Goal: Information Seeking & Learning: Find specific fact

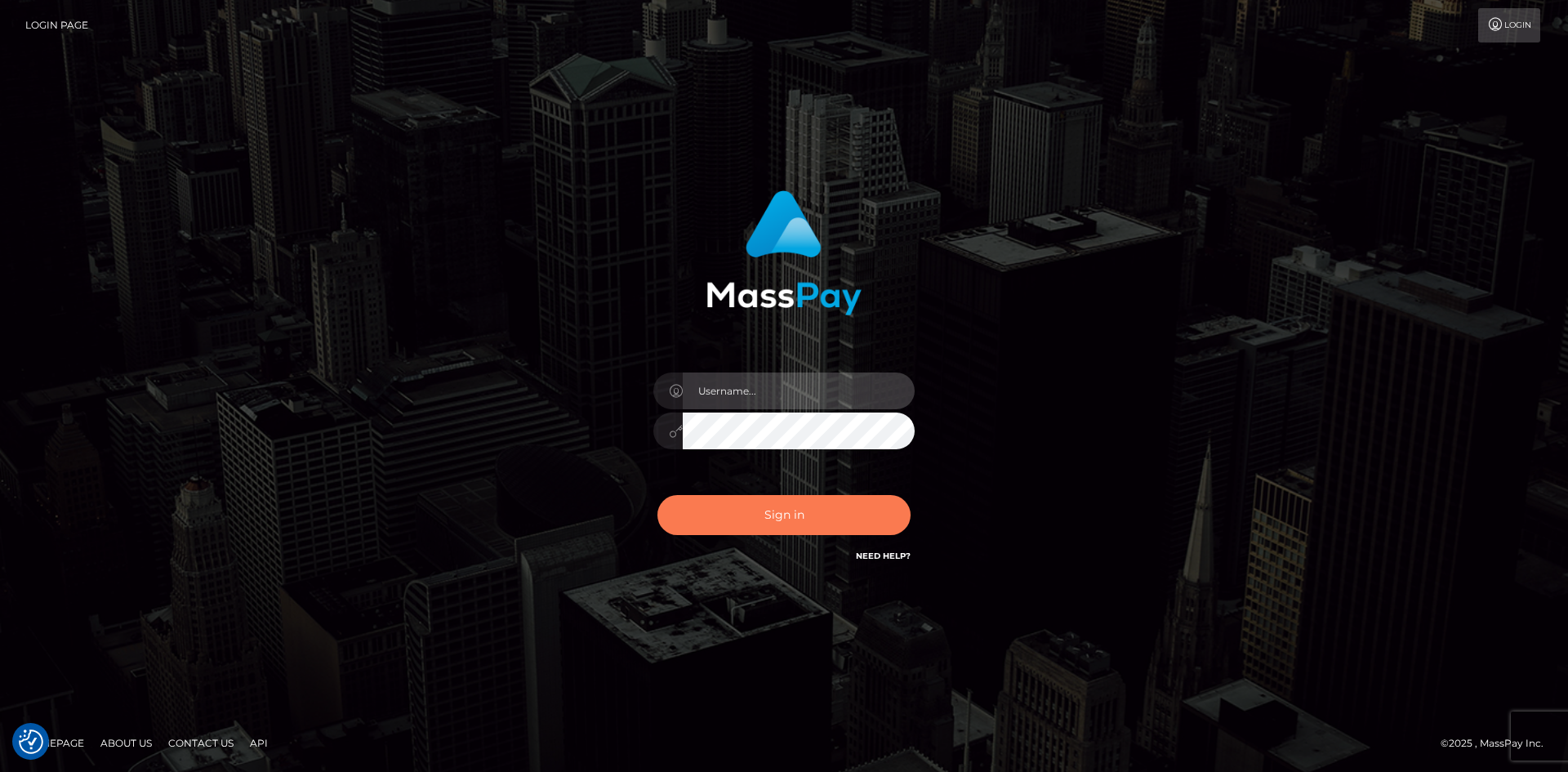
type input "alexstef"
click at [752, 513] on button "Sign in" at bounding box center [784, 515] width 253 height 40
type input "alexstef"
click at [751, 513] on button "Sign in" at bounding box center [784, 515] width 253 height 40
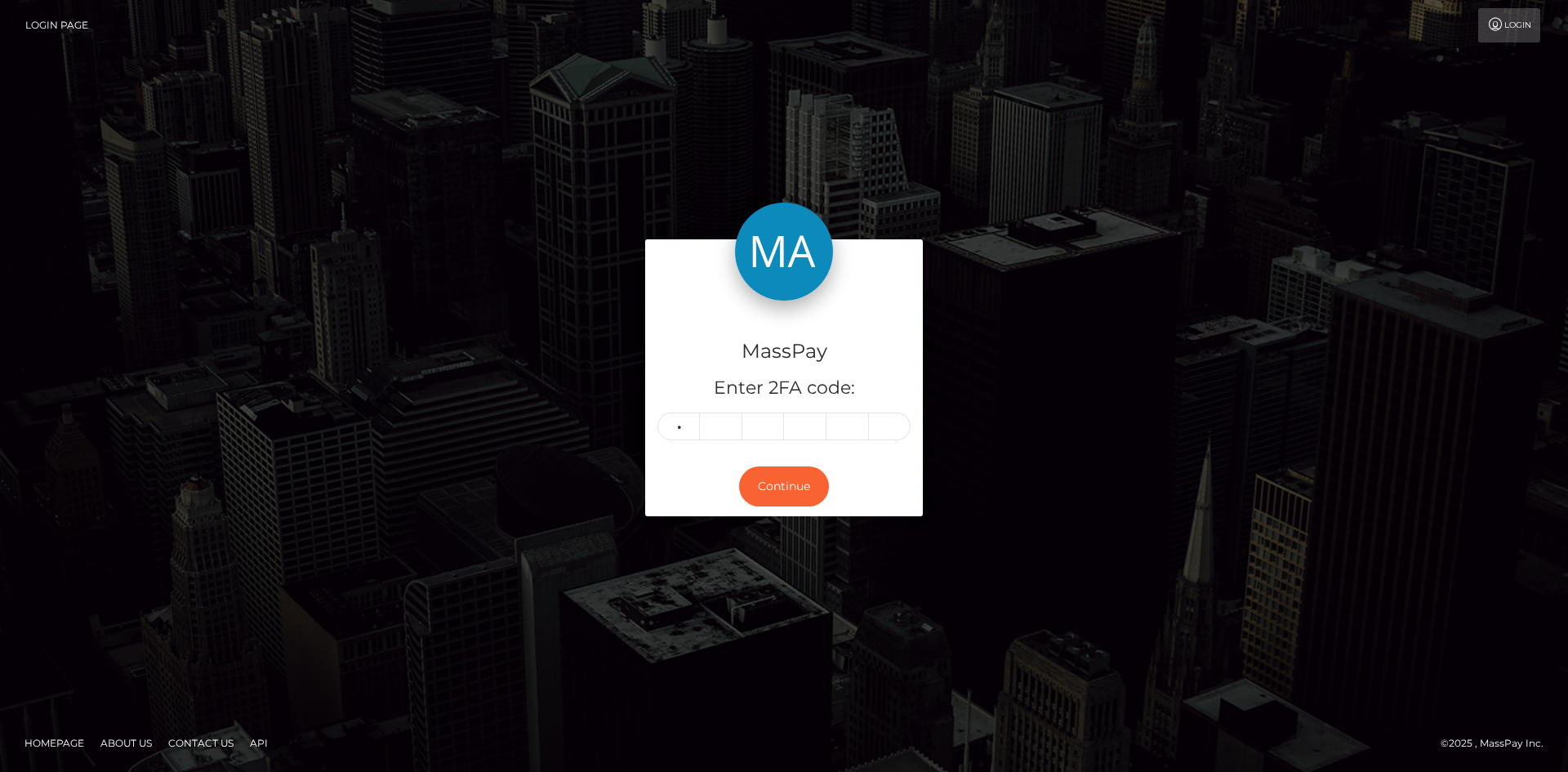
type input "8"
type input "4"
type input "1"
type input "9"
type input "5"
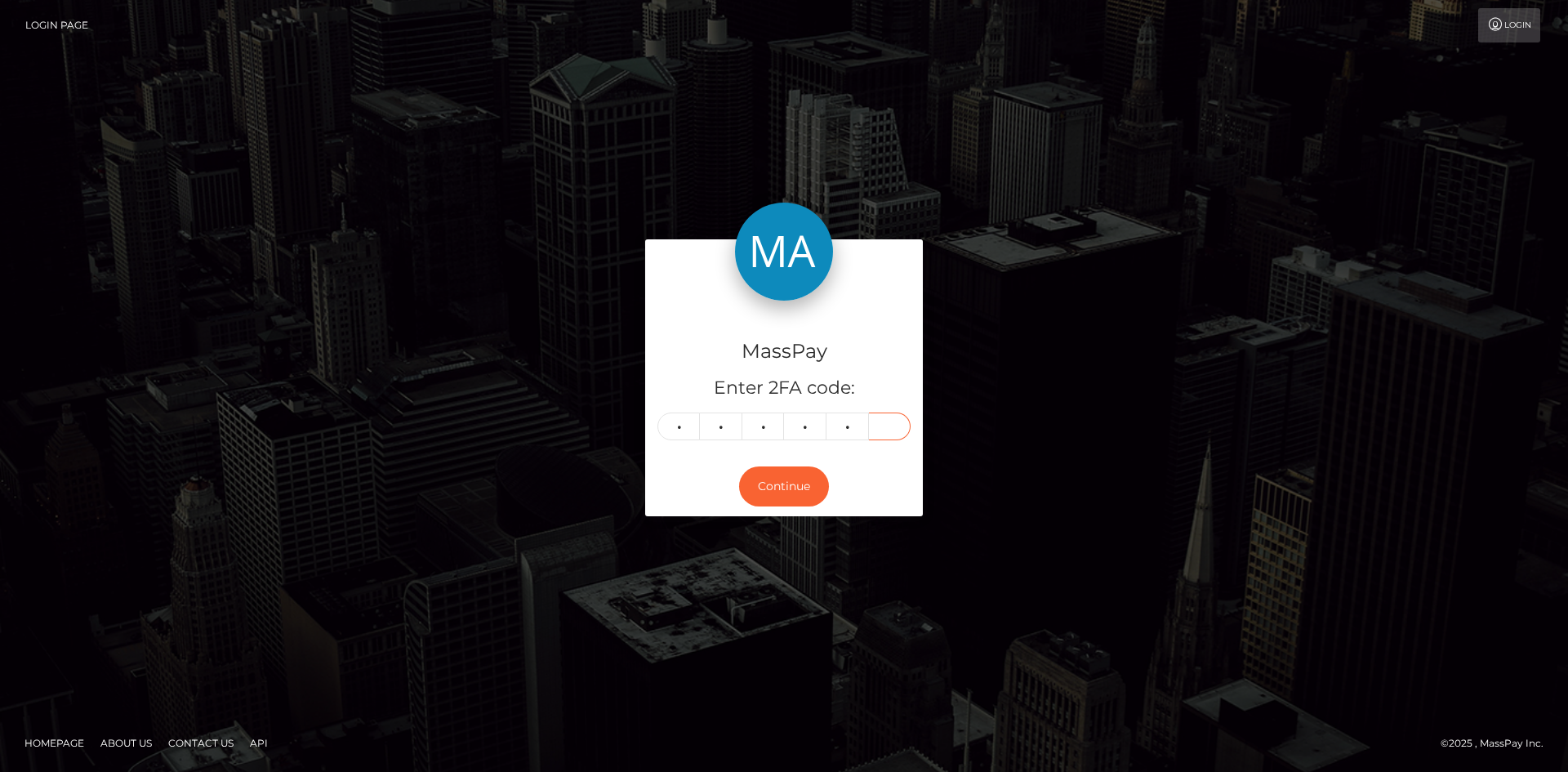
type input "8"
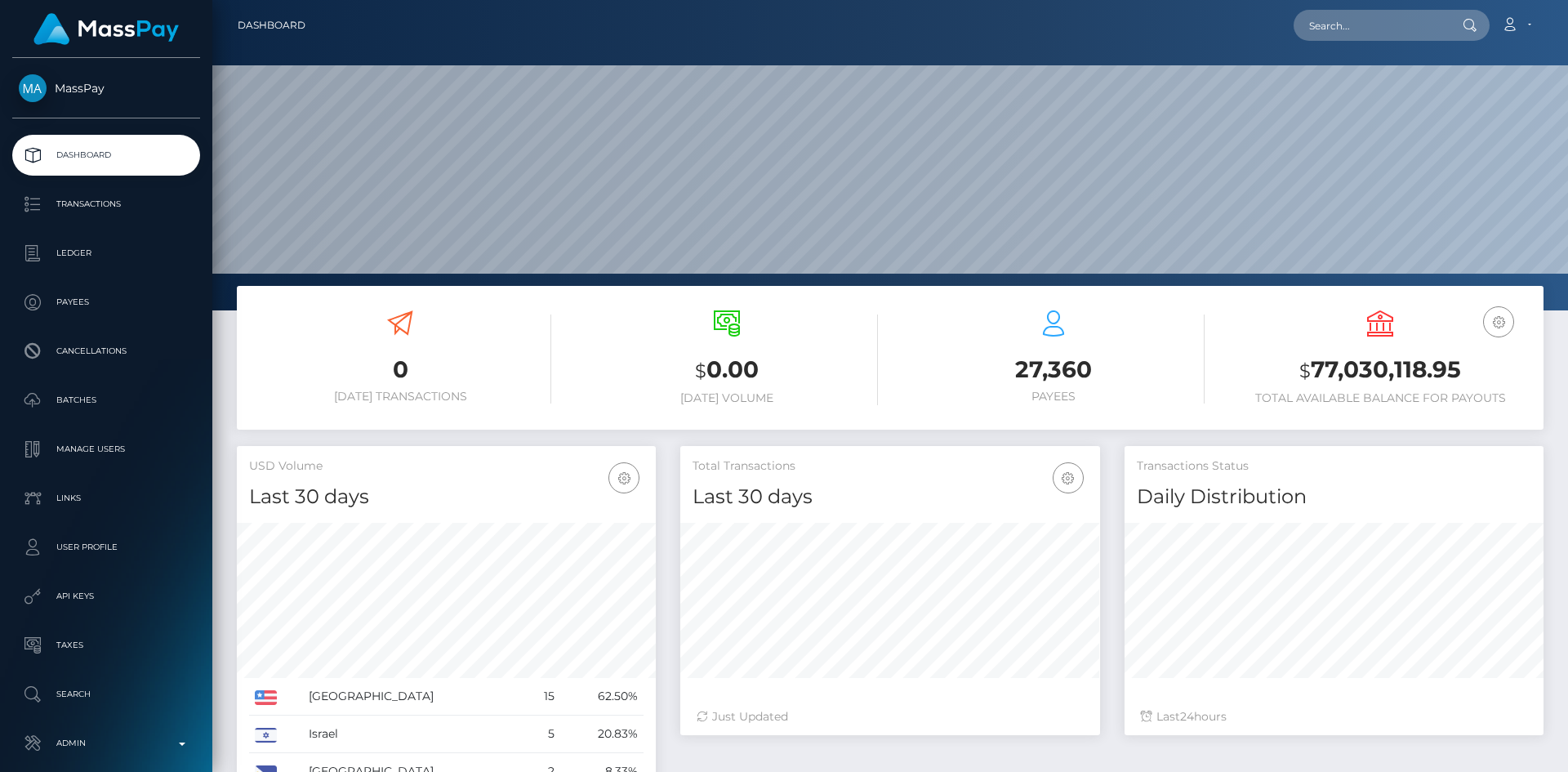
scroll to position [290, 420]
click at [1321, 20] on input "text" at bounding box center [1369, 25] width 154 height 31
paste input "PY62096803"
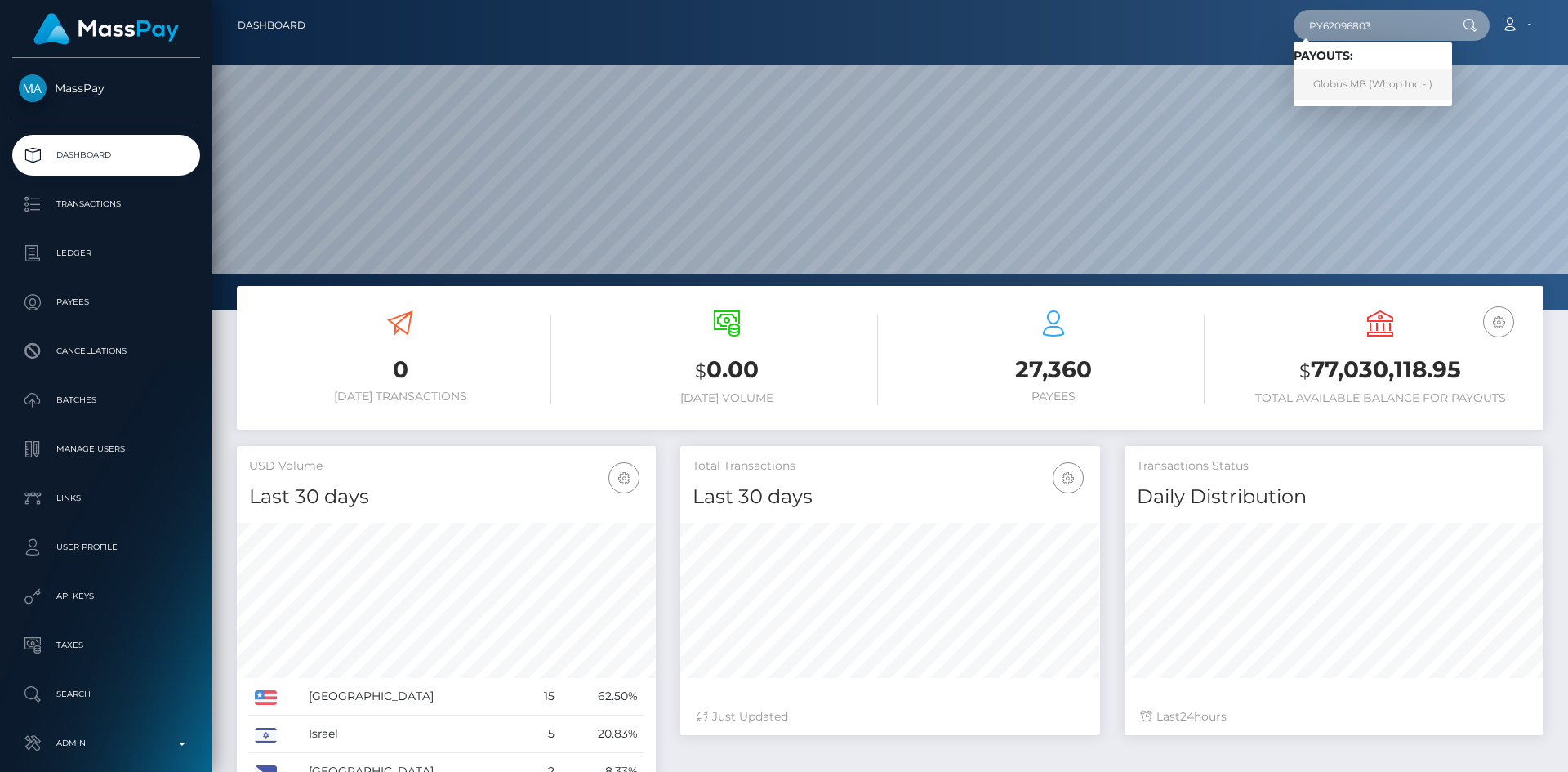
type input "PY62096803"
click at [1338, 84] on link "Globus MB (Whop Inc - )" at bounding box center [1372, 84] width 158 height 30
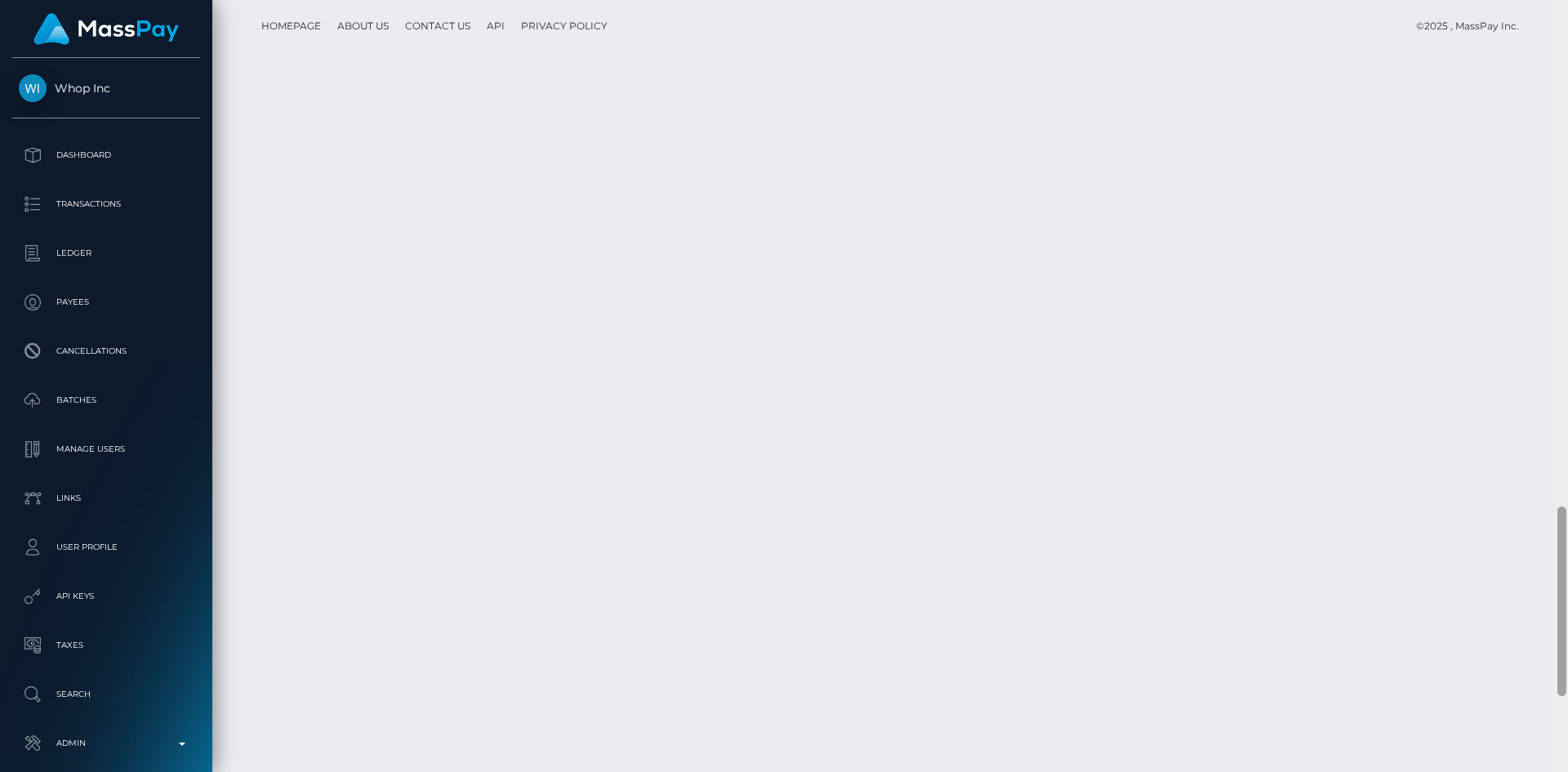
scroll to position [2371, 0]
drag, startPoint x: 1561, startPoint y: 55, endPoint x: 1514, endPoint y: 681, distance: 627.8
click at [1539, 687] on div "Customer Profile Loading... Loading..." at bounding box center [890, 386] width 1356 height 772
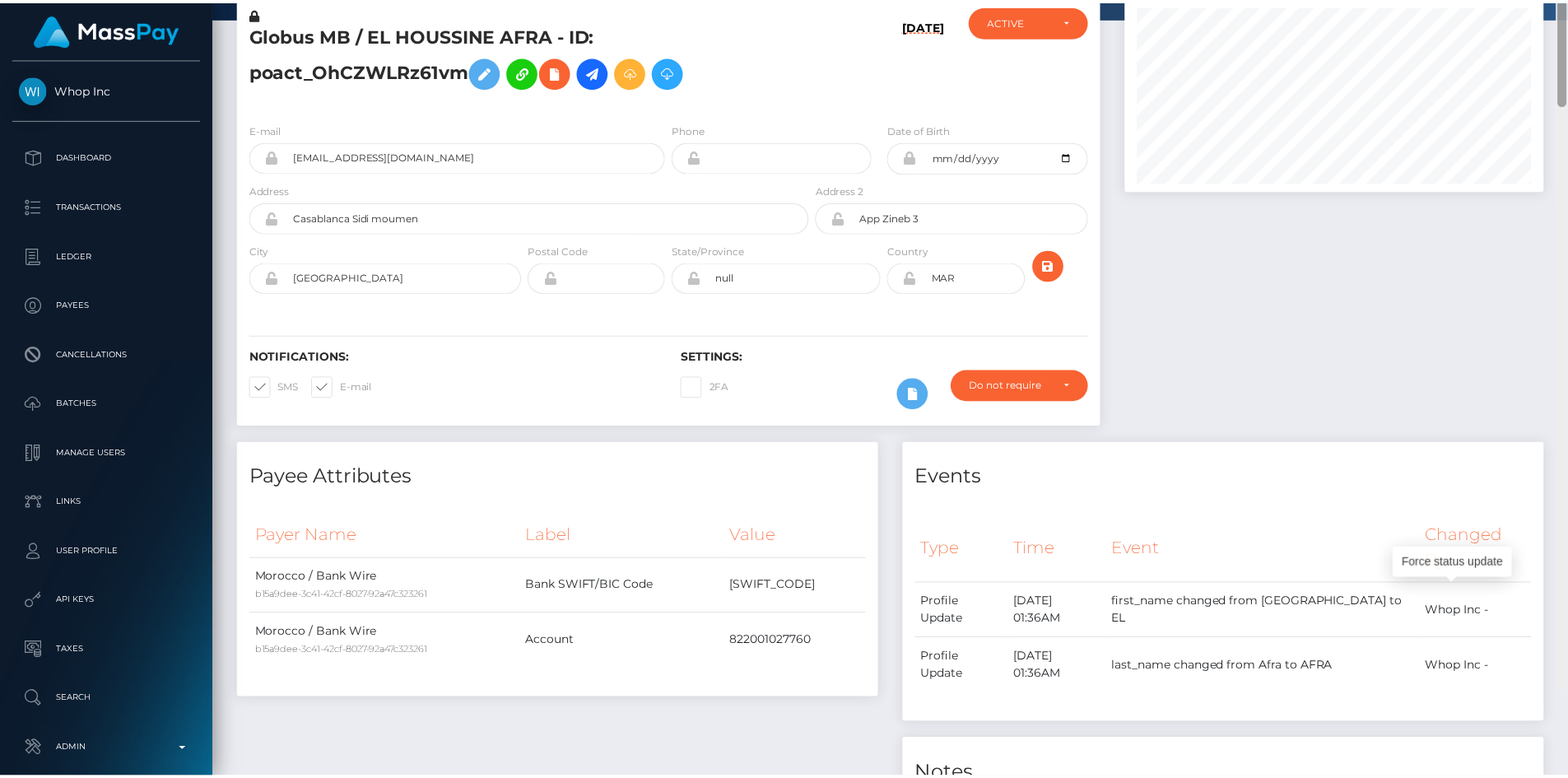
scroll to position [0, 0]
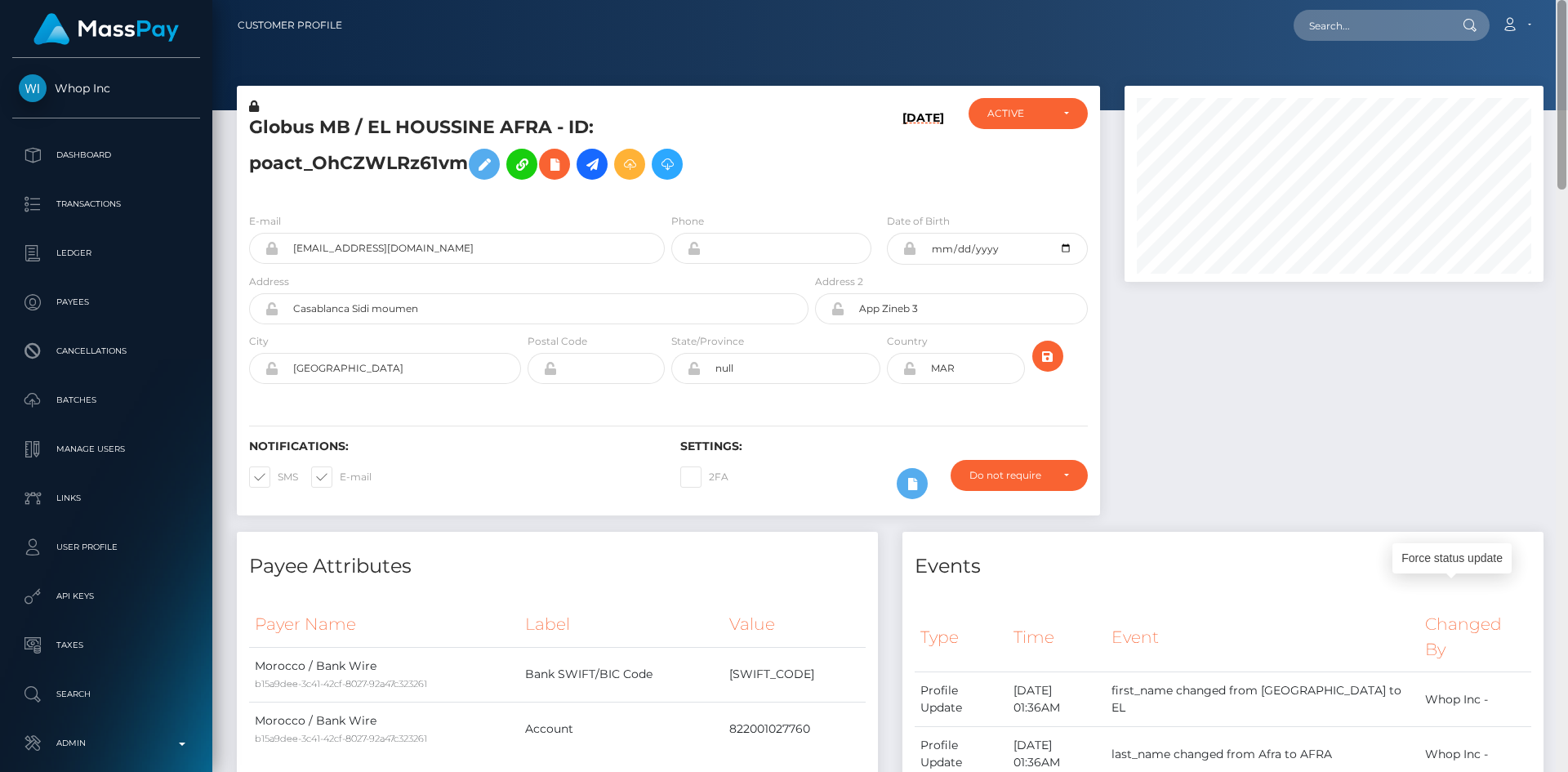
drag, startPoint x: 1564, startPoint y: 602, endPoint x: 1556, endPoint y: -43, distance: 645.0
click at [1556, 0] on html "Whop Inc Dashboard Transactions Ledger Payees Cancellations Links" at bounding box center [784, 386] width 1568 height 772
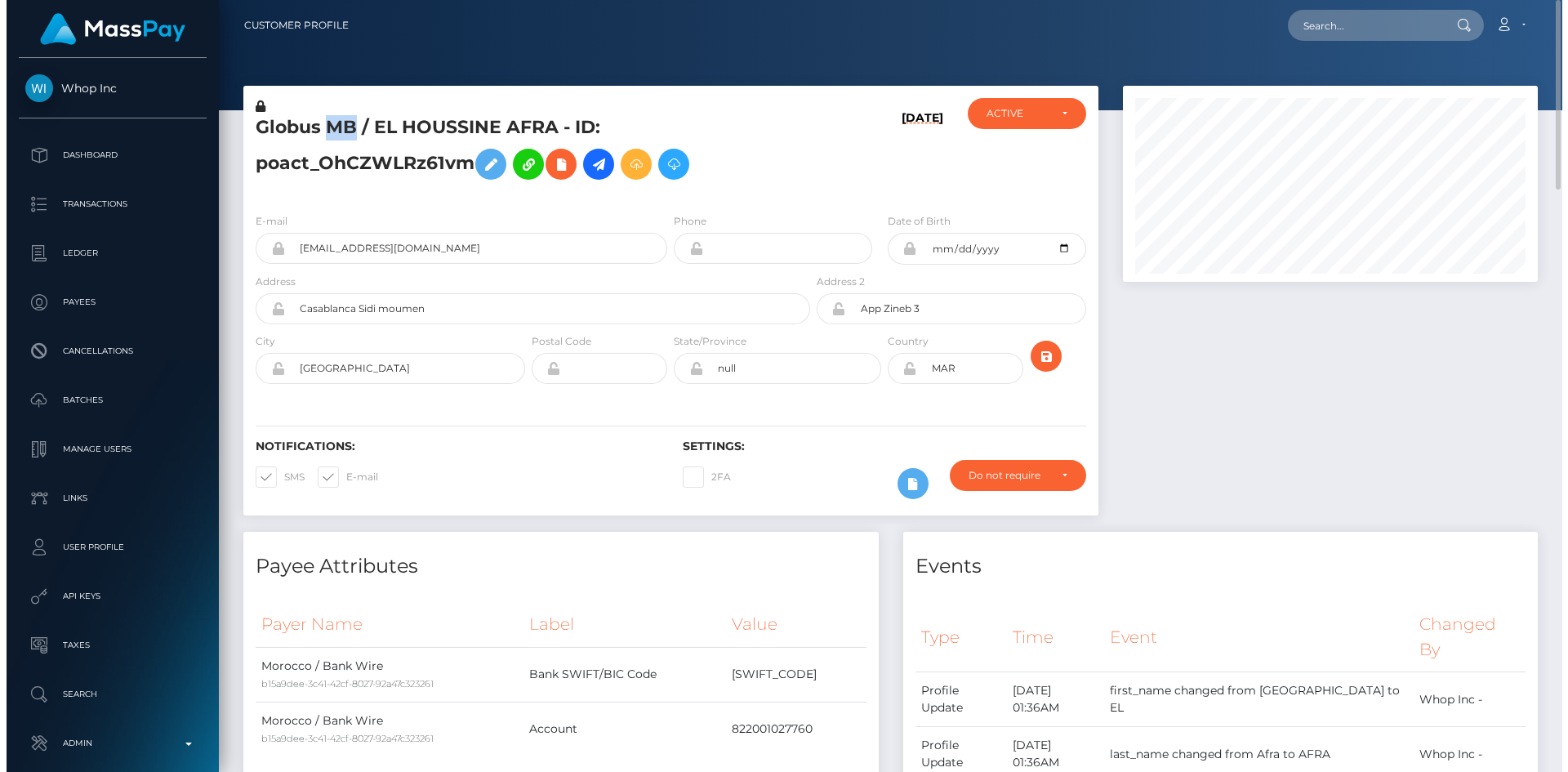
scroll to position [196, 420]
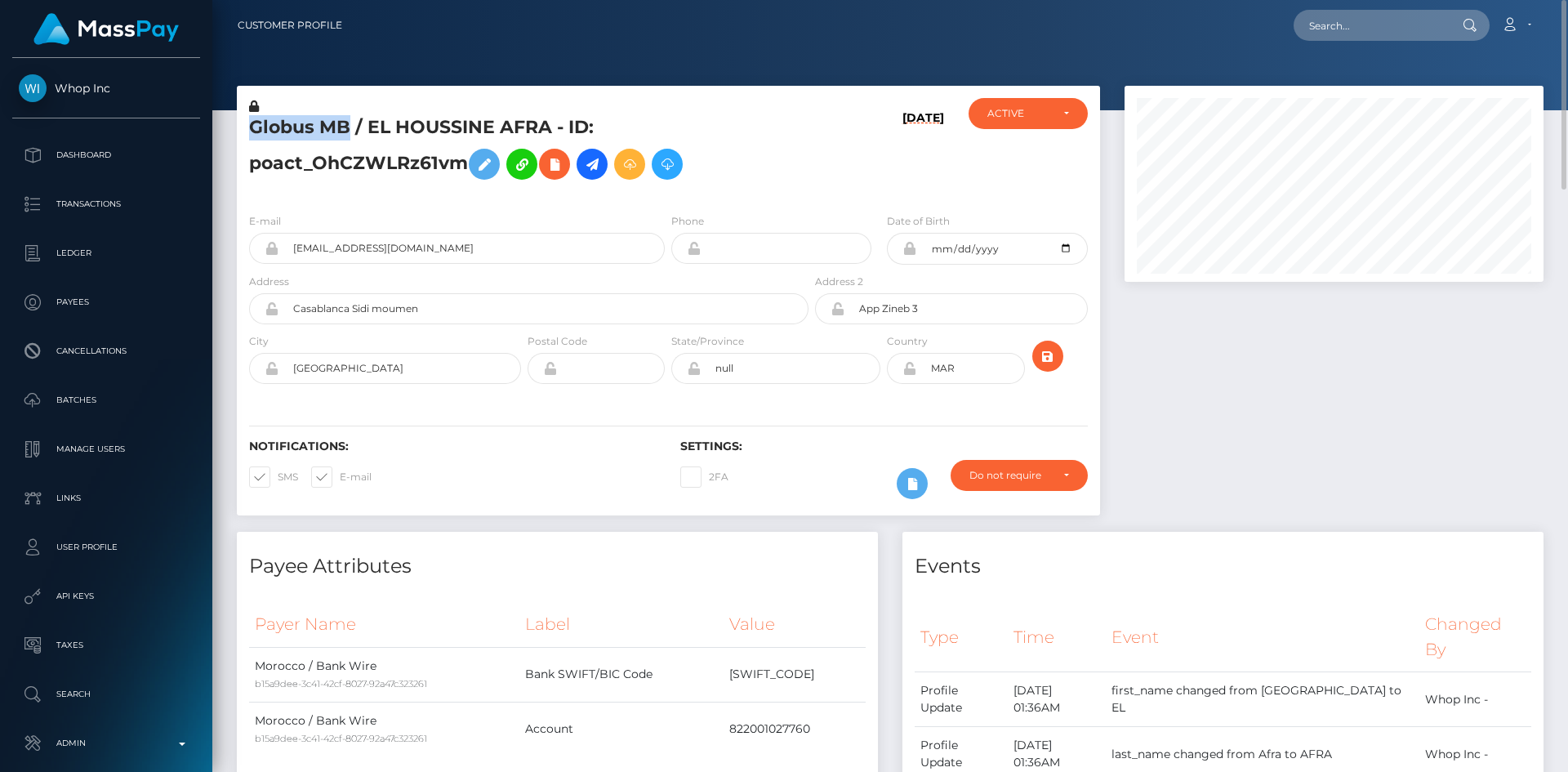
drag, startPoint x: 347, startPoint y: 122, endPoint x: 252, endPoint y: 136, distance: 96.0
click at [252, 136] on h5 "Globus MB / EL HOUSSINE AFRA - ID: poact_OhCZWLRz61vm" at bounding box center [524, 152] width 551 height 72
copy h5 "Globus MB"
click at [460, 306] on input "Casablanca Sidi moumen" at bounding box center [544, 309] width 530 height 31
click at [936, 305] on input "App Zineb 3" at bounding box center [965, 309] width 243 height 31
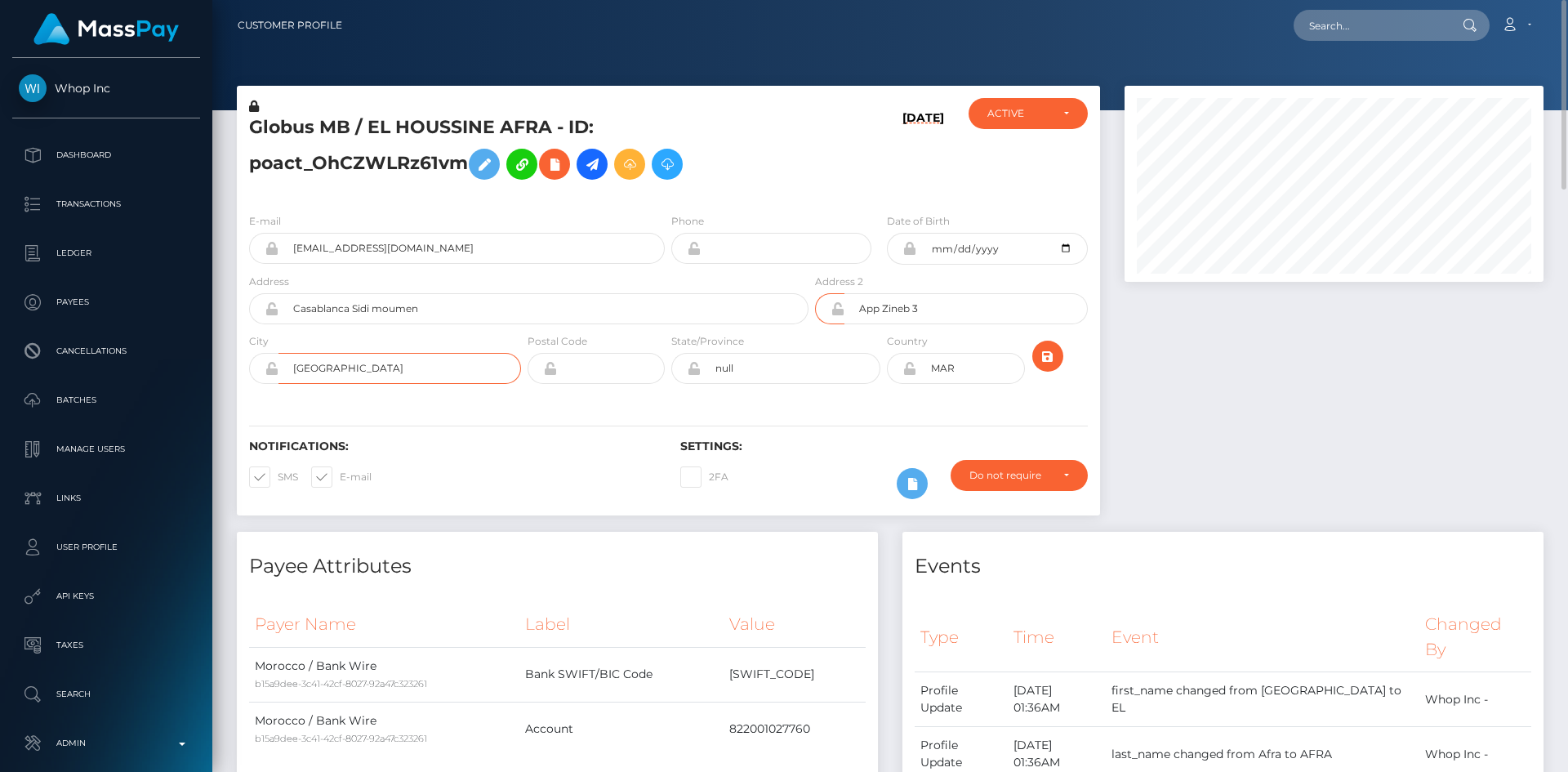
click at [397, 367] on input "Casablanca" at bounding box center [400, 369] width 243 height 31
click at [1331, 462] on div at bounding box center [1333, 309] width 443 height 446
click at [1330, 32] on input "text" at bounding box center [1369, 25] width 154 height 31
paste input "0009a586-68a4-4252-b75c-20f34cfd233b"
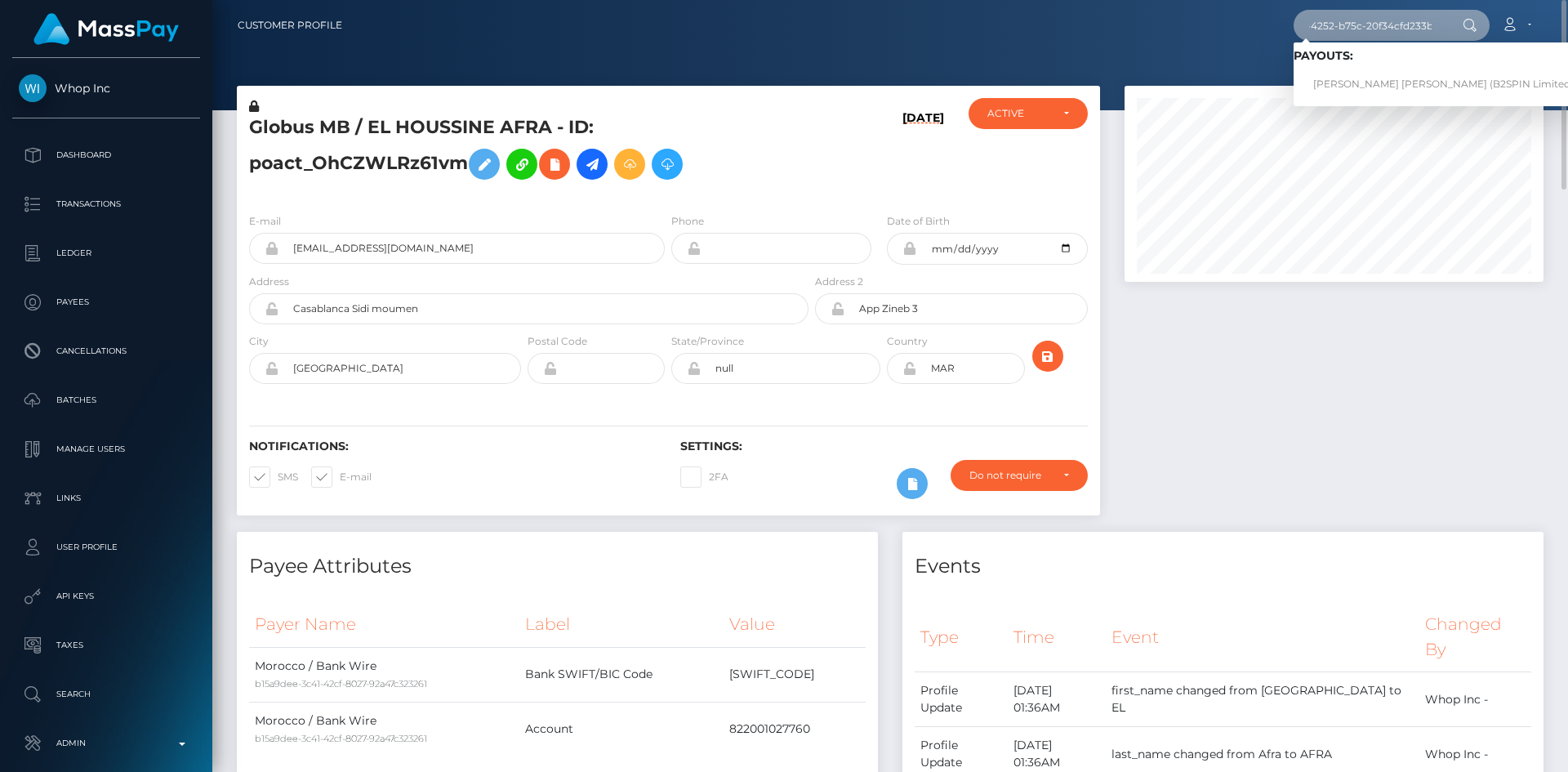
type input "0009a586-68a4-4252-b75c-20f34cfd233b"
click at [1386, 76] on link "CARLOS JAVIER SALGADO DIAZ (B2SPIN Limited - )" at bounding box center [1448, 84] width 309 height 30
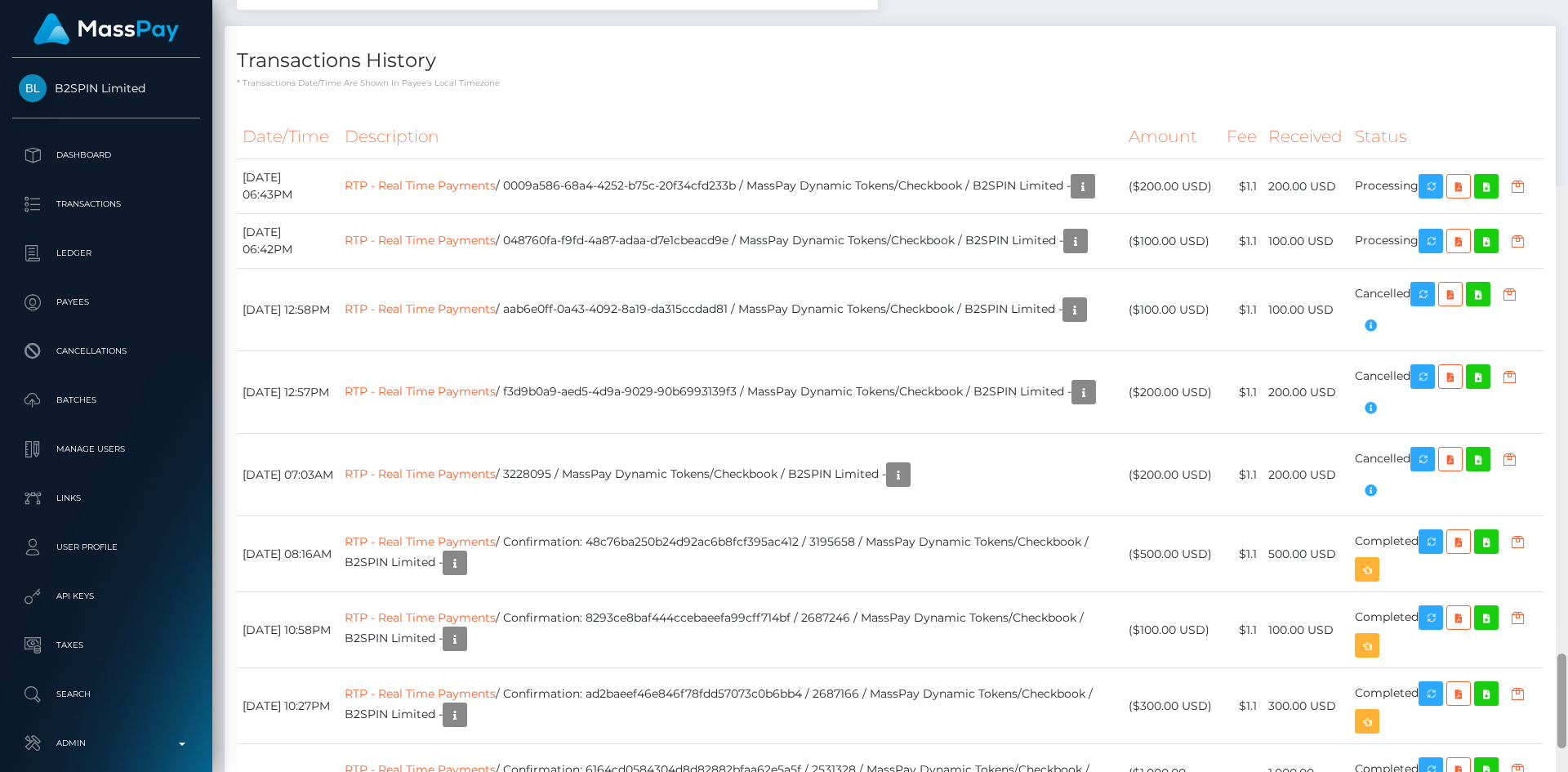
scroll to position [3614, 0]
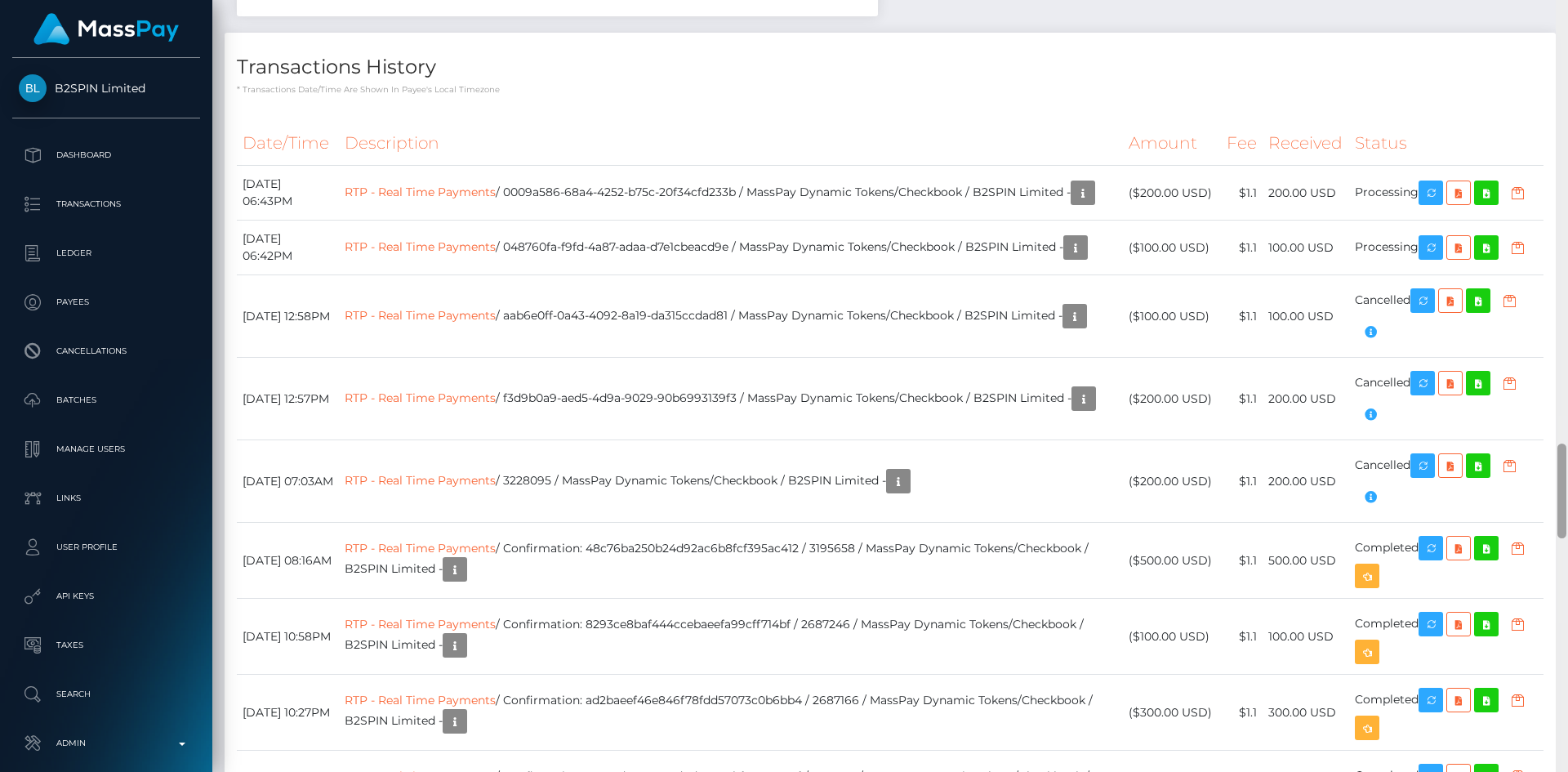
drag, startPoint x: 1558, startPoint y: 66, endPoint x: 1547, endPoint y: 479, distance: 413.1
click at [1547, 479] on div "Customer Profile Loading... Loading..." at bounding box center [890, 386] width 1356 height 772
drag, startPoint x: 1433, startPoint y: 185, endPoint x: 748, endPoint y: 242, distance: 687.4
click at [1433, 185] on icon "button" at bounding box center [1430, 193] width 20 height 21
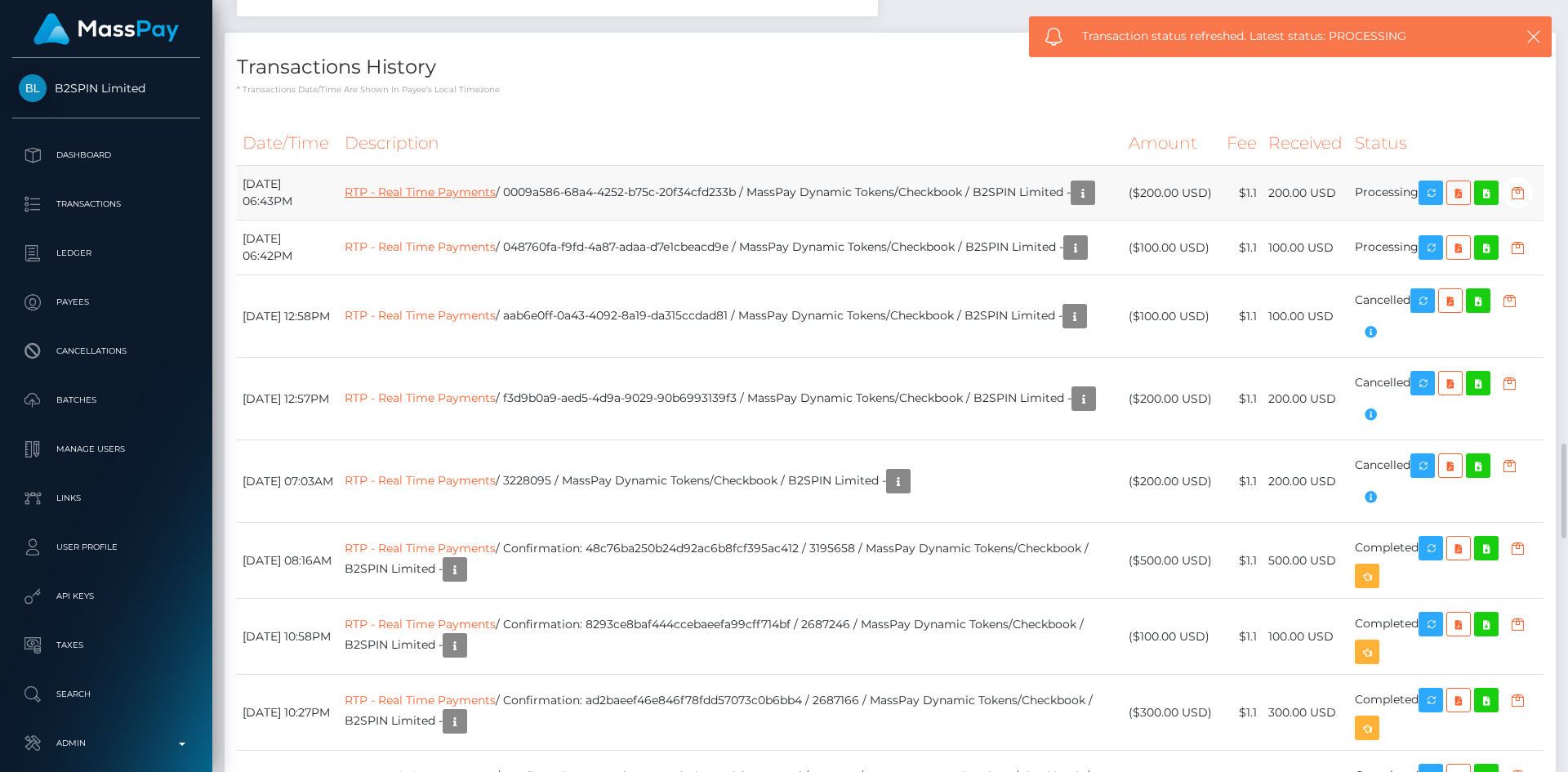
click at [478, 185] on link "RTP - Real Time Payments" at bounding box center [420, 192] width 151 height 15
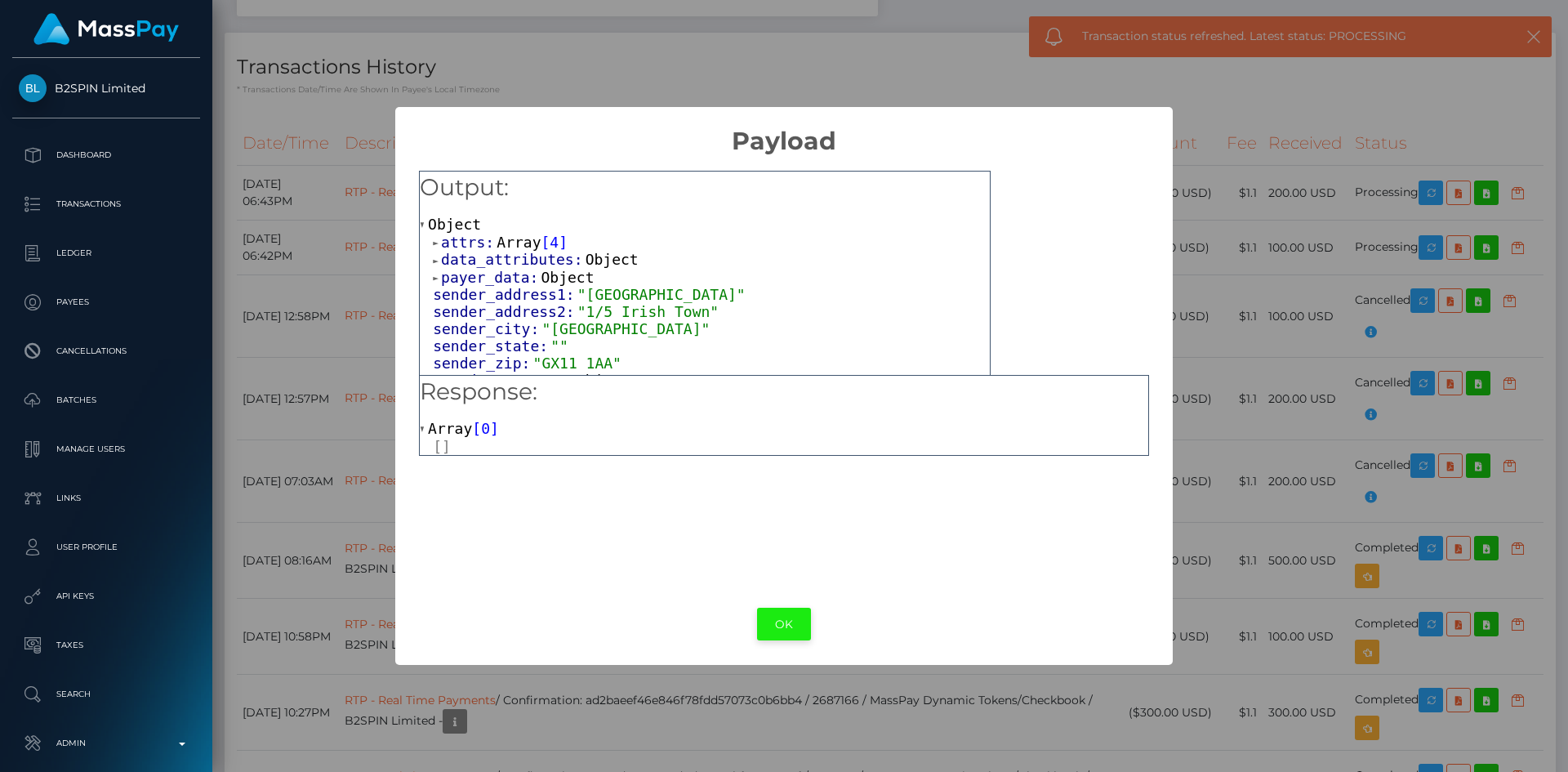
click at [789, 627] on button "OK" at bounding box center [784, 624] width 54 height 33
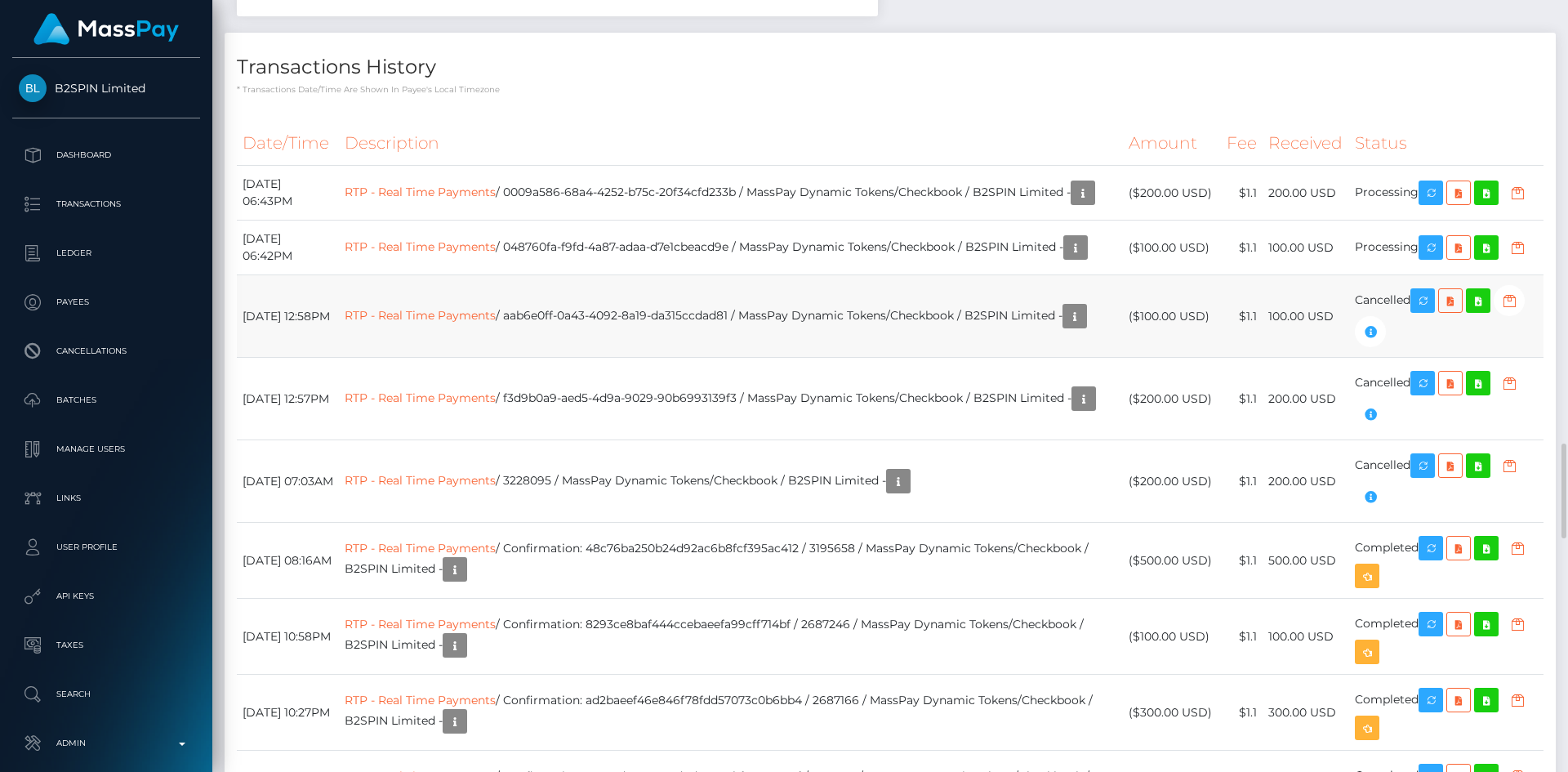
click at [945, 352] on td "RTP - Real Time Payments / aab6e0ff-0a43-4092-8a19-da315ccdad81 / MassPay Dynam…" at bounding box center [730, 316] width 784 height 82
click at [672, 339] on td "RTP - Real Time Payments / aab6e0ff-0a43-4092-8a19-da315ccdad81 / MassPay Dynam…" at bounding box center [730, 316] width 784 height 82
click at [817, 356] on td "RTP - Real Time Payments / aab6e0ff-0a43-4092-8a19-da315ccdad81 / MassPay Dynam…" at bounding box center [730, 316] width 784 height 82
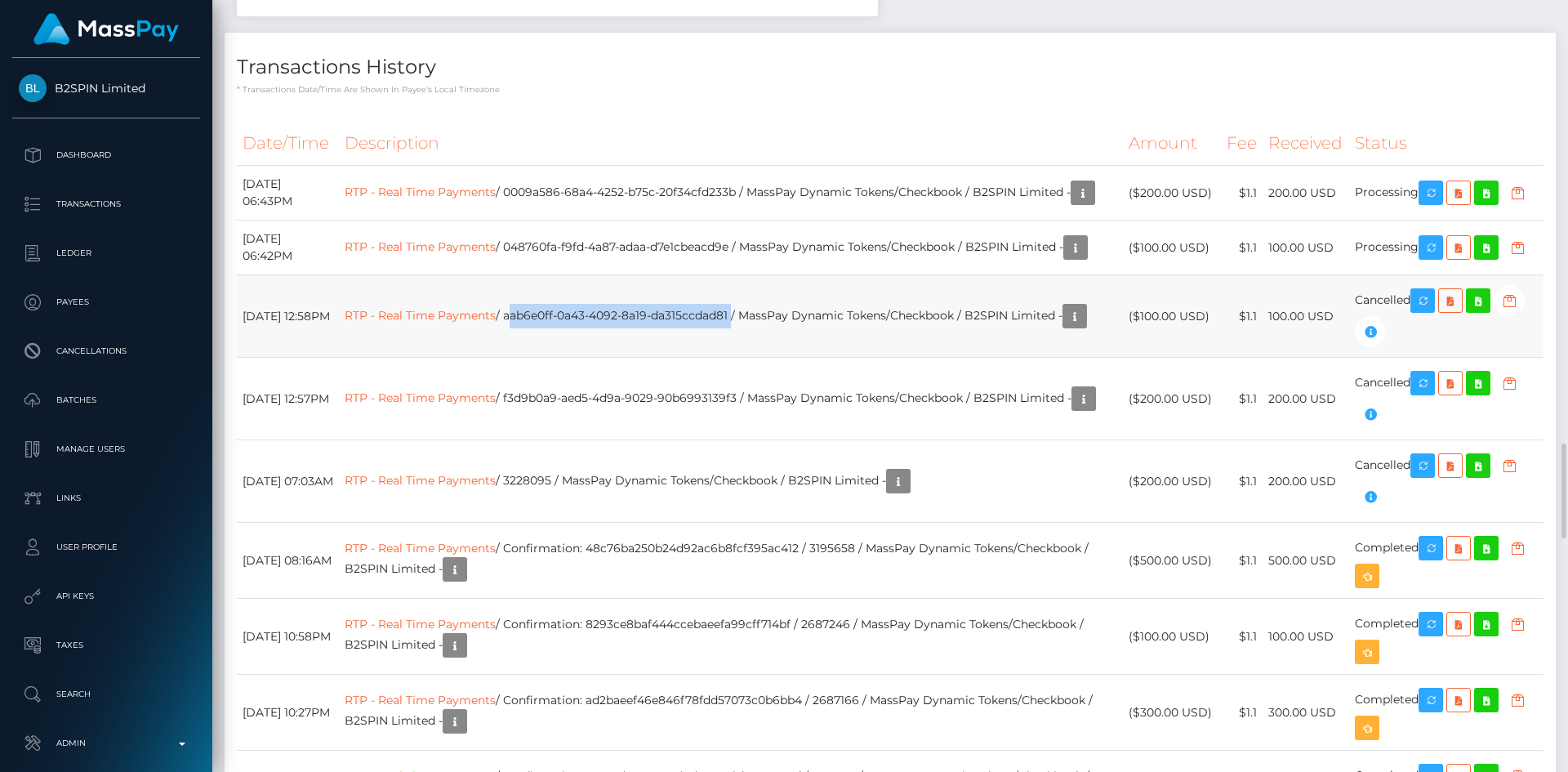
drag, startPoint x: 773, startPoint y: 343, endPoint x: 548, endPoint y: 351, distance: 225.1
click at [548, 351] on td "RTP - Real Time Payments / aab6e0ff-0a43-4092-8a19-da315ccdad81 / MassPay Dynam…" at bounding box center [730, 316] width 784 height 82
copy td "aab6e0ff-0a43-4092-8a19-da315ccdad81"
click at [700, 433] on td "RTP - Real Time Payments / f3d9b0a9-aed5-4d9a-9029-90b6993139f3 / MassPay Dynam…" at bounding box center [730, 399] width 784 height 82
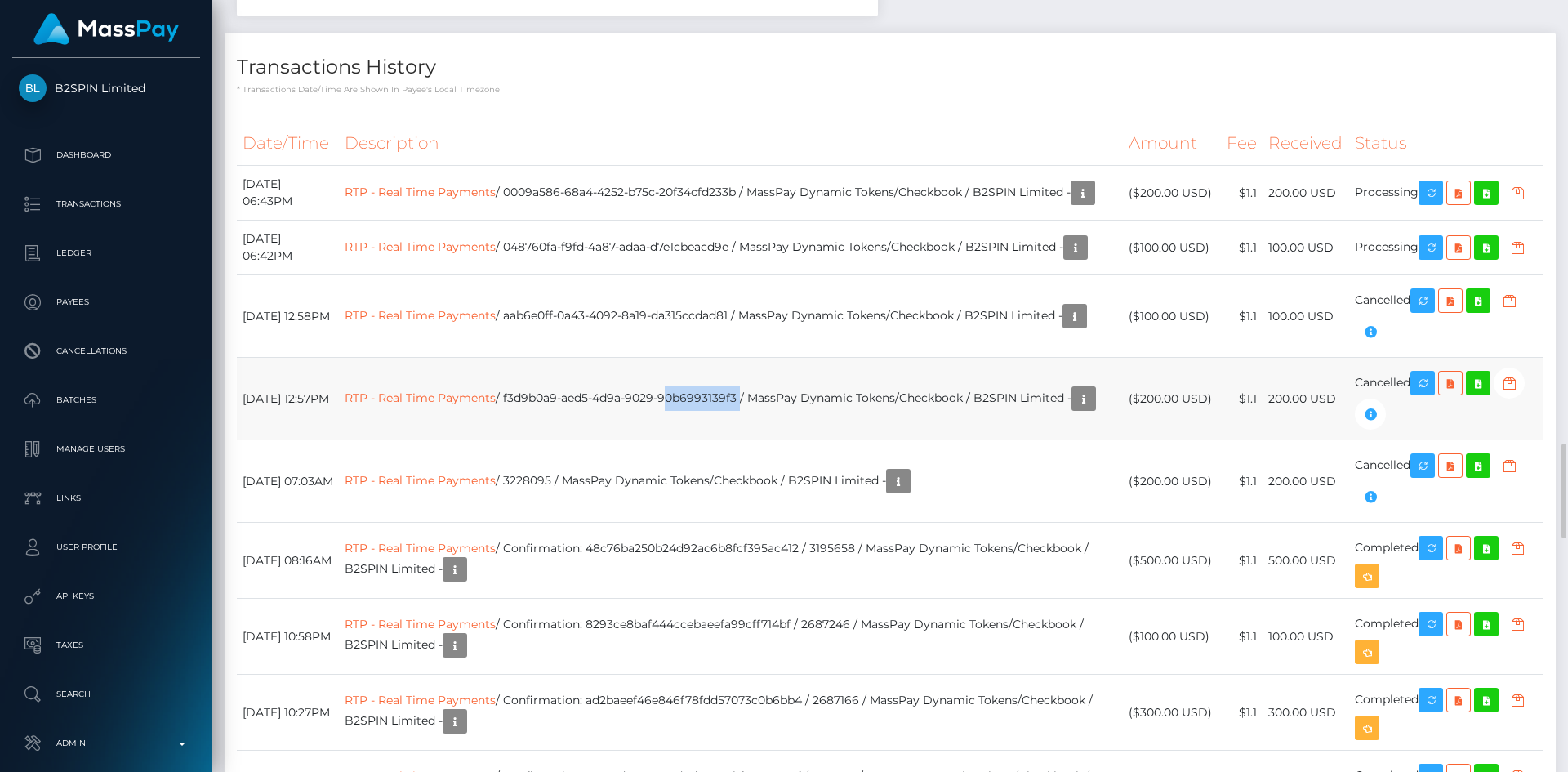
click at [753, 427] on td "RTP - Real Time Payments / f3d9b0a9-aed5-4d9a-9029-90b6993139f3 / MassPay Dynam…" at bounding box center [730, 399] width 784 height 82
drag, startPoint x: 780, startPoint y: 426, endPoint x: 545, endPoint y: 434, distance: 235.1
click at [545, 434] on td "RTP - Real Time Payments / f3d9b0a9-aed5-4d9a-9029-90b6993139f3 / MassPay Dynam…" at bounding box center [730, 399] width 784 height 82
copy td "f3d9b0a9-aed5-4d9a-9029-90b6993139f3"
click icon "button"
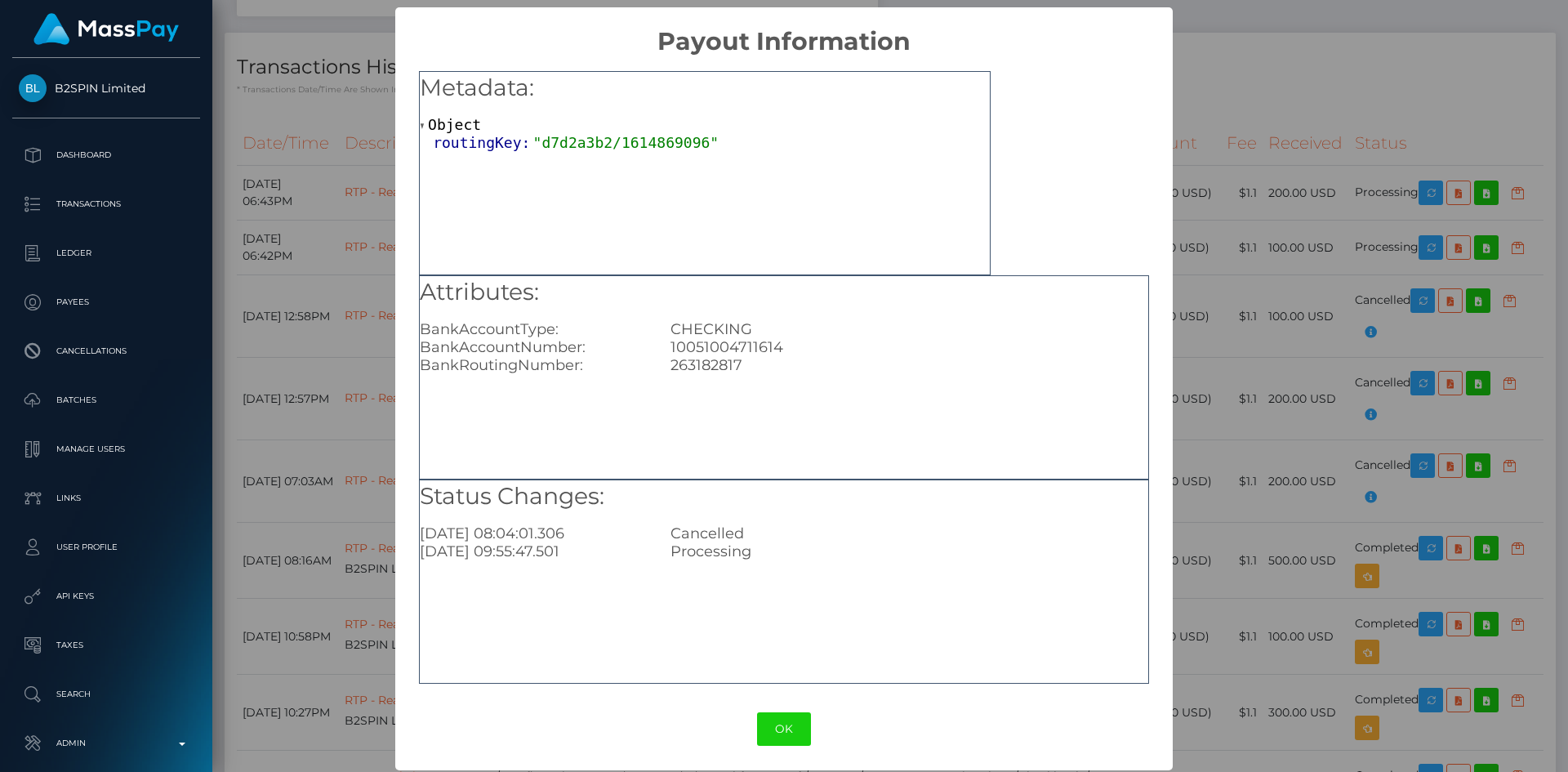
click div "10051004711614"
copy div "10051004711614"
click div "× Payout Information Metadata: Object routingKey: "d7d2a3b2/1614869096" Attribu…"
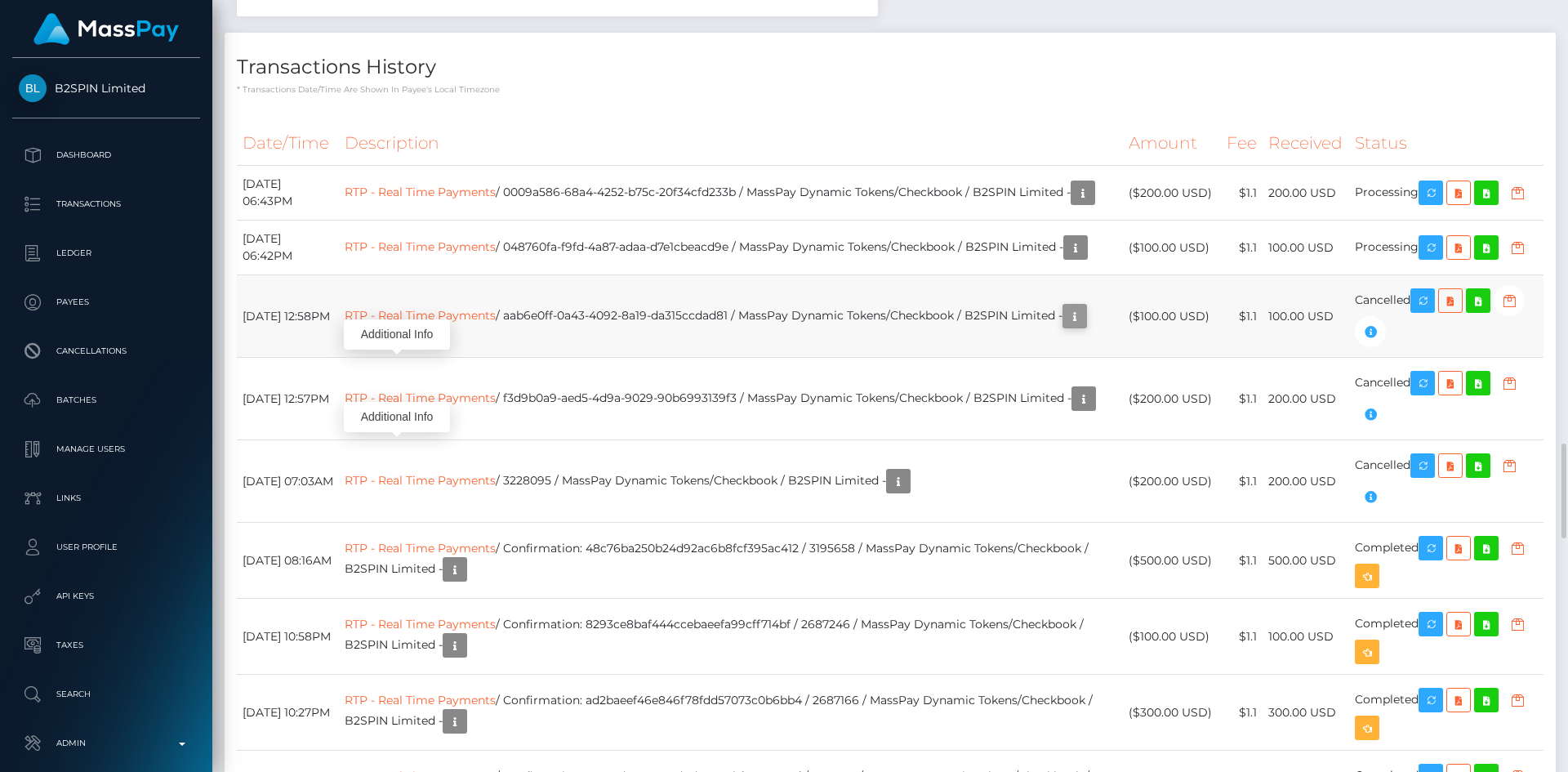
click icon "button"
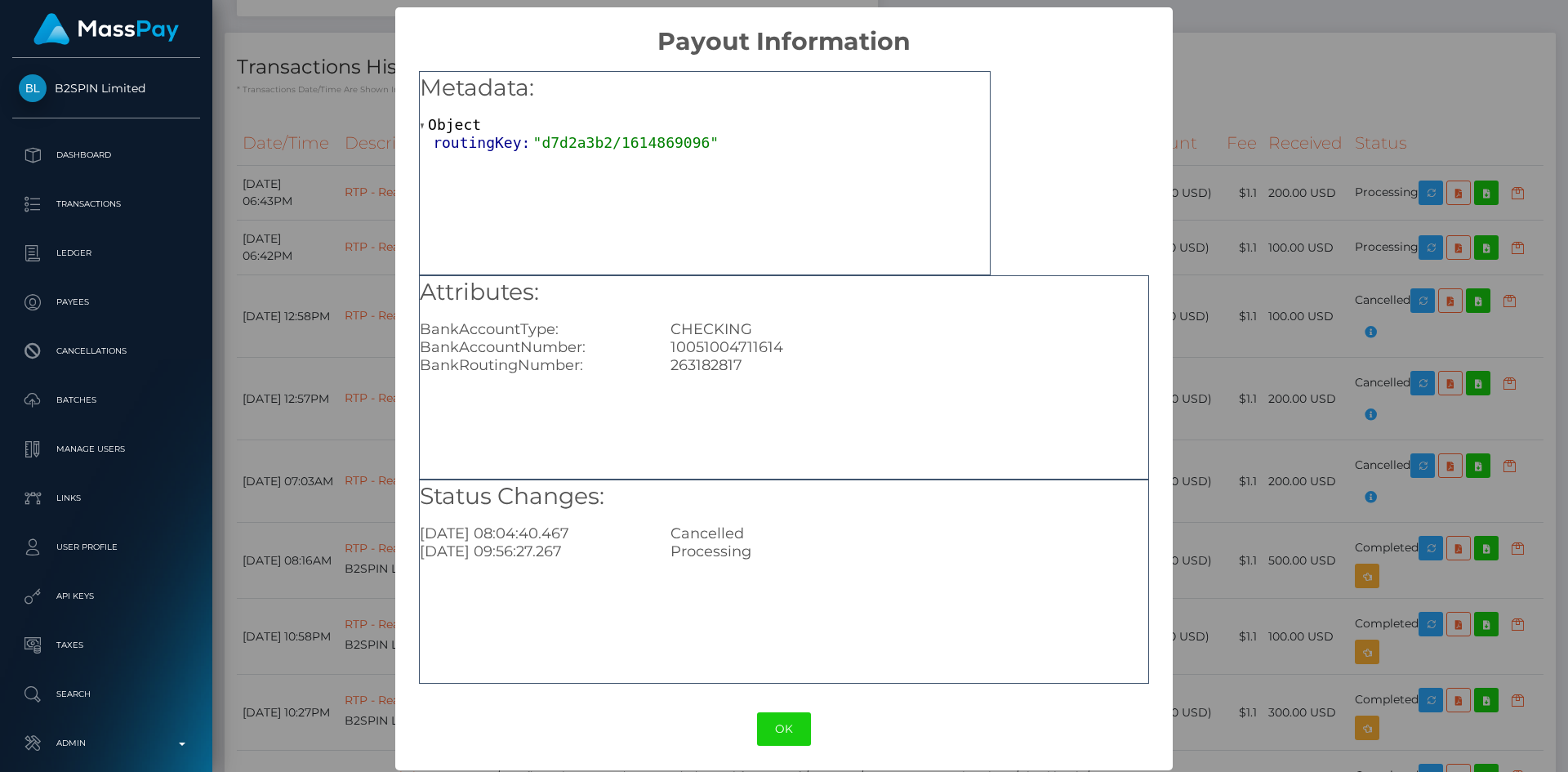
click div "× Payout Information Metadata: Object routingKey: "d7d2a3b2/1614869096" Attribu…"
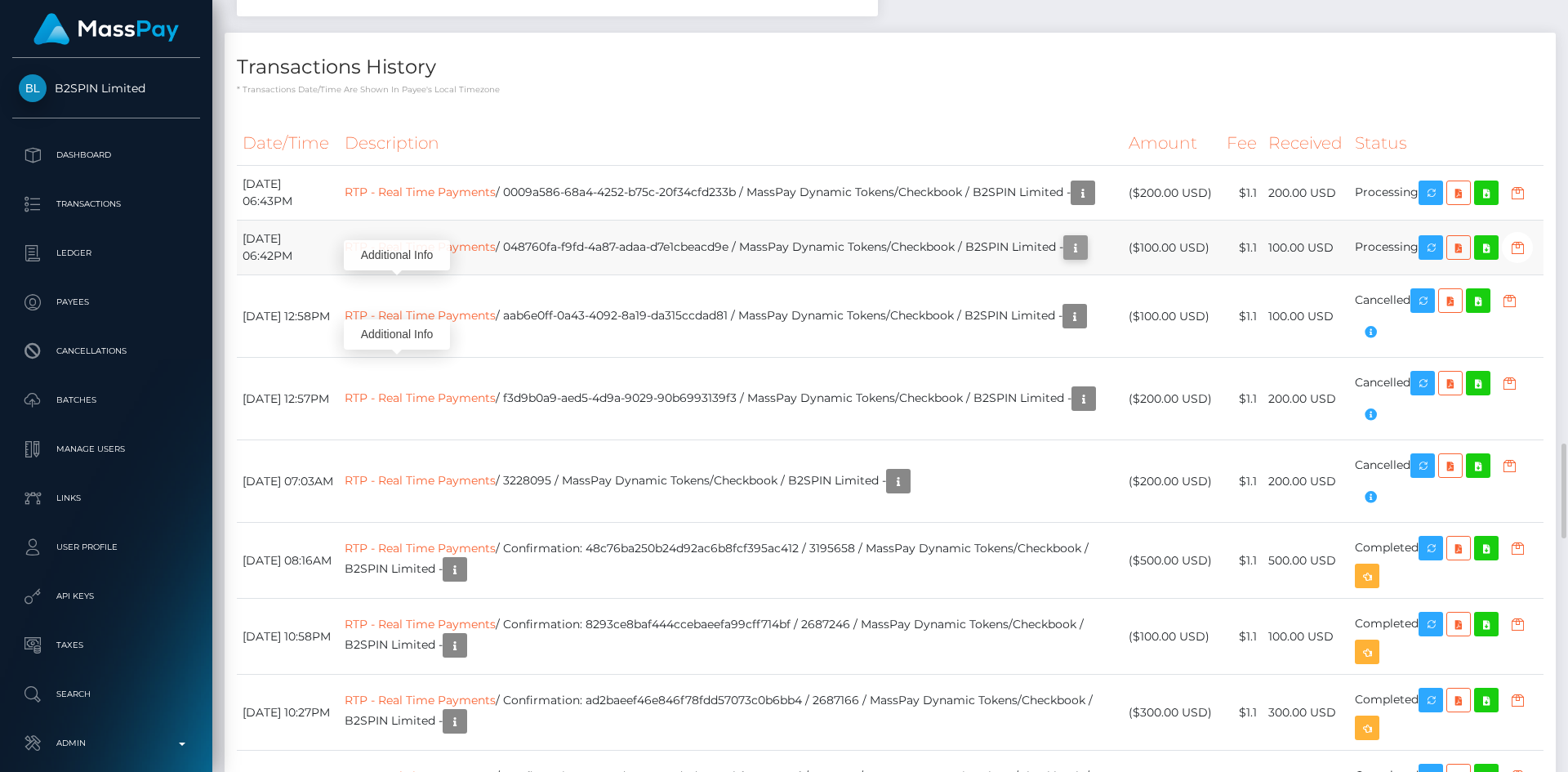
click icon "button"
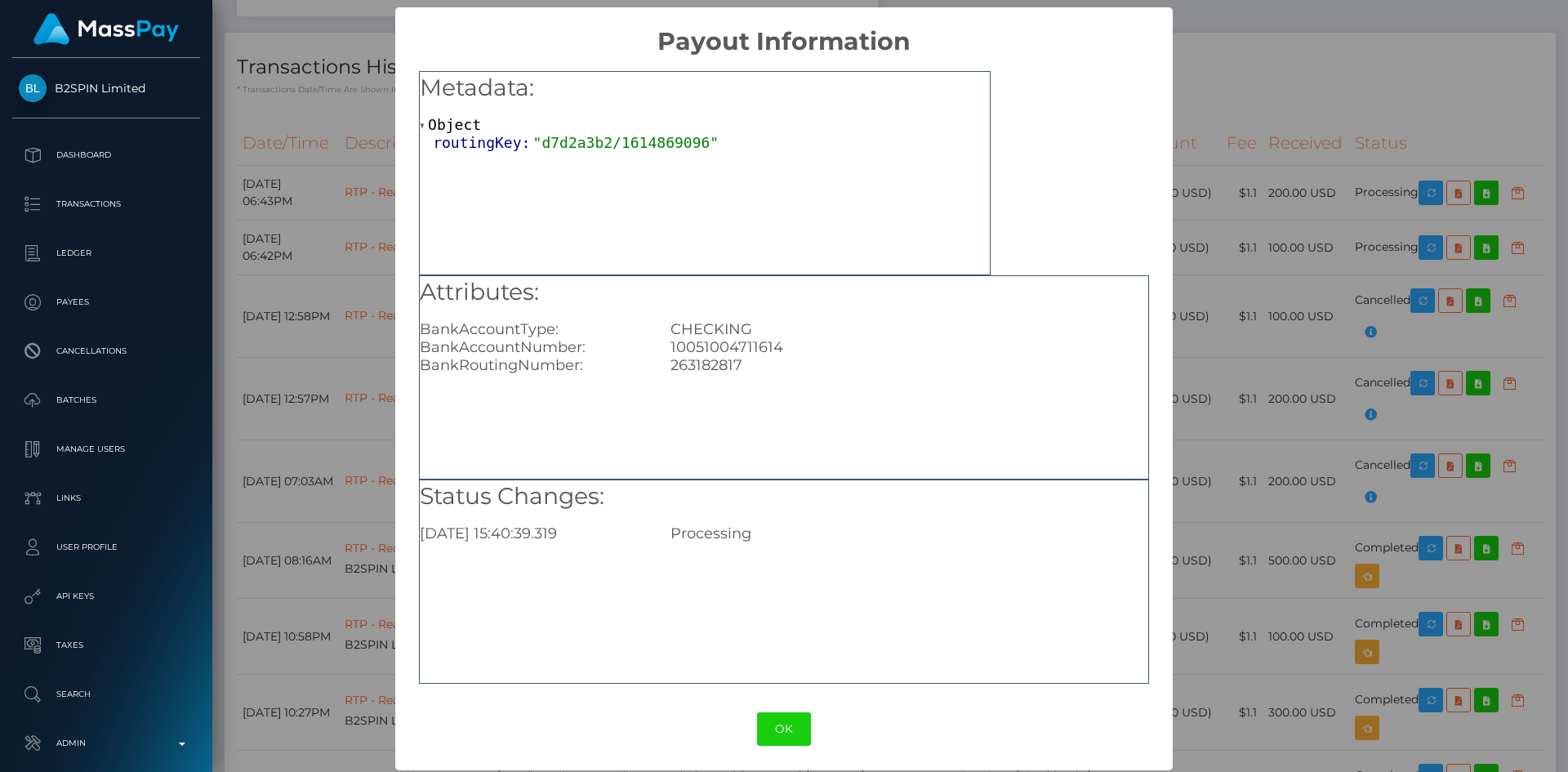
click div "× Payout Information Metadata: Object routingKey: "d7d2a3b2/1614869096" Attribu…"
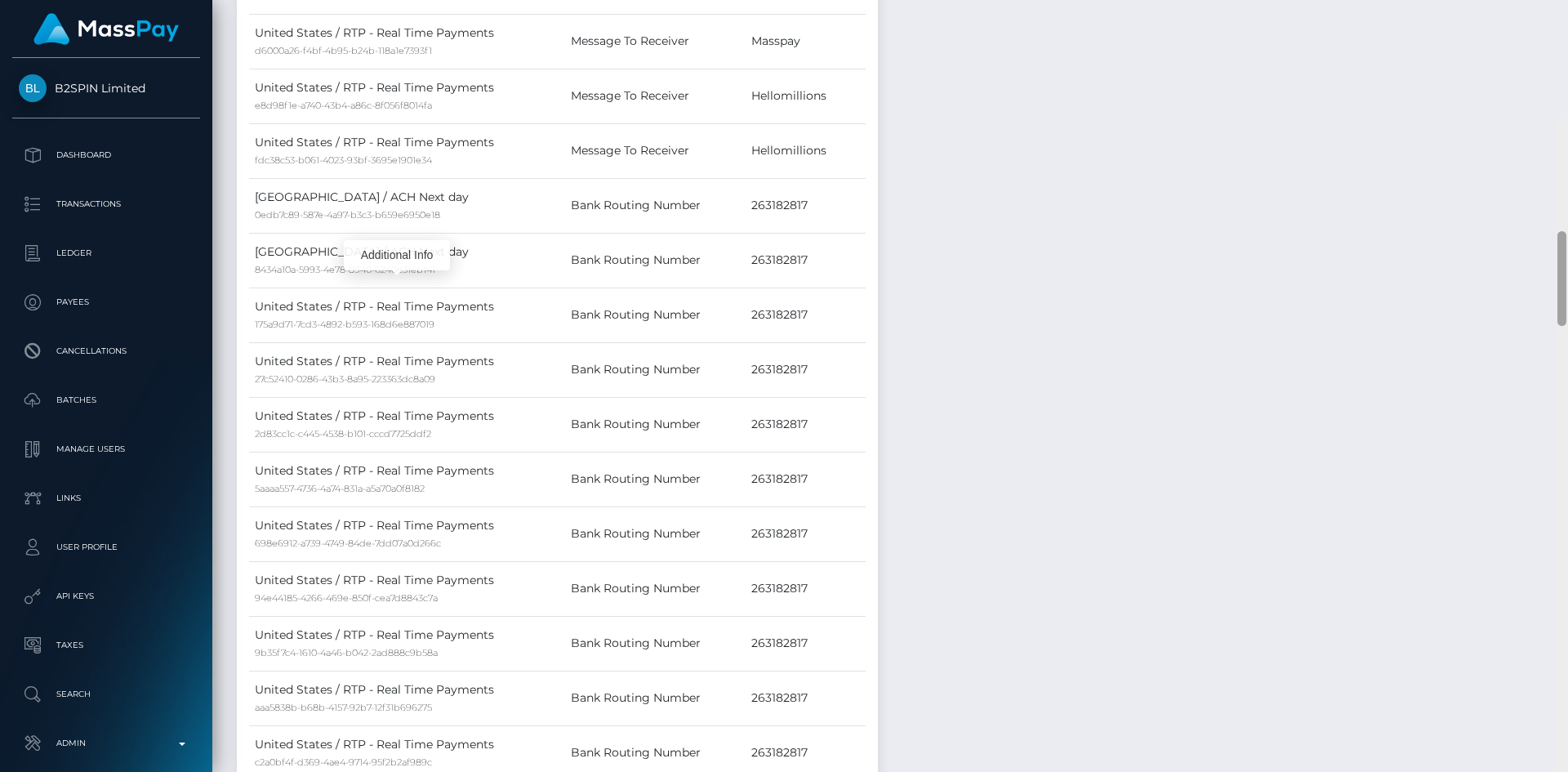
scroll to position [0, 0]
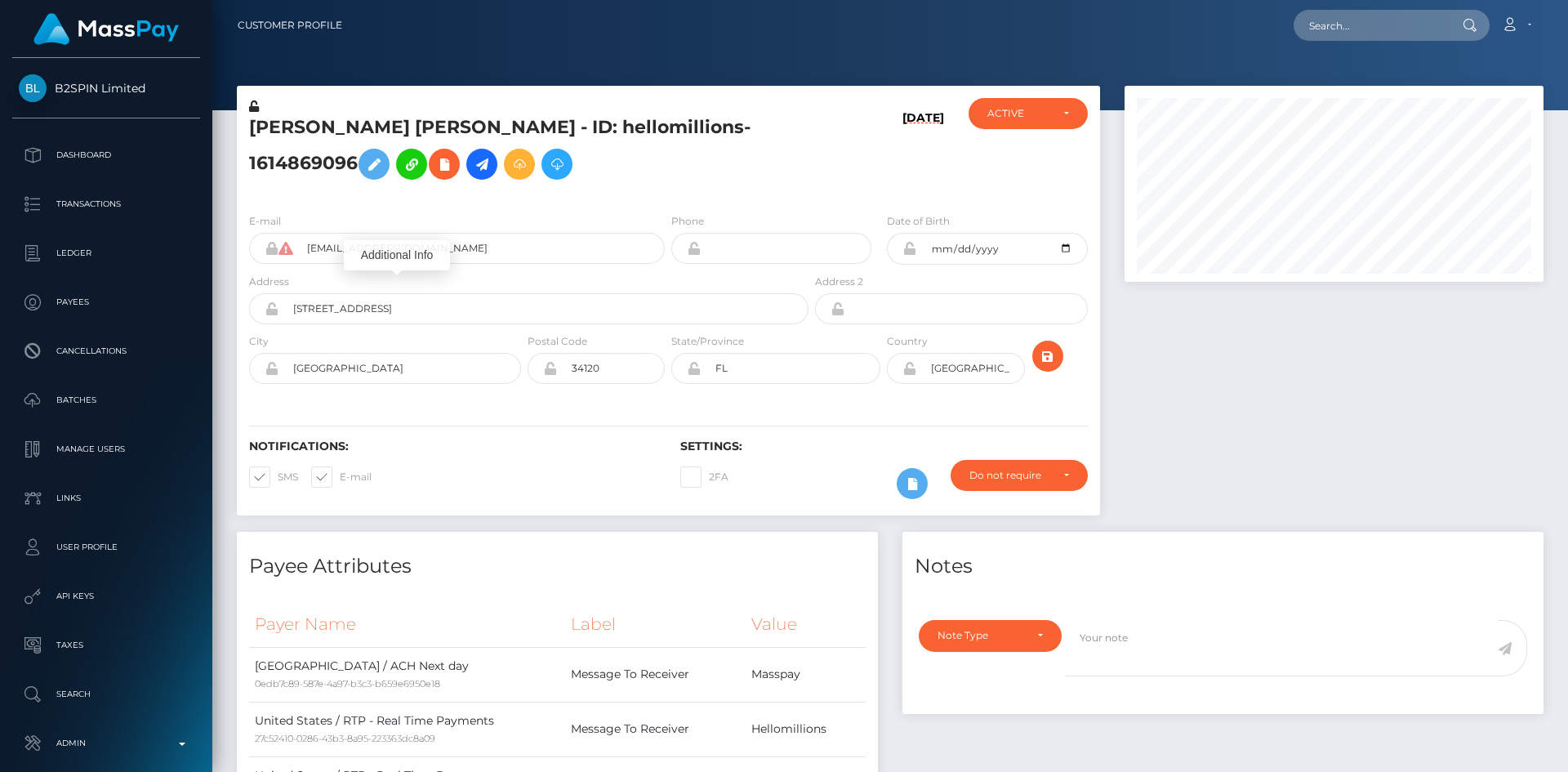
drag, startPoint x: 1567, startPoint y: 428, endPoint x: 1560, endPoint y: 13, distance: 415.1
click div "Customer Profile Loading... Loading..."
click input "text"
paste input "5610b495-895b-47bc-943c-5de03342b28a"
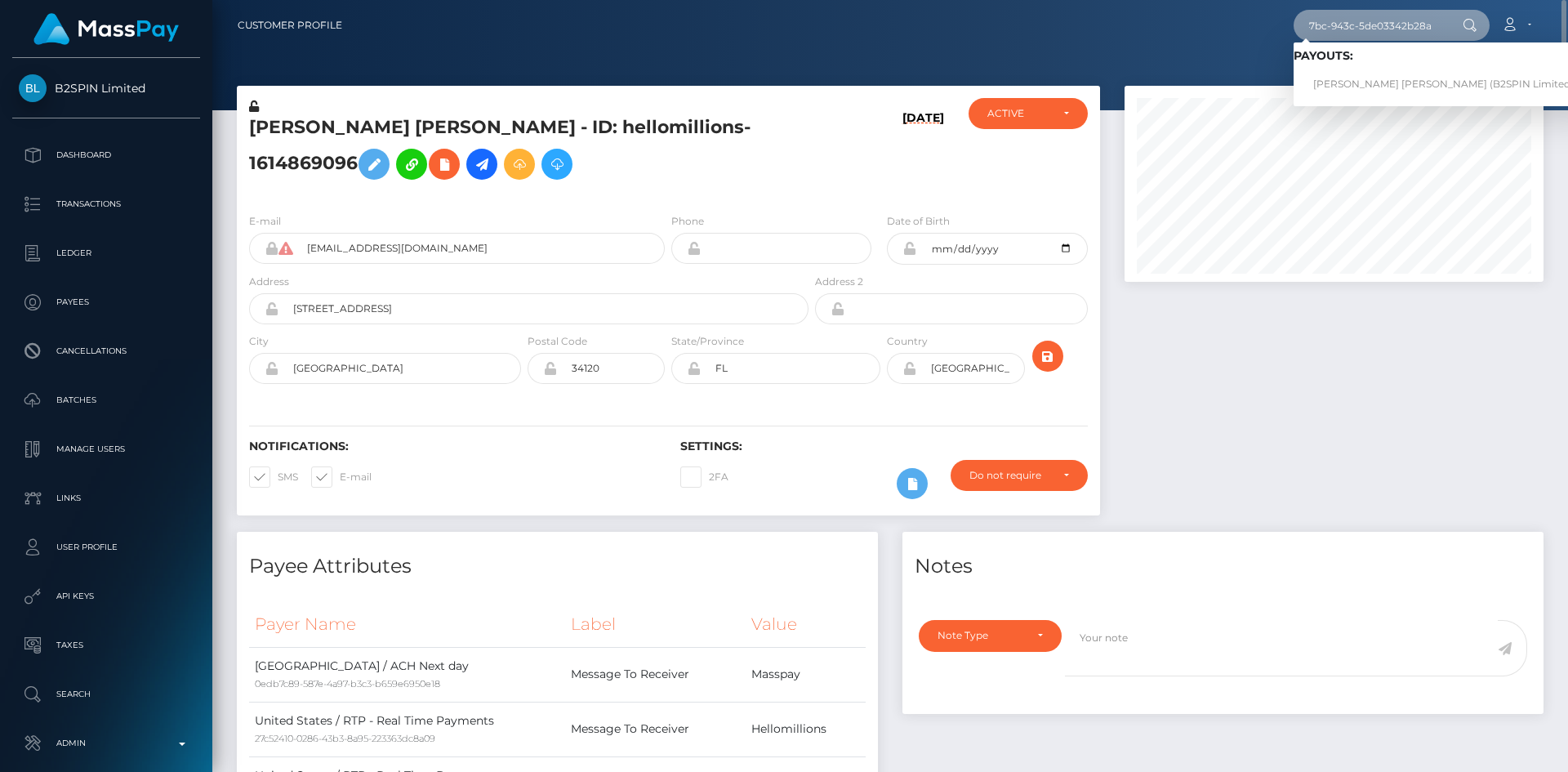
type input "5610b495-895b-47bc-943c-5de03342b28a"
click link "WILLIAM MICHAEL COOK (B2SPIN Limited - )"
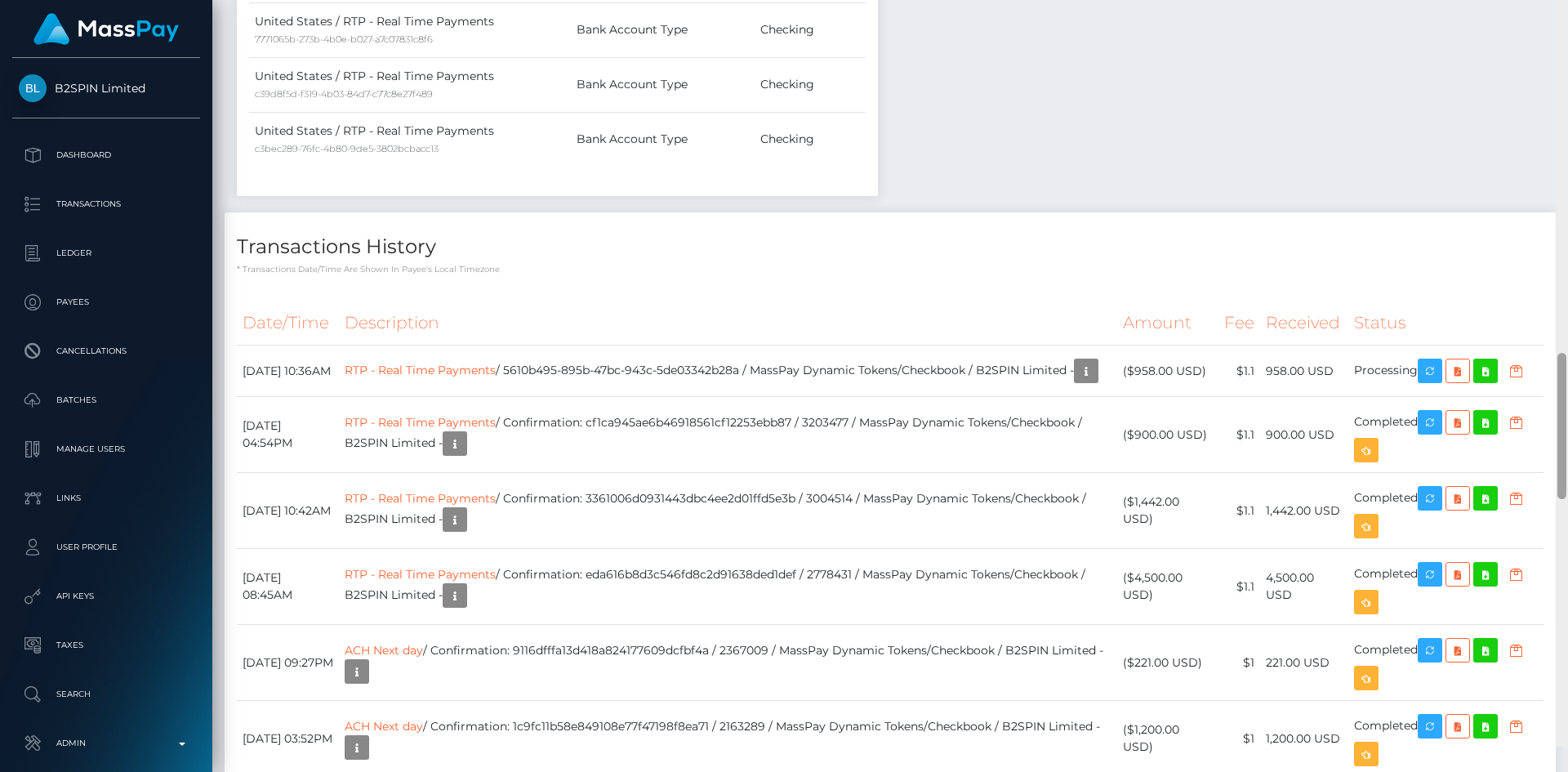
scroll to position [2017, 0]
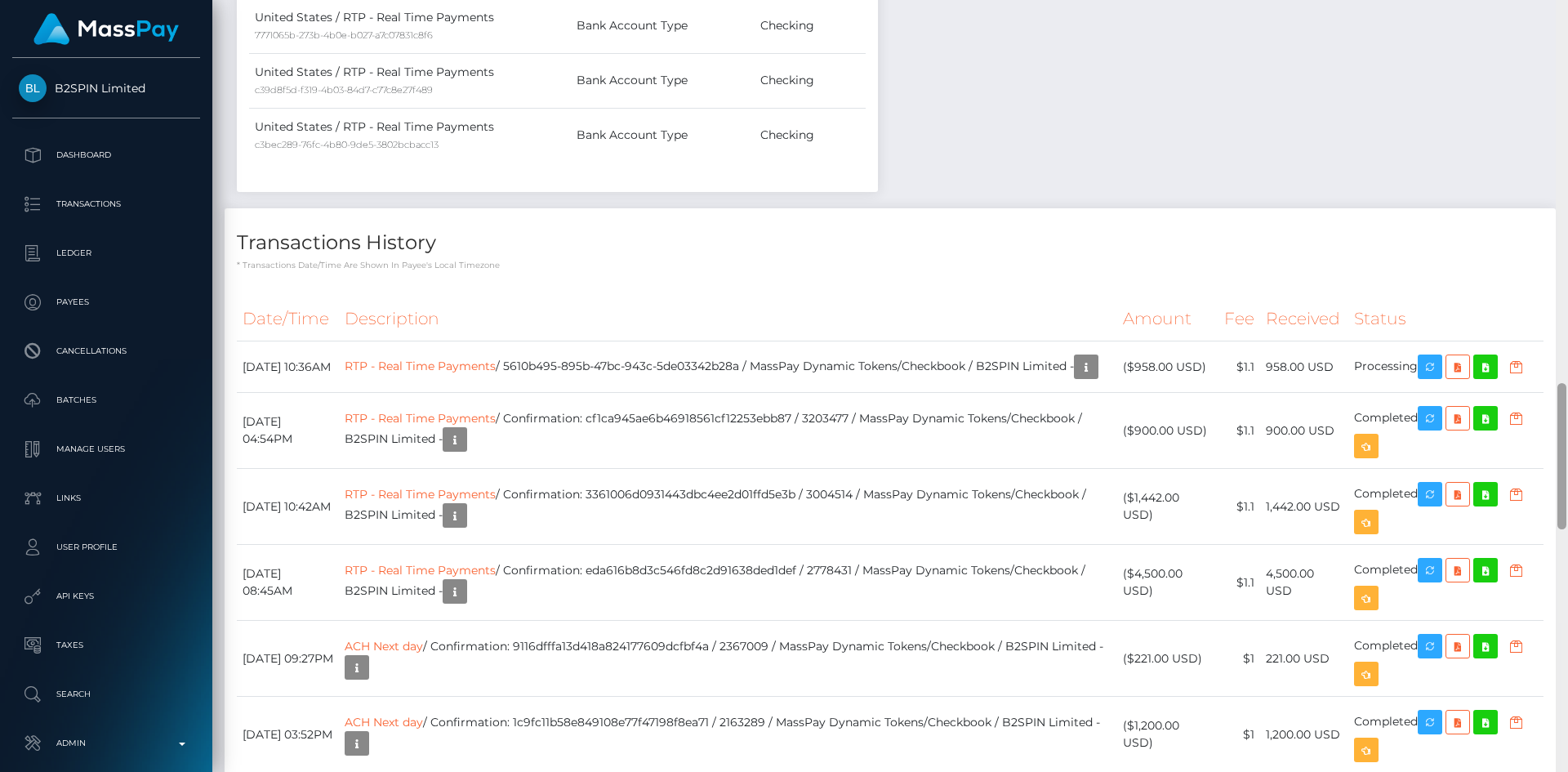
drag, startPoint x: 1559, startPoint y: 143, endPoint x: 1567, endPoint y: 493, distance: 350.1
click at [1567, 493] on div at bounding box center [1561, 386] width 13 height 772
click at [759, 358] on td "RTP - Real Time Payments / 5610b495-895b-47bc-943c-5de03342b28a / MassPay Dynam…" at bounding box center [727, 367] width 778 height 52
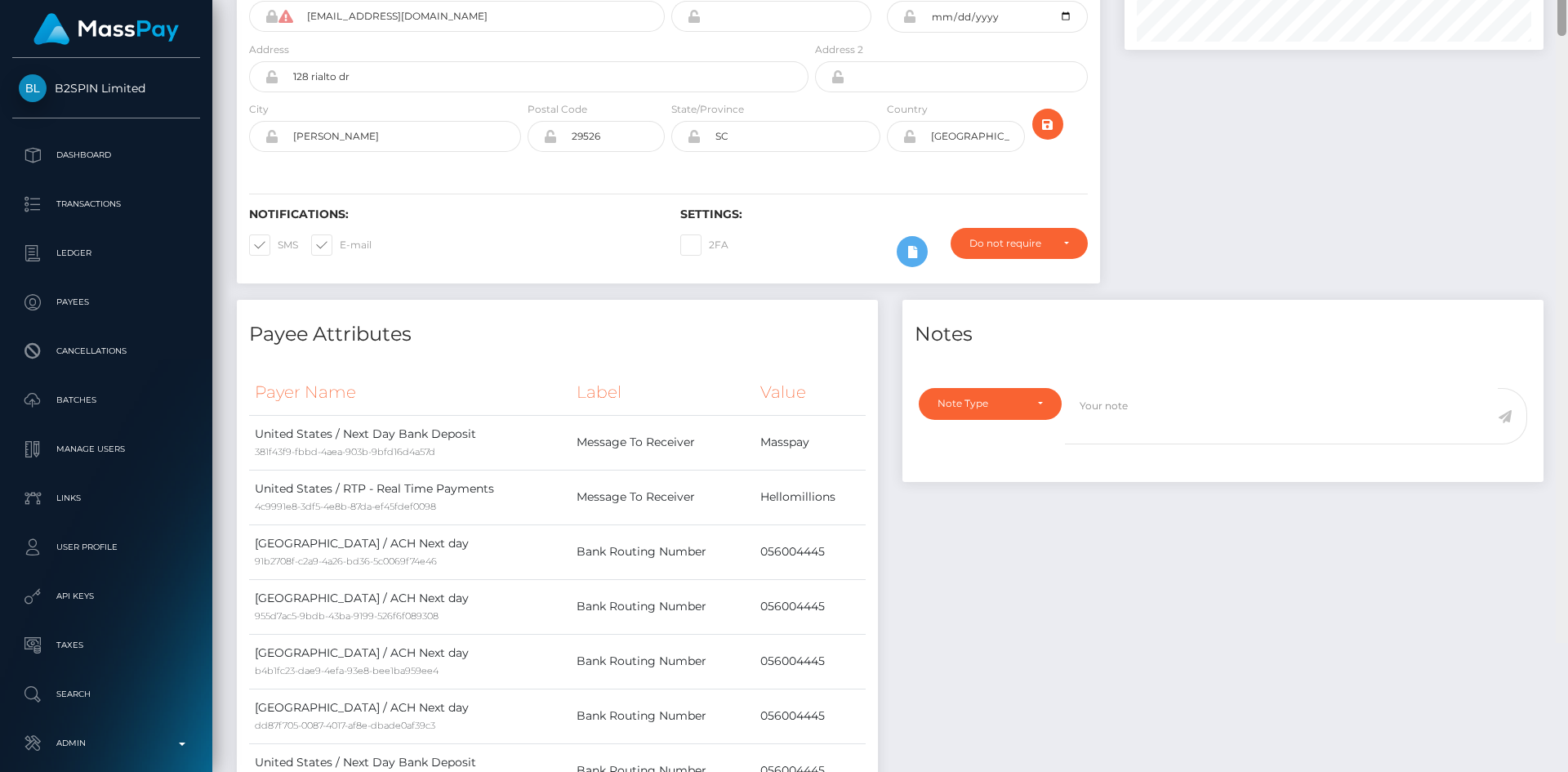
scroll to position [0, 0]
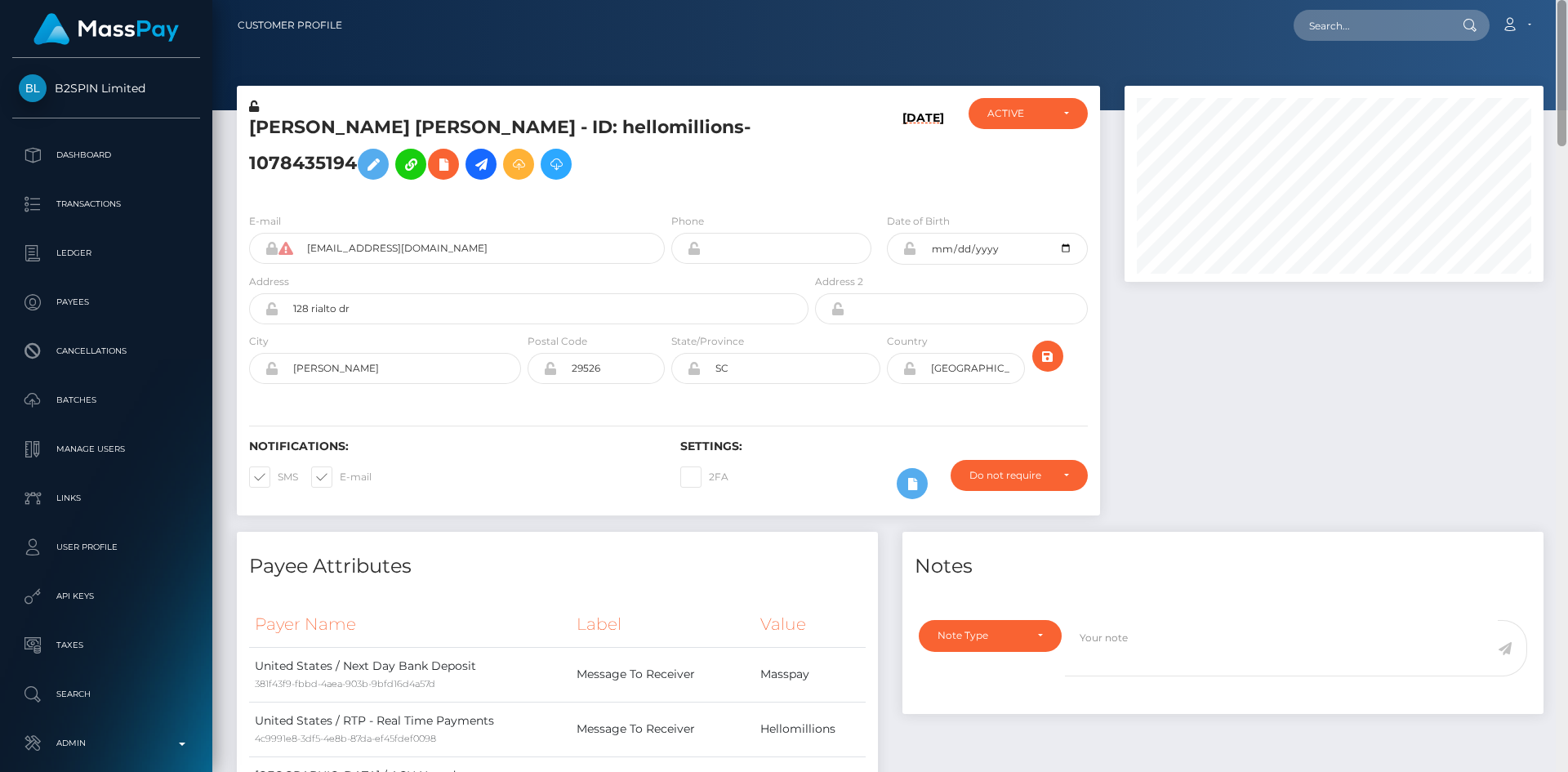
drag, startPoint x: 1563, startPoint y: 493, endPoint x: 1551, endPoint y: 90, distance: 403.2
click at [1551, 90] on div "Customer Profile Loading... Loading..." at bounding box center [890, 386] width 1356 height 772
click at [1405, 32] on input "text" at bounding box center [1369, 25] width 154 height 31
paste input "0009a586-68a4-4252-b75c-20f34cfd233b"
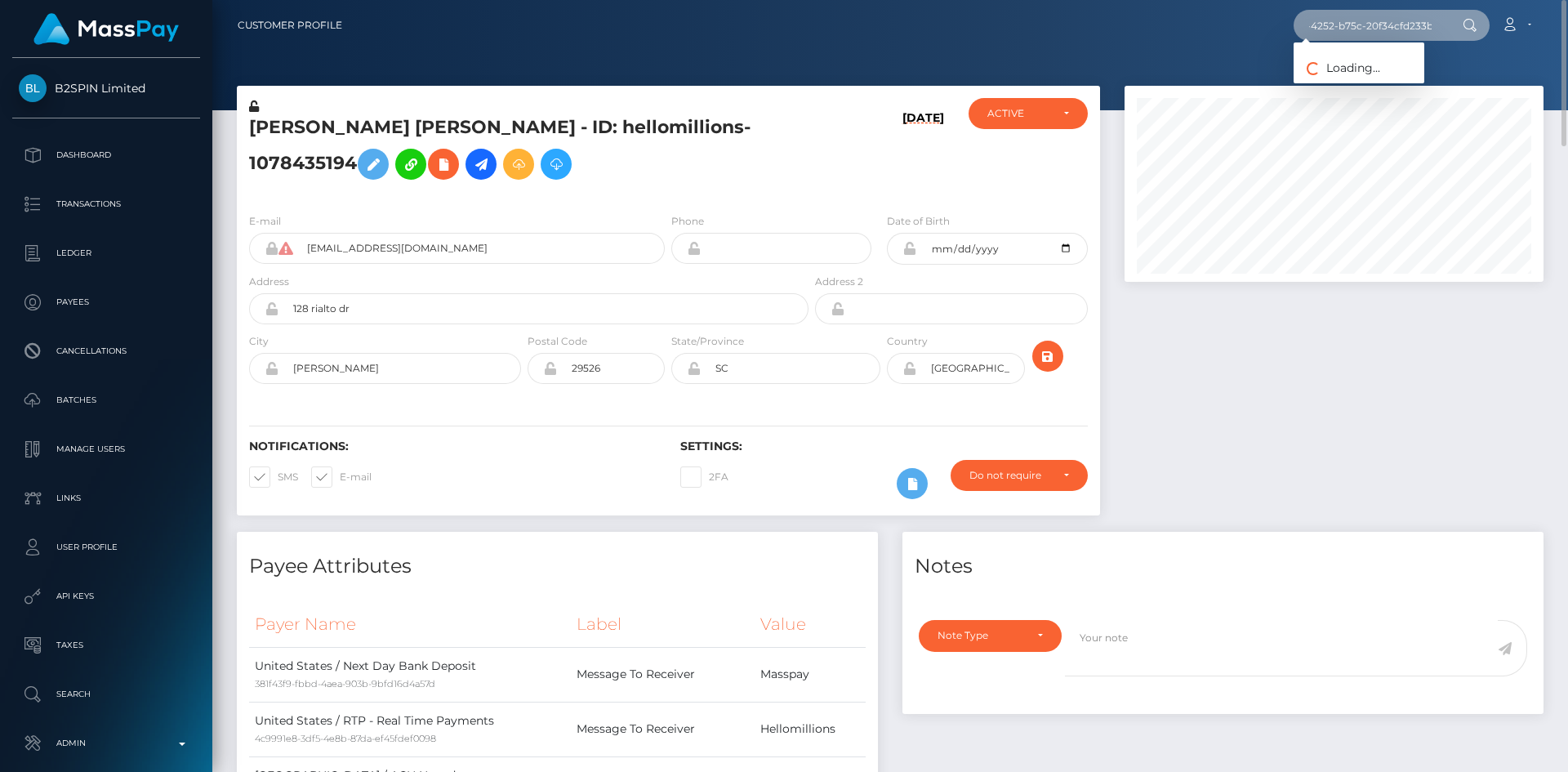
type input "0009a586-68a4-4252-b75c-20f34cfd233b"
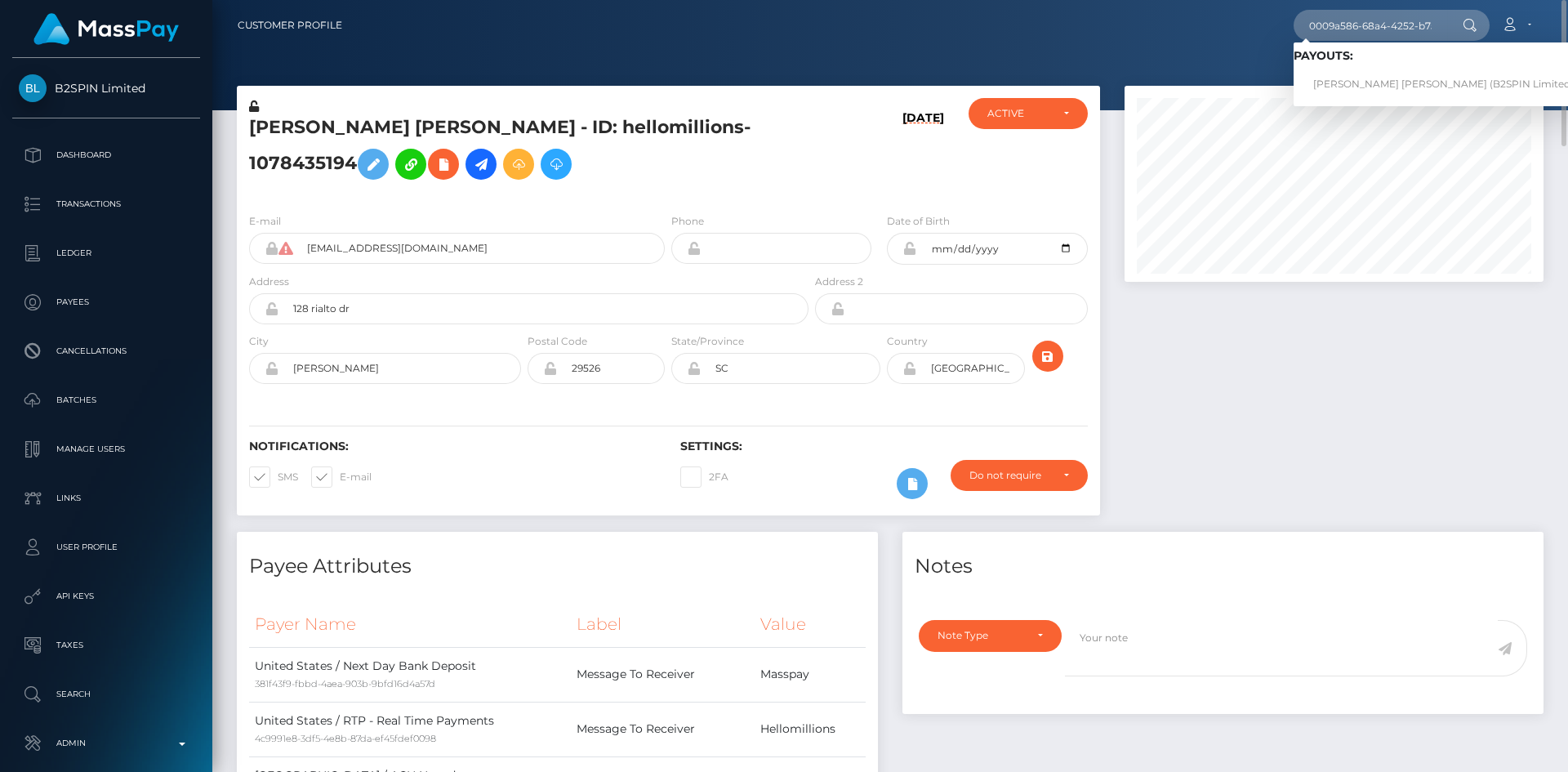
scroll to position [81, 0]
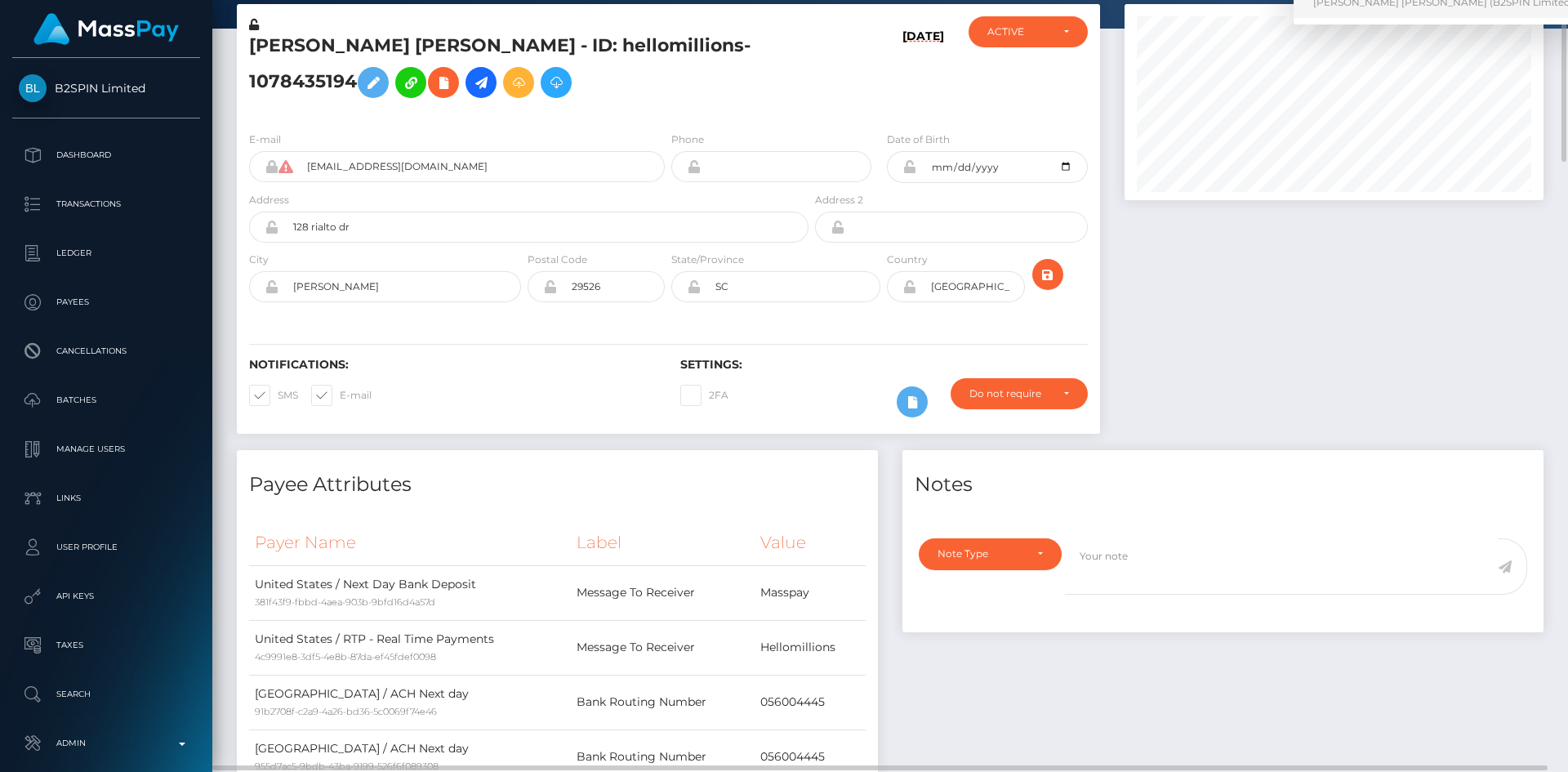
click at [1446, 4] on link "CARLOS JAVIER SALGADO DIAZ (B2SPIN Limited - )" at bounding box center [1448, 2] width 309 height 30
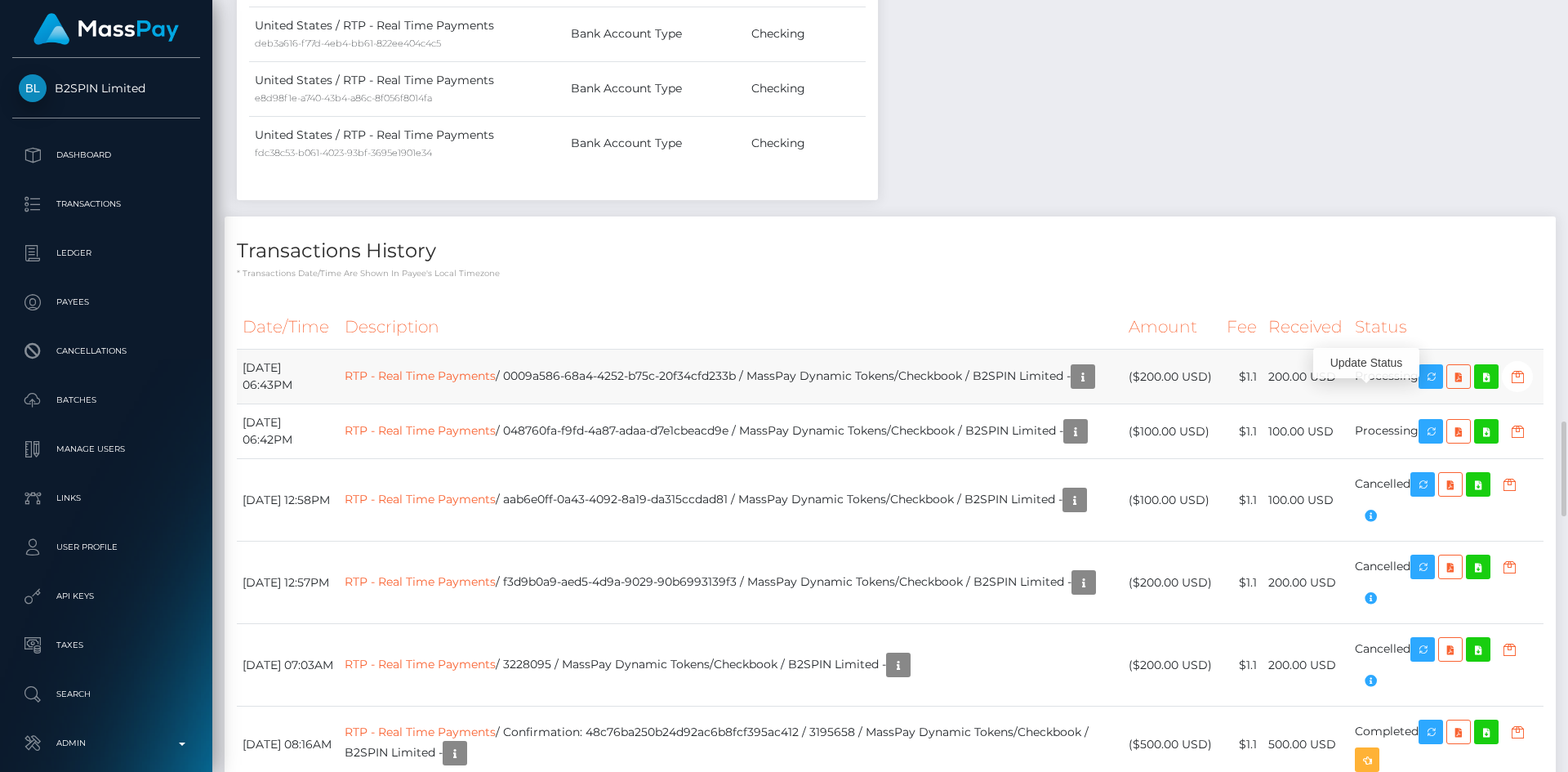
scroll to position [196, 420]
drag, startPoint x: 1301, startPoint y: 386, endPoint x: 1337, endPoint y: 385, distance: 36.0
click at [1337, 385] on td "200.00 USD" at bounding box center [1305, 377] width 86 height 55
click at [1073, 387] on icon "button" at bounding box center [1083, 377] width 20 height 21
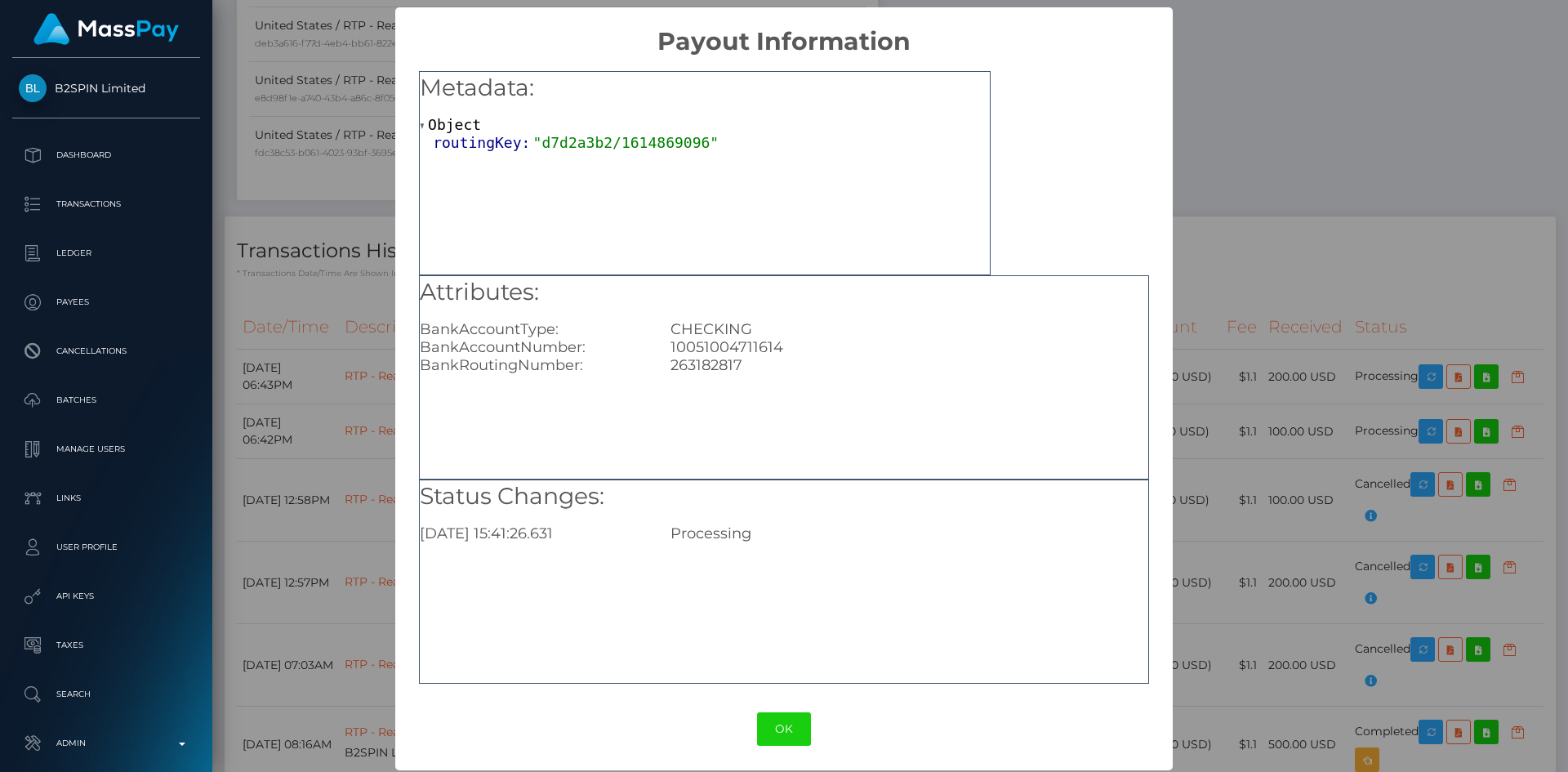
click at [721, 348] on div "10051004711614" at bounding box center [909, 347] width 501 height 18
copy div "10051004711614"
click at [1293, 239] on div "× Payout Information Metadata: Object routingKey: "d7d2a3b2/1614869096" Attribu…" at bounding box center [784, 386] width 1568 height 772
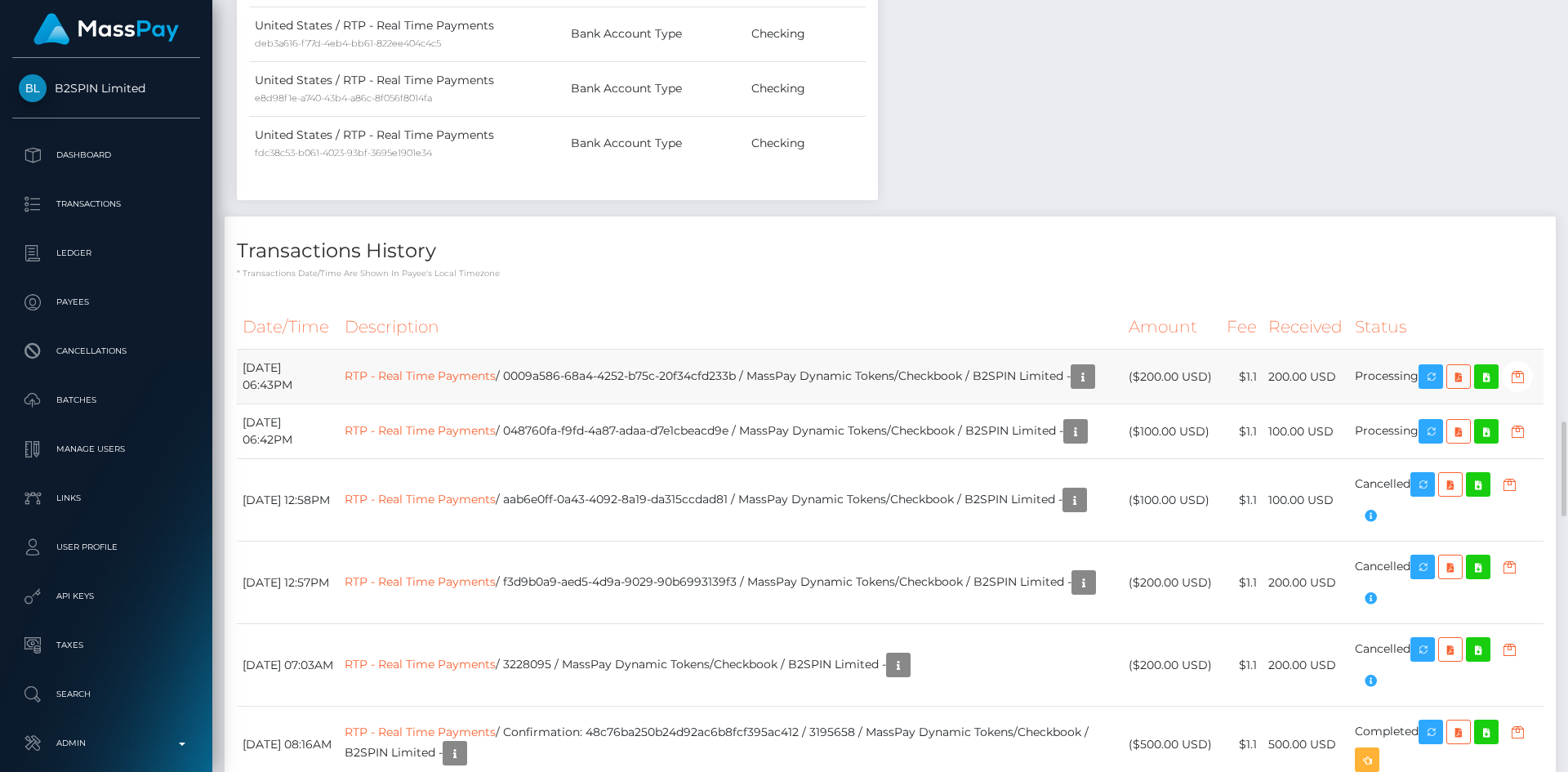
drag, startPoint x: 1275, startPoint y: 385, endPoint x: 1338, endPoint y: 383, distance: 63.0
click at [1338, 383] on td "200.00 USD" at bounding box center [1305, 377] width 86 height 55
copy td "200.00 USD"
drag, startPoint x: 1276, startPoint y: 460, endPoint x: 1336, endPoint y: 457, distance: 60.1
click at [1336, 457] on td "100.00 USD" at bounding box center [1305, 431] width 86 height 55
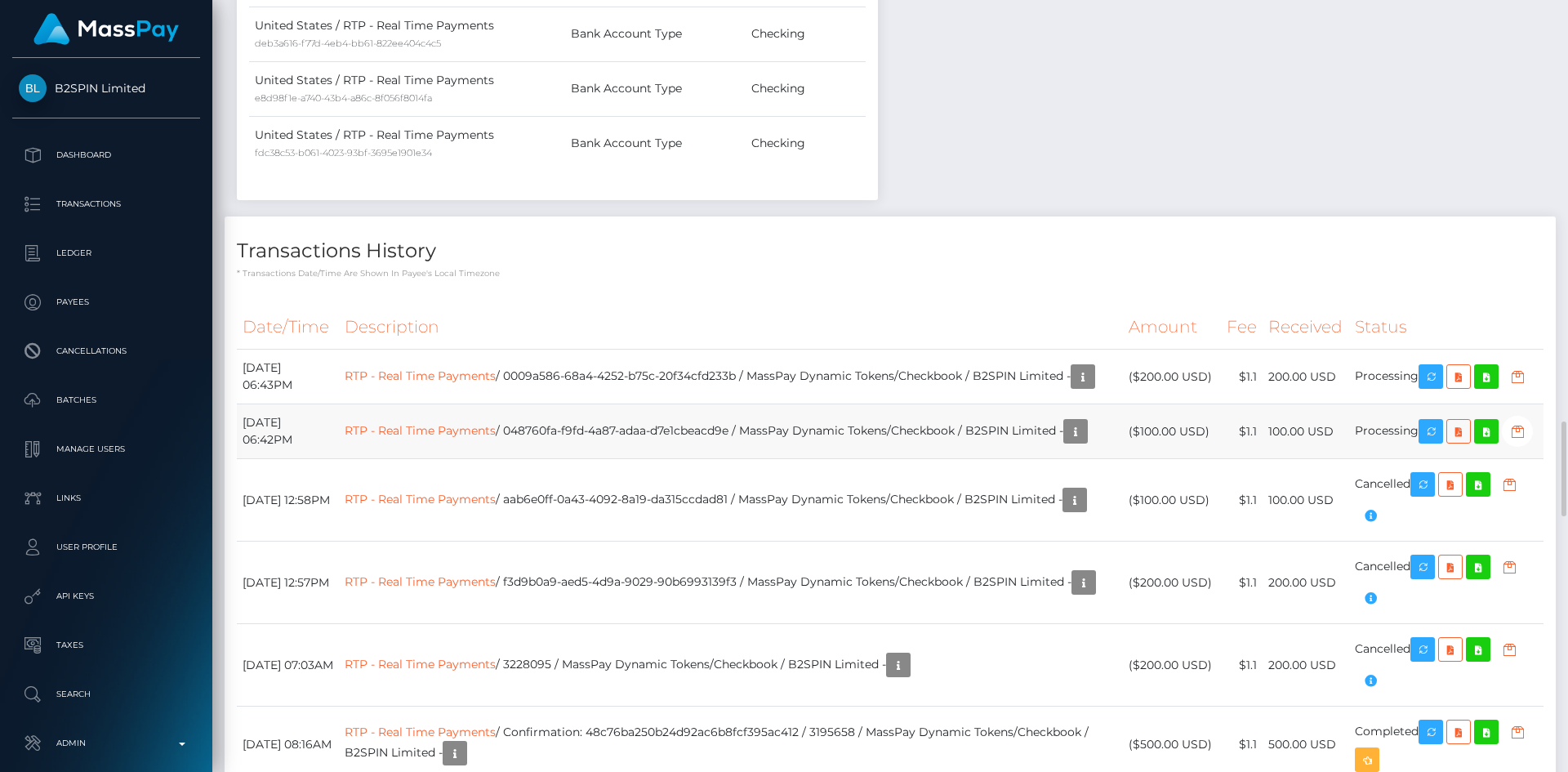
copy td "100.00 USD"
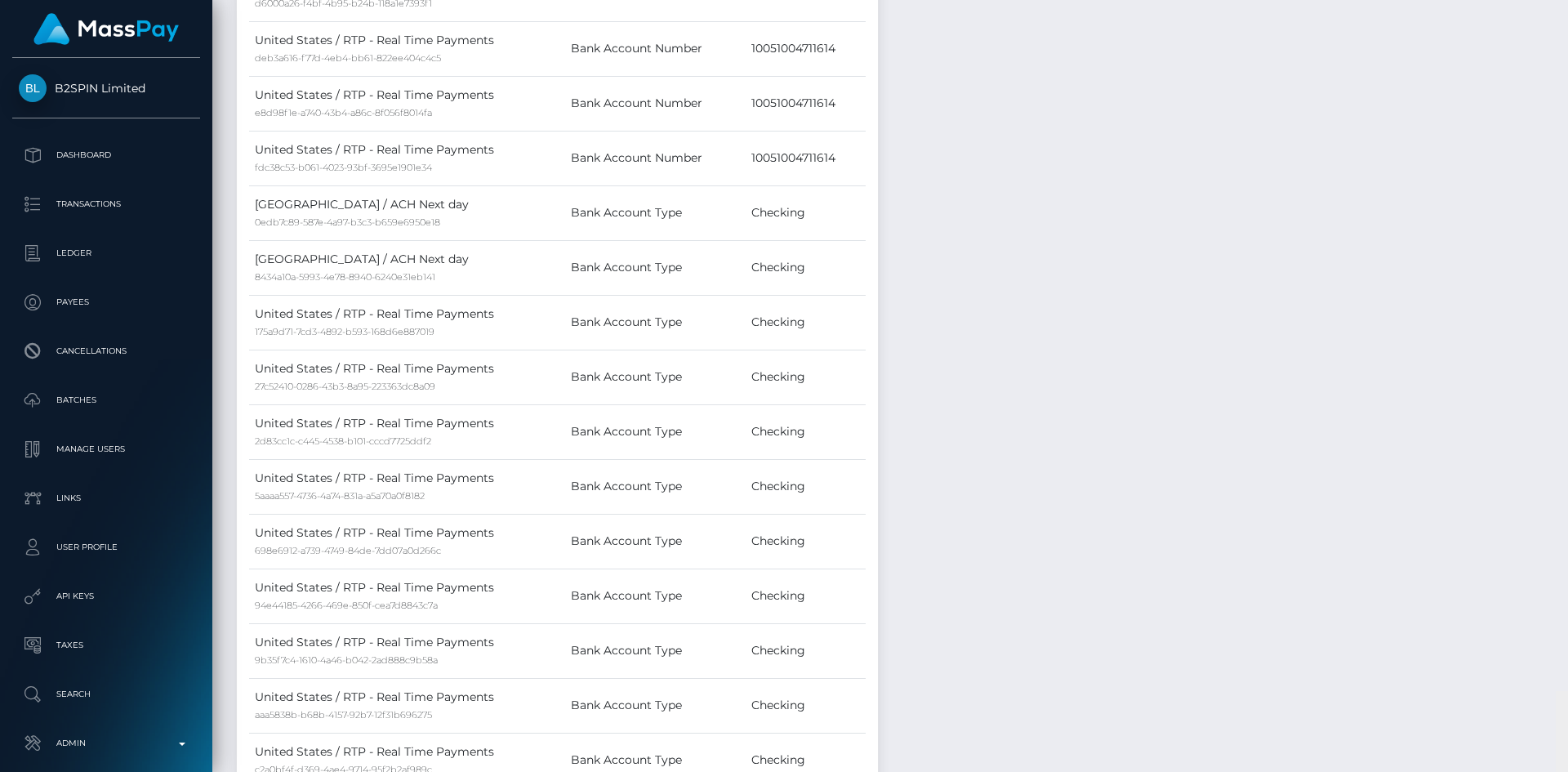
scroll to position [0, 0]
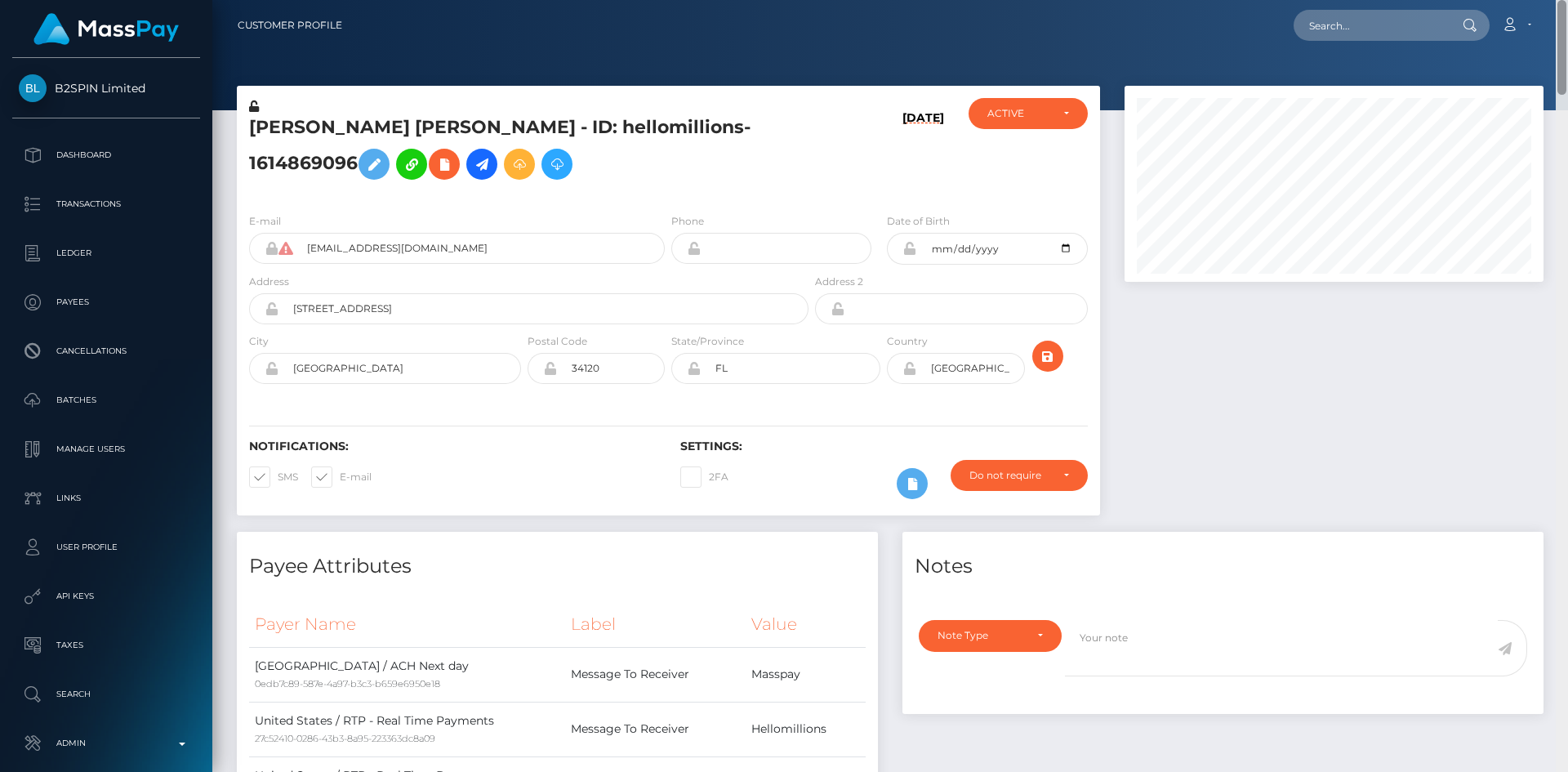
drag, startPoint x: 1563, startPoint y: 494, endPoint x: 1509, endPoint y: 47, distance: 450.2
click at [1549, 47] on div "Customer Profile Loading... Loading..." at bounding box center [890, 386] width 1356 height 772
click at [1390, 17] on input "text" at bounding box center [1369, 25] width 154 height 31
paste input "5610b495-895b-47bc-943c-5de03342b28a"
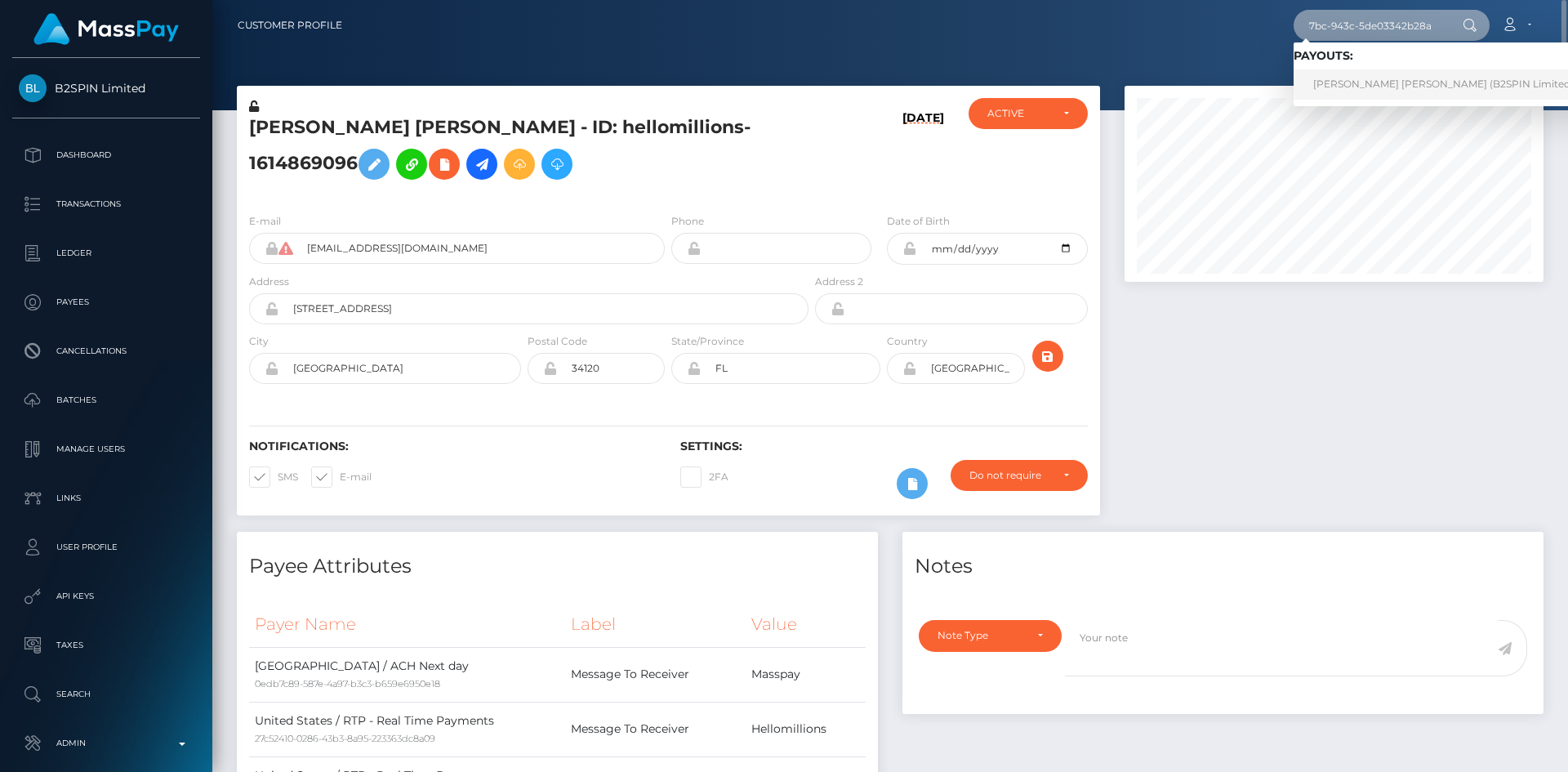
type input "5610b495-895b-47bc-943c-5de03342b28a"
click at [1347, 84] on link "[PERSON_NAME] [PERSON_NAME] (B2SPIN Limited - )" at bounding box center [1448, 84] width 309 height 30
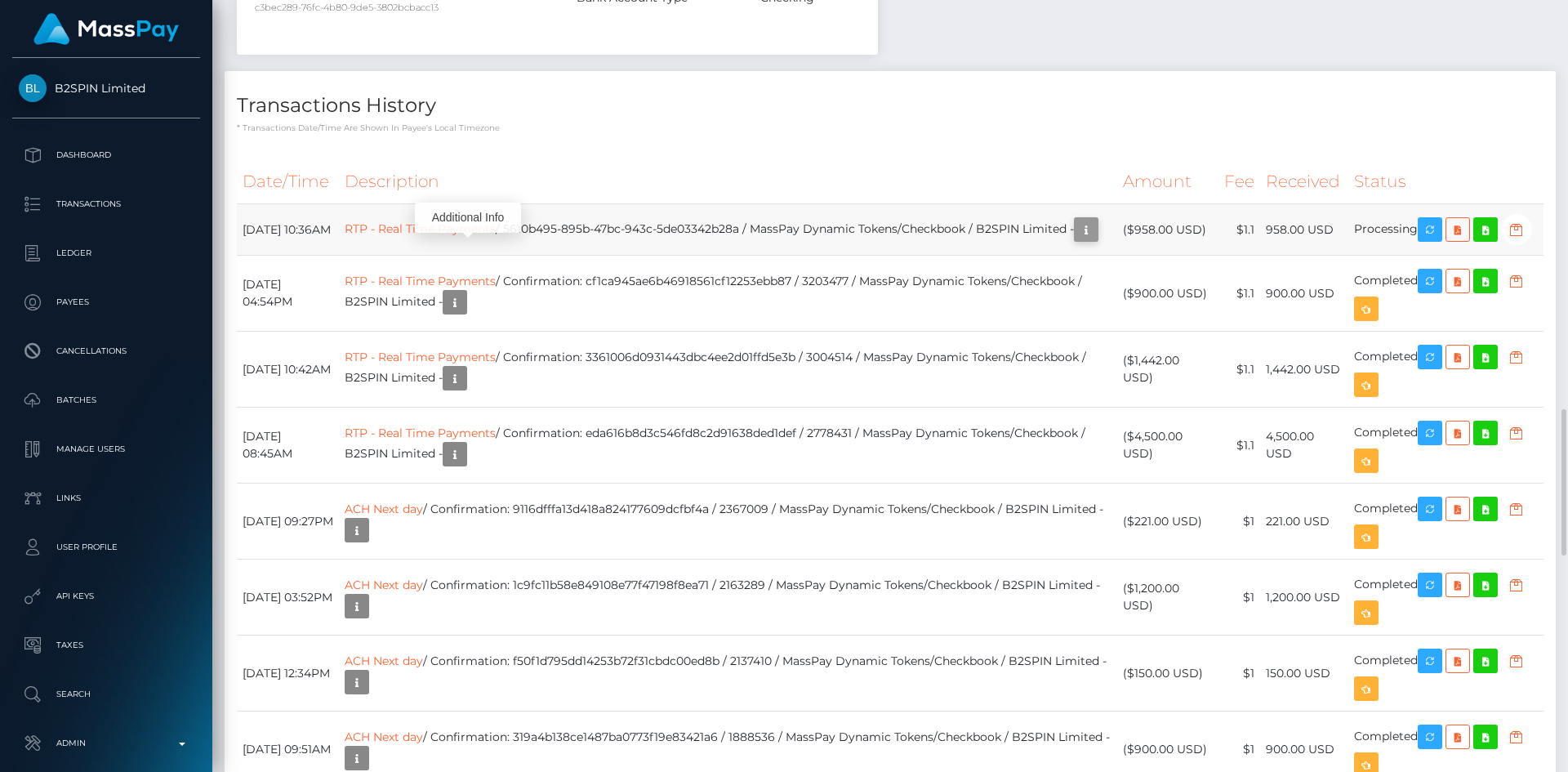
scroll to position [196, 420]
click at [1076, 240] on icon "button" at bounding box center [1086, 230] width 20 height 21
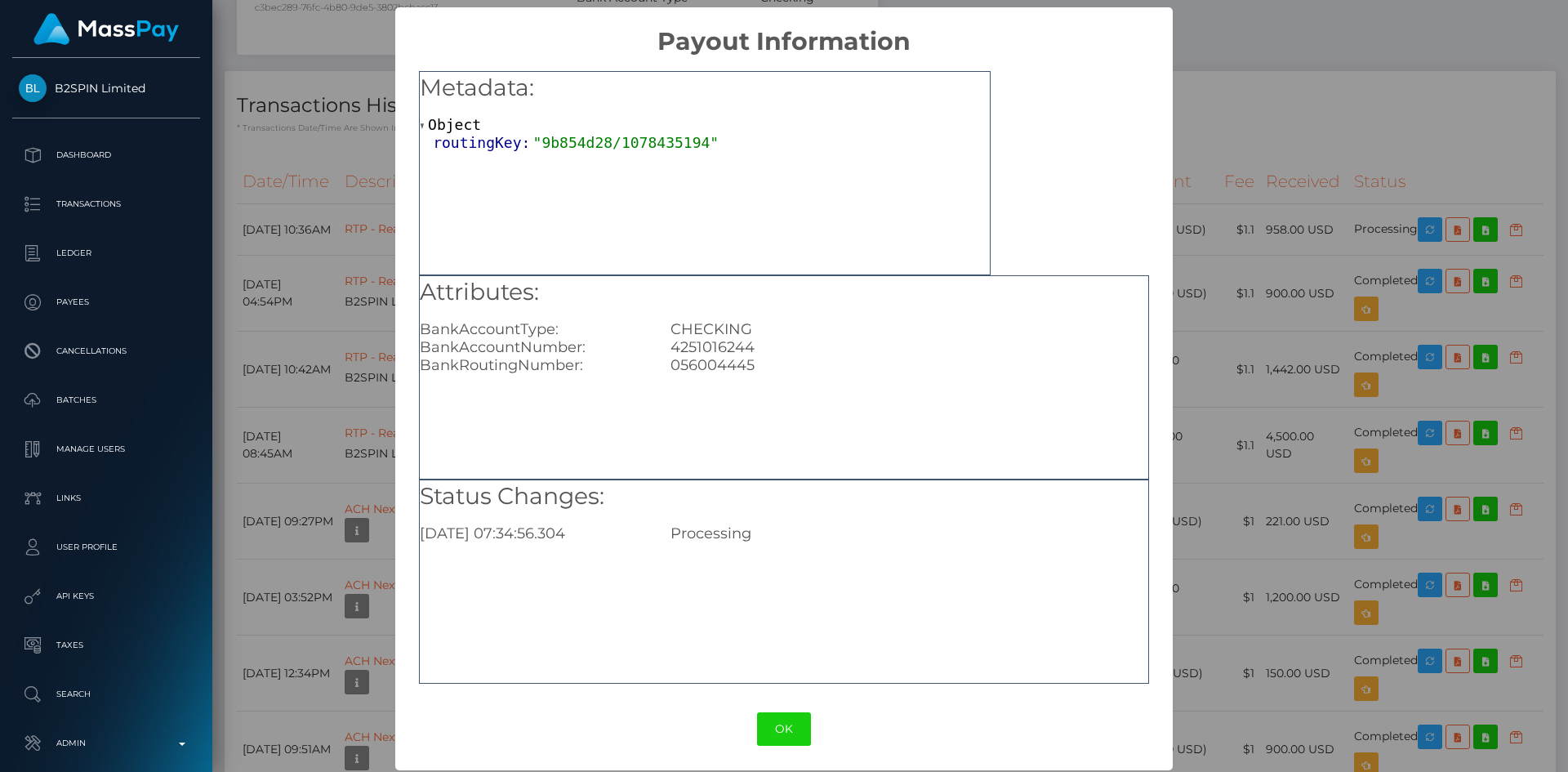
click at [724, 348] on div "4251016244" at bounding box center [909, 347] width 501 height 18
copy div "4251016244"
click at [1211, 264] on div "× Payout Information Metadata: Object routingKey: "9b854d28/1078435194" Attribu…" at bounding box center [784, 386] width 1568 height 772
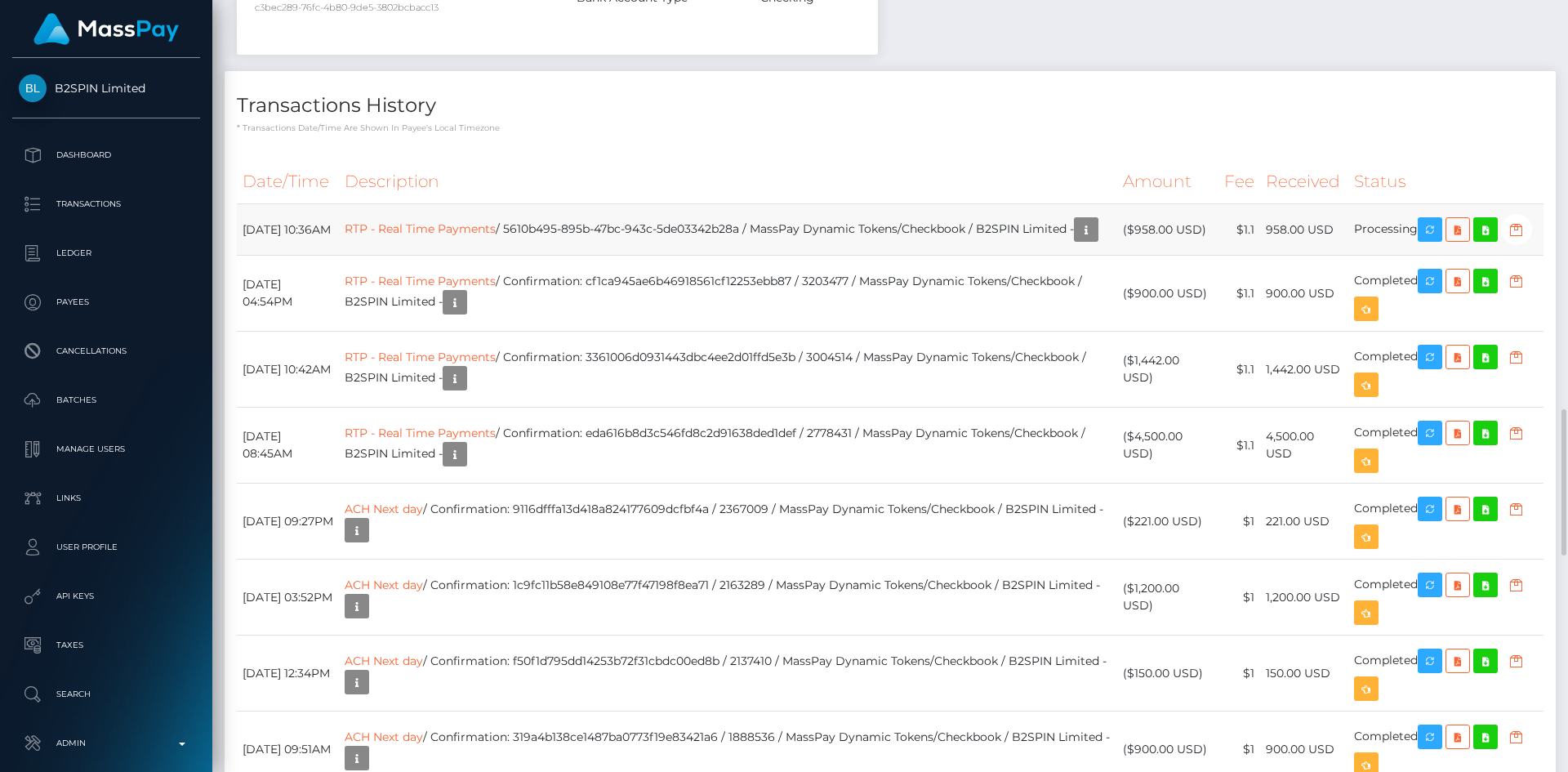
drag, startPoint x: 1274, startPoint y: 237, endPoint x: 1341, endPoint y: 238, distance: 67.0
click at [1341, 238] on td "958.00 USD" at bounding box center [1304, 230] width 88 height 52
copy td "958.00 USD"
drag, startPoint x: 301, startPoint y: 241, endPoint x: 230, endPoint y: 240, distance: 71.0
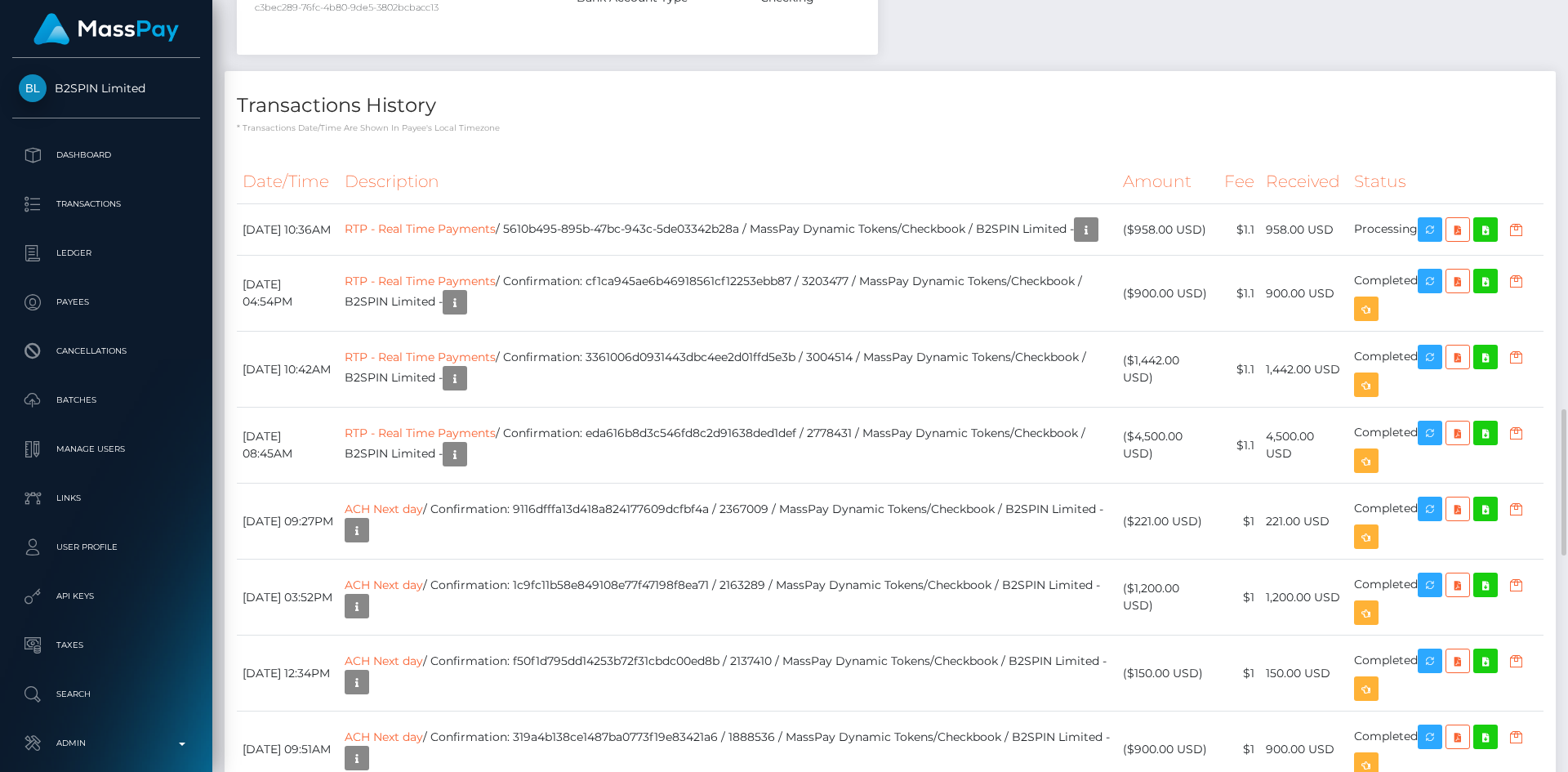
copy div "Date/Time Description Amount Fee Received Status [DATE]"
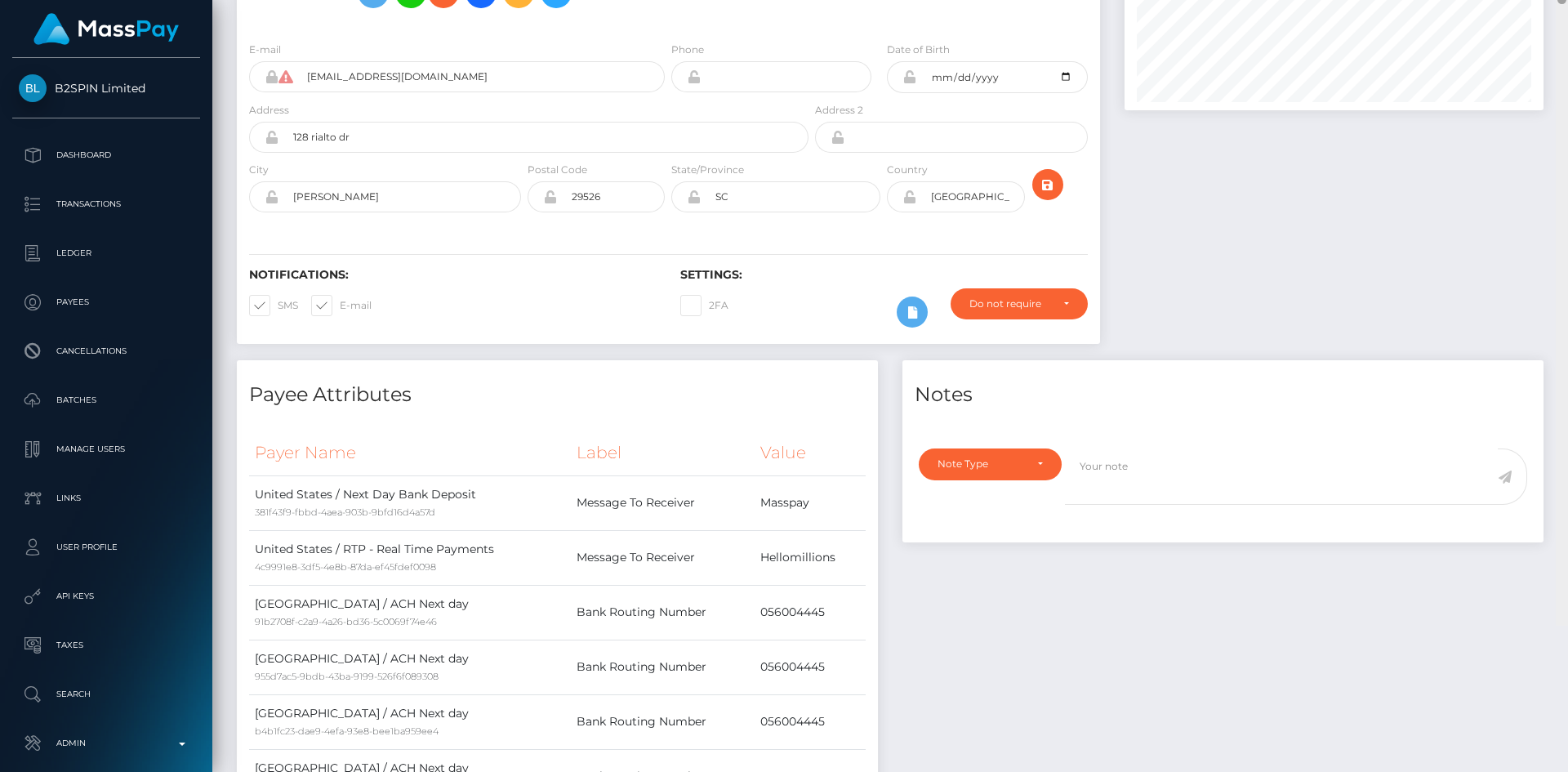
scroll to position [0, 0]
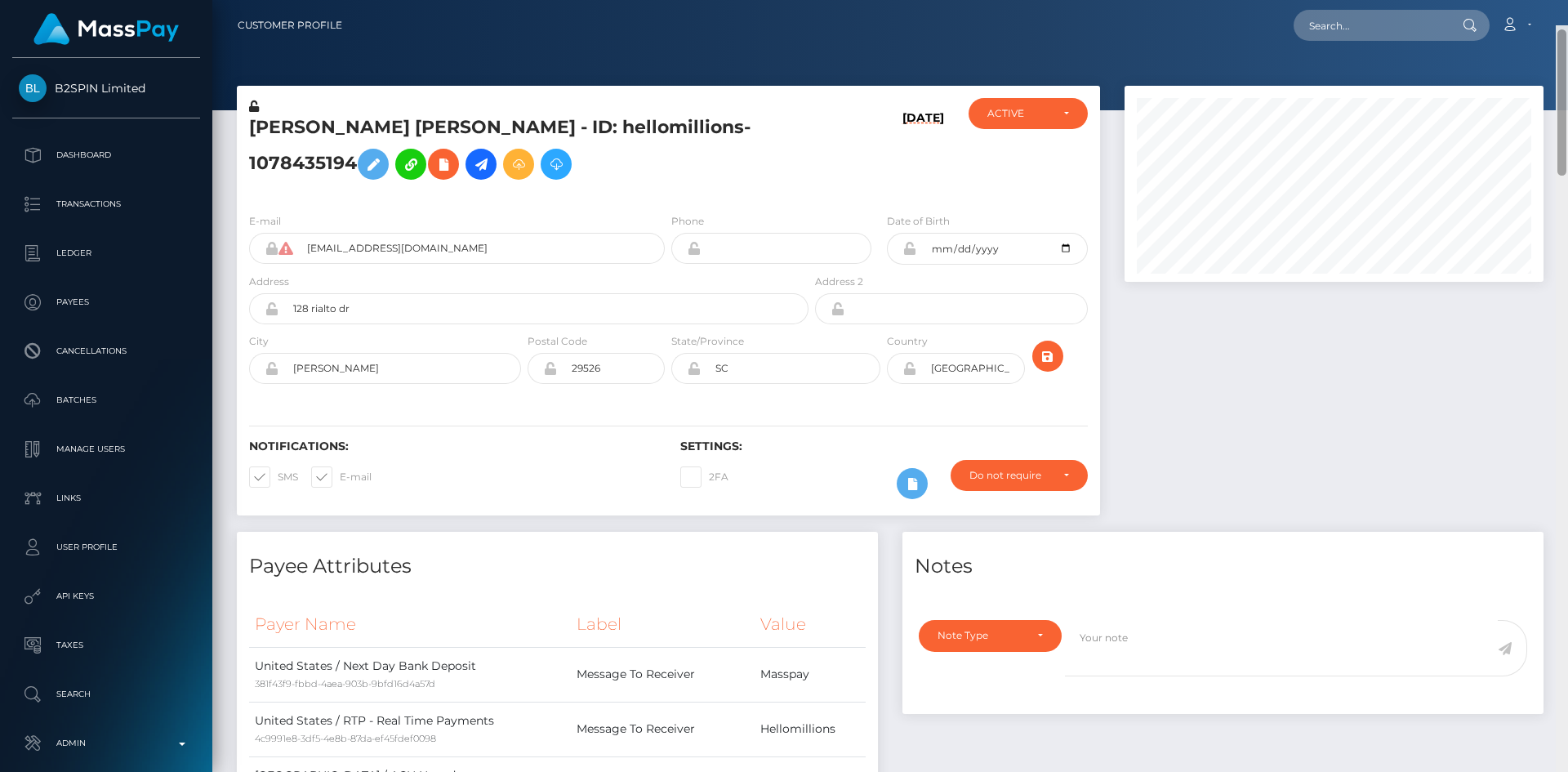
drag, startPoint x: 1561, startPoint y: 421, endPoint x: 1563, endPoint y: -21, distance: 442.0
click at [1563, 0] on html "B2SPIN Limited Dashboard Transactions Ledger Payees Cancellations" at bounding box center [784, 386] width 1568 height 772
click at [1392, 30] on input "text" at bounding box center [1369, 25] width 154 height 31
paste input "0d5d29cb-2f35-408c-aee2-1d894329616a"
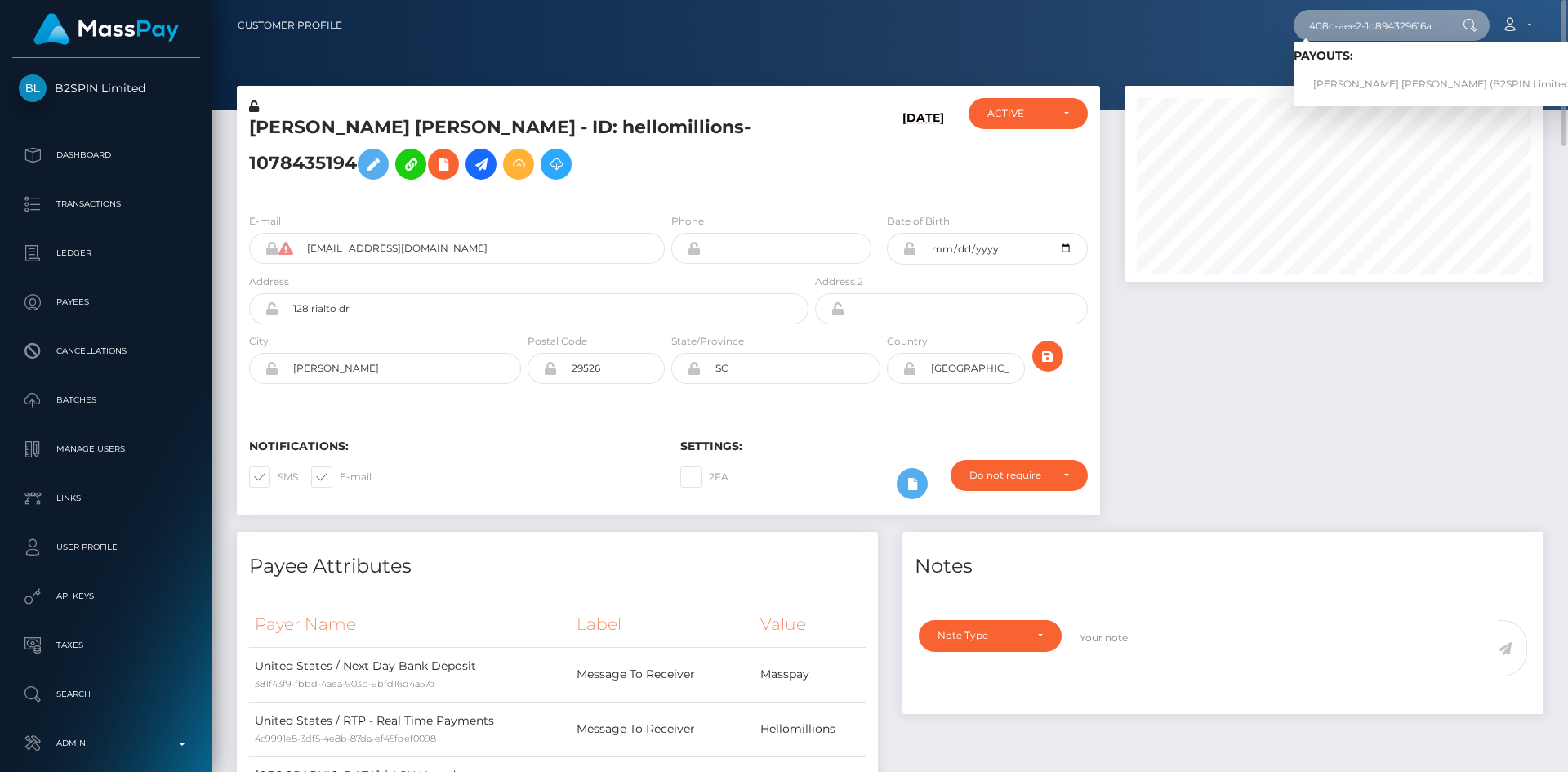
type input "0d5d29cb-2f35-408c-aee2-1d894329616a"
click at [1369, 82] on link "WESLEY DAVID WISE (B2SPIN Limited - )" at bounding box center [1448, 84] width 309 height 30
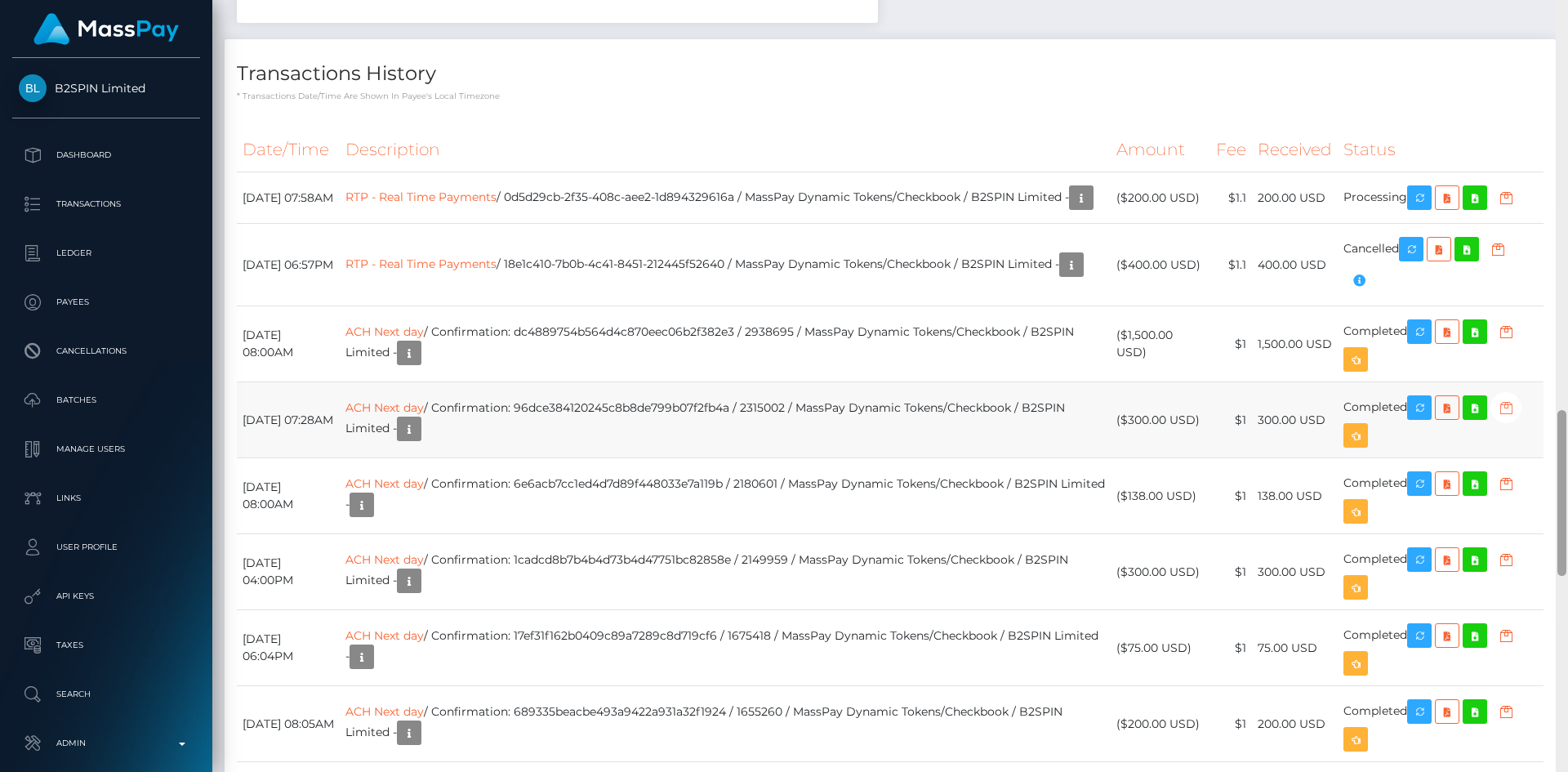
scroll to position [1870, 0]
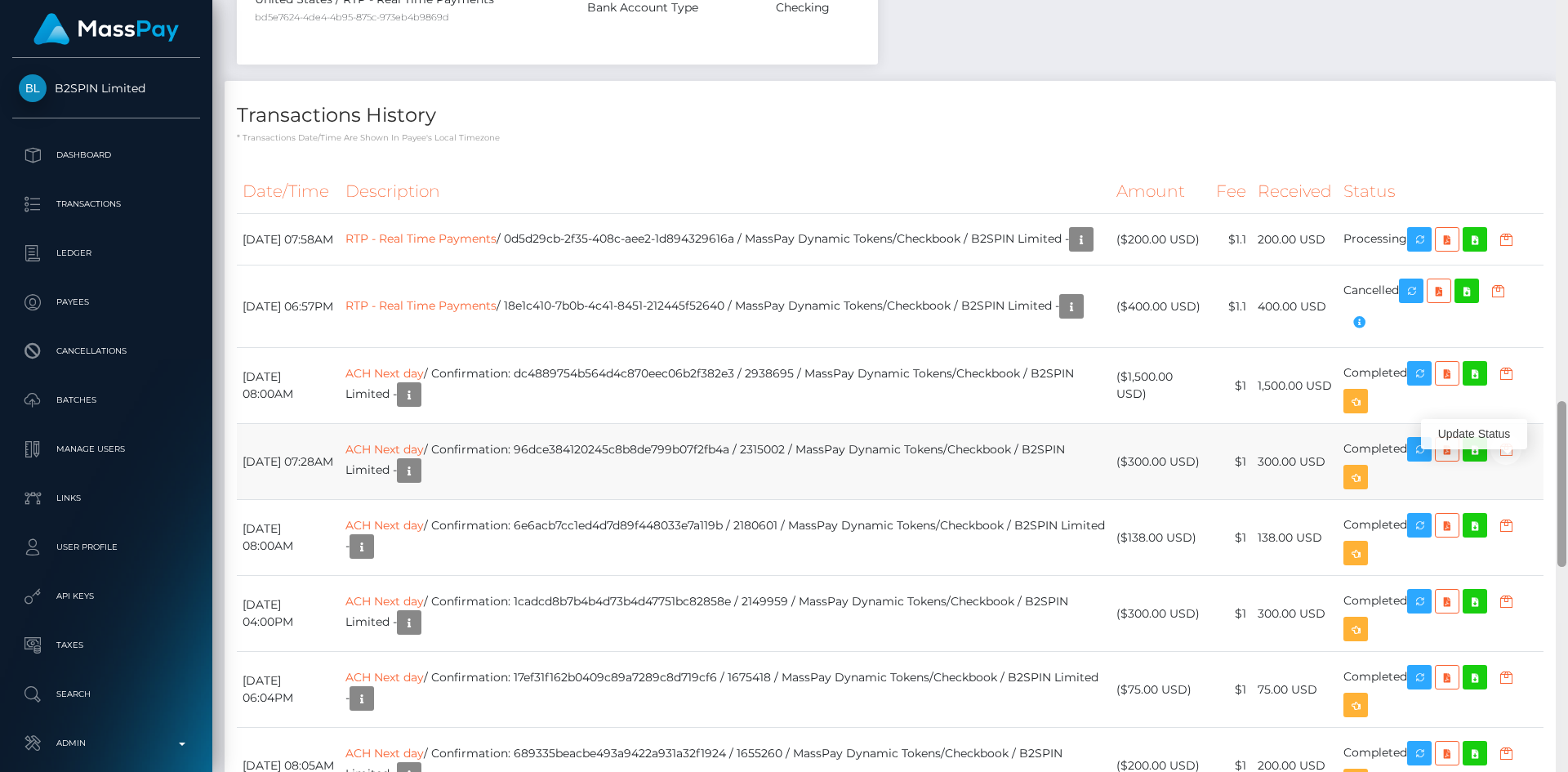
drag, startPoint x: 1558, startPoint y: 78, endPoint x: 1528, endPoint y: 480, distance: 403.1
click at [1528, 480] on div "Customer Profile Loading... Loading..." at bounding box center [890, 386] width 1356 height 772
click at [1071, 250] on icon "button" at bounding box center [1081, 240] width 20 height 21
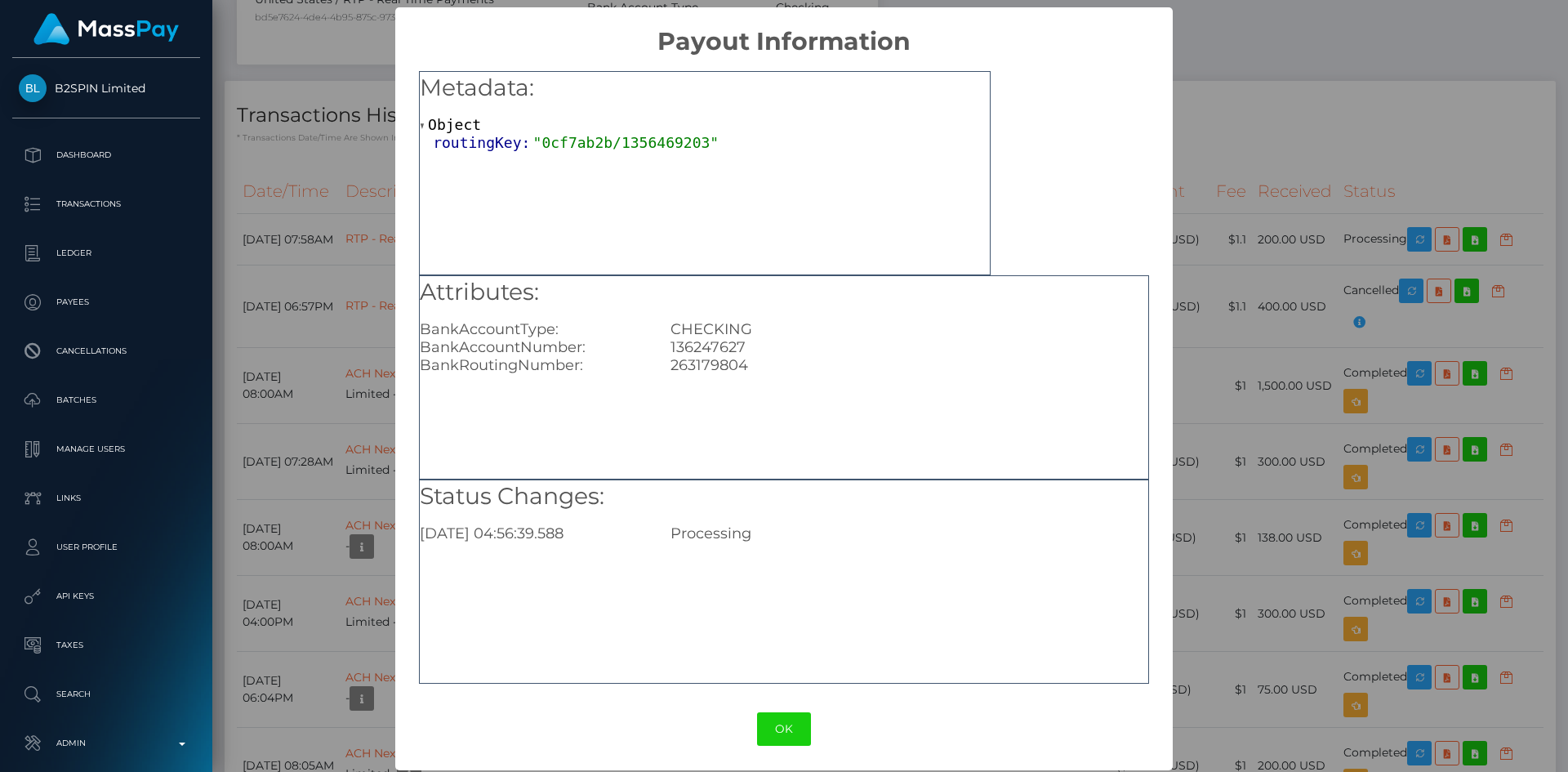
click at [694, 339] on div "136247627" at bounding box center [909, 347] width 501 height 18
copy div "136247627"
click at [1224, 181] on div "× Payout Information Metadata: Object routingKey: "0cf7ab2b/1356469203" Attribu…" at bounding box center [784, 386] width 1568 height 772
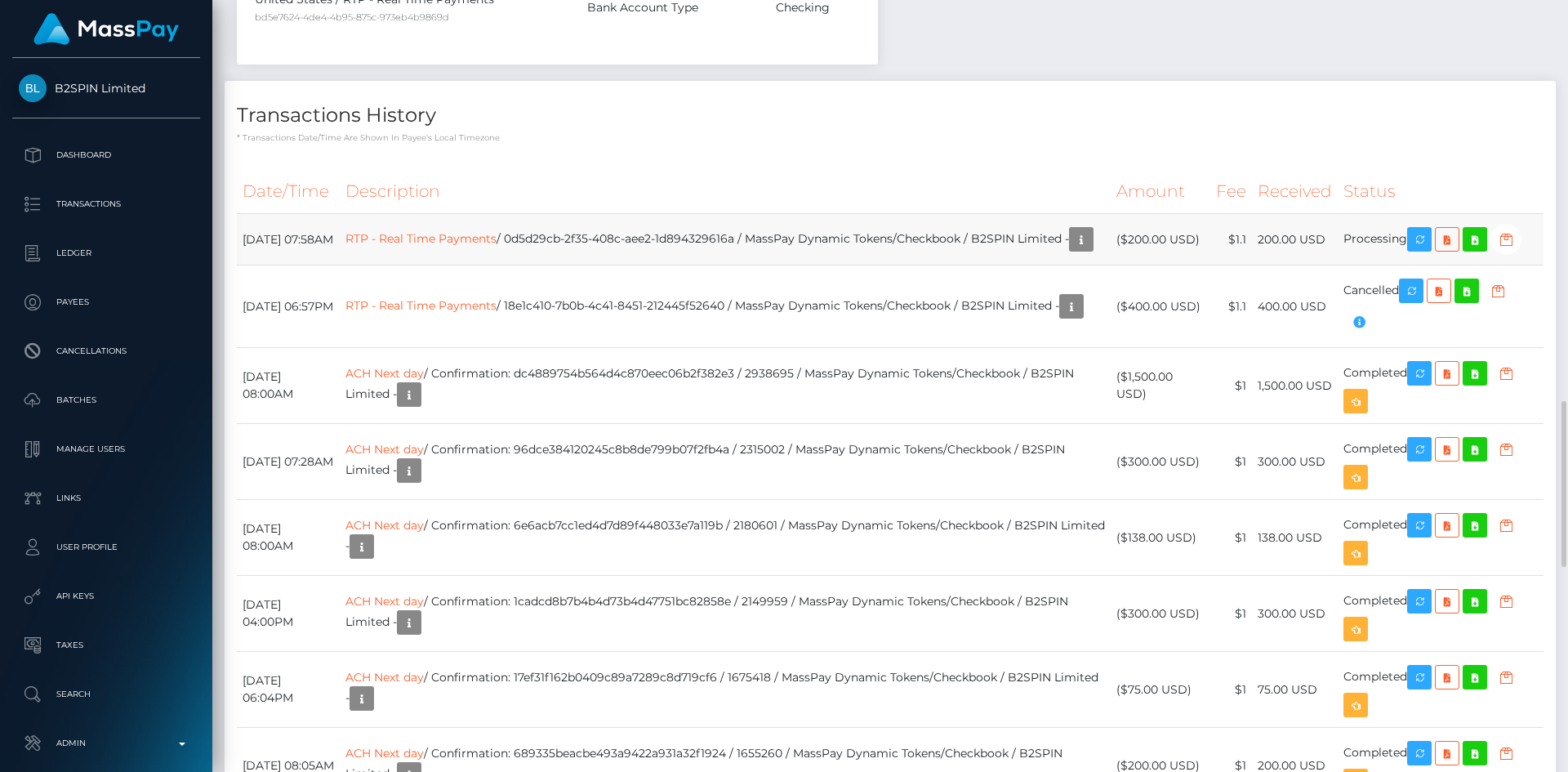
drag, startPoint x: 1267, startPoint y: 269, endPoint x: 1331, endPoint y: 263, distance: 64.3
click at [1331, 263] on td "200.00 USD" at bounding box center [1295, 240] width 86 height 52
copy td "200.00 USD"
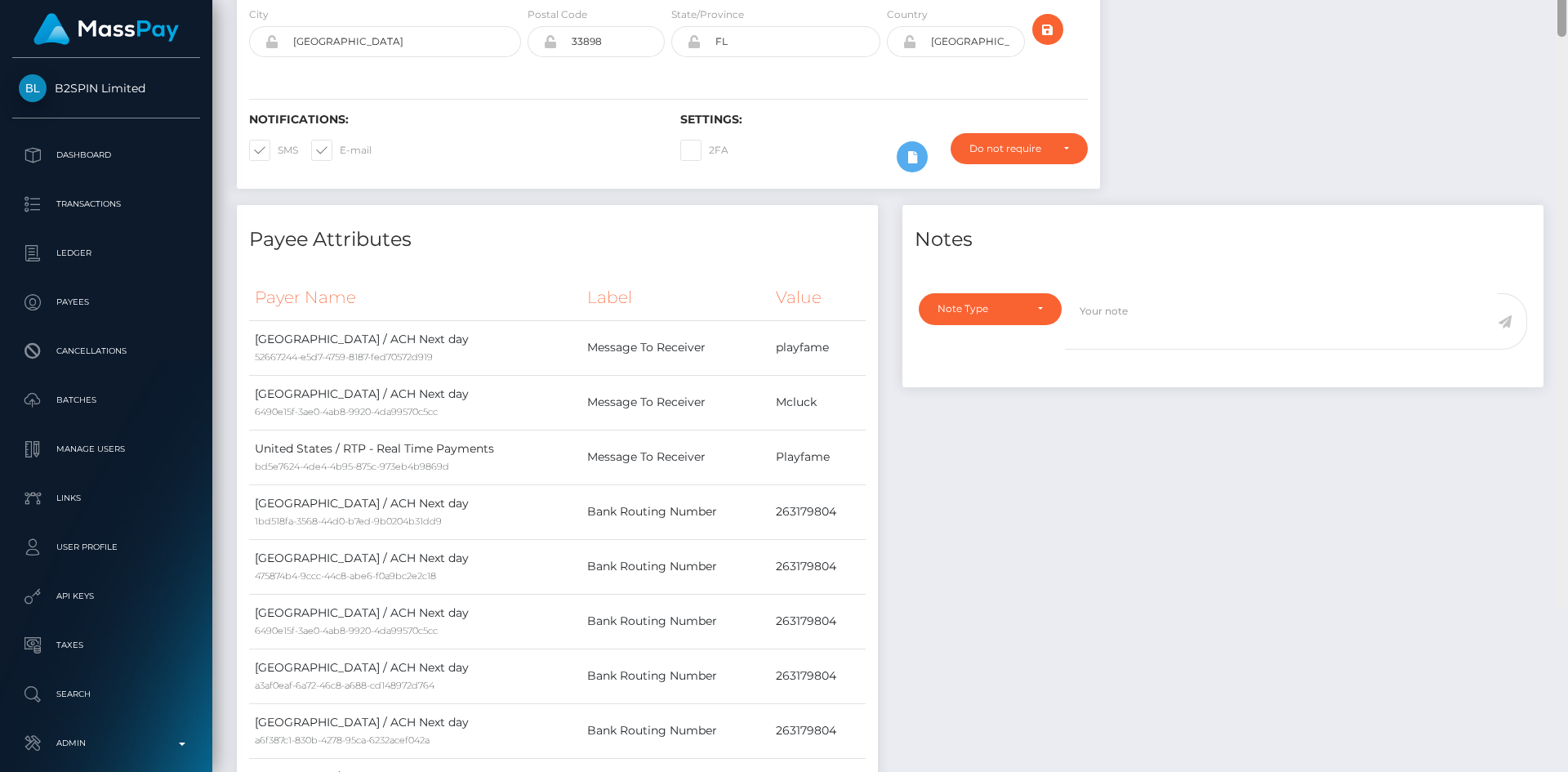
scroll to position [0, 0]
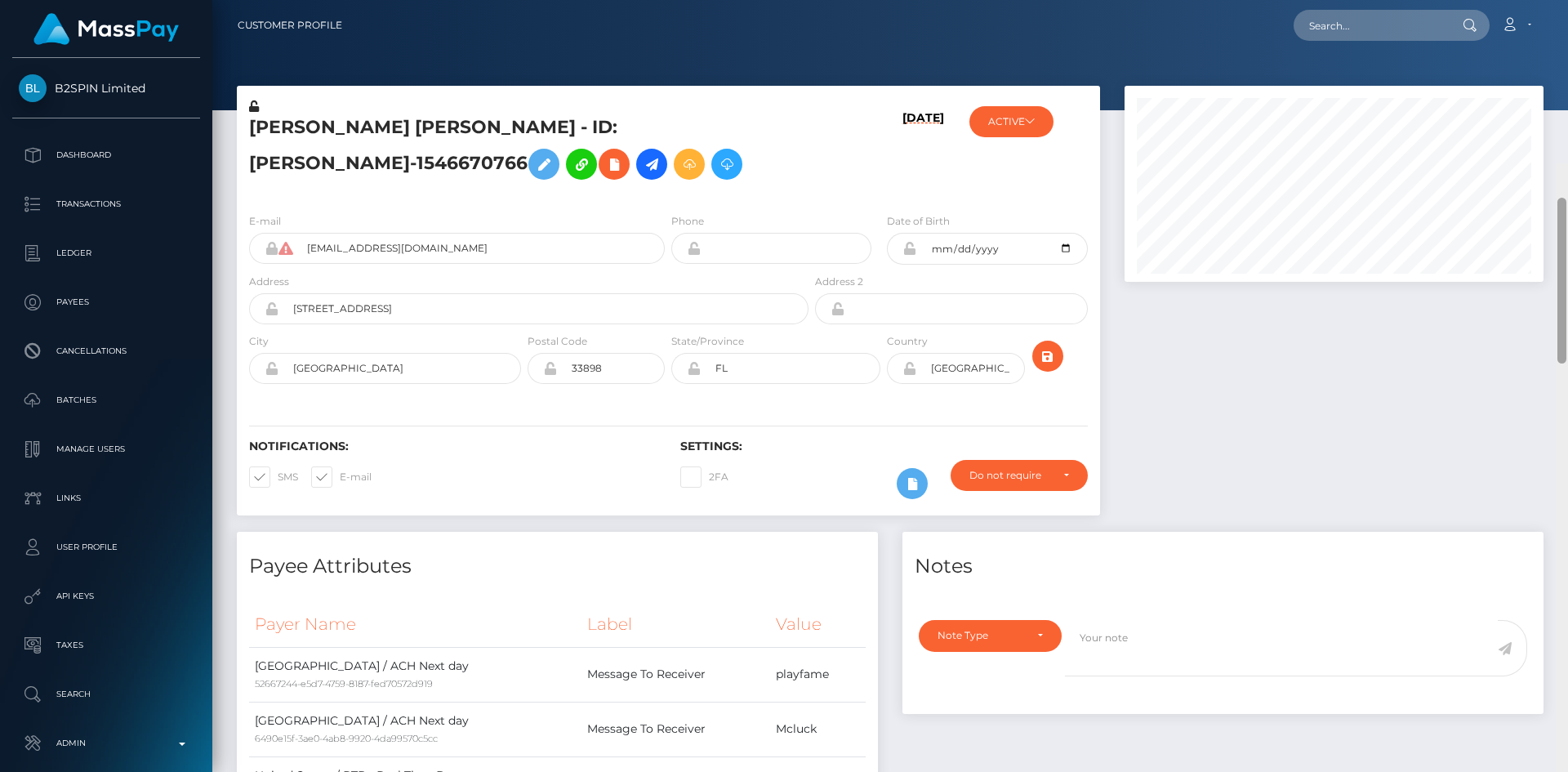
drag, startPoint x: 1563, startPoint y: 431, endPoint x: 1562, endPoint y: 2, distance: 429.0
click at [1565, 2] on div "Customer Profile Loading... Loading..." at bounding box center [890, 386] width 1356 height 772
click at [1415, 23] on input "text" at bounding box center [1369, 25] width 154 height 31
paste input "744fb105-3042-404a-a7de-5f7e2ec6baf5"
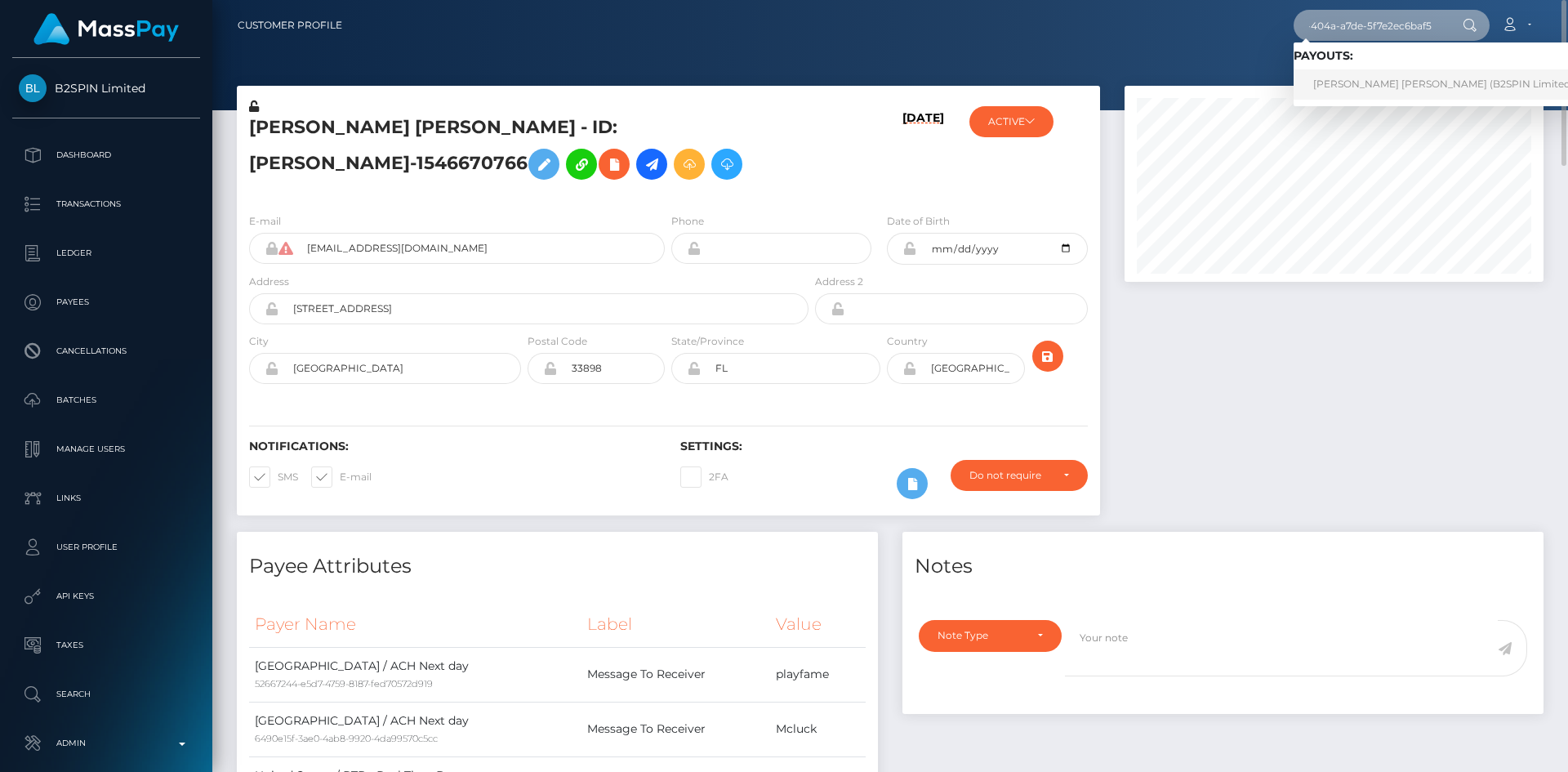
type input "744fb105-3042-404a-a7de-5f7e2ec6baf5"
click at [1397, 78] on link "EILEEN THERESA WILSON (B2SPIN Limited - )" at bounding box center [1448, 84] width 309 height 30
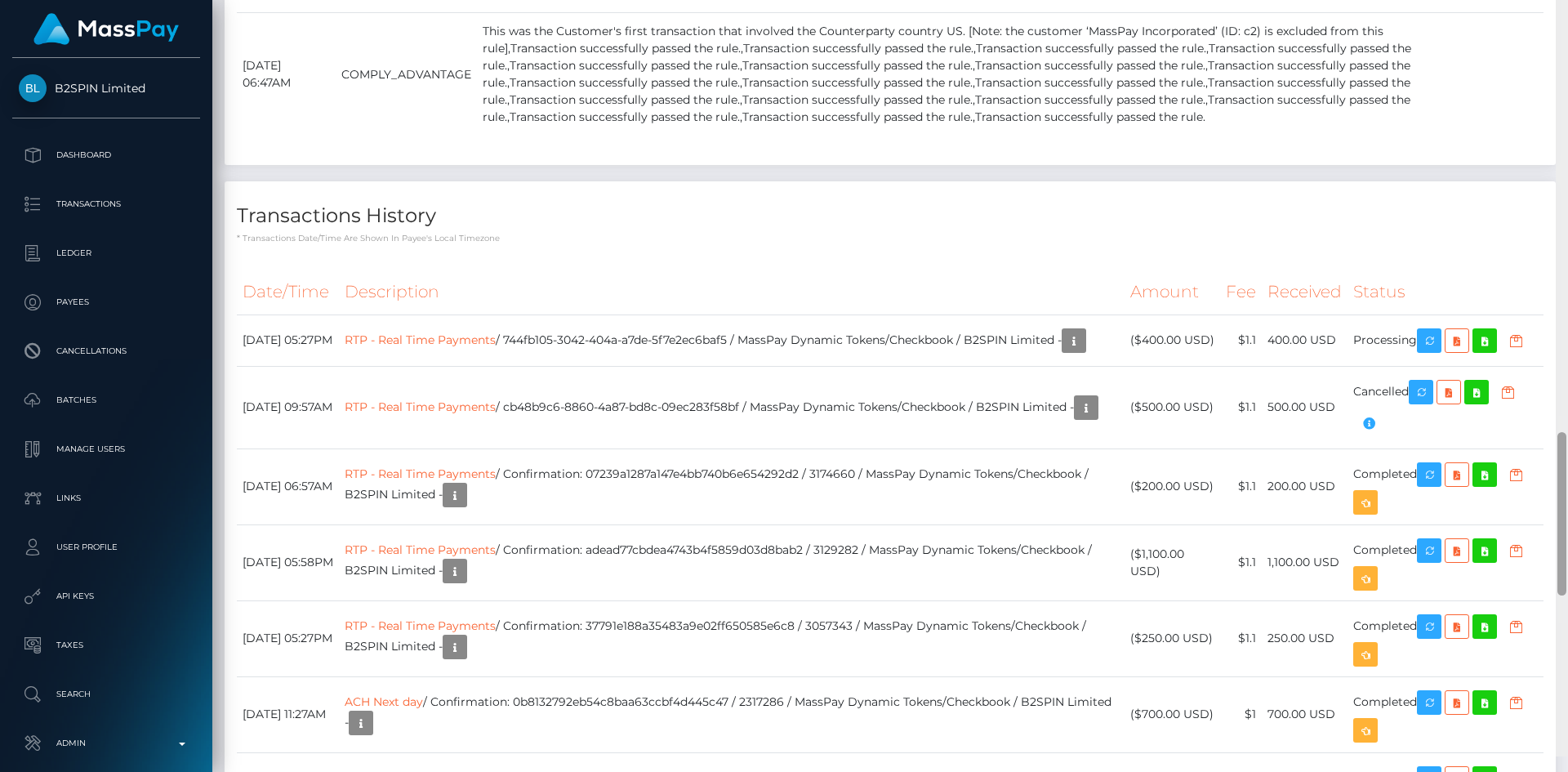
scroll to position [816496, 816033]
click at [1549, 580] on div "Customer Profile Loading... Loading..." at bounding box center [890, 386] width 1356 height 772
click at [1064, 351] on icon "button" at bounding box center [1074, 341] width 20 height 21
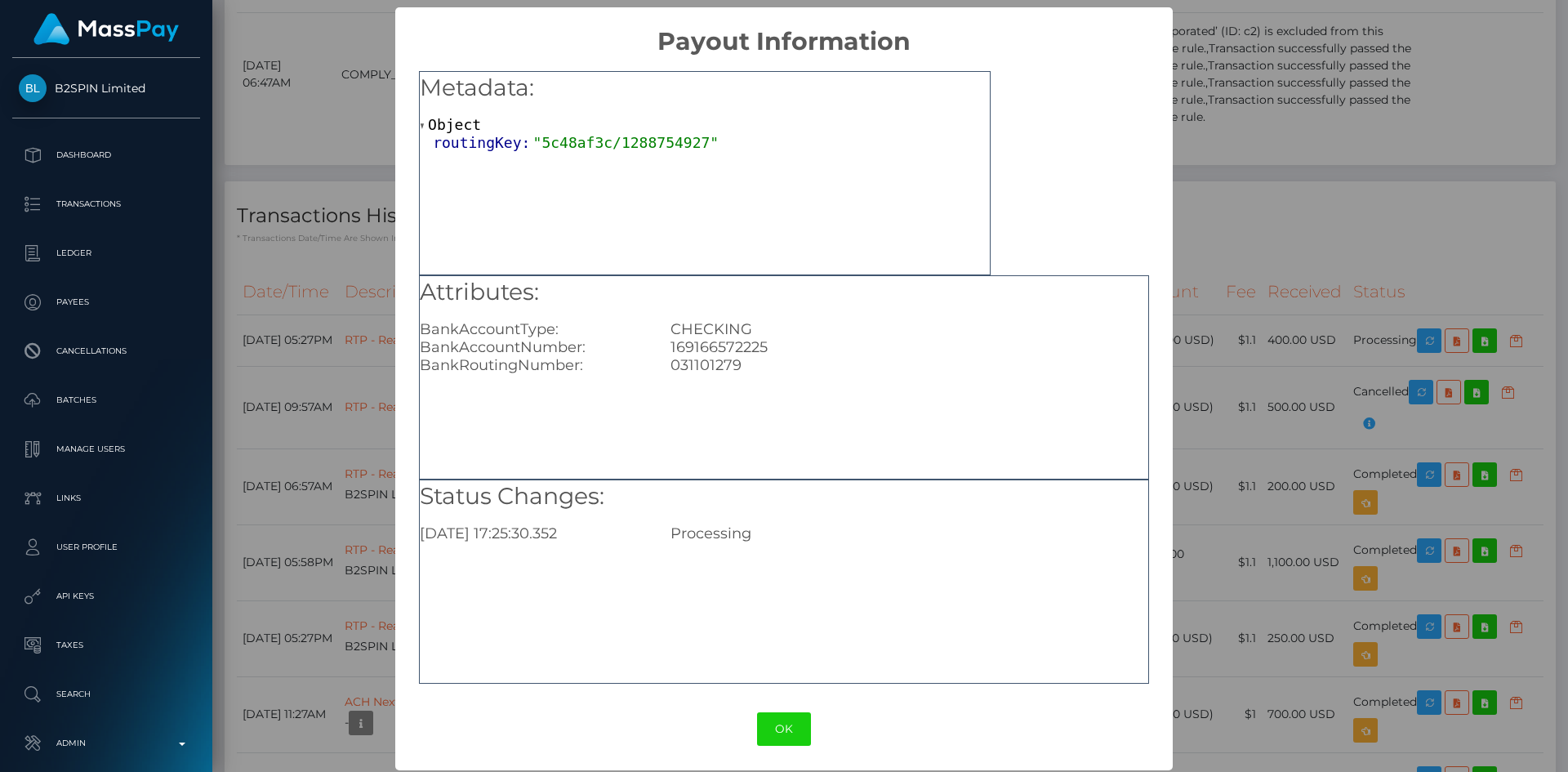
click at [729, 348] on div "169166572225" at bounding box center [909, 347] width 501 height 18
copy div "169166572225"
click at [1272, 309] on div "× Payout Information Metadata: Object routingKey: "5c48af3c/1288754927" Attribu…" at bounding box center [784, 386] width 1568 height 772
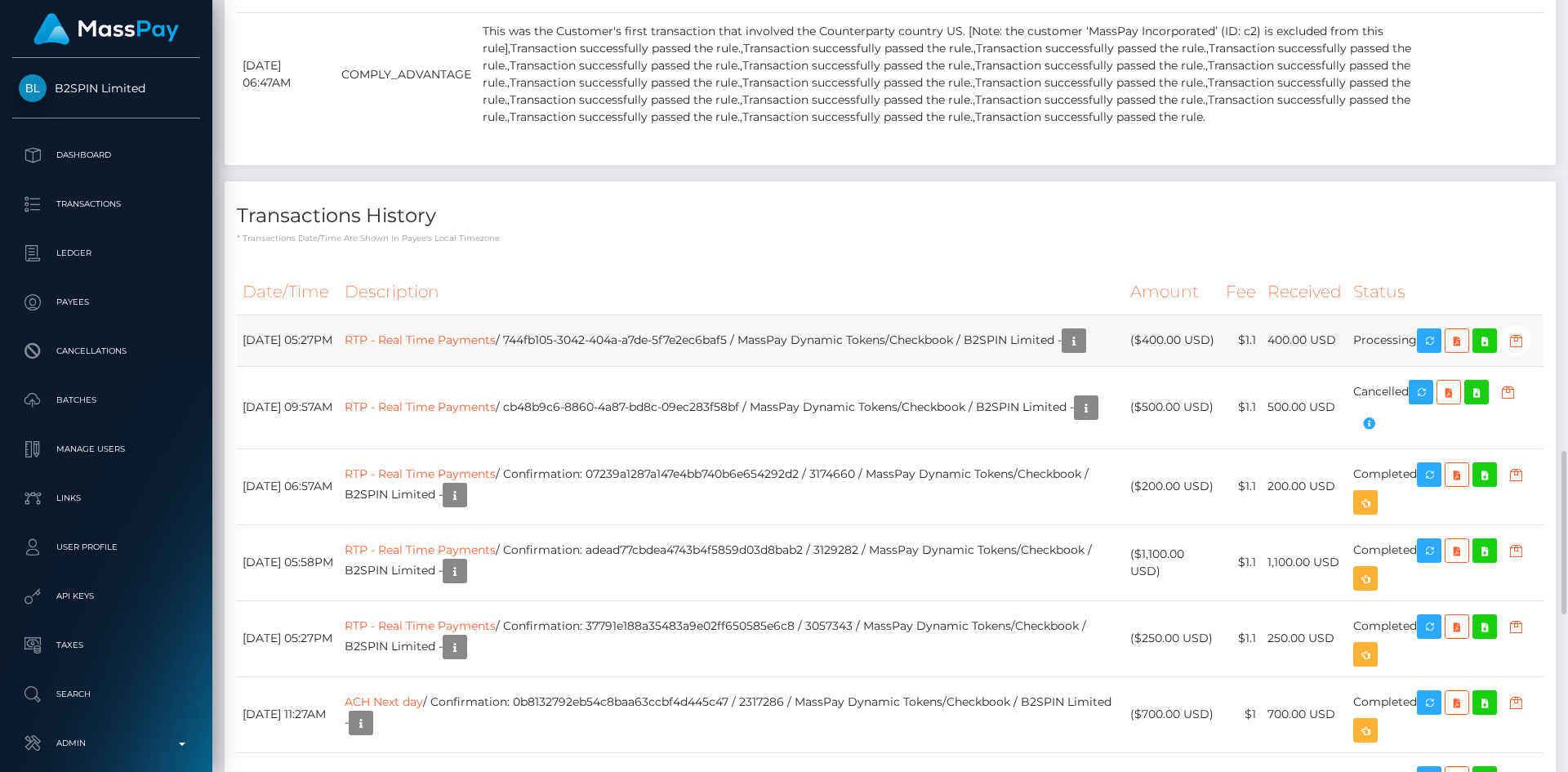
drag, startPoint x: 1280, startPoint y: 376, endPoint x: 1342, endPoint y: 373, distance: 62.1
click at [1342, 366] on td "400.00 USD" at bounding box center [1305, 340] width 86 height 52
copy td "400.00 USD"
click at [1274, 295] on th "Received" at bounding box center [1305, 292] width 86 height 45
click at [1432, 351] on icon "button" at bounding box center [1429, 341] width 20 height 21
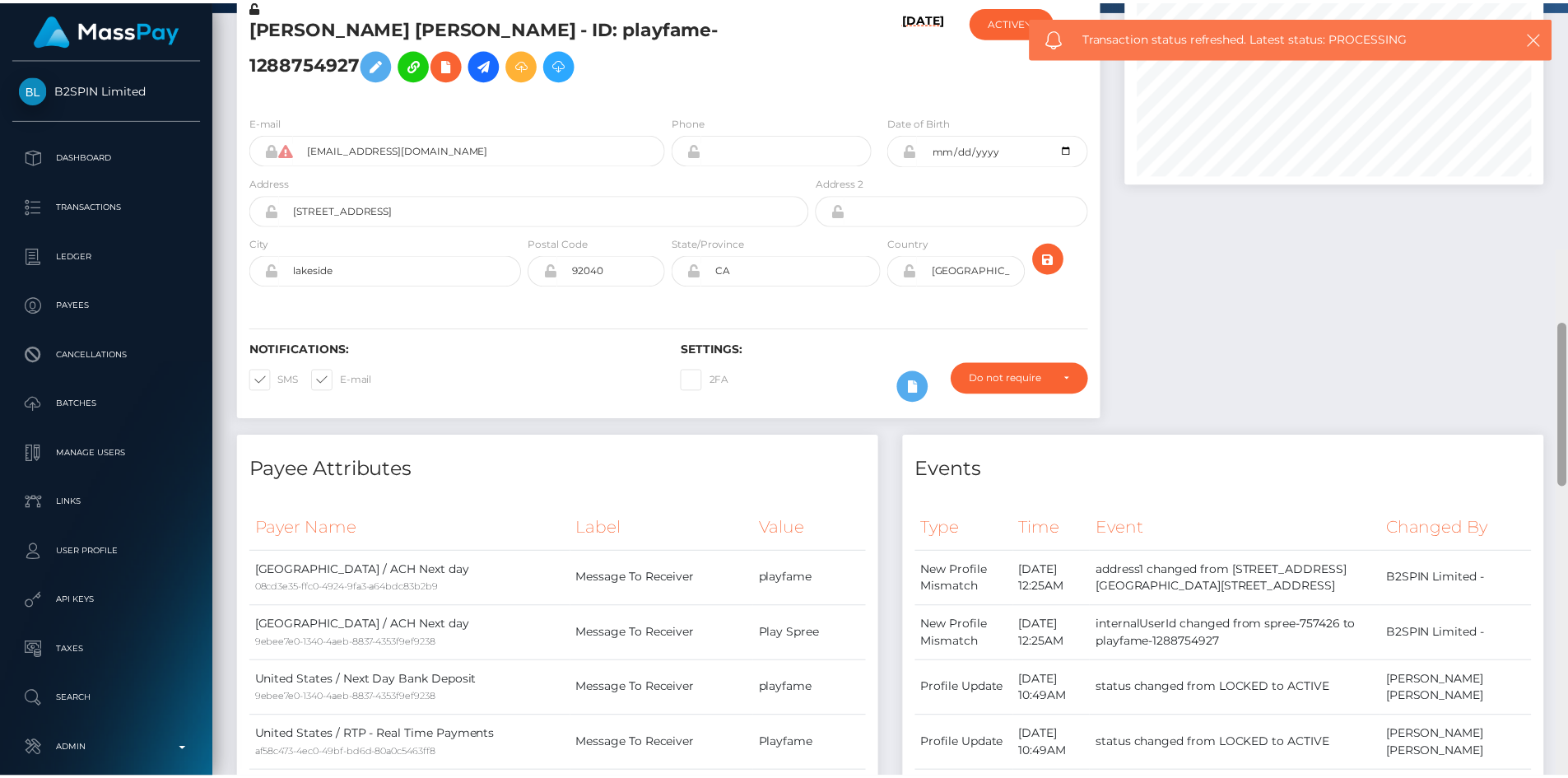
scroll to position [0, 0]
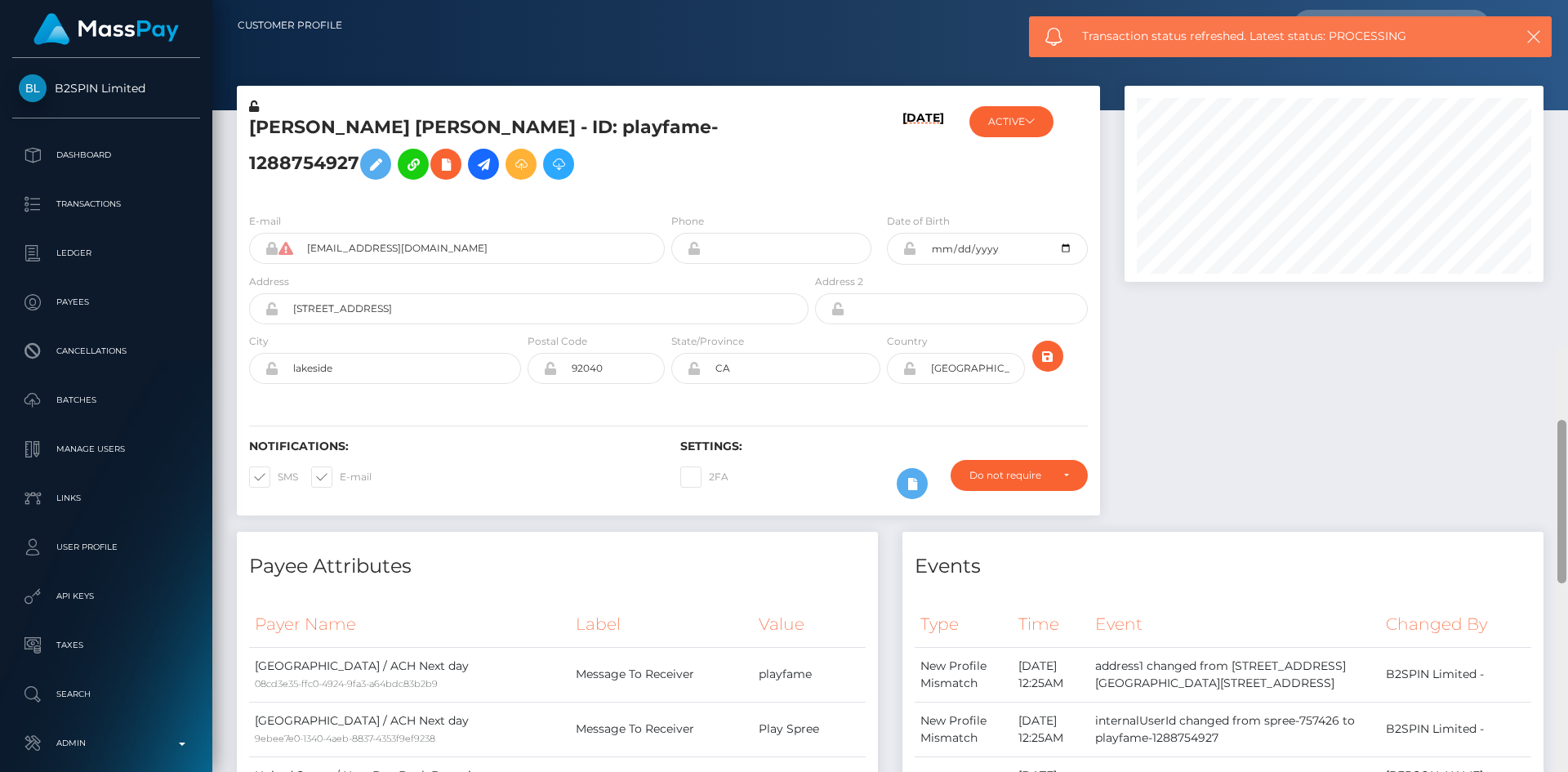
drag, startPoint x: 1559, startPoint y: 562, endPoint x: 1567, endPoint y: 44, distance: 518.1
click at [1567, 44] on div "Customer Profile Loading... Loading..." at bounding box center [890, 386] width 1356 height 772
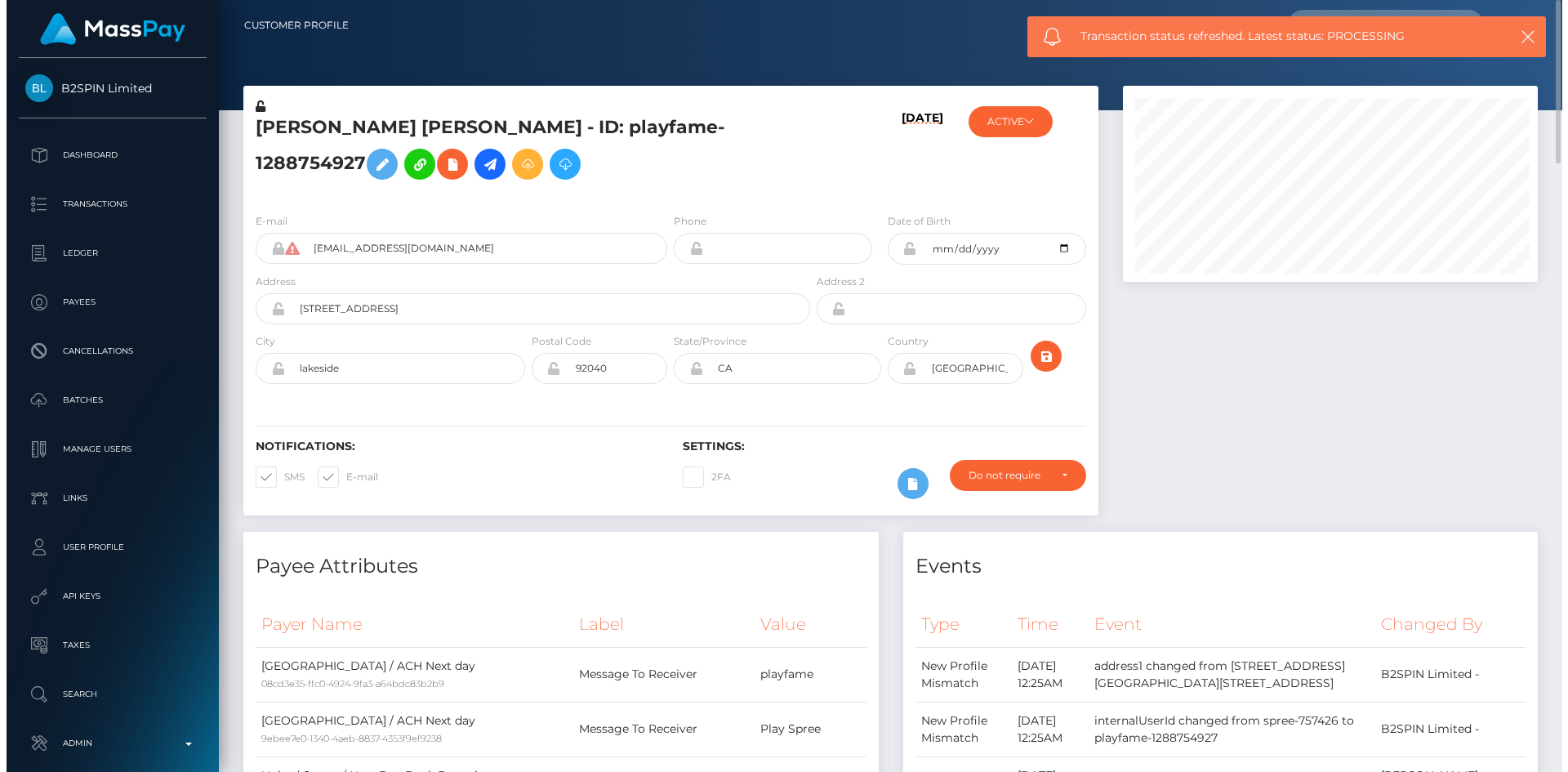
scroll to position [816496, 816038]
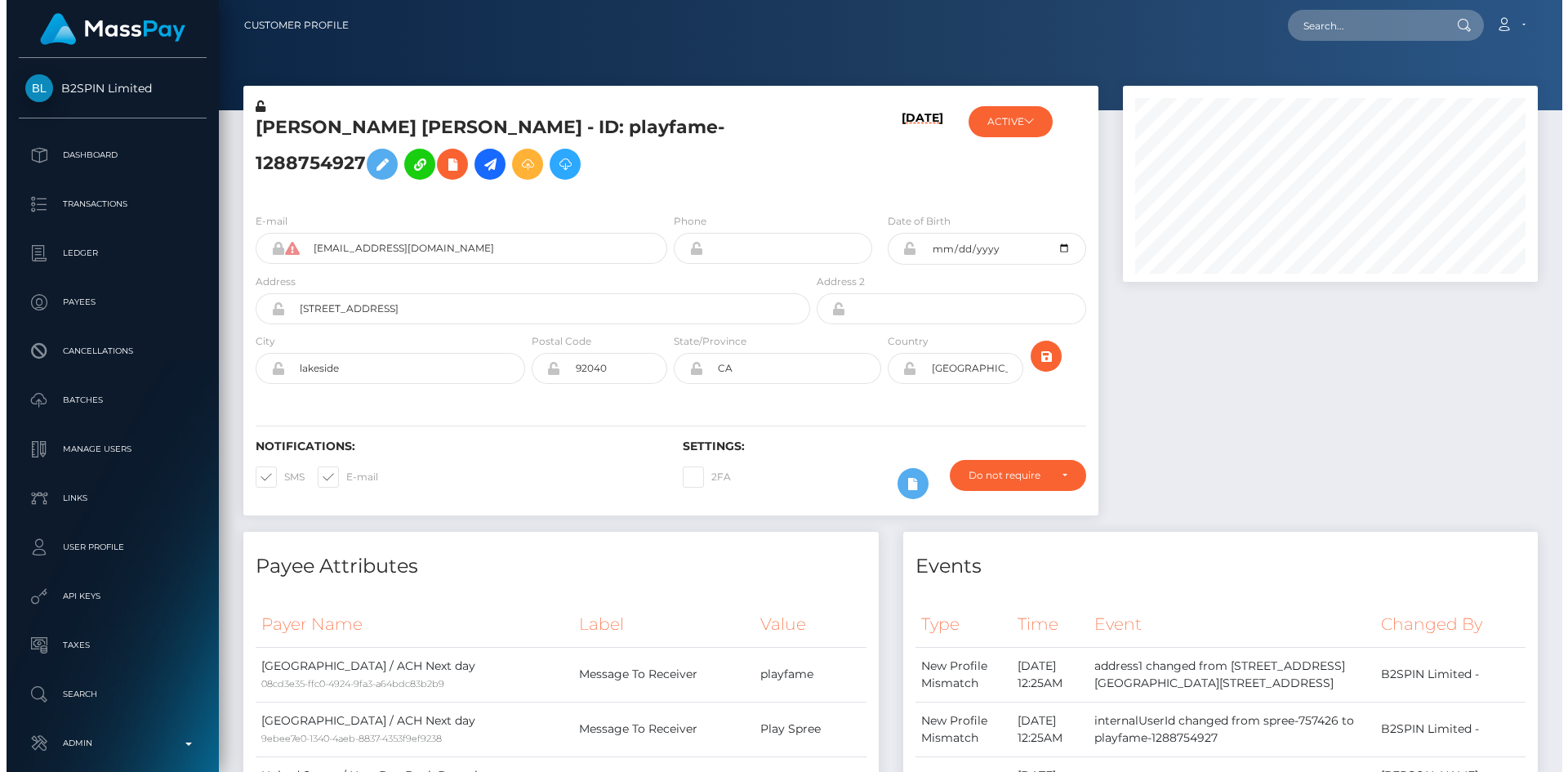
scroll to position [196, 420]
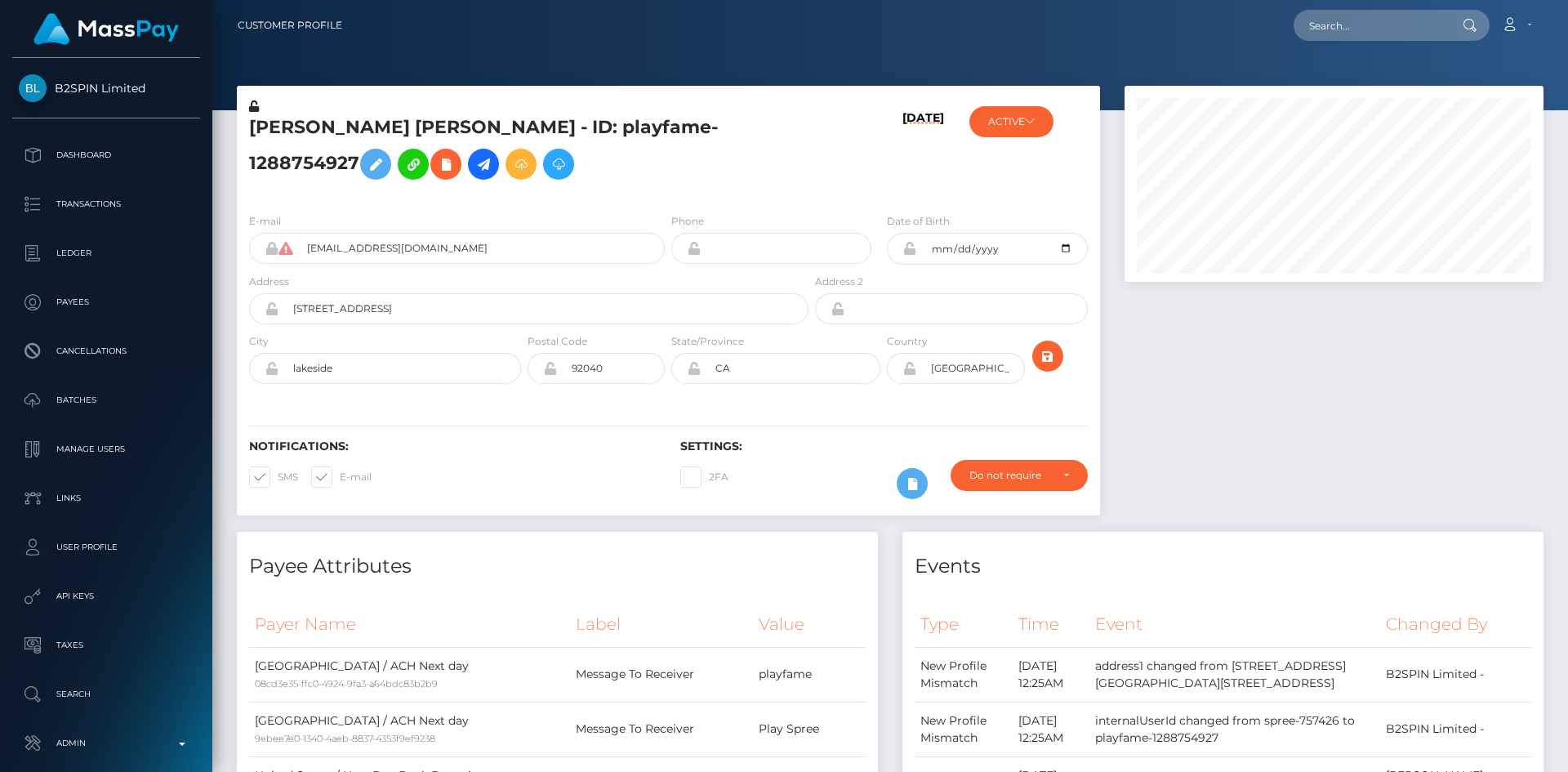
click at [1362, 23] on body "B2SPIN Limited Dashboard Transactions Ledger Payees Cancellations" at bounding box center [784, 386] width 1568 height 772
click at [1357, 27] on input "text" at bounding box center [1369, 25] width 154 height 31
paste input "d88d917a-b07e-4a83-9941-deea405643bf"
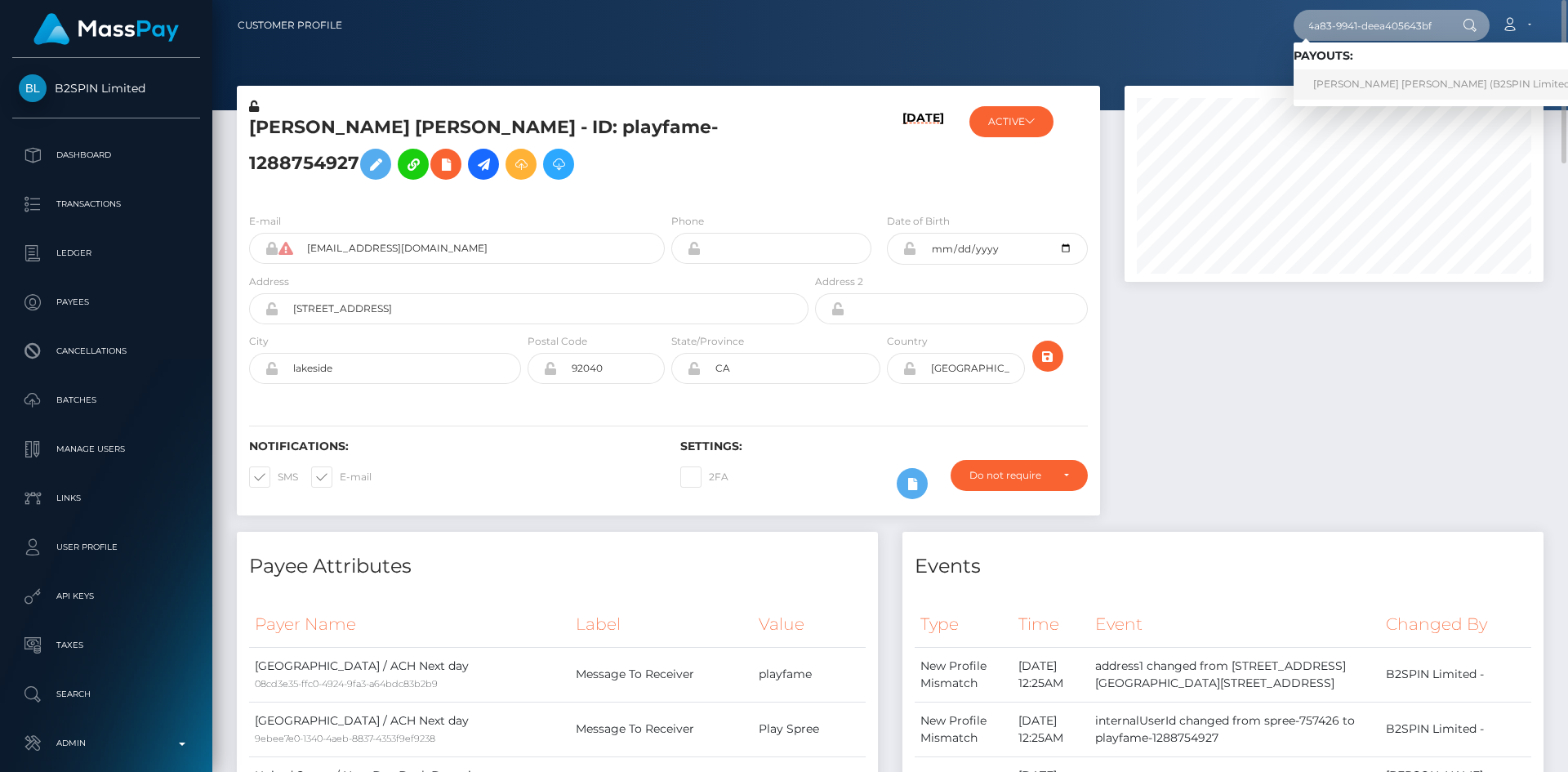
type input "d88d917a-b07e-4a83-9941-deea405643bf"
click at [1321, 81] on link "EUGENE MICHAEL MORGAN (B2SPIN Limited - )" at bounding box center [1448, 84] width 309 height 30
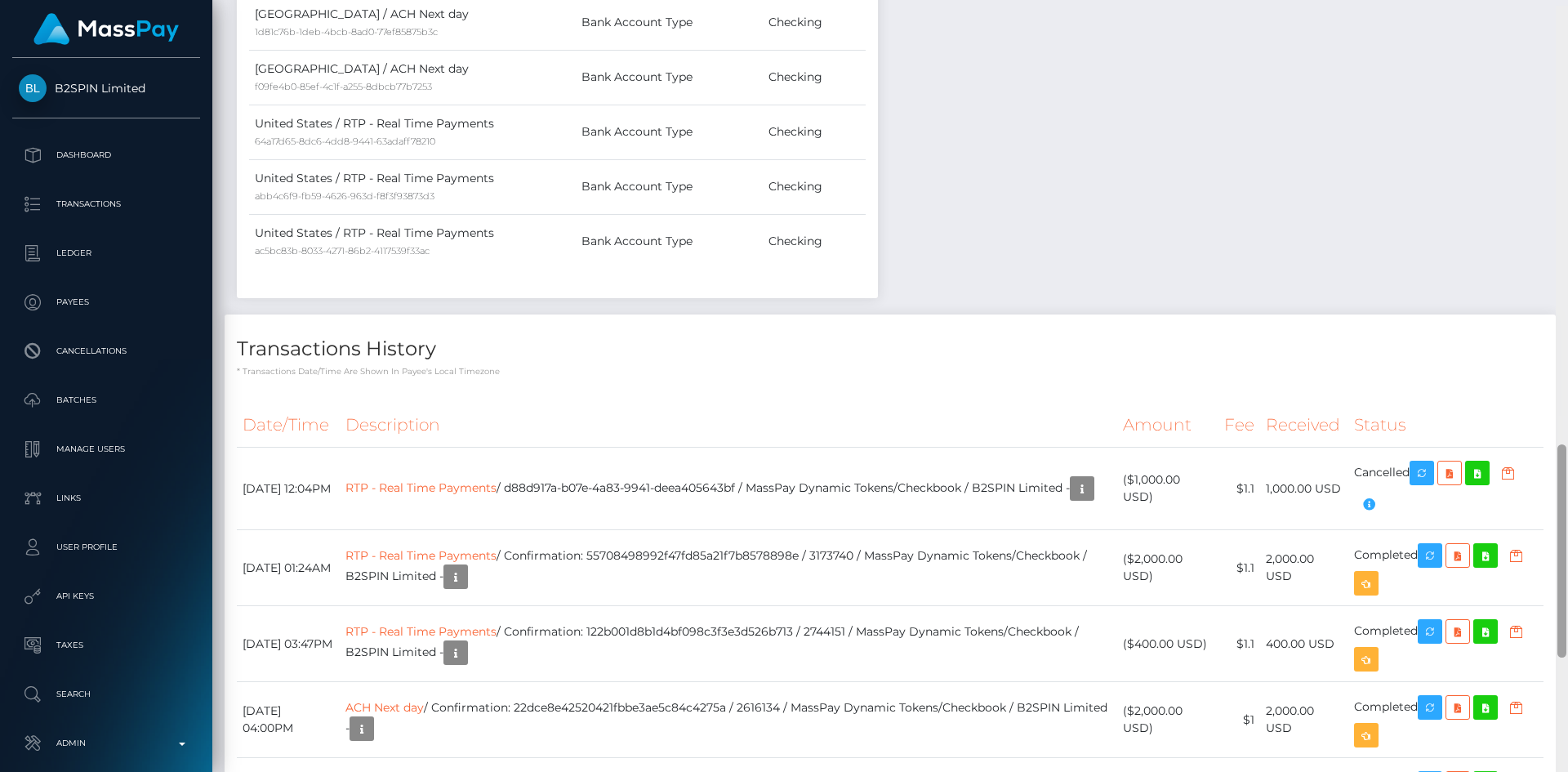
scroll to position [1600, 0]
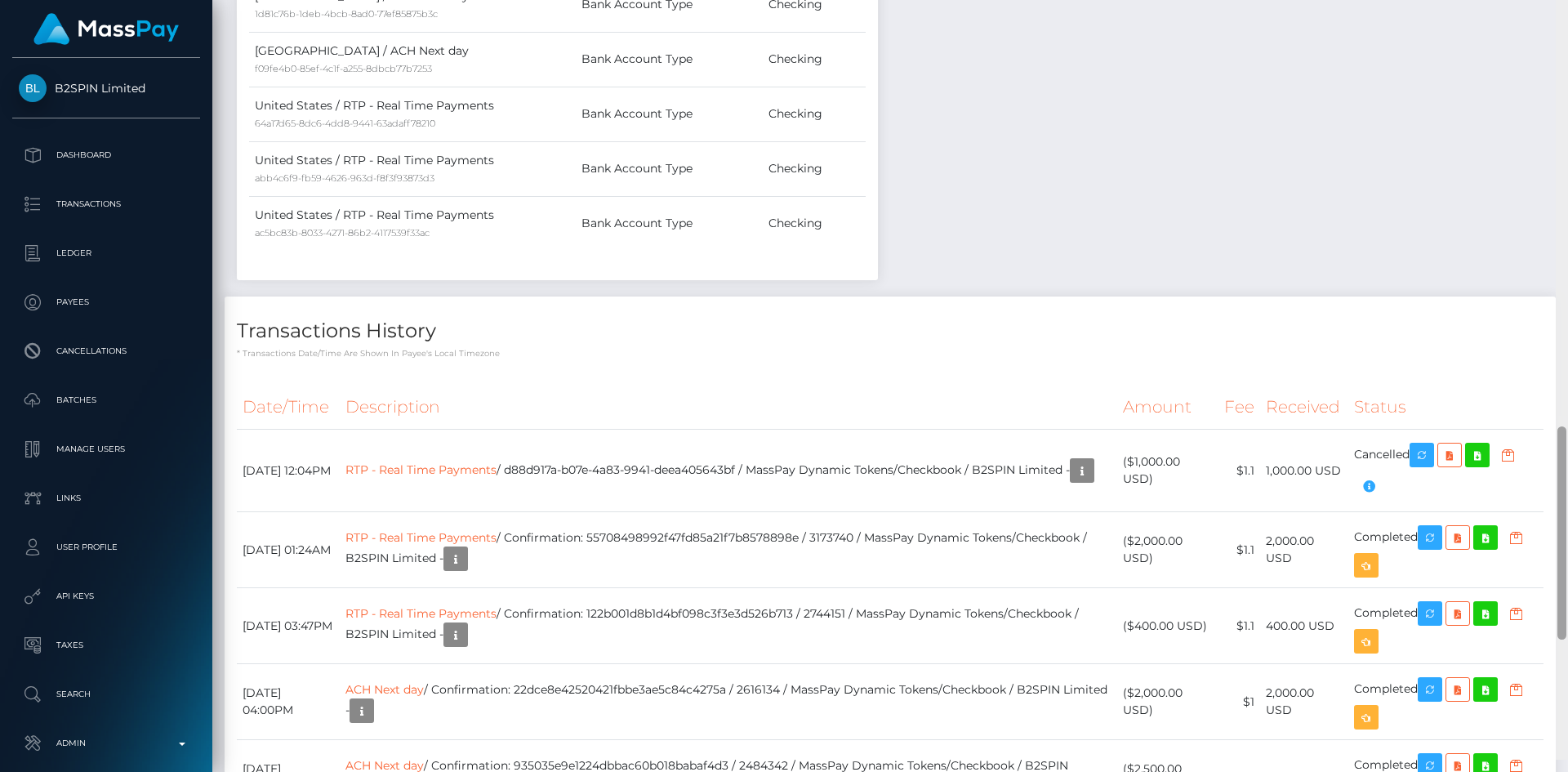
drag, startPoint x: 1563, startPoint y: 139, endPoint x: 1567, endPoint y: 491, distance: 352.0
click at [1567, 491] on div at bounding box center [1561, 373] width 13 height 772
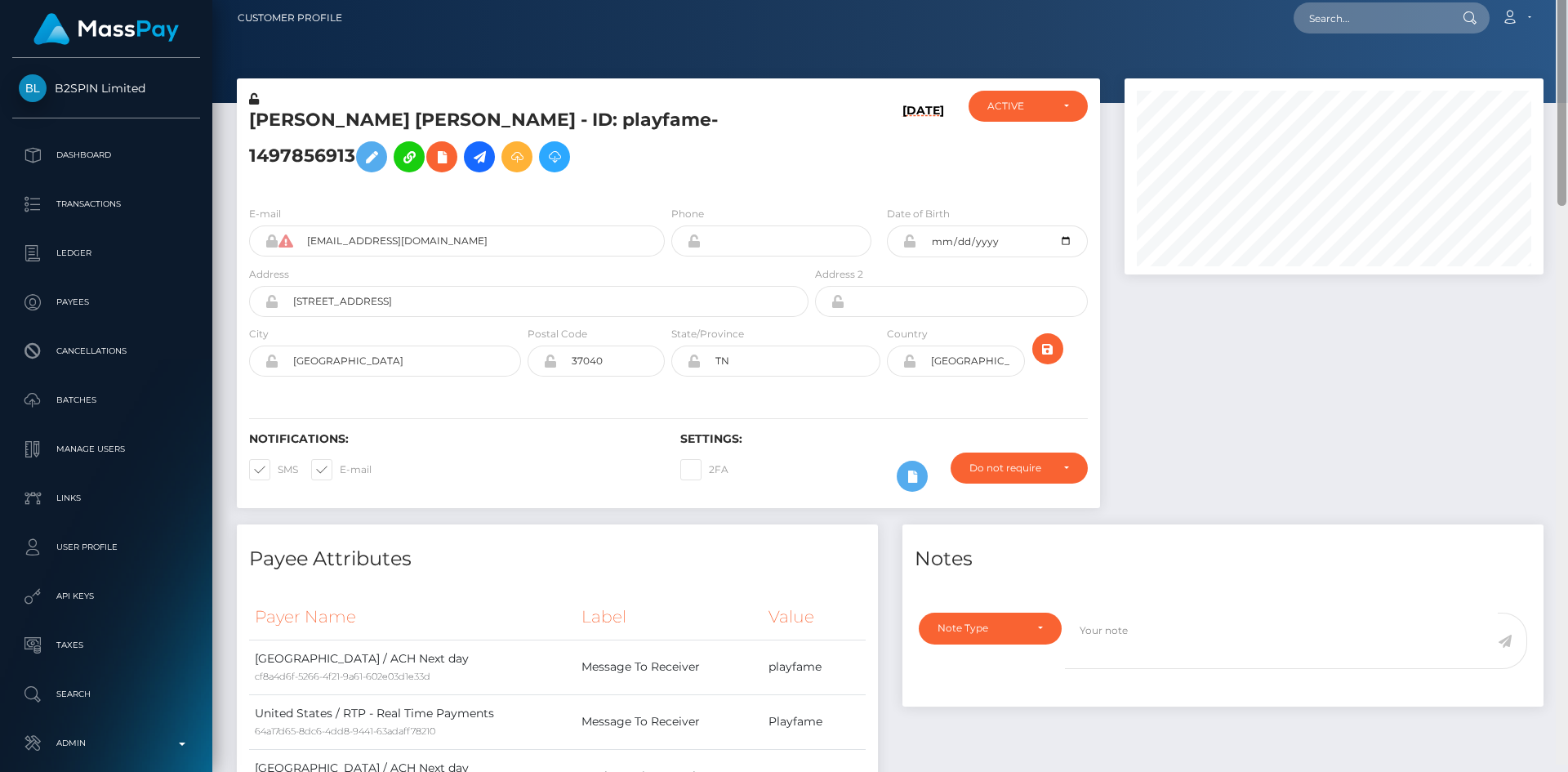
scroll to position [0, 0]
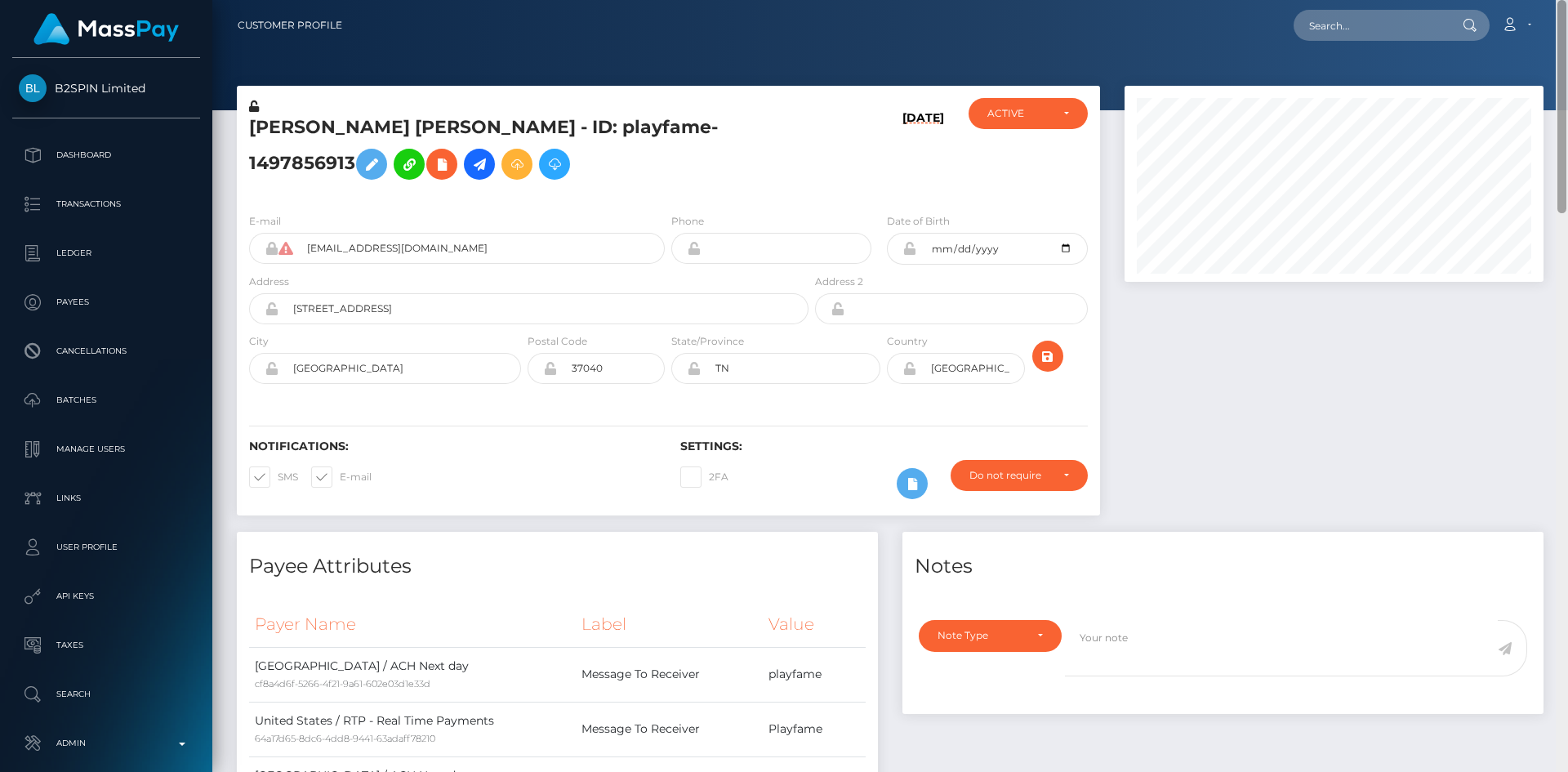
drag, startPoint x: 1565, startPoint y: 558, endPoint x: 1567, endPoint y: 45, distance: 513.0
click at [1567, 46] on div "Customer Profile Loading... Loading..." at bounding box center [890, 386] width 1356 height 772
click at [1389, 30] on input "text" at bounding box center [1369, 25] width 154 height 31
paste input "offer-152592-14cab4"
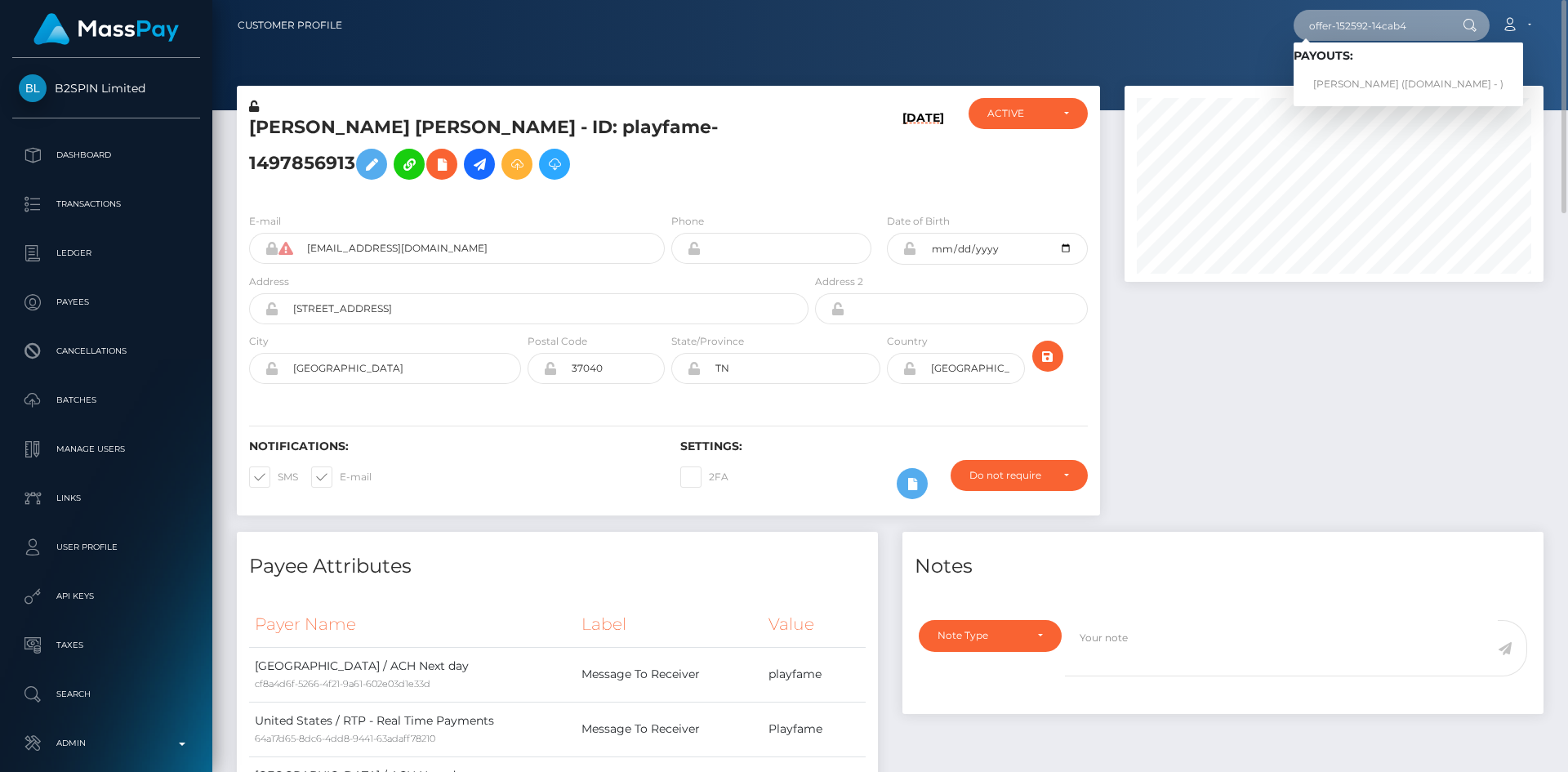
type input "offer-152592-14cab4"
click at [1371, 84] on link "[PERSON_NAME] ([DOMAIN_NAME] - )" at bounding box center [1408, 84] width 230 height 30
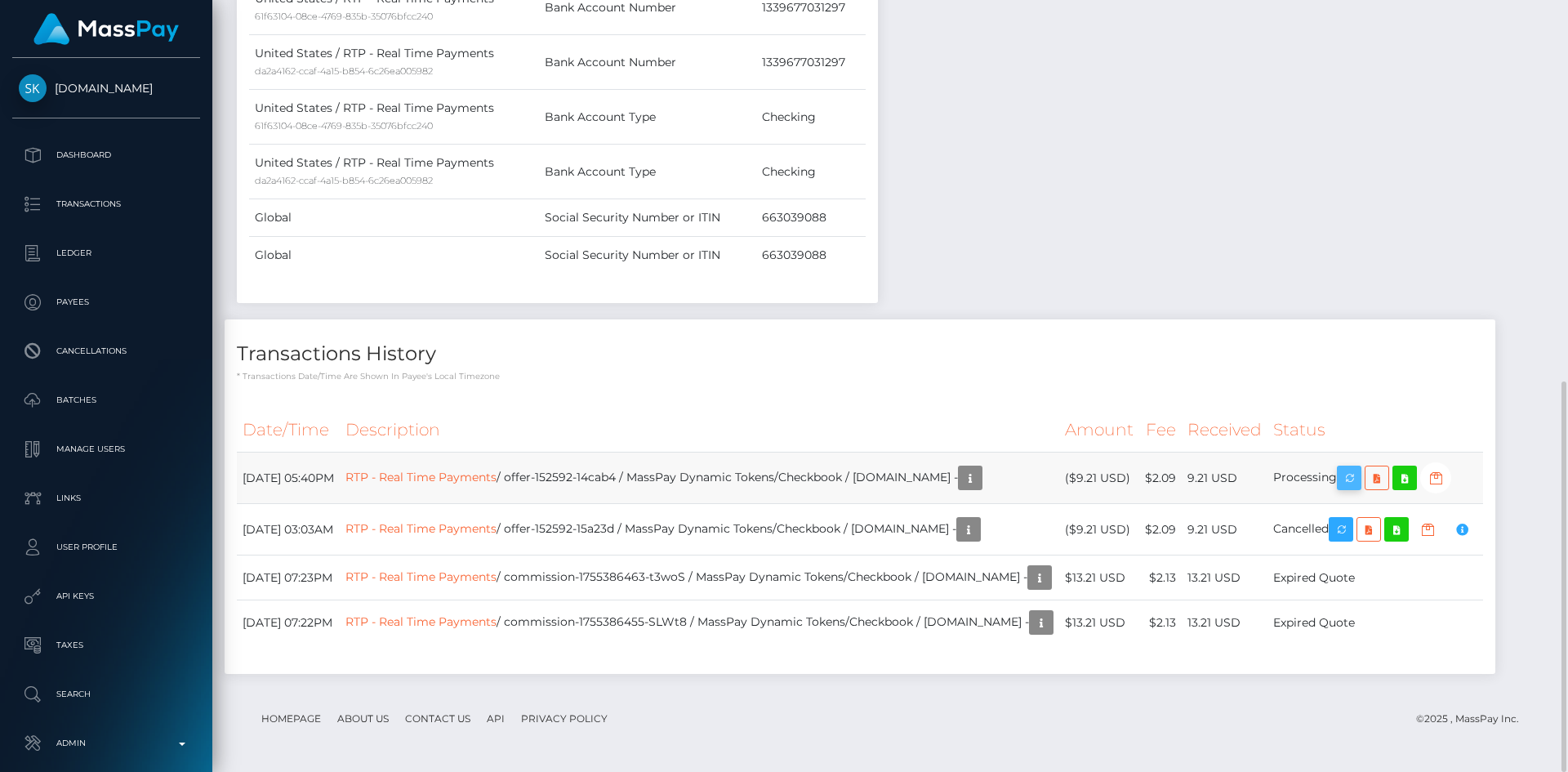
scroll to position [196, 420]
click at [1352, 475] on icon "button" at bounding box center [1349, 477] width 20 height 21
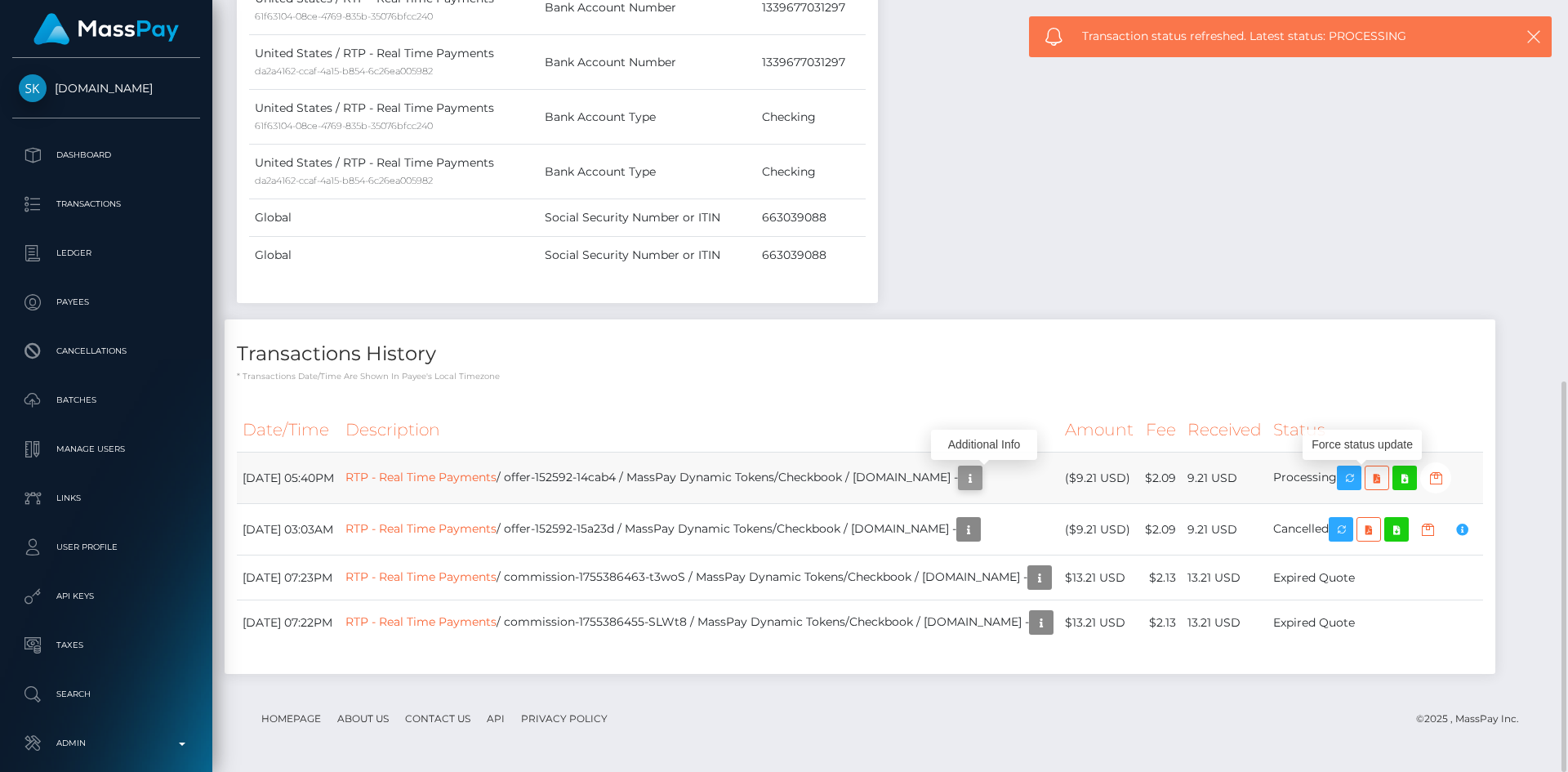
click at [980, 477] on icon "button" at bounding box center [970, 477] width 20 height 21
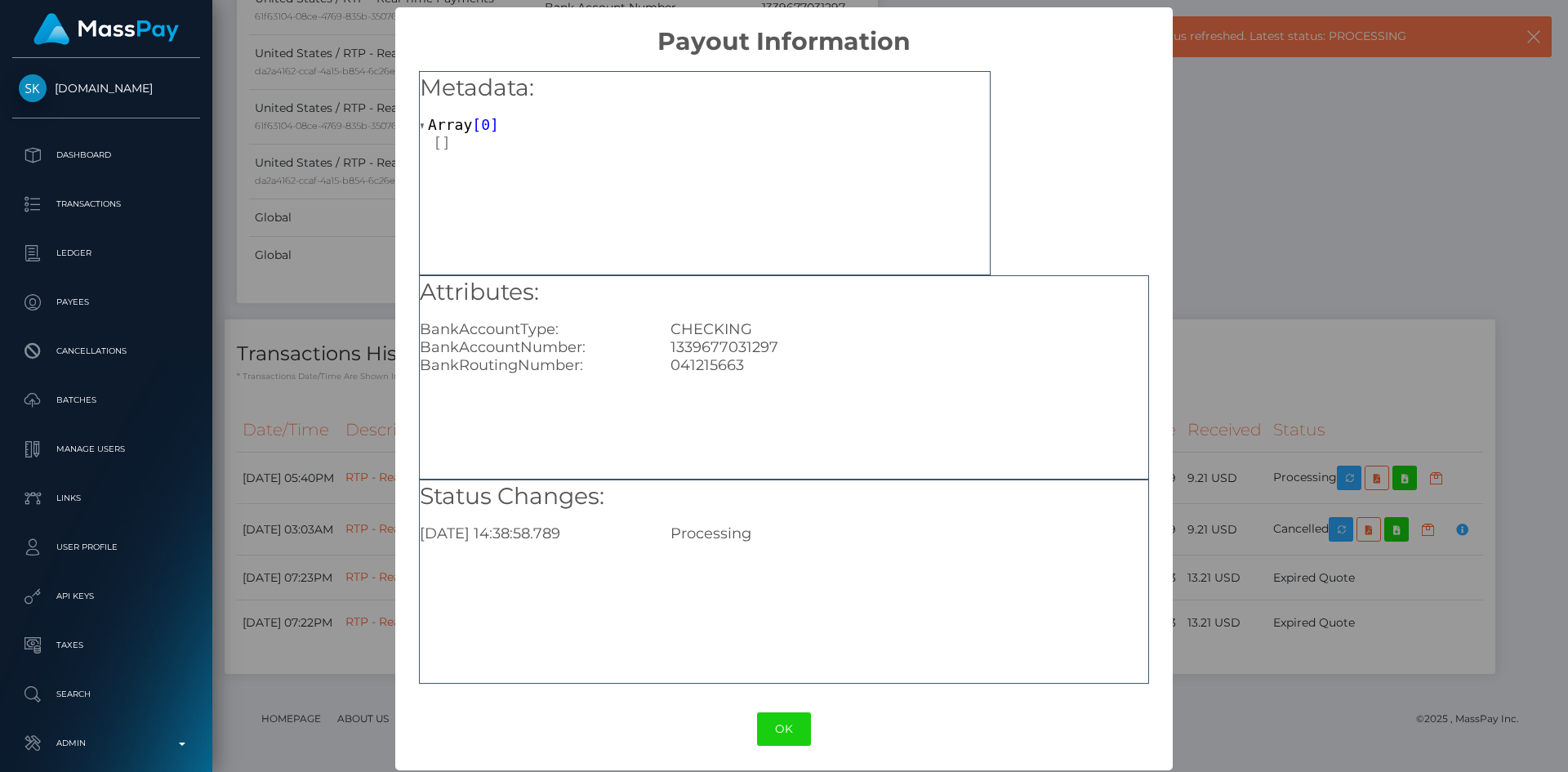
click at [729, 346] on div "1339677031297" at bounding box center [909, 347] width 501 height 18
copy div "1339677031297"
click at [1274, 408] on div "× Payout Information Metadata: Array [ 0 ] Attributes: BankAccountType: CHECKIN…" at bounding box center [784, 386] width 1568 height 772
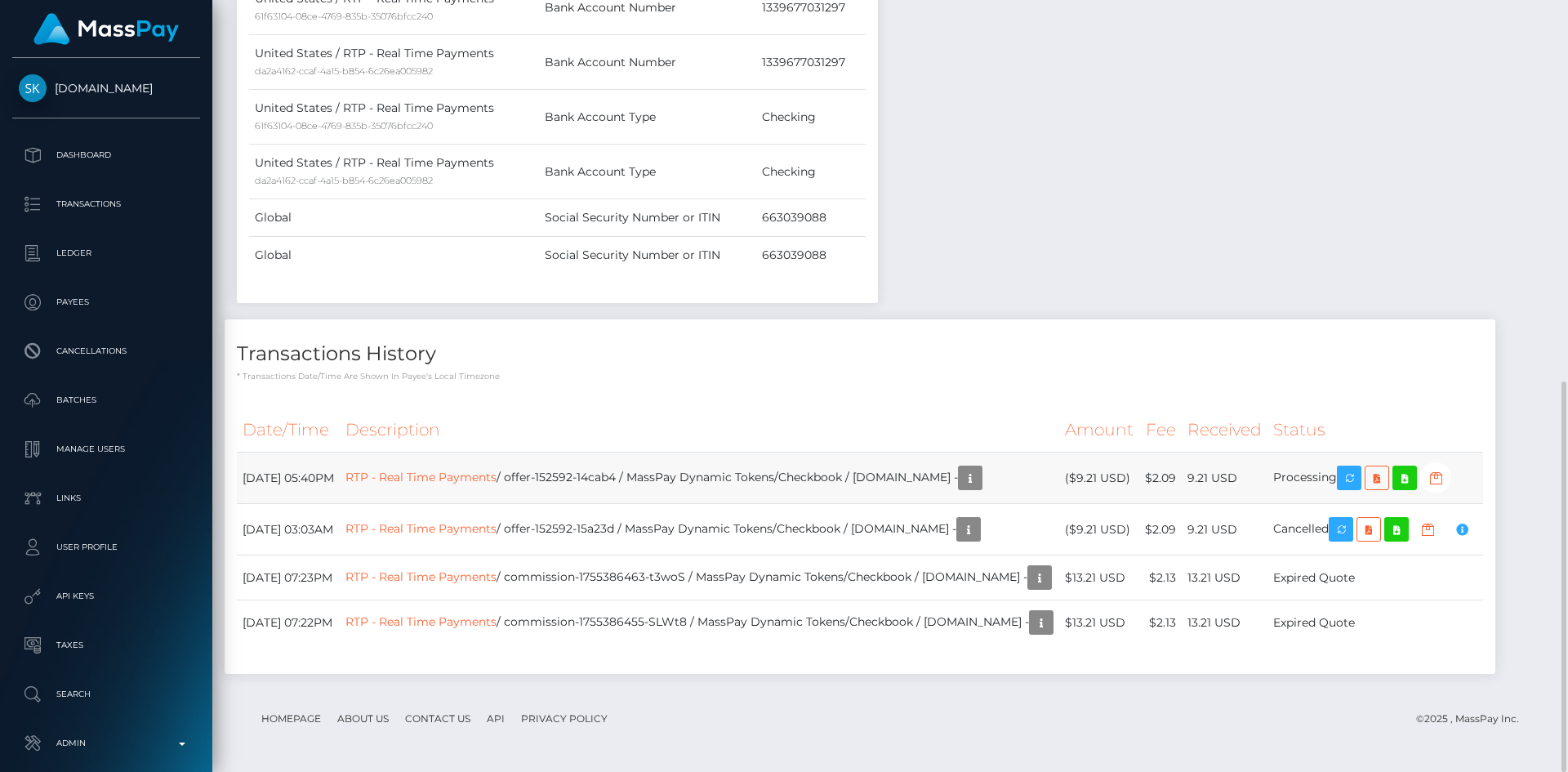
drag, startPoint x: 1252, startPoint y: 472, endPoint x: 1201, endPoint y: 474, distance: 51.0
click at [1201, 474] on td "9.21 USD" at bounding box center [1225, 477] width 86 height 52
copy td "9.21 USD"
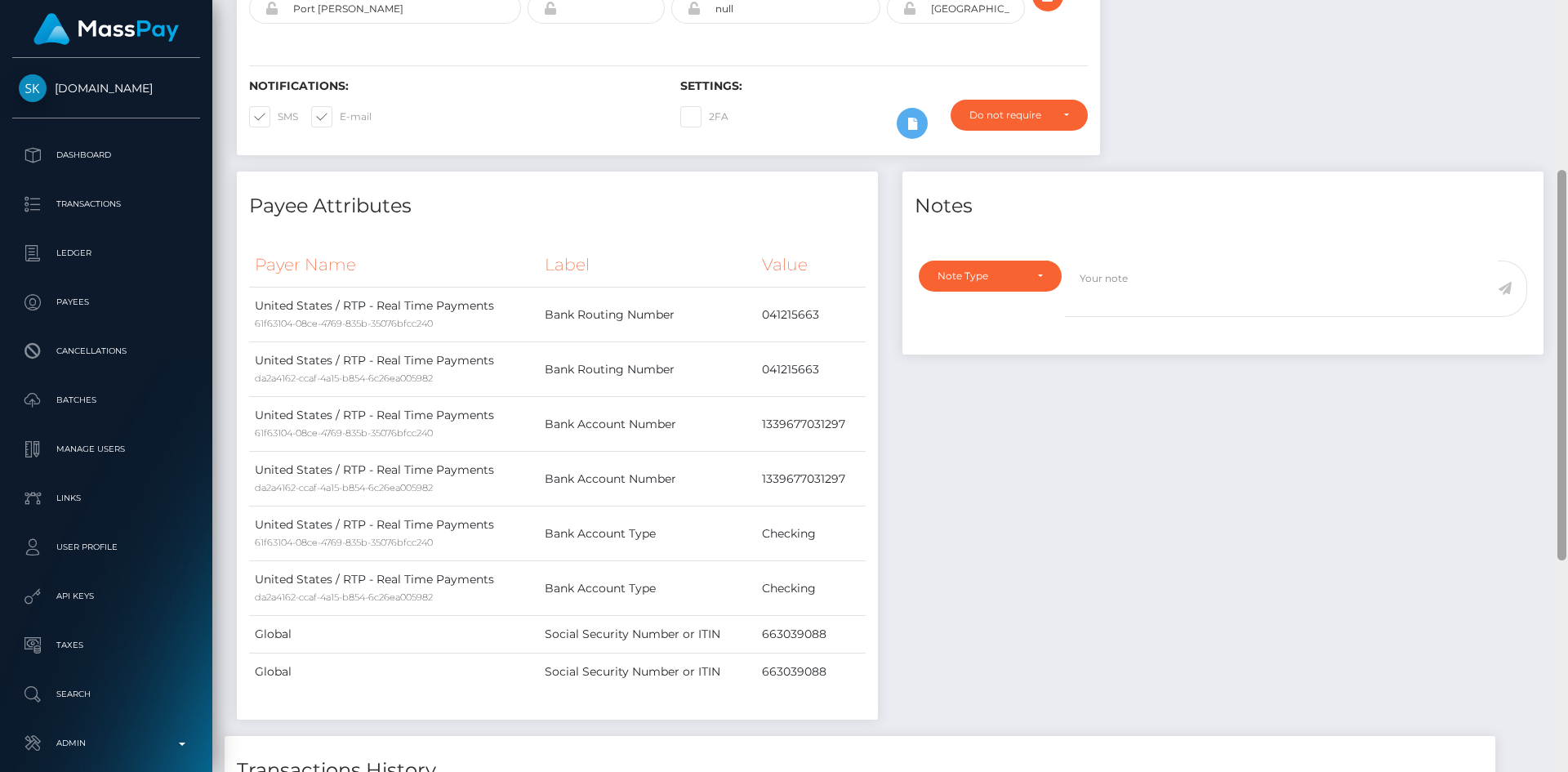
scroll to position [0, 0]
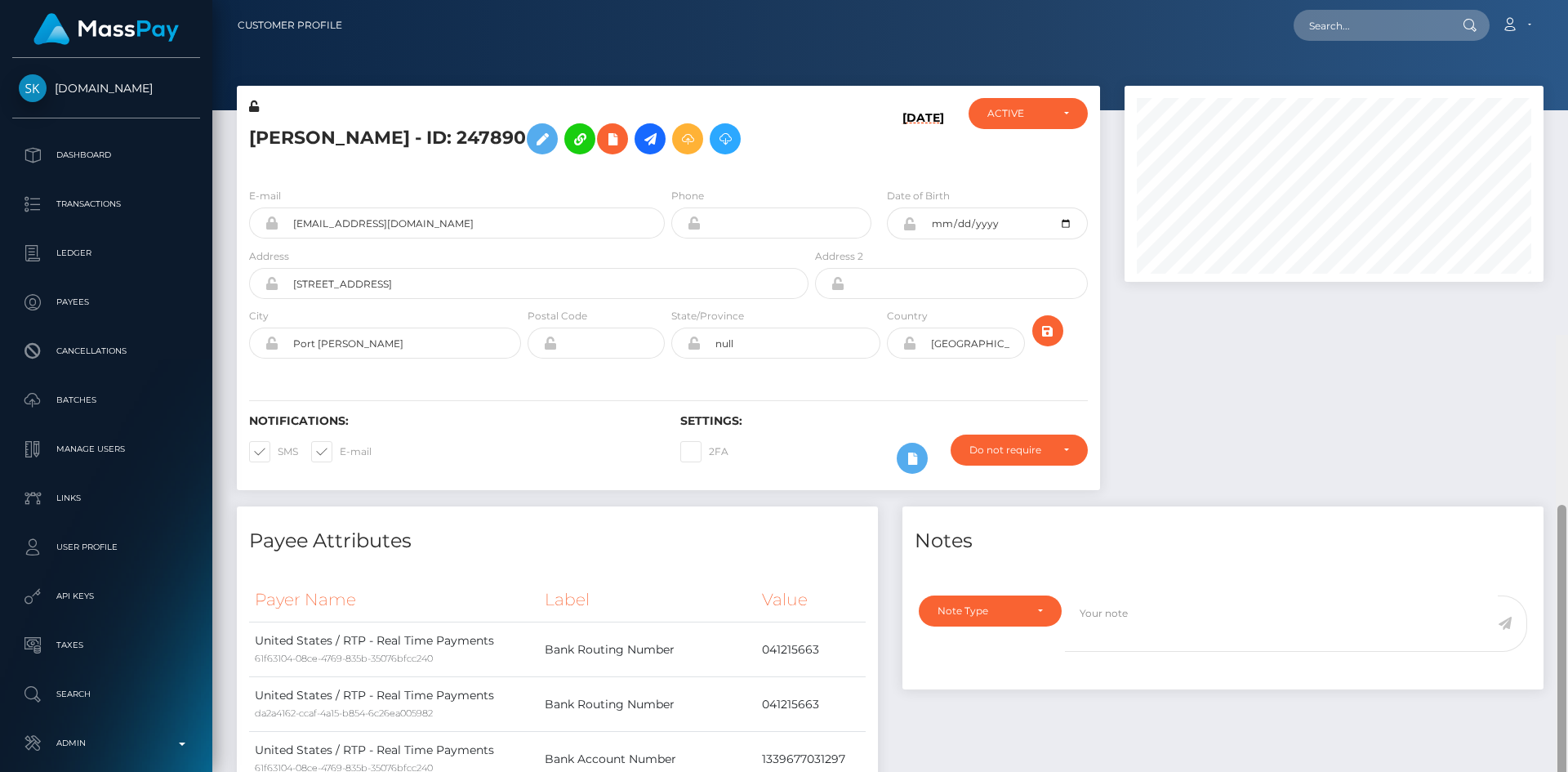
drag, startPoint x: 1563, startPoint y: 566, endPoint x: 1560, endPoint y: -12, distance: 578.0
click at [1560, 0] on html "[DOMAIN_NAME] Dashboard Transactions Ledger Payees Cancellations" at bounding box center [784, 386] width 1568 height 772
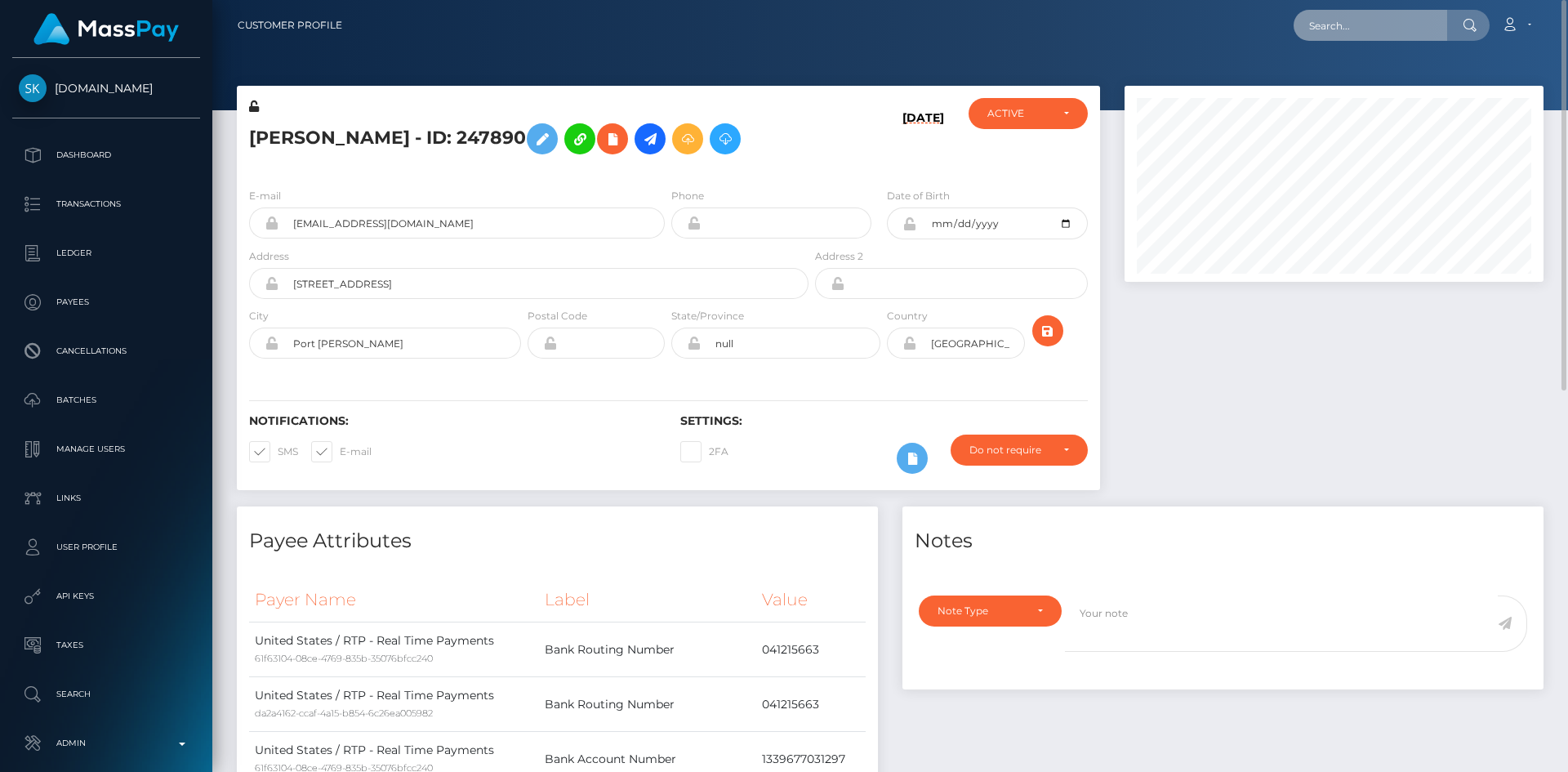
click at [1379, 27] on input "text" at bounding box center [1369, 25] width 154 height 31
paste input "offer-152794-2dc15f"
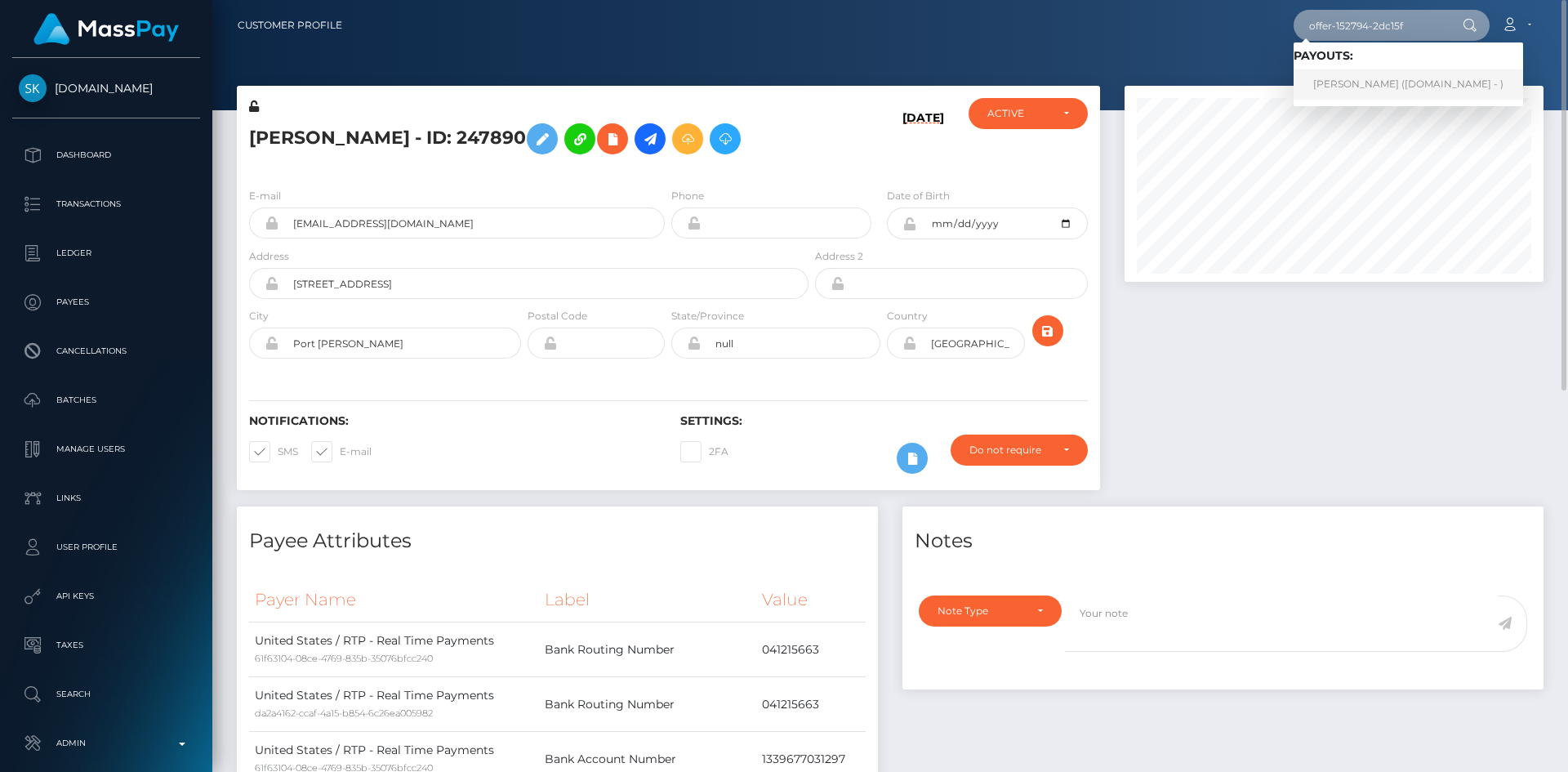
type input "offer-152794-2dc15f"
click at [1394, 81] on link "[PERSON_NAME] ([DOMAIN_NAME] - )" at bounding box center [1408, 84] width 230 height 30
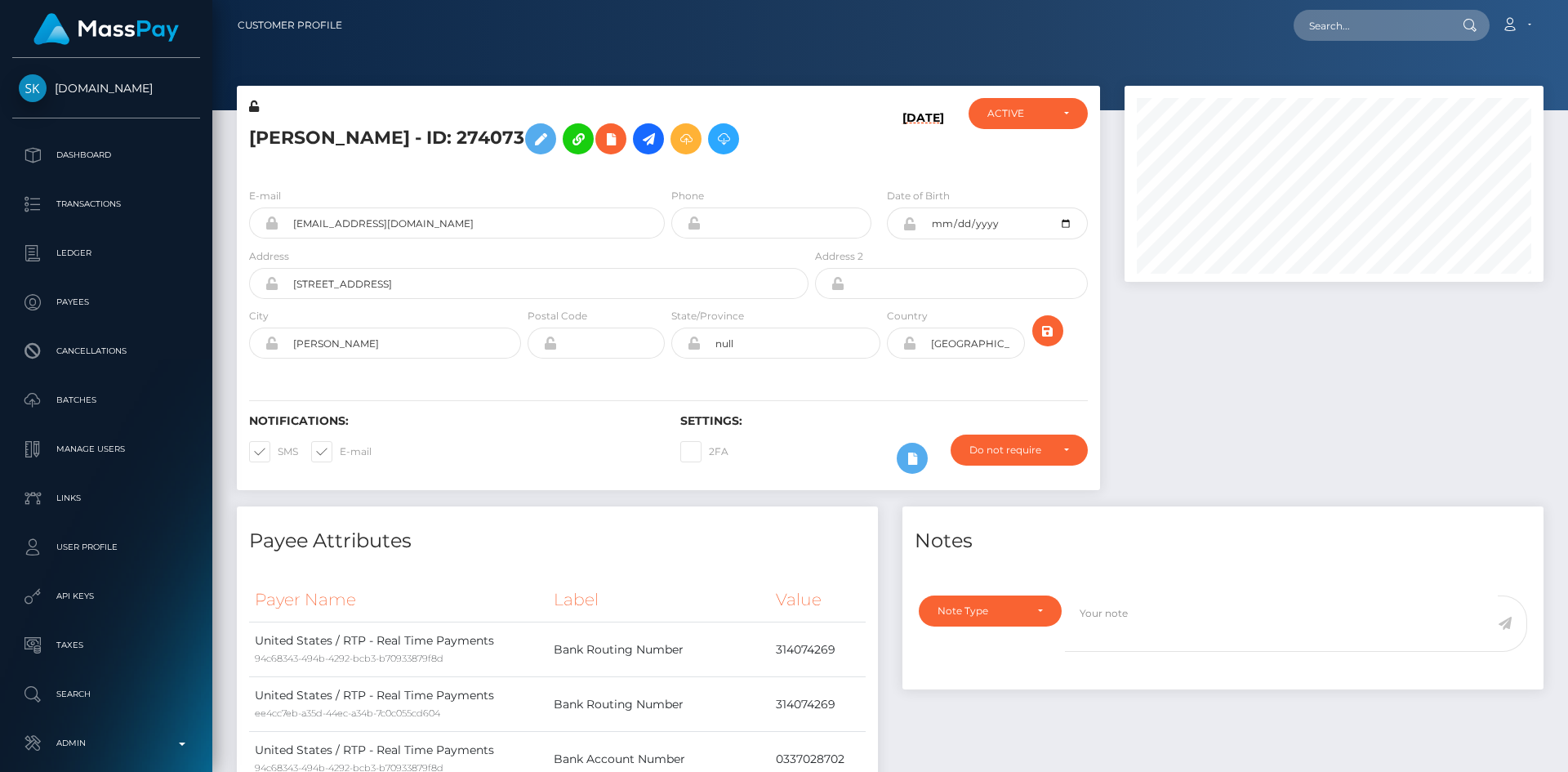
scroll to position [196, 420]
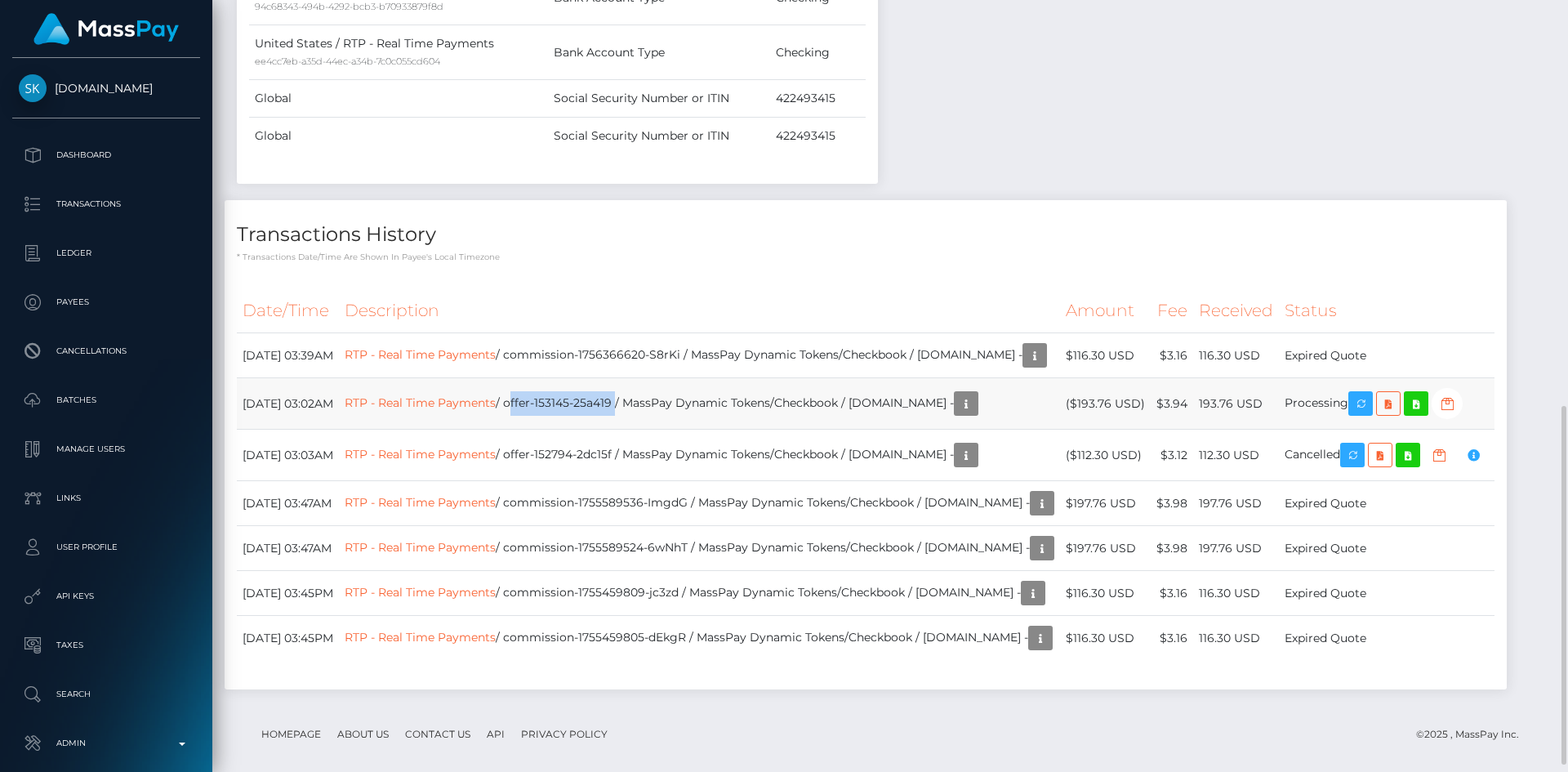
drag, startPoint x: 664, startPoint y: 401, endPoint x: 557, endPoint y: 412, distance: 107.6
click at [557, 412] on td "RTP - Real Time Payments / offer-153145-25a419 / MassPay Dynamic Tokens/Checkbo…" at bounding box center [698, 403] width 721 height 52
copy td "offer-153145-25a419"
click at [857, 400] on td "RTP - Real Time Payments / offer-153145-25a419 / MassPay Dynamic Tokens/Checkbo…" at bounding box center [698, 403] width 721 height 52
click at [975, 404] on icon "button" at bounding box center [965, 403] width 20 height 21
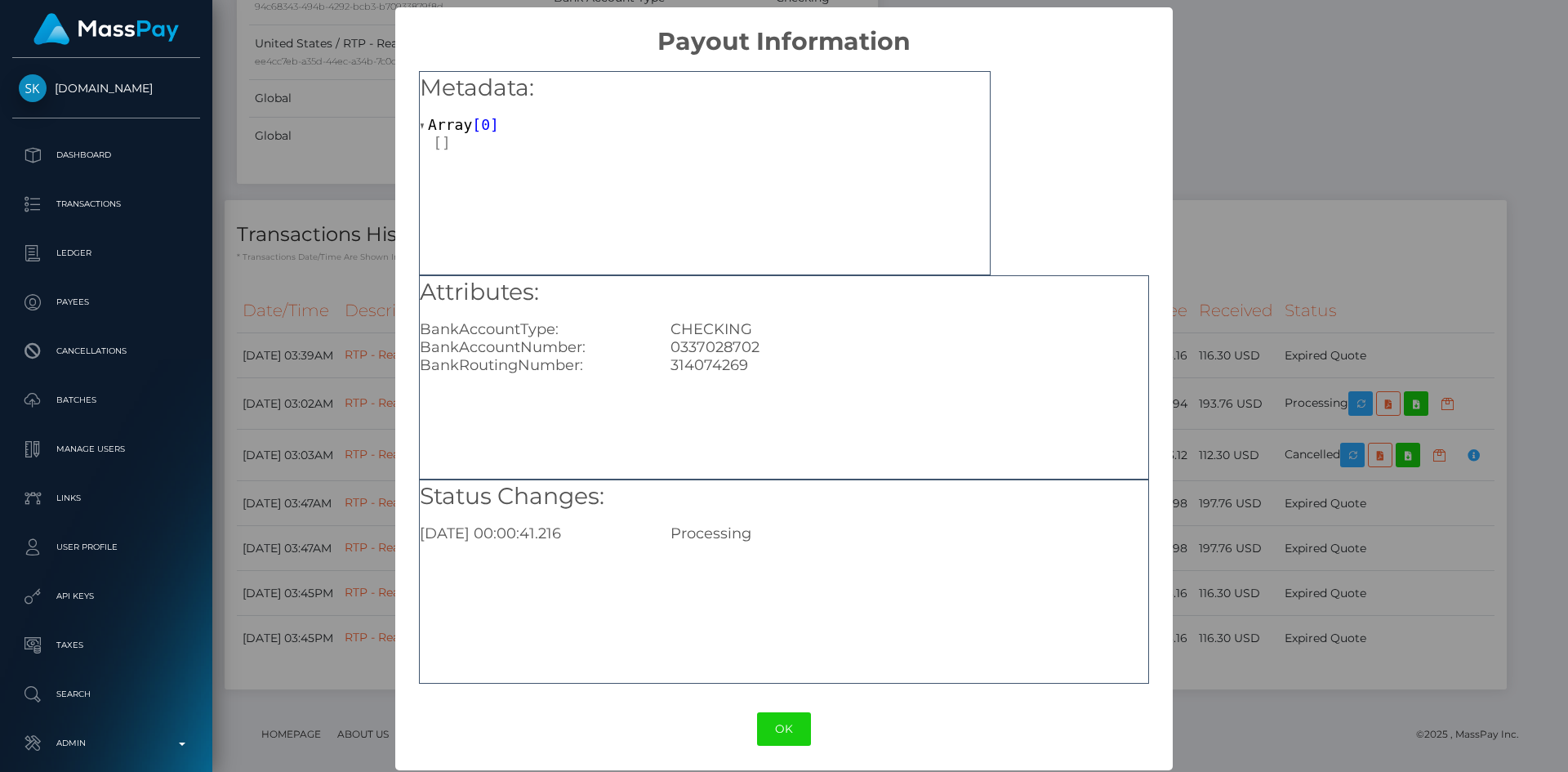
click at [703, 339] on div "0337028702" at bounding box center [909, 347] width 501 height 18
copy div "0337028702"
click at [773, 719] on button "OK" at bounding box center [784, 729] width 54 height 33
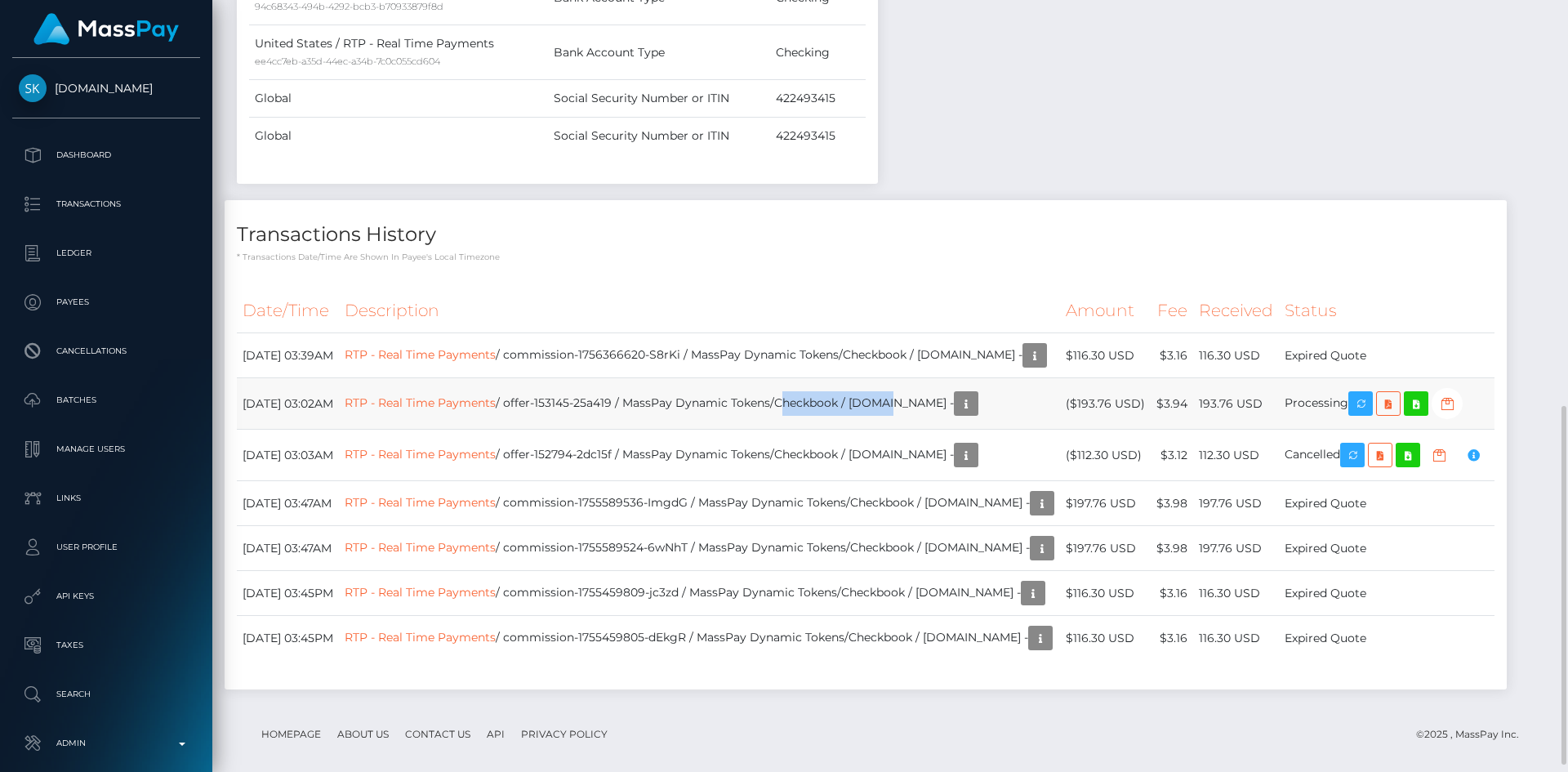
drag, startPoint x: 828, startPoint y: 410, endPoint x: 927, endPoint y: 405, distance: 99.1
click at [927, 404] on td "RTP - Real Time Payments / offer-153145-25a419 / MassPay Dynamic Tokens/Checkbo…" at bounding box center [698, 403] width 721 height 52
drag, startPoint x: 1270, startPoint y: 407, endPoint x: 1207, endPoint y: 405, distance: 63.0
click at [1207, 405] on td "193.76 USD" at bounding box center [1235, 403] width 86 height 52
copy td "193.76 USD"
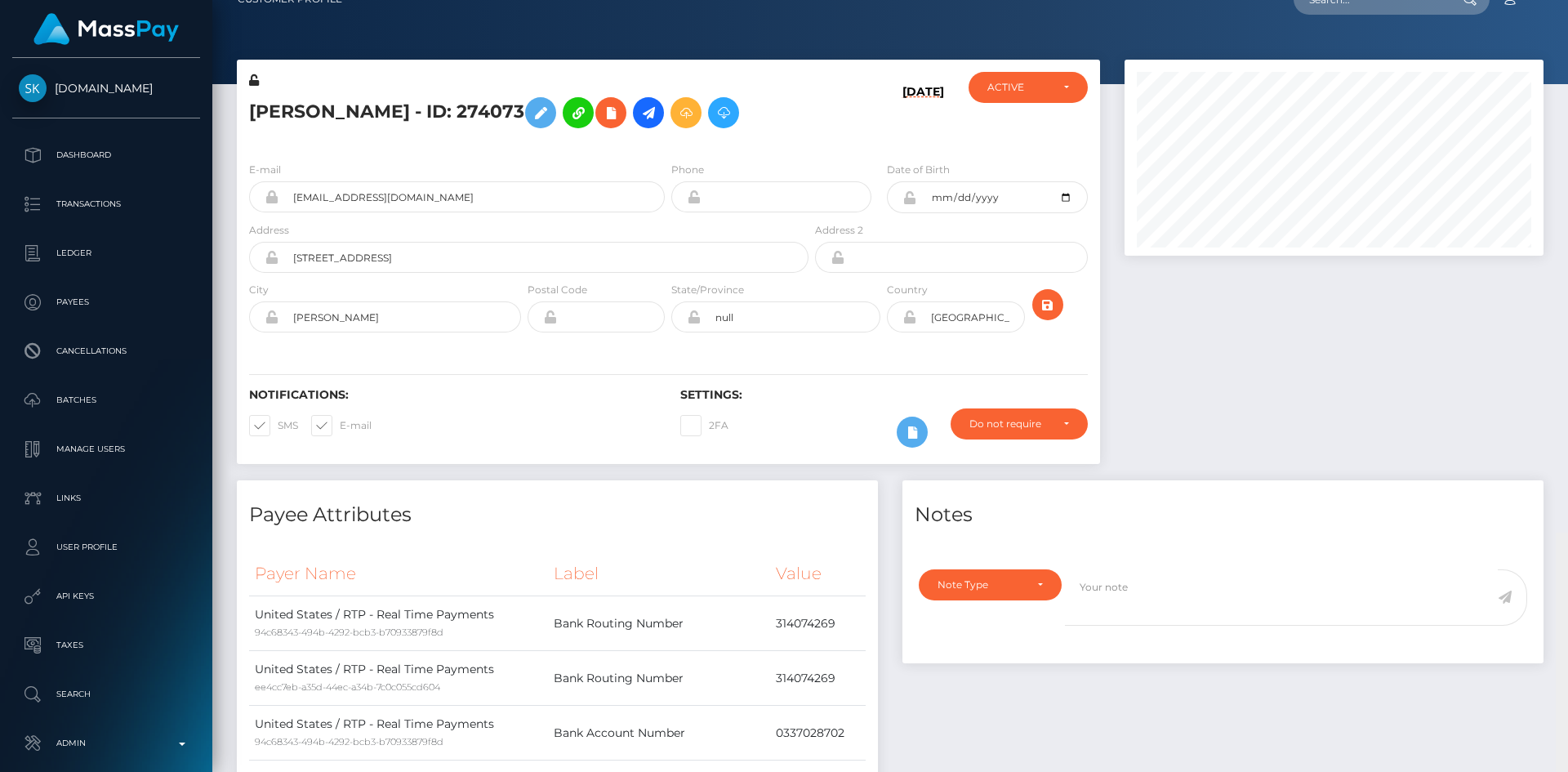
scroll to position [0, 0]
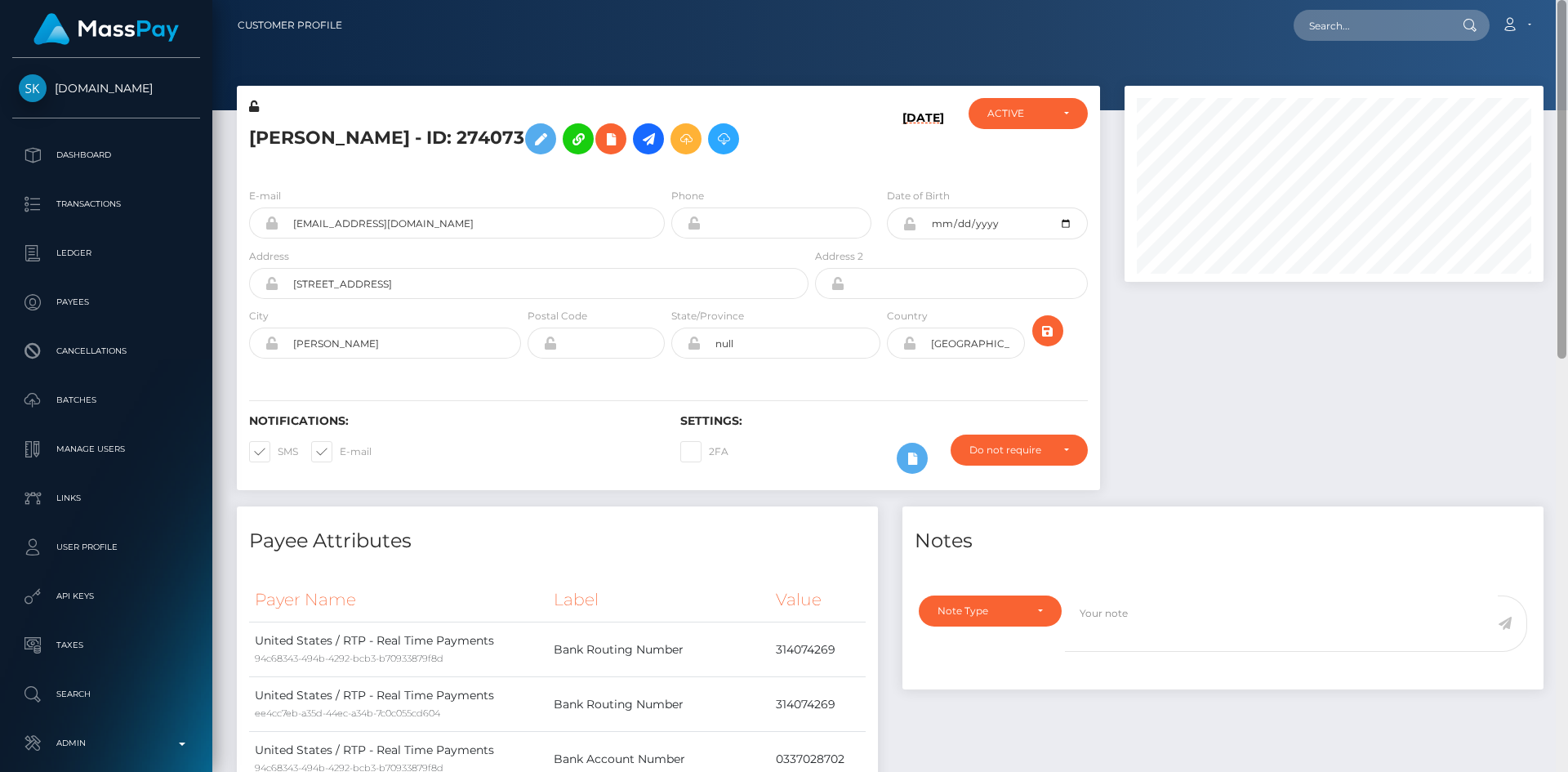
drag, startPoint x: 1562, startPoint y: 430, endPoint x: 1560, endPoint y: -17, distance: 447.0
click at [1560, 0] on html "Skin.Land Dashboard Transactions Ledger Payees Cancellations" at bounding box center [784, 386] width 1568 height 772
click at [1407, 11] on input "text" at bounding box center [1369, 25] width 154 height 31
paste input "7f47a2a6-75c0-4d38-b583-a65929411b5d"
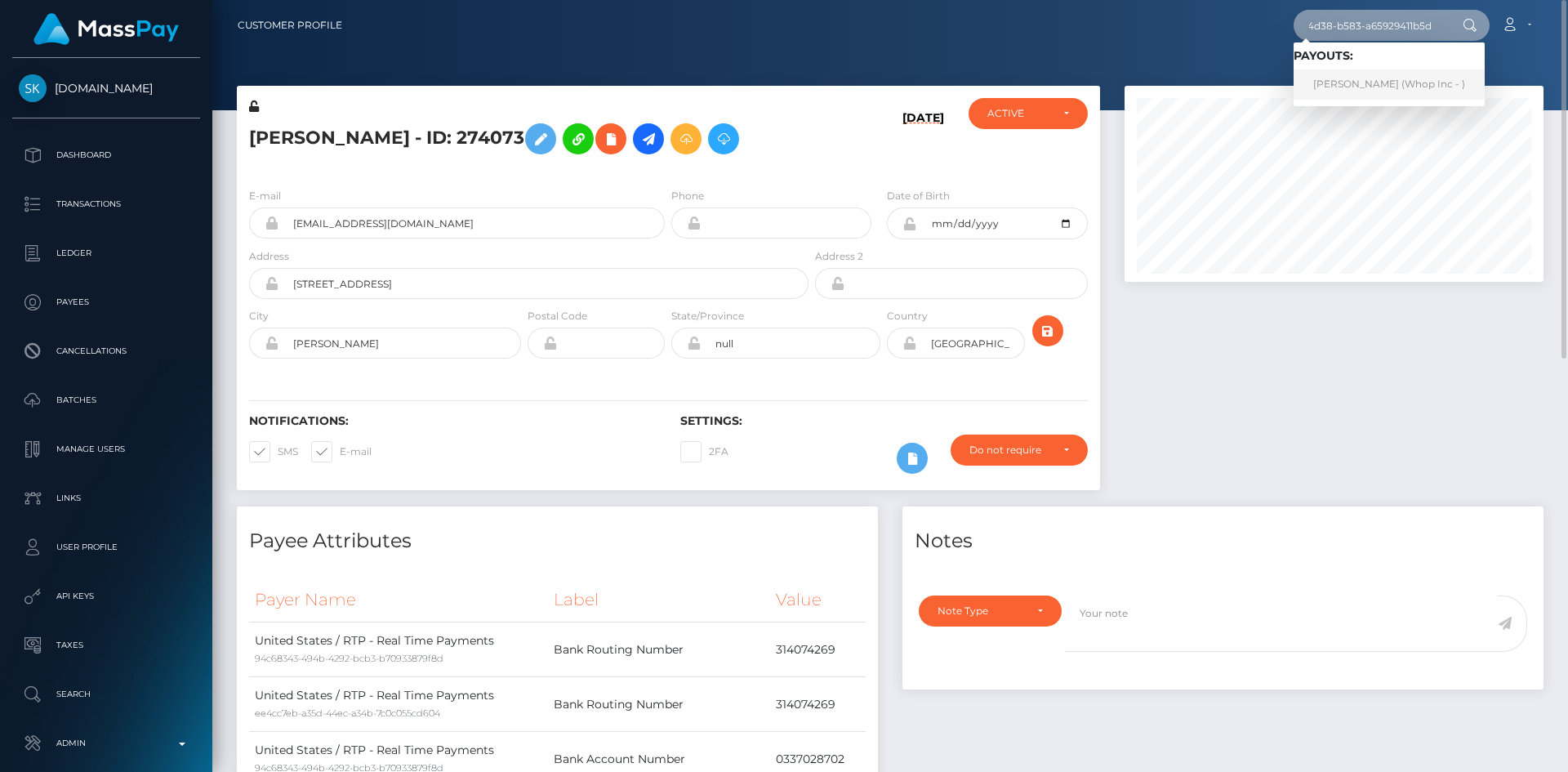
type input "7f47a2a6-75c0-4d38-b583-a65929411b5d"
click at [1345, 89] on link "郭 荣 俊 (Whop Inc - )" at bounding box center [1388, 84] width 191 height 30
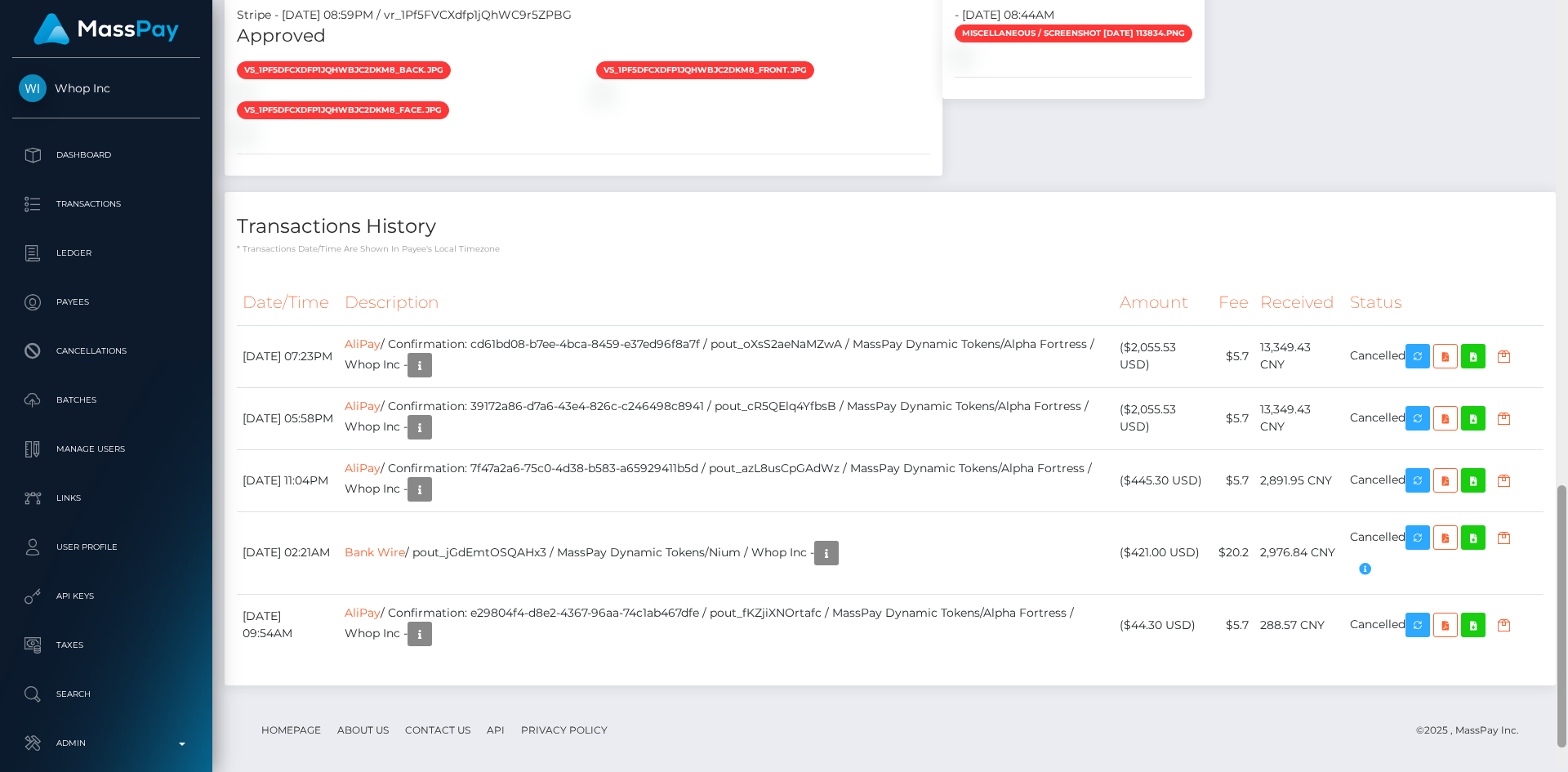
scroll to position [1443, 0]
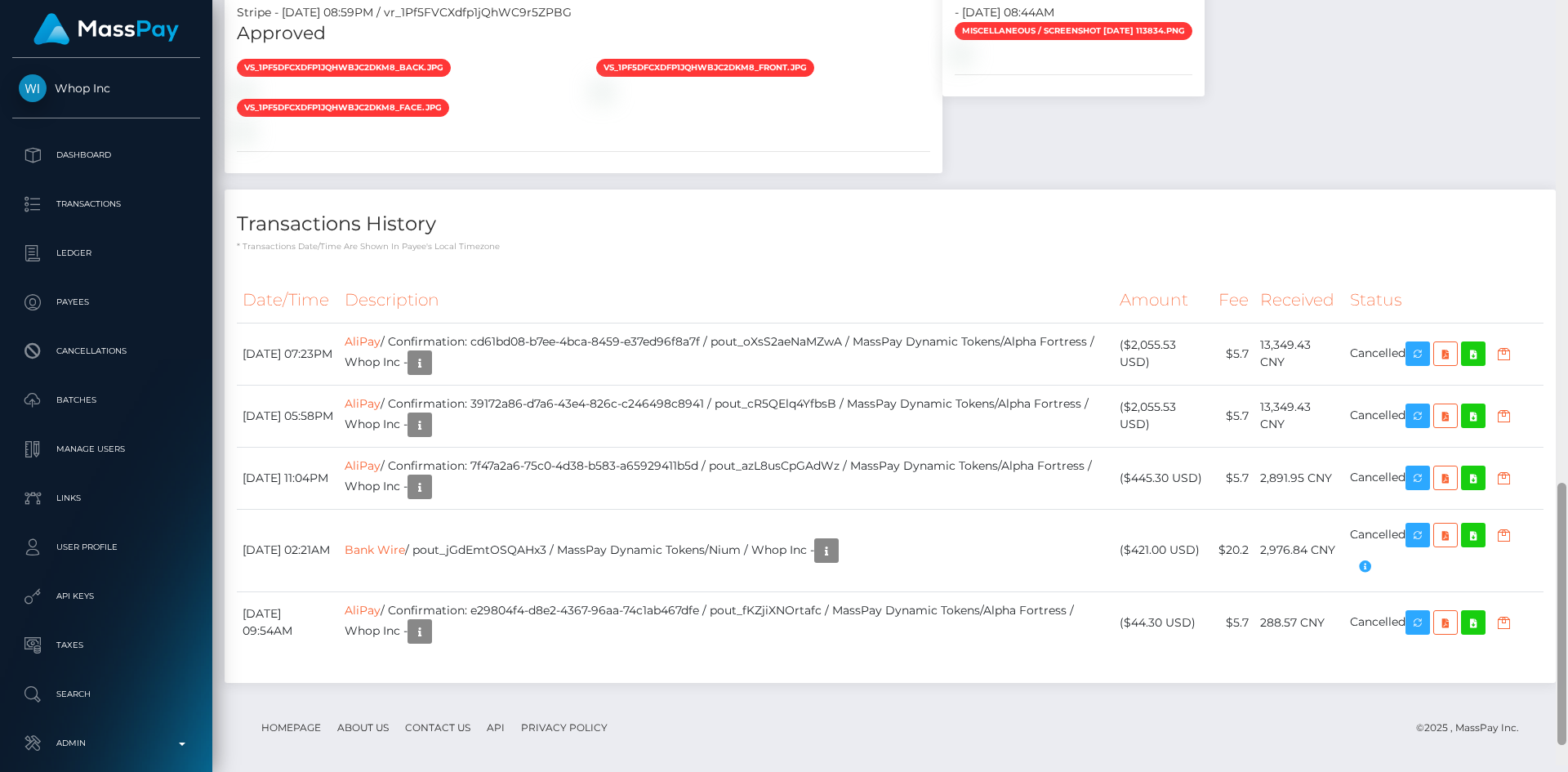
drag, startPoint x: 1564, startPoint y: 169, endPoint x: 1567, endPoint y: 655, distance: 486.0
click at [1567, 655] on div at bounding box center [1561, 379] width 13 height 772
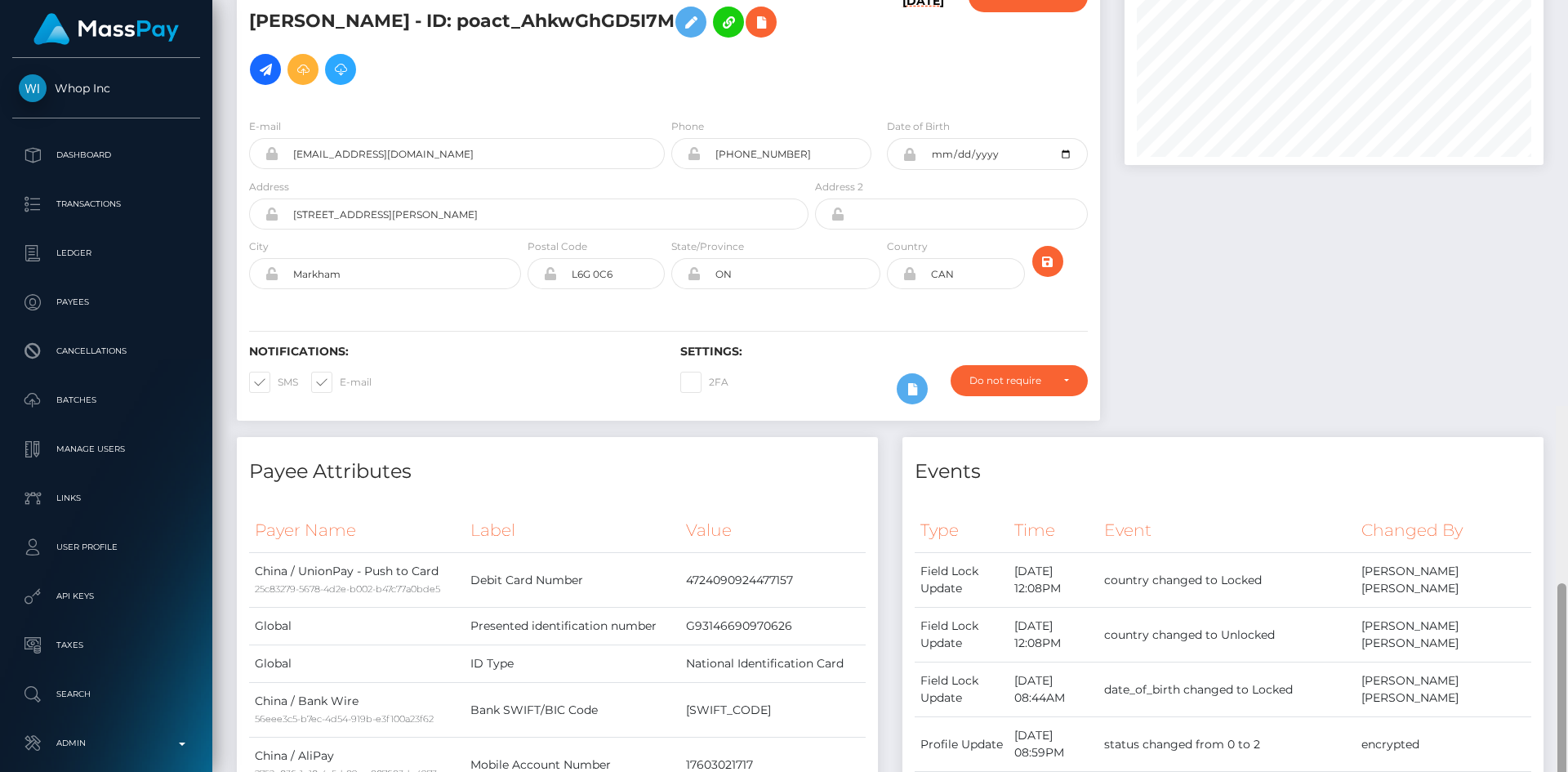
scroll to position [0, 0]
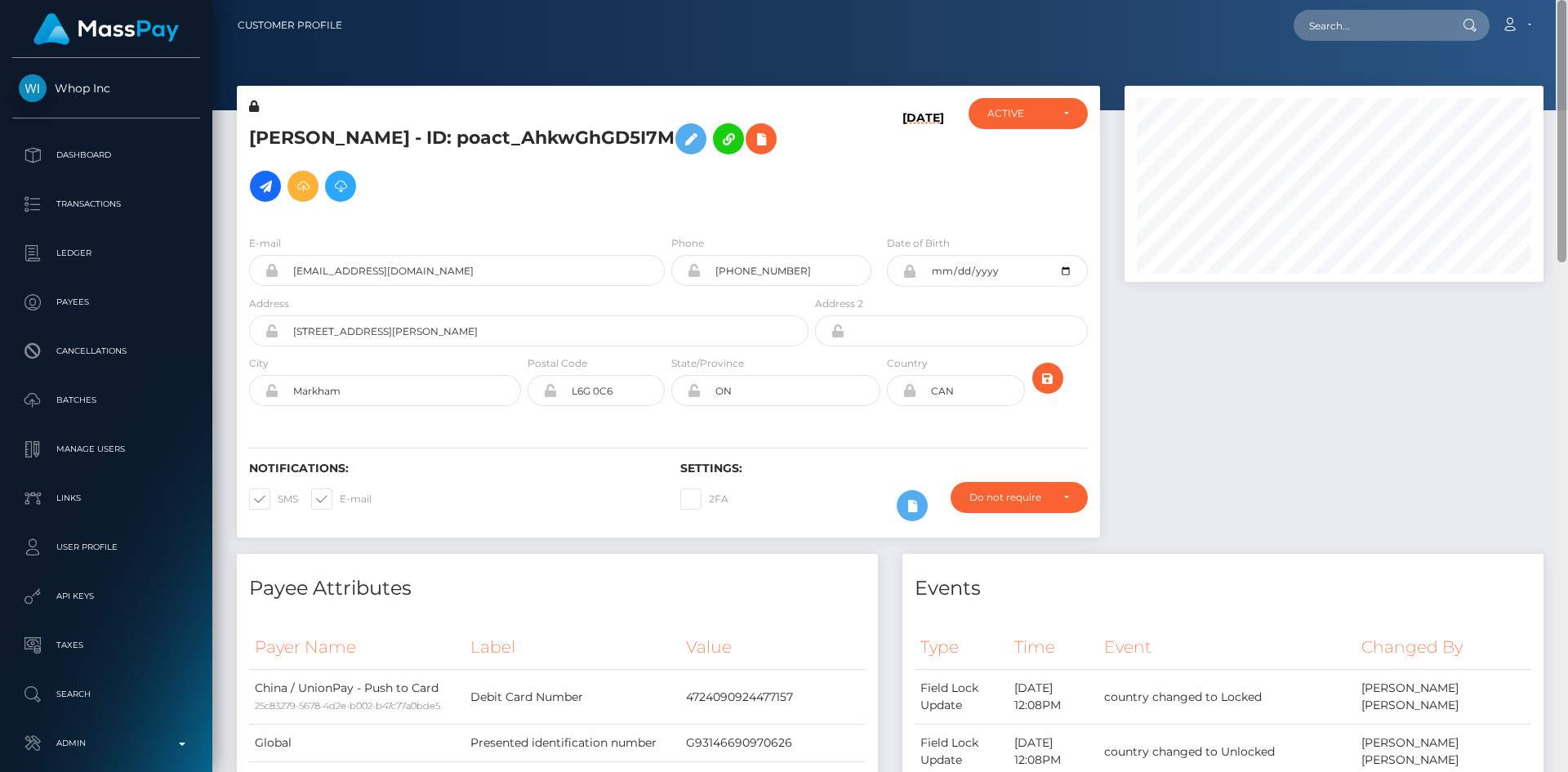
drag, startPoint x: 1559, startPoint y: 561, endPoint x: 1274, endPoint y: 68, distance: 569.5
click at [1567, 10] on div "Customer Profile Loading... Loading..." at bounding box center [890, 386] width 1356 height 772
drag, startPoint x: 575, startPoint y: 136, endPoint x: 364, endPoint y: 139, distance: 211.0
click at [364, 139] on h5 "[PERSON_NAME] - ID: poact_AhkwGhGD5I7M" at bounding box center [524, 162] width 551 height 95
copy h5 "poact_AhkwGhGD5I7M"
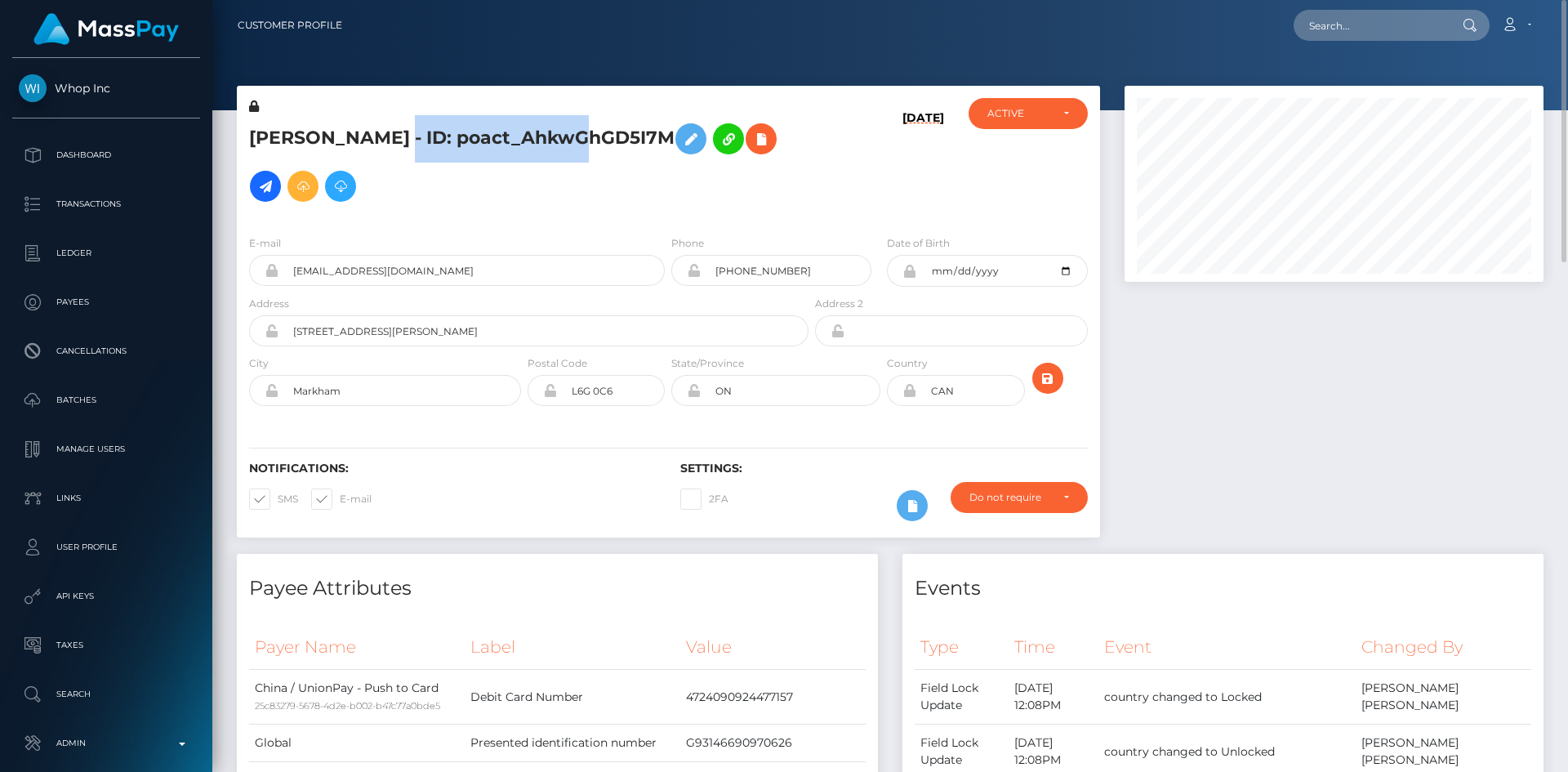
click at [397, 143] on h5 "[PERSON_NAME] - ID: poact_AhkwGhGD5I7M" at bounding box center [524, 162] width 551 height 95
click at [442, 264] on input "[EMAIL_ADDRESS][DOMAIN_NAME]" at bounding box center [471, 270] width 386 height 31
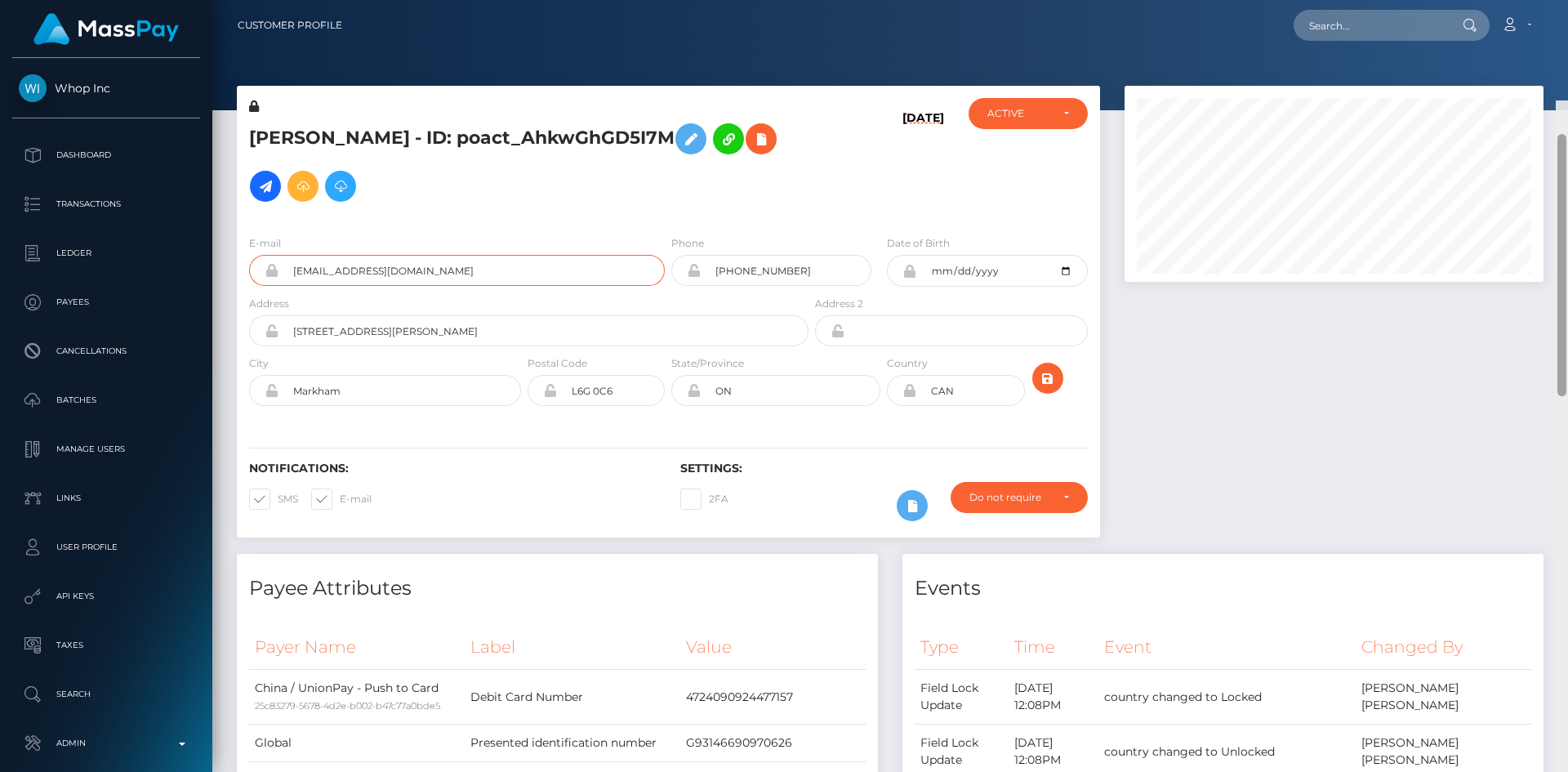
drag, startPoint x: 1561, startPoint y: 202, endPoint x: 1567, endPoint y: 62, distance: 140.1
click at [1567, 101] on div at bounding box center [1561, 486] width 13 height 772
click at [777, 275] on input "[PHONE_NUMBER]" at bounding box center [785, 270] width 170 height 31
click at [1395, 17] on input "text" at bounding box center [1369, 25] width 154 height 31
paste input "poact_InobCzz5yyIS"
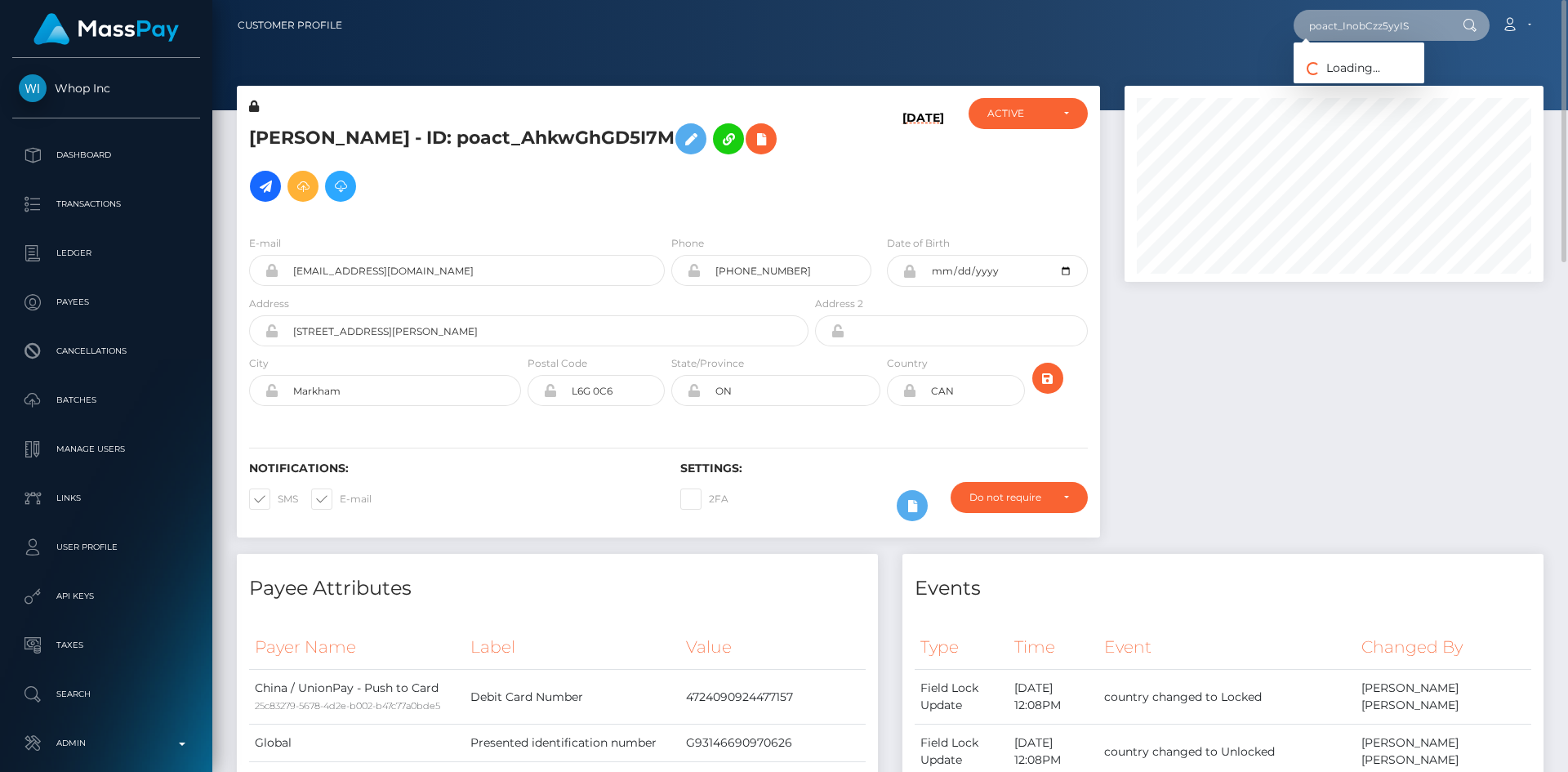
type input "poact_InobCzz5yyIS"
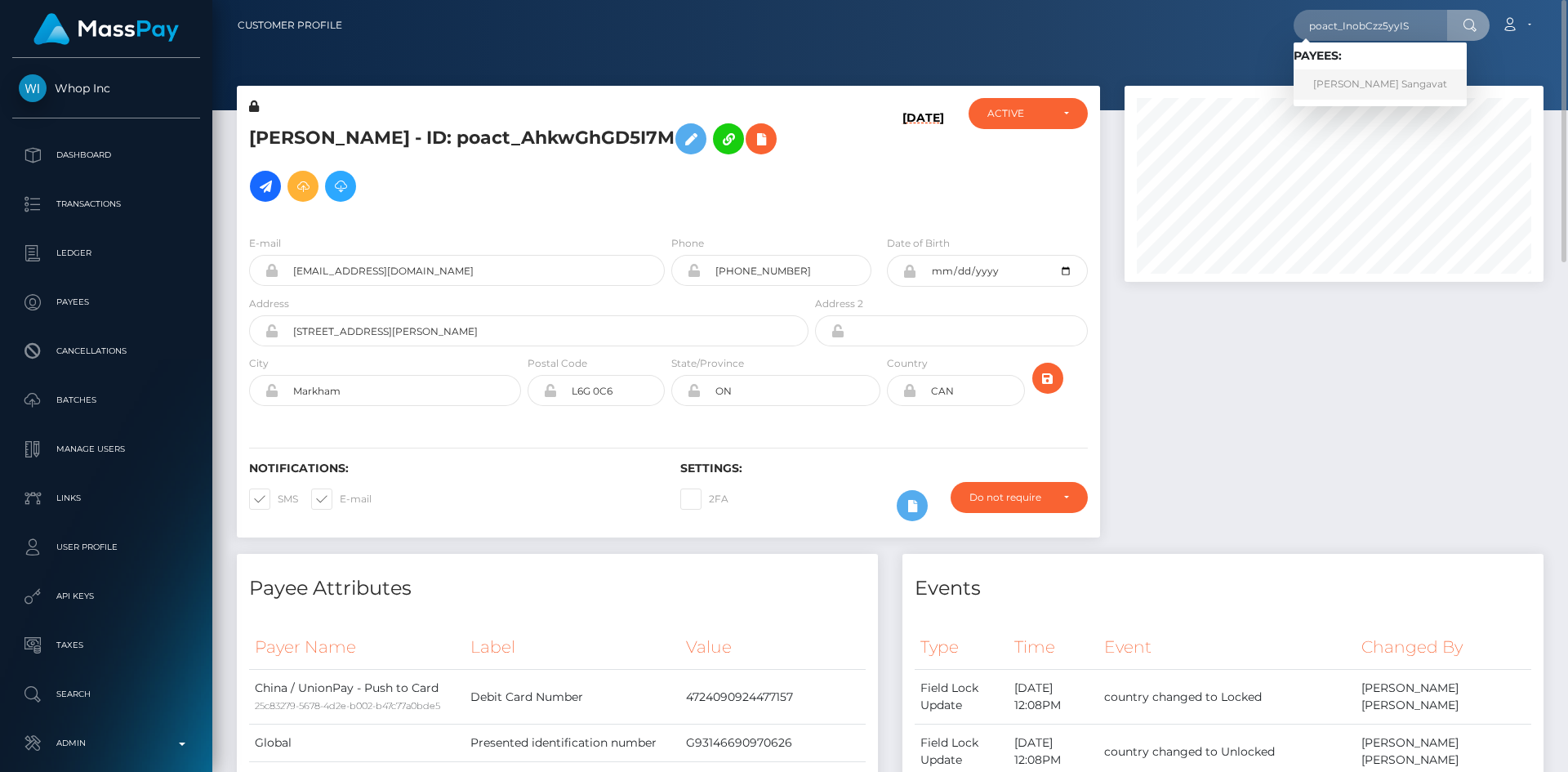
click at [1365, 81] on link "[PERSON_NAME] Sangavat" at bounding box center [1379, 84] width 173 height 30
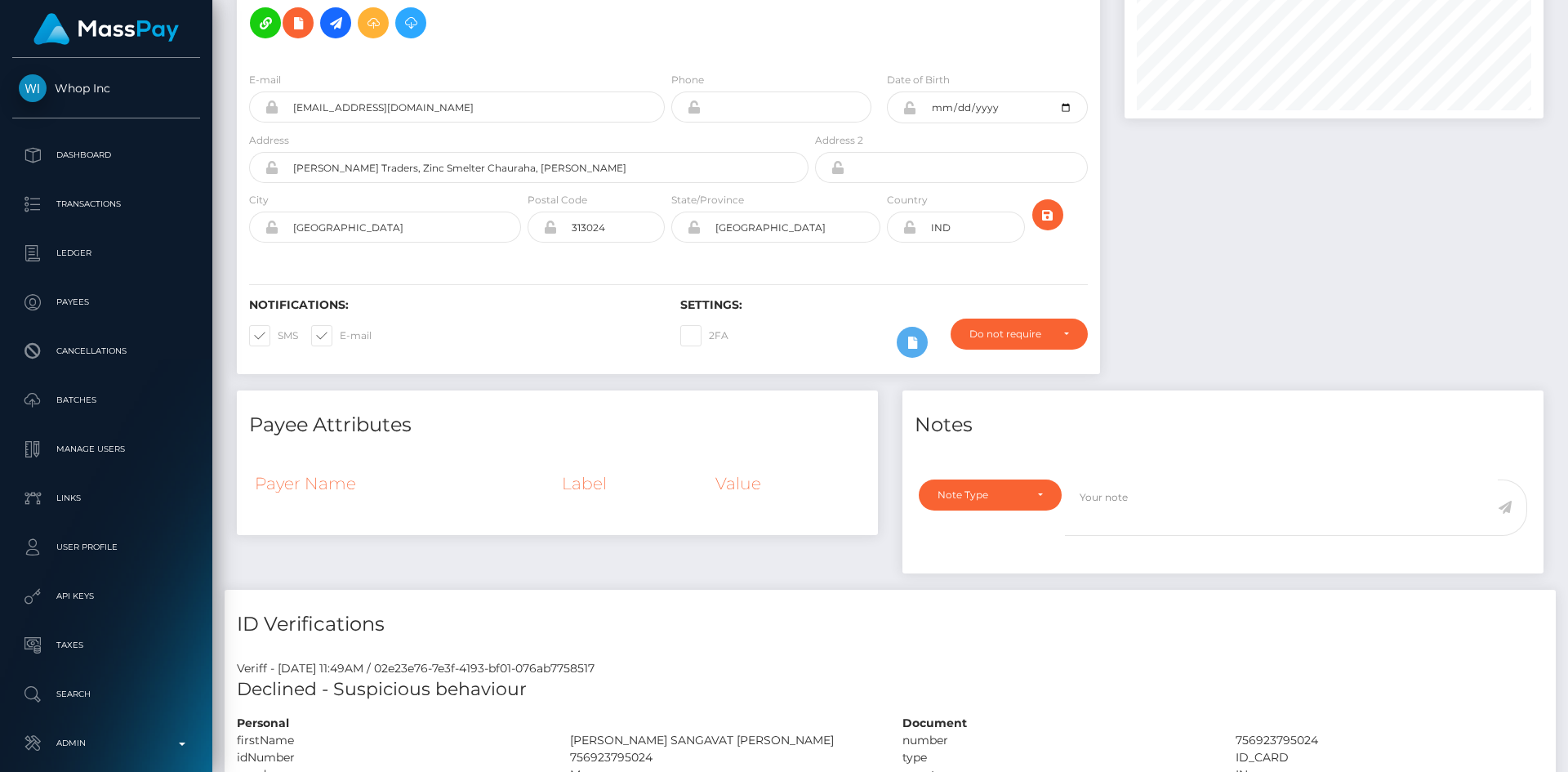
scroll to position [935, 0]
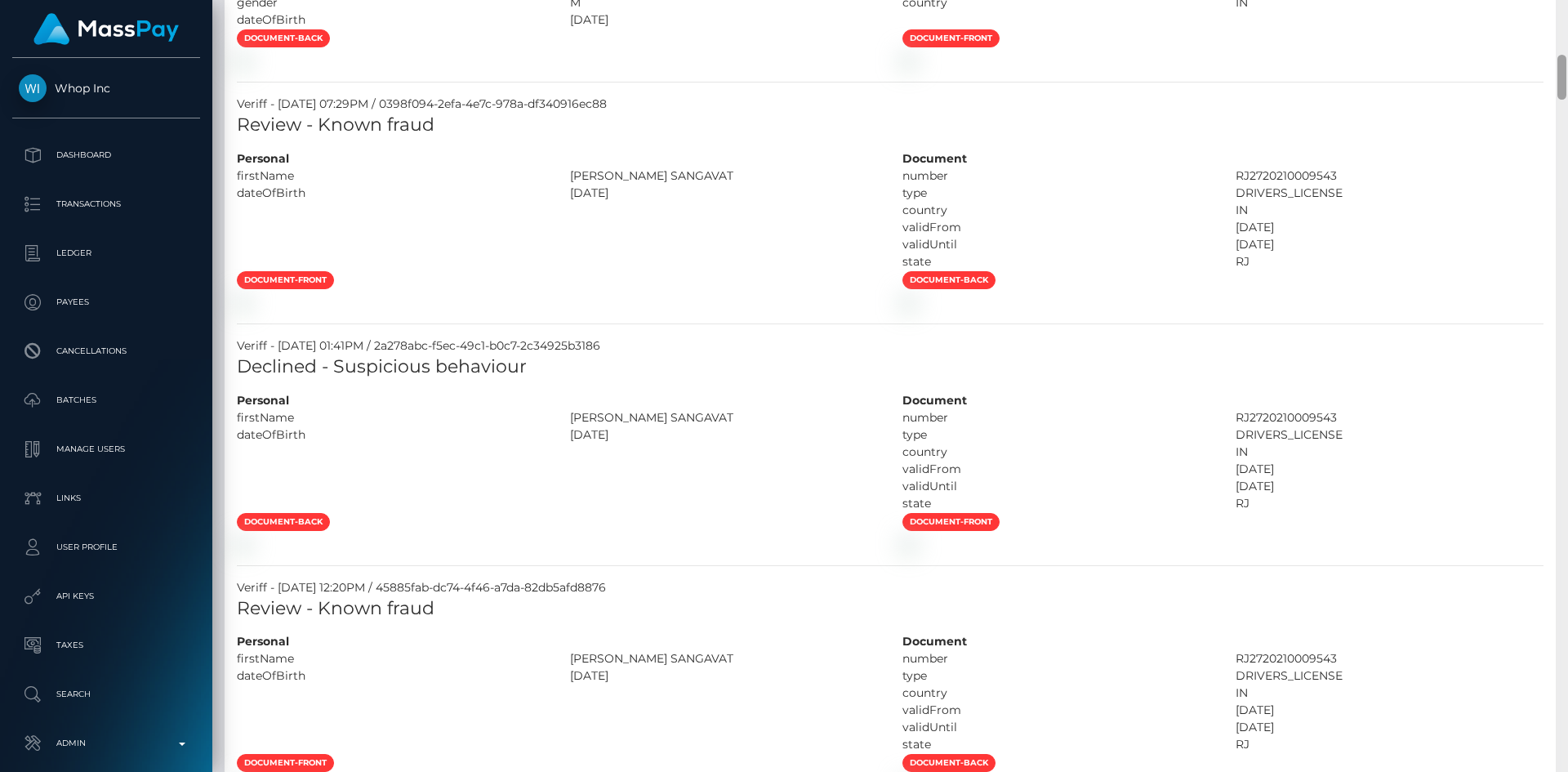
drag, startPoint x: 1556, startPoint y: 32, endPoint x: 1565, endPoint y: 60, distance: 29.4
click at [1565, 60] on div at bounding box center [1561, 386] width 13 height 772
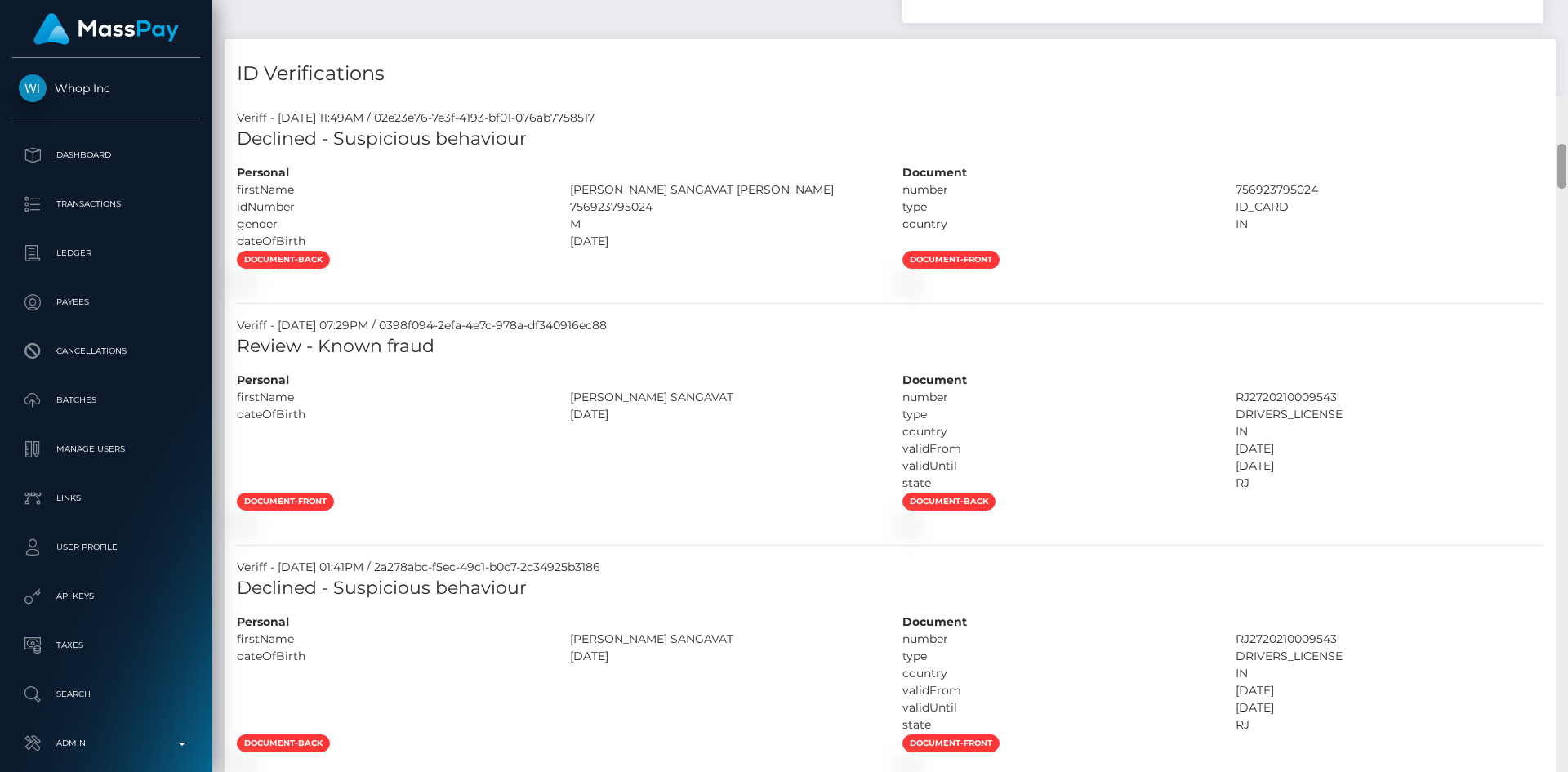
scroll to position [686, 0]
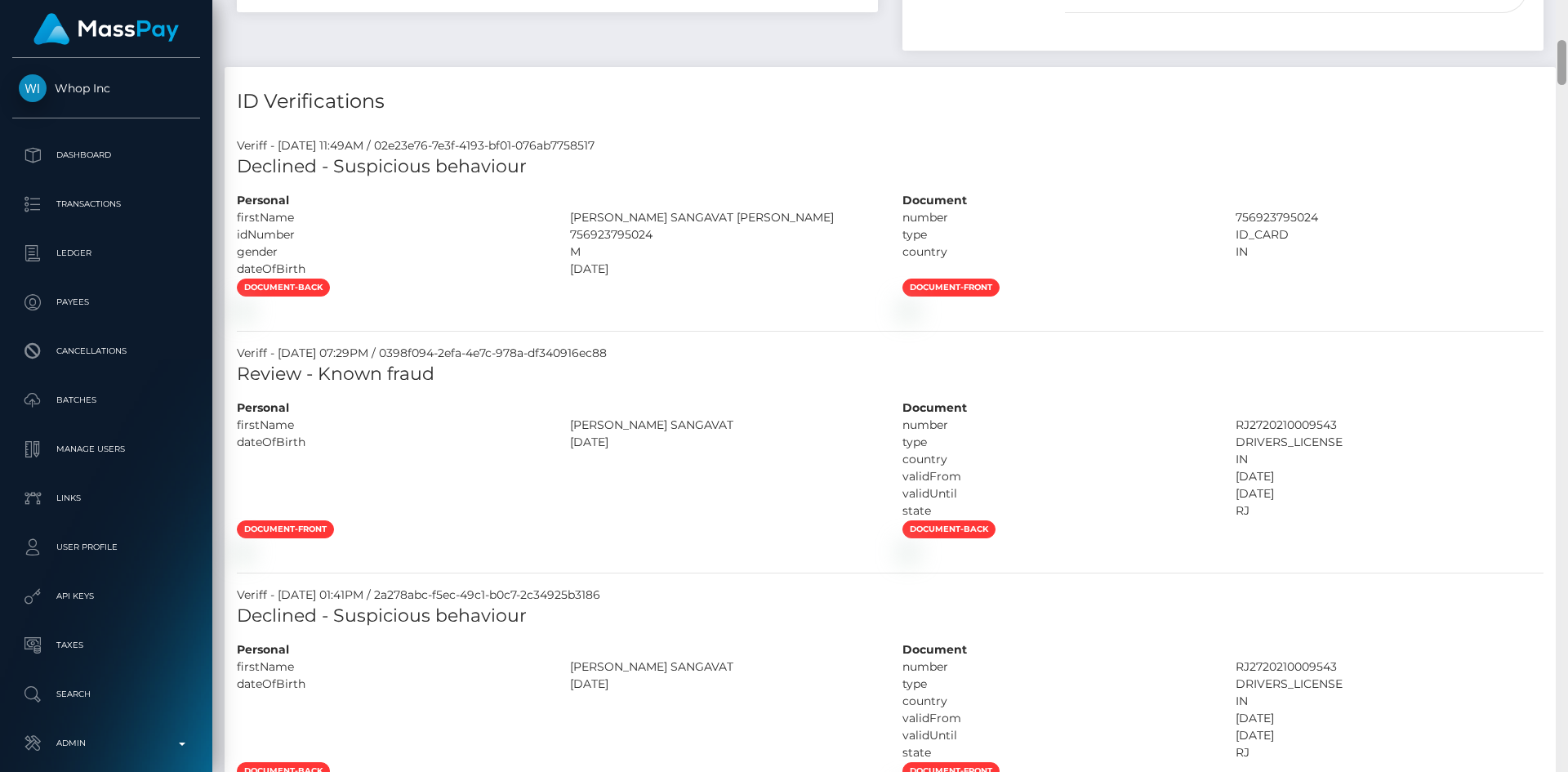
drag, startPoint x: 1558, startPoint y: 87, endPoint x: 1559, endPoint y: 72, distance: 15.0
click at [1559, 72] on div at bounding box center [1561, 63] width 9 height 45
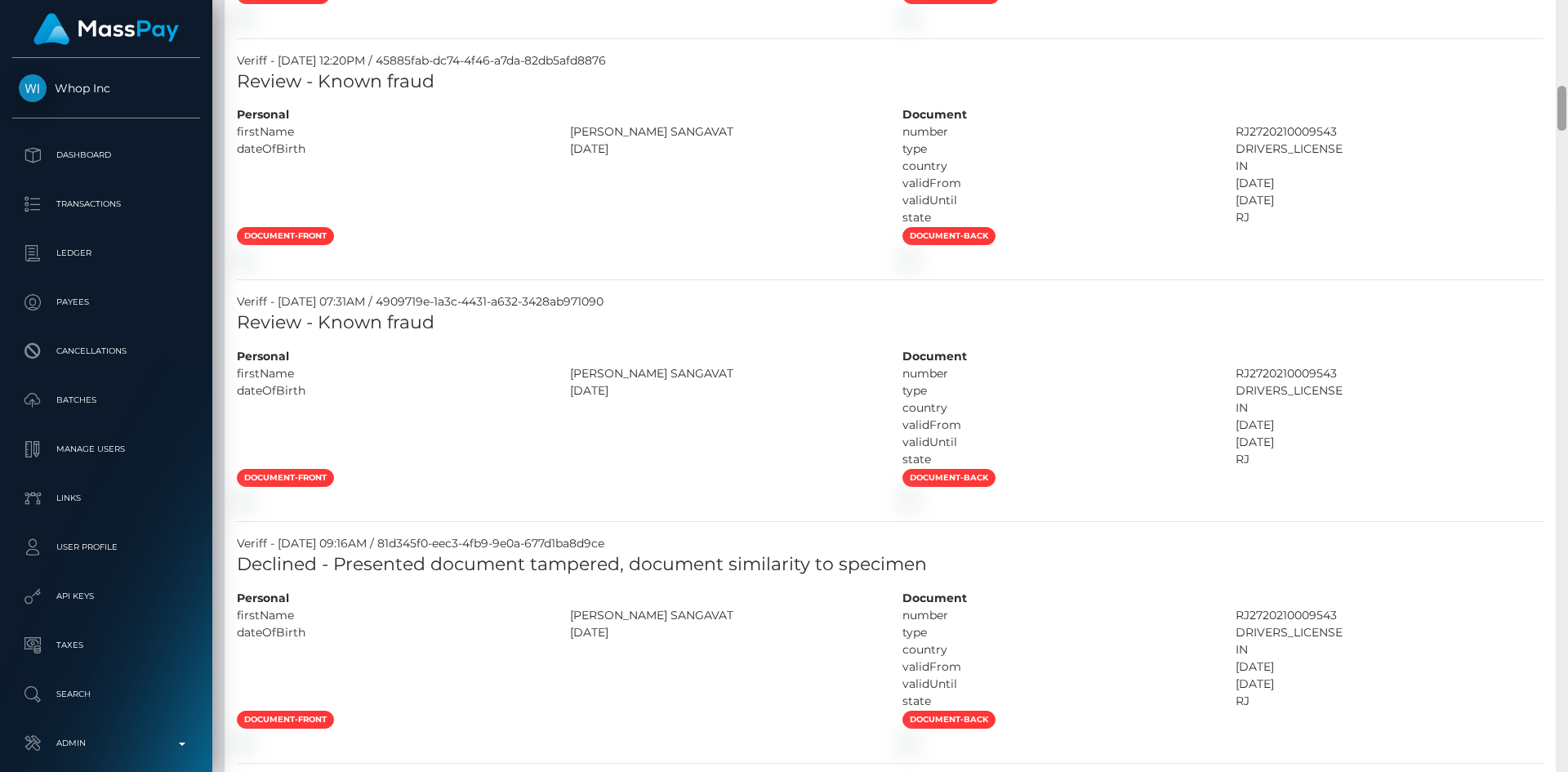
scroll to position [1504, 0]
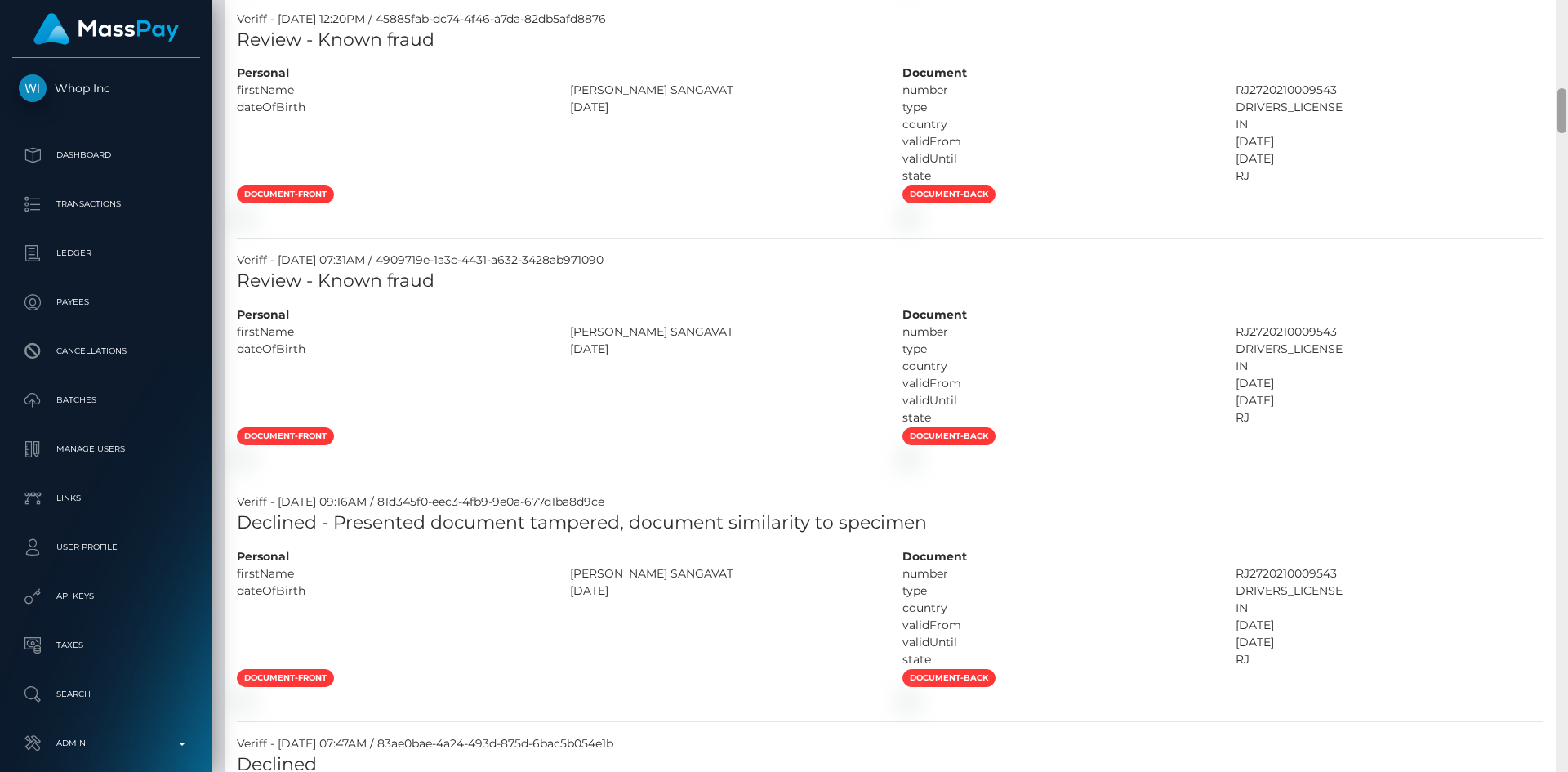
drag, startPoint x: 1562, startPoint y: 66, endPoint x: 1567, endPoint y: 114, distance: 48.3
click at [1567, 114] on div at bounding box center [1561, 386] width 13 height 772
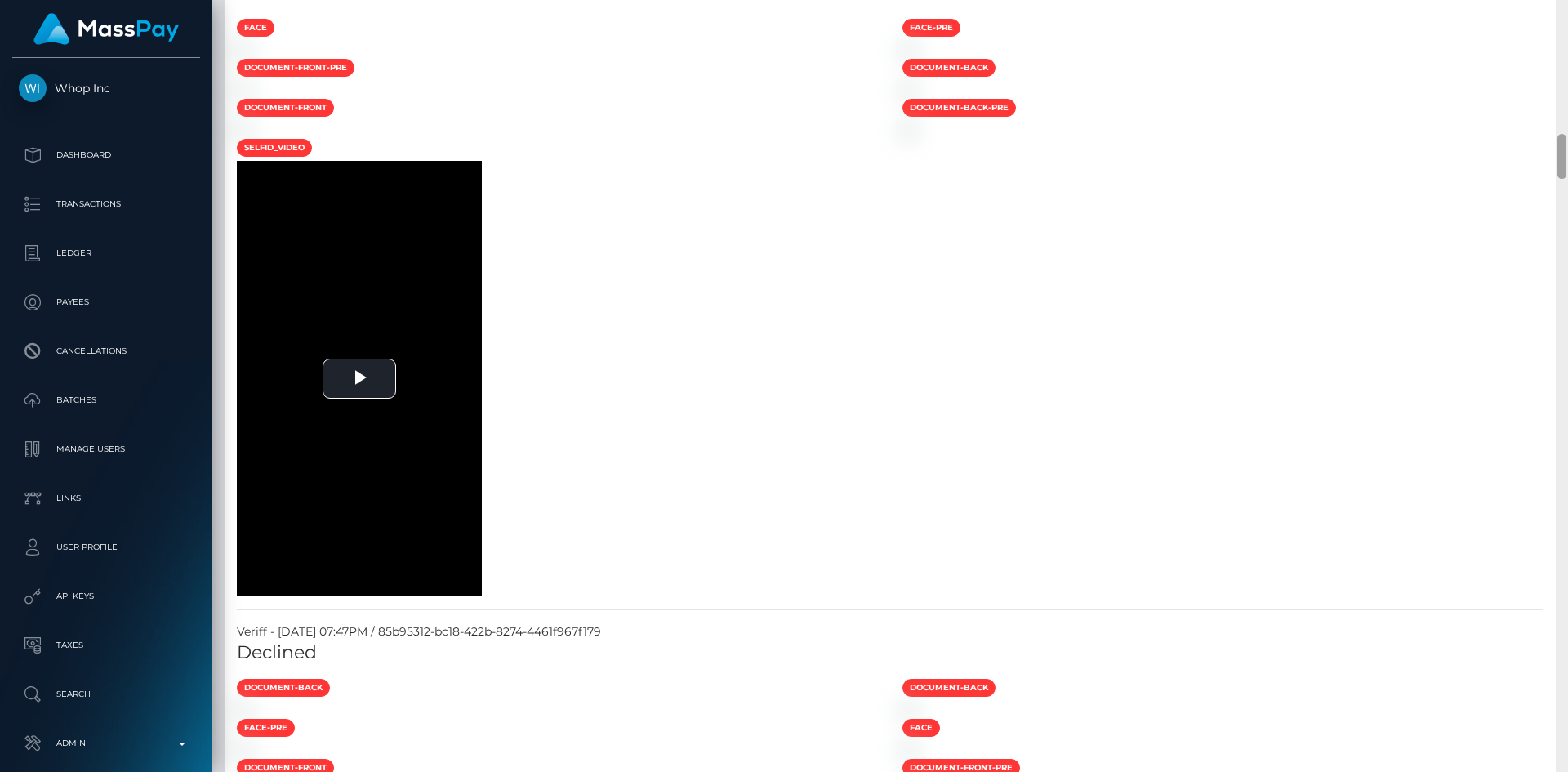
click at [1567, 109] on div at bounding box center [1561, 386] width 13 height 772
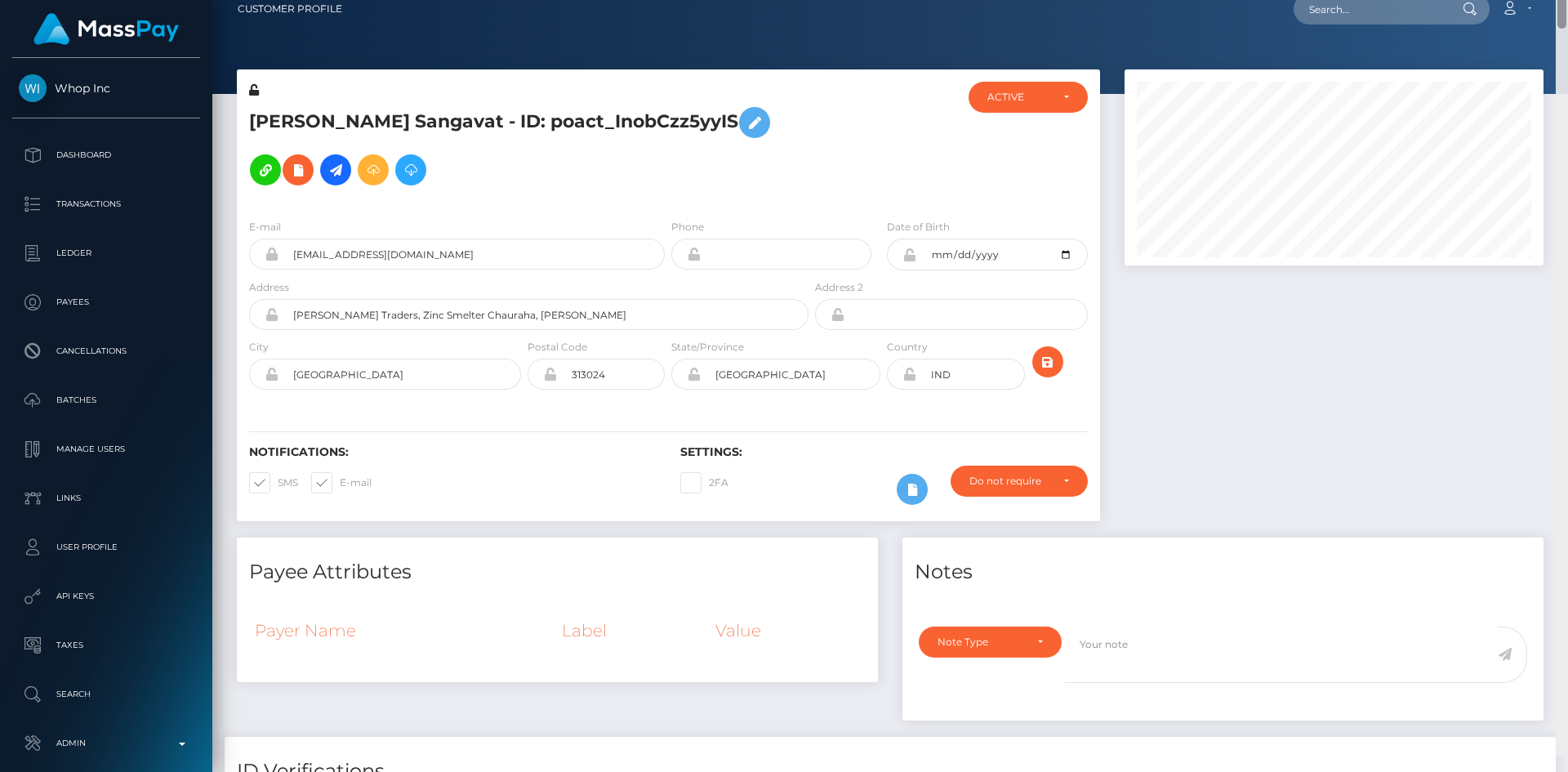
scroll to position [0, 0]
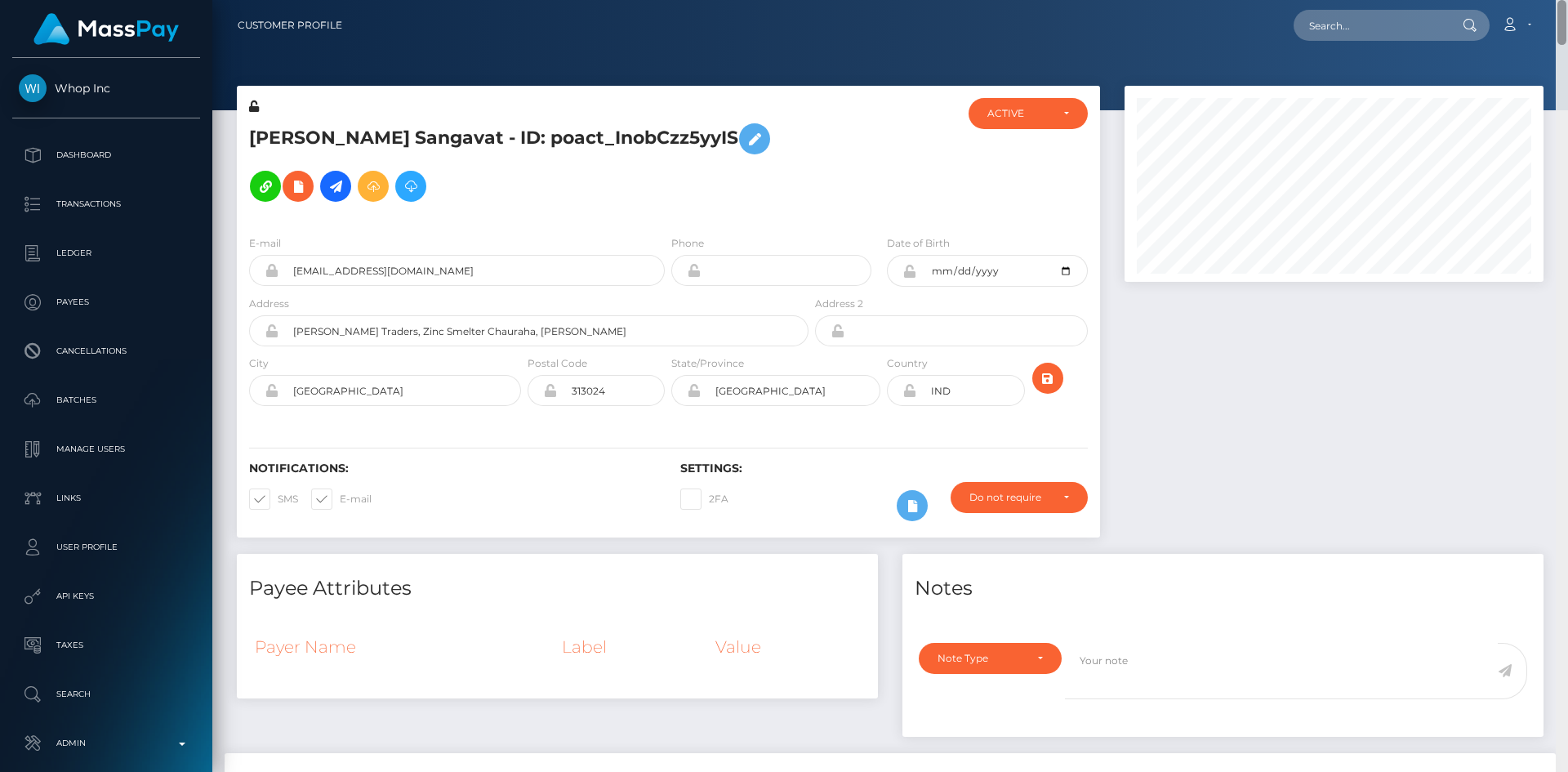
drag, startPoint x: 1562, startPoint y: 145, endPoint x: 1557, endPoint y: -13, distance: 158.1
click at [1557, 0] on html "Whop Inc Dashboard Transactions Ledger Payees Cancellations Links" at bounding box center [784, 386] width 1568 height 772
click at [1386, 23] on input "text" at bounding box center [1369, 25] width 154 height 31
paste input "1112613"
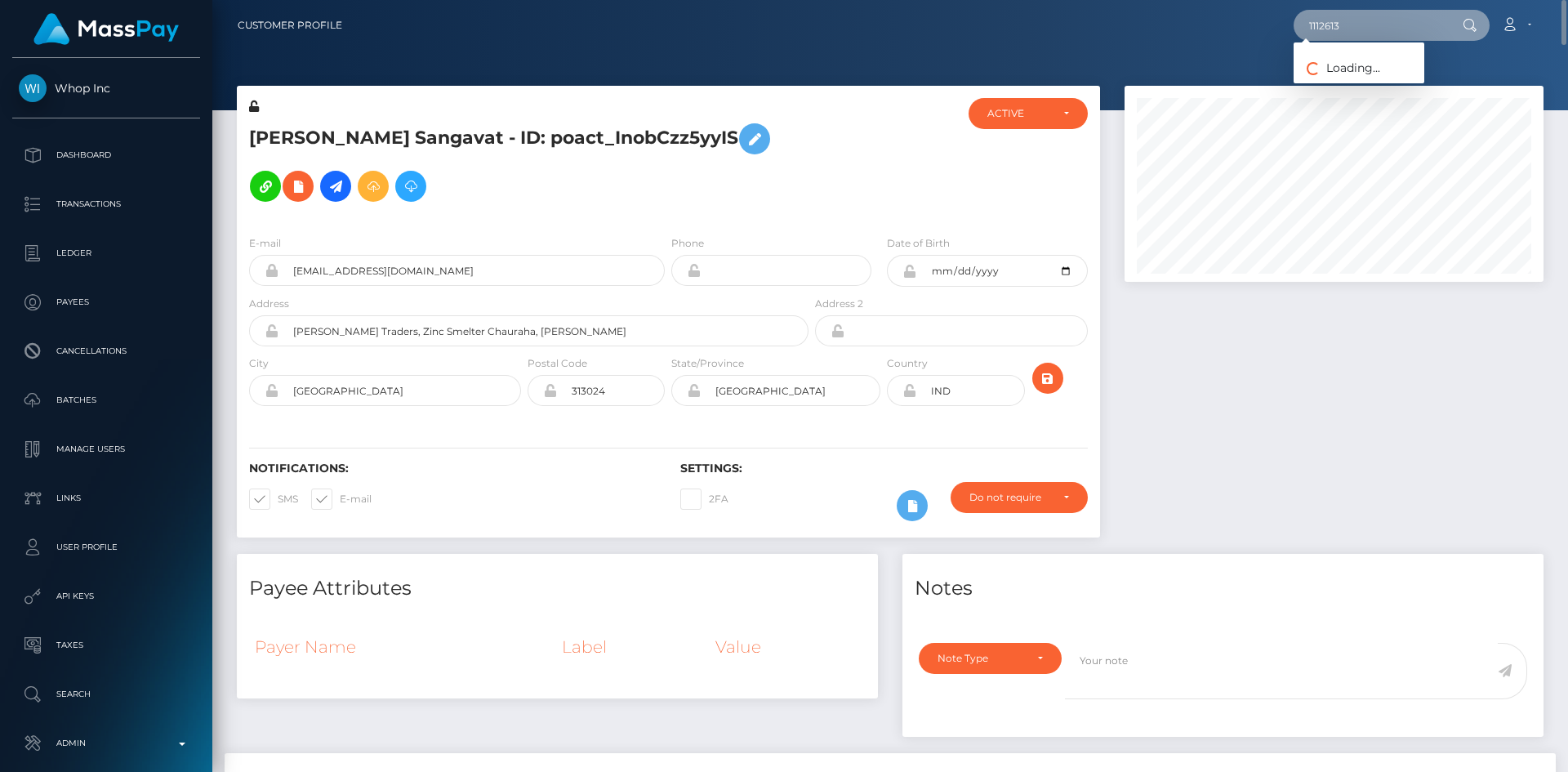
type input "1112613"
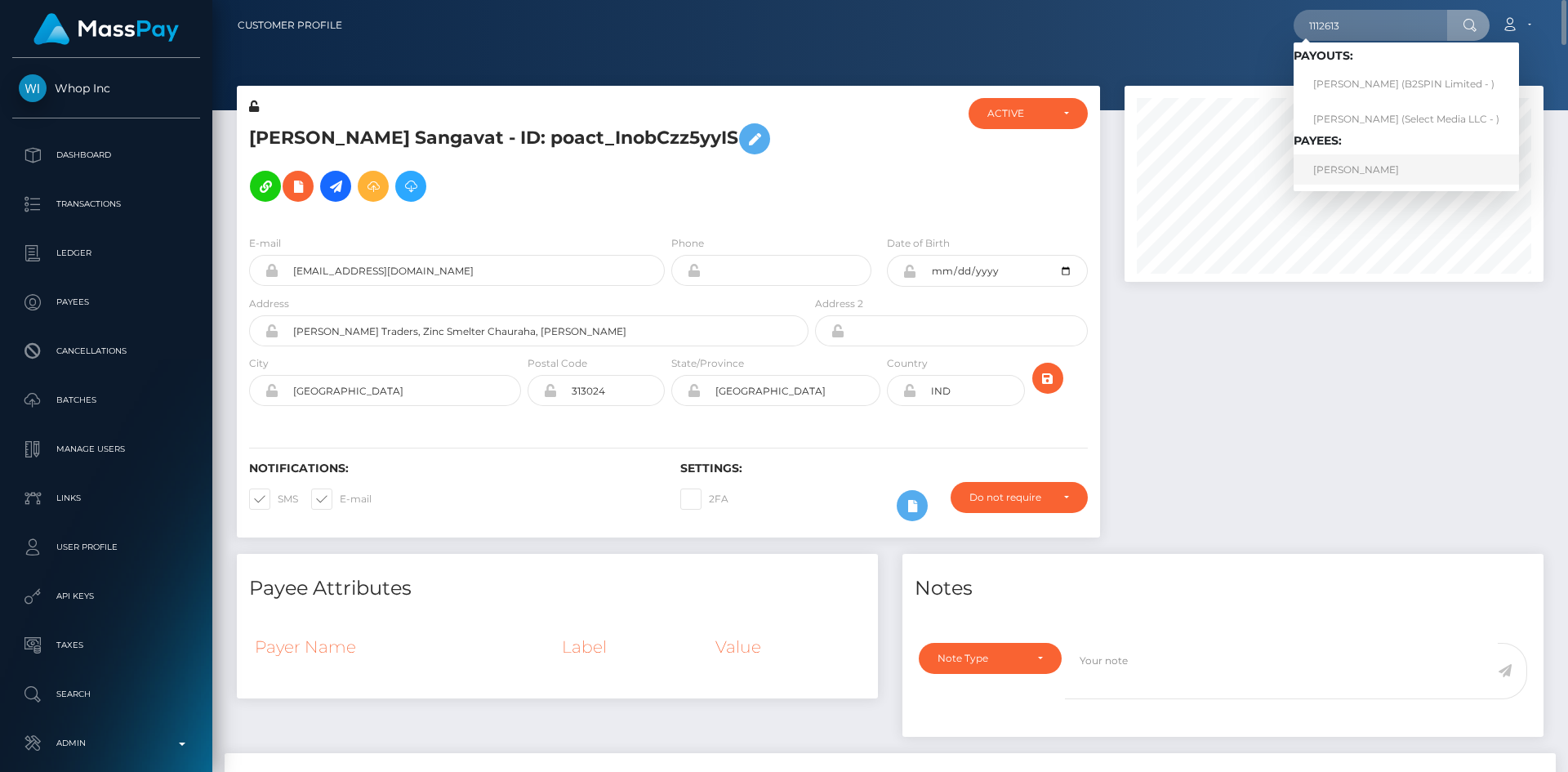
click at [1367, 173] on link "Desmond Conley" at bounding box center [1406, 169] width 225 height 30
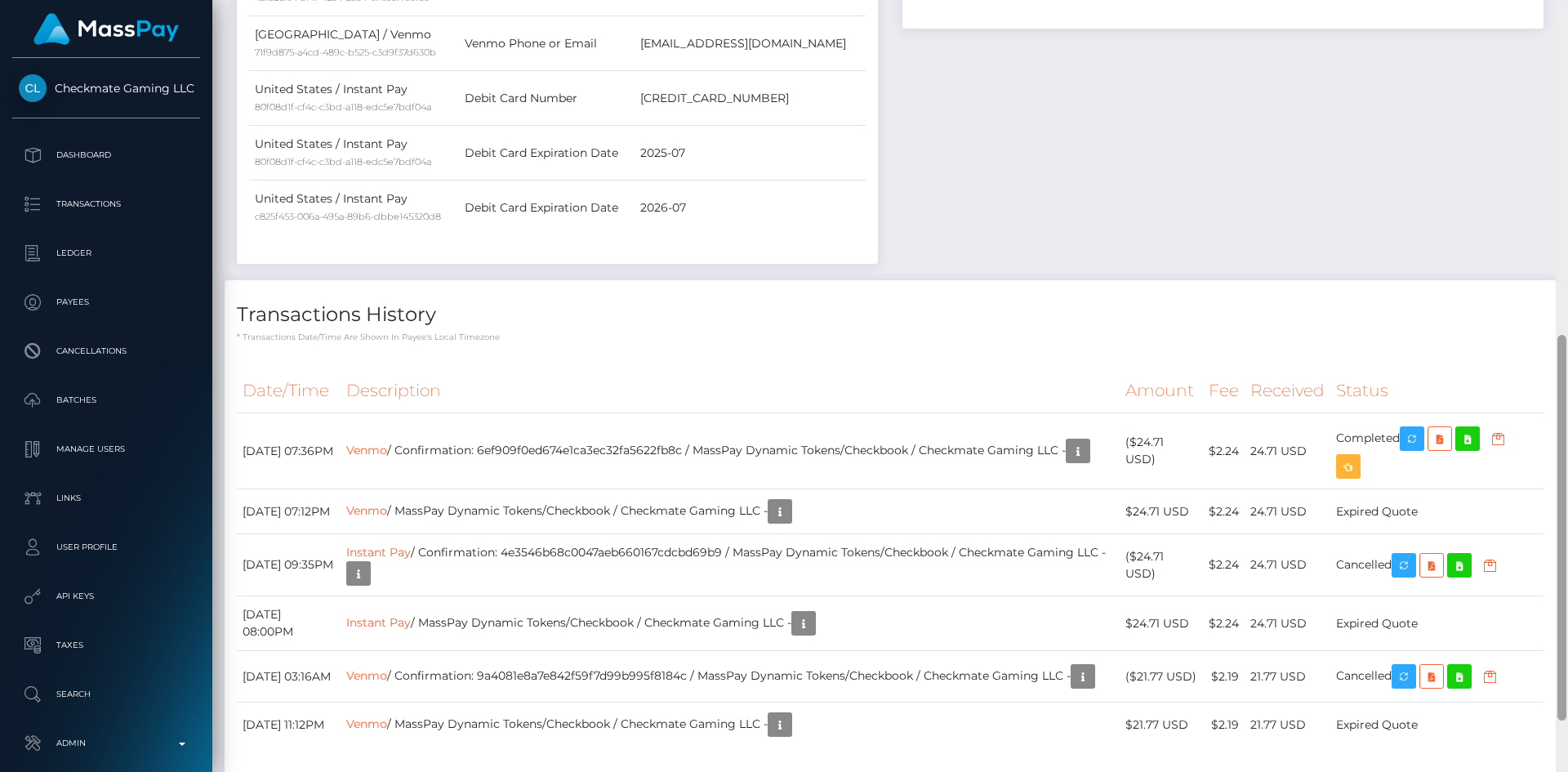
scroll to position [773, 0]
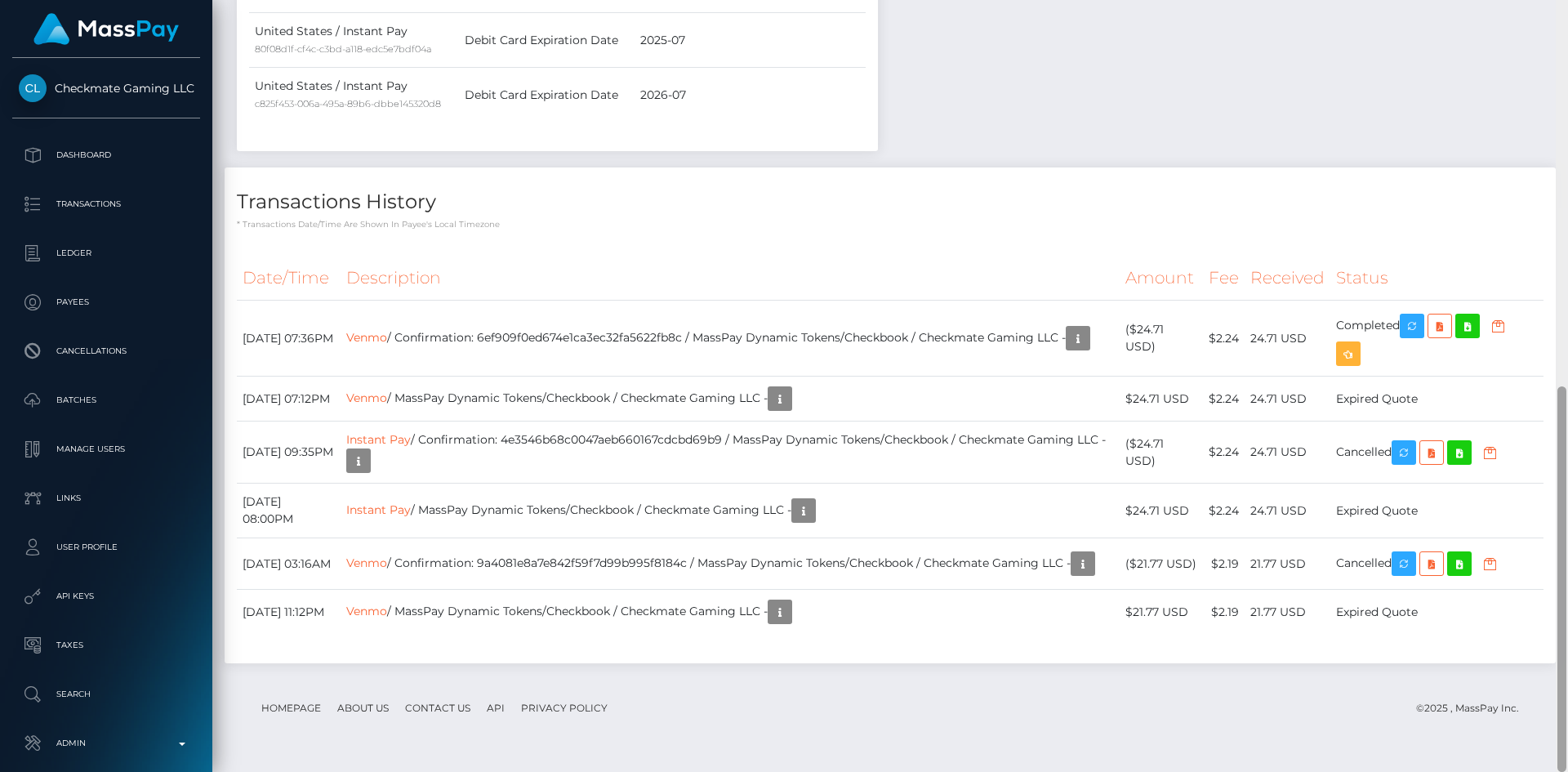
drag, startPoint x: 1563, startPoint y: 136, endPoint x: 1567, endPoint y: 398, distance: 262.0
click at [1567, 398] on div at bounding box center [1561, 386] width 13 height 772
click at [638, 442] on td "Instant Pay / Confirmation: 4e3546b68c0047aeb660167cdcbd69b9 / MassPay Dynamic …" at bounding box center [730, 452] width 779 height 62
click at [637, 442] on td "Instant Pay / Confirmation: 4e3546b68c0047aeb660167cdcbd69b9 / MassPay Dynamic …" at bounding box center [730, 452] width 779 height 62
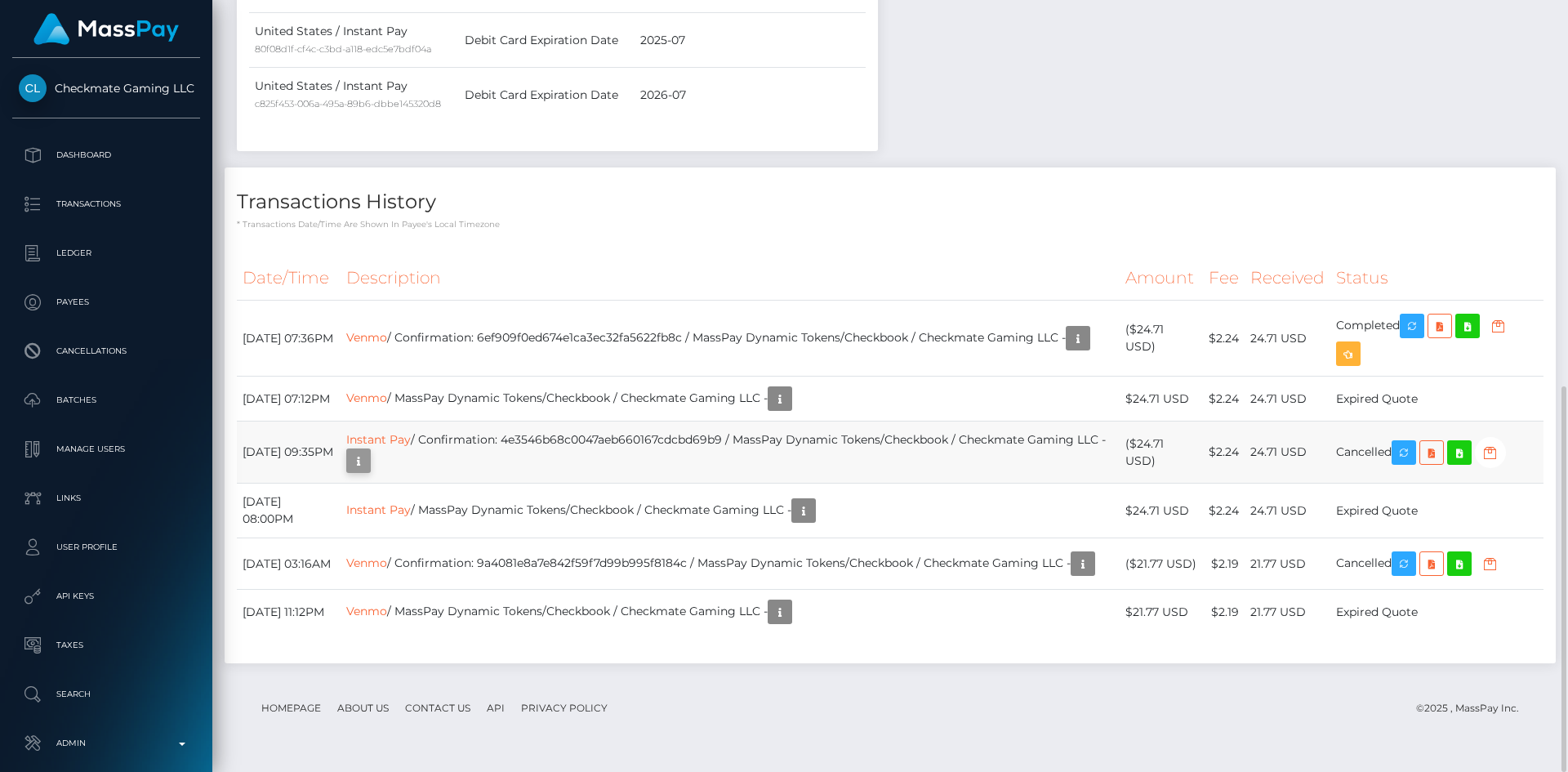
scroll to position [196, 420]
click at [605, 555] on td "Venmo / Confirmation: 9a4081e8a7e842f59f7d99b995f8184c / MassPay Dynamic Tokens…" at bounding box center [730, 564] width 779 height 52
click at [601, 562] on td "Venmo / Confirmation: 9a4081e8a7e842f59f7d99b995f8184c / MassPay Dynamic Tokens…" at bounding box center [730, 564] width 779 height 52
click at [1073, 574] on icon "button" at bounding box center [1083, 564] width 20 height 21
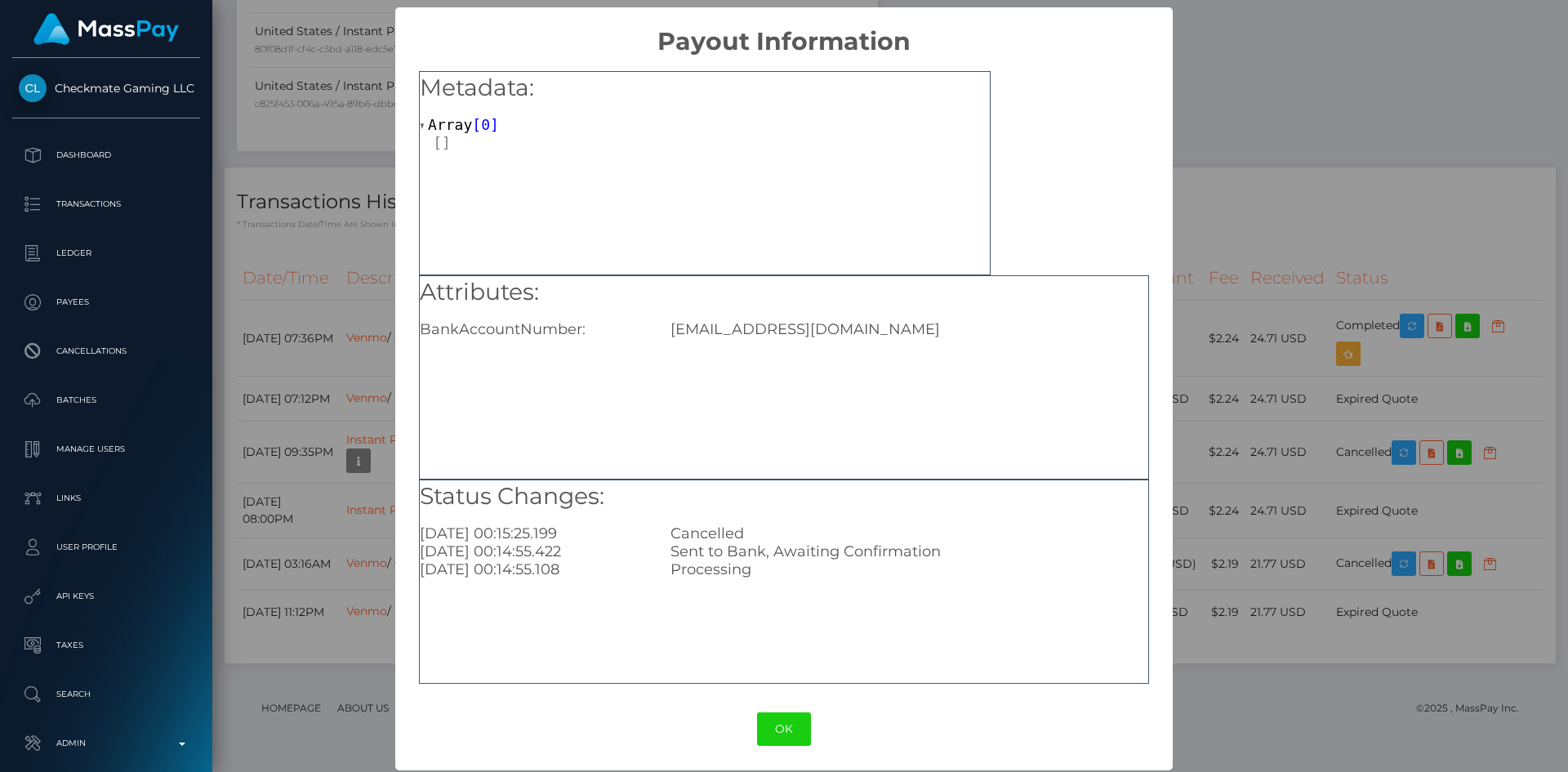
click at [731, 326] on div "oinagrollup@gmail.com" at bounding box center [909, 329] width 501 height 18
copy div "oinagrollup@gmail.com"
click at [784, 721] on button "OK" at bounding box center [784, 729] width 54 height 33
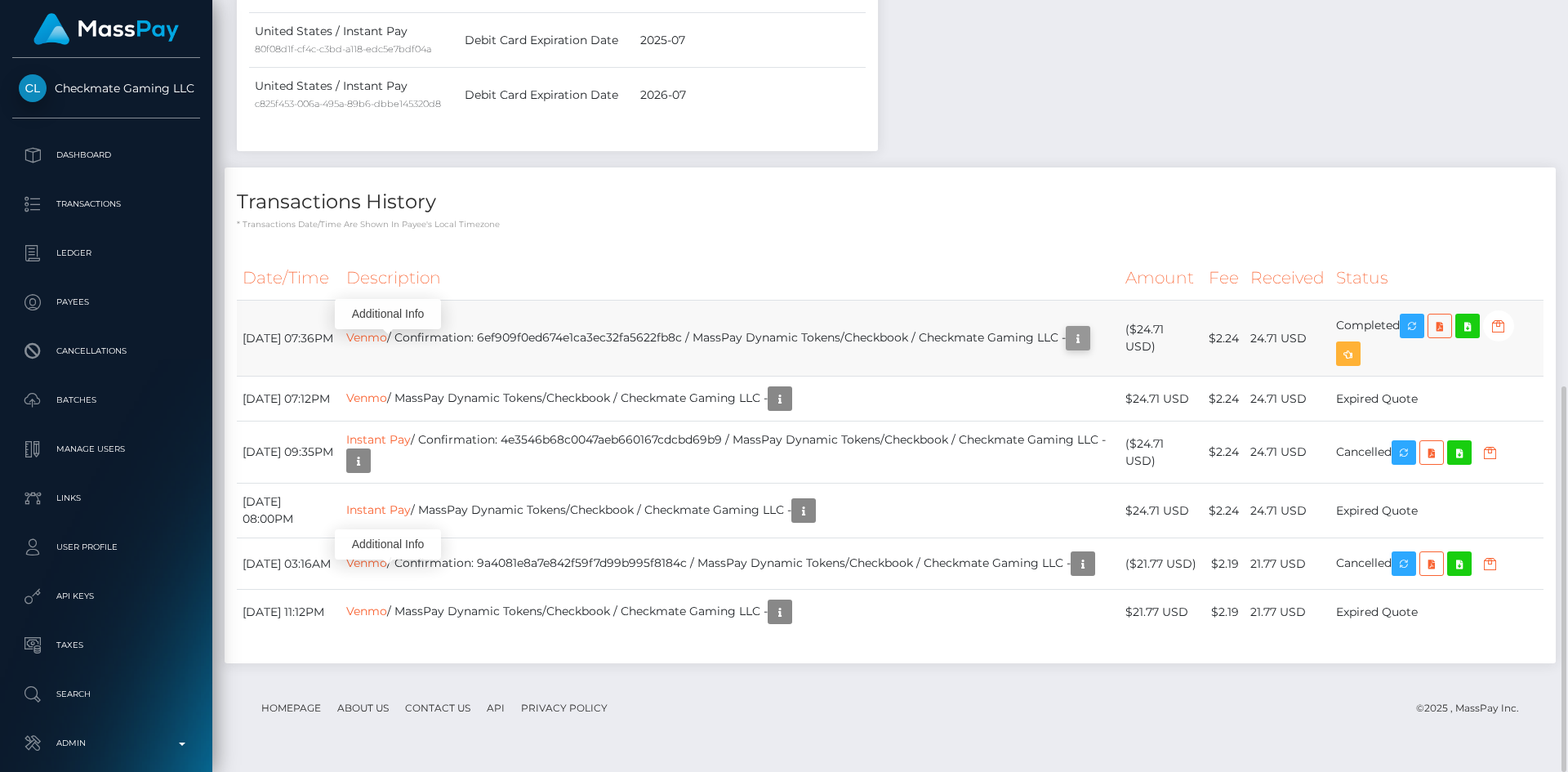
click at [1068, 348] on icon "button" at bounding box center [1078, 339] width 20 height 21
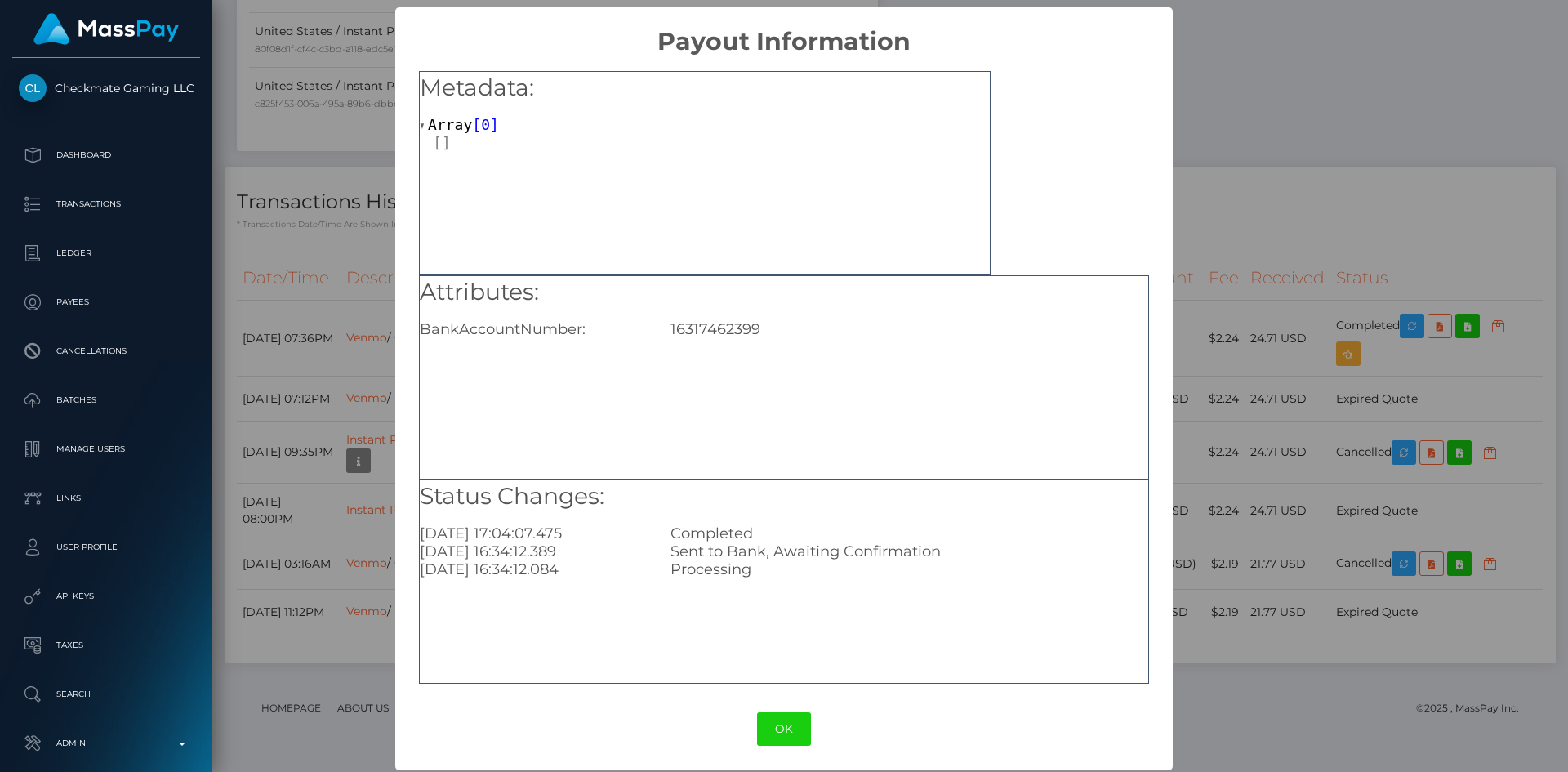
click at [720, 332] on div "16317462399" at bounding box center [909, 329] width 501 height 18
copy div "16317462399"
click at [352, 236] on div "× Payout Information Metadata: Array [ 0 ] Attributes: BankAccountNumber: 16317…" at bounding box center [784, 386] width 1568 height 772
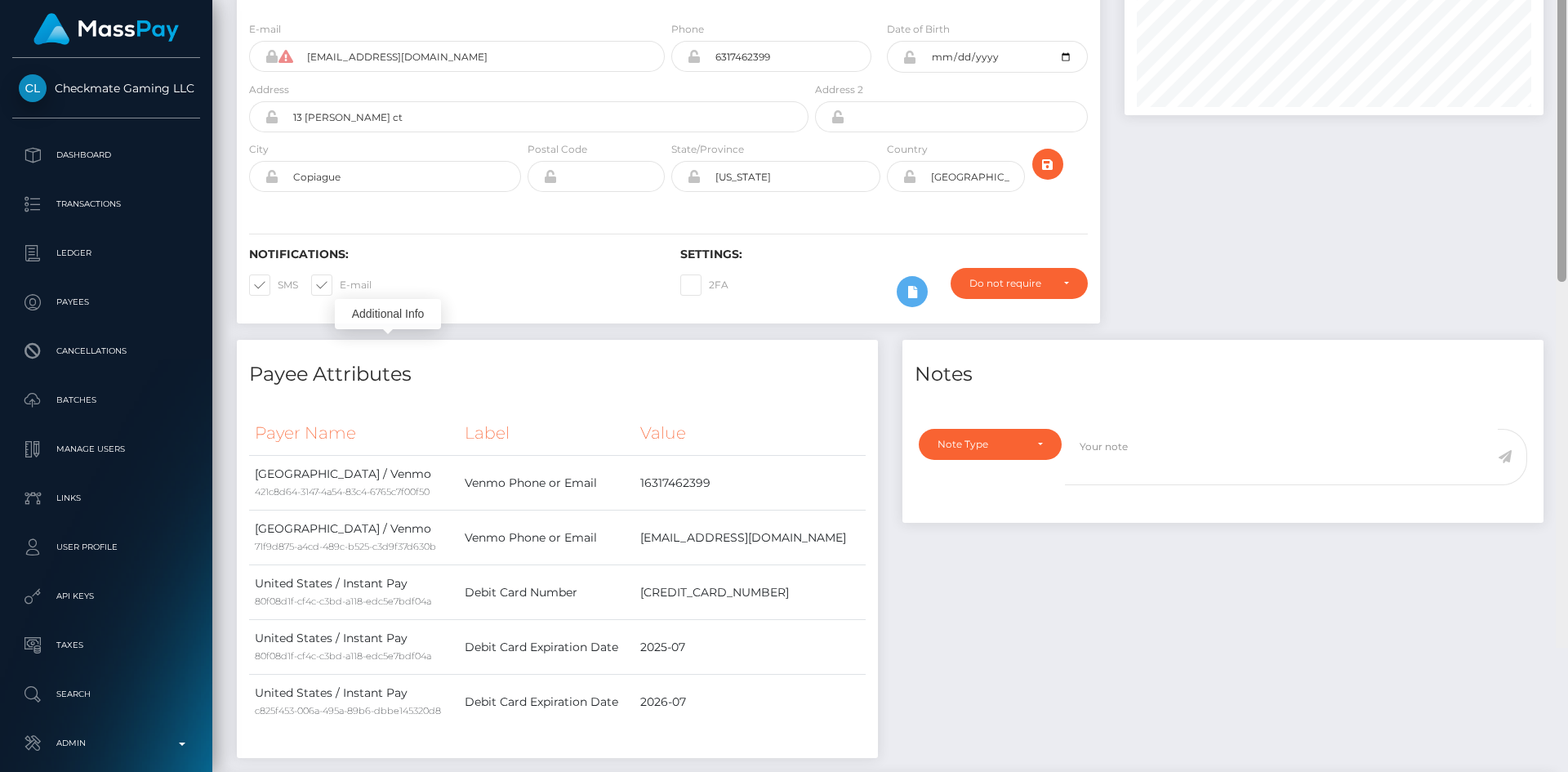
scroll to position [0, 0]
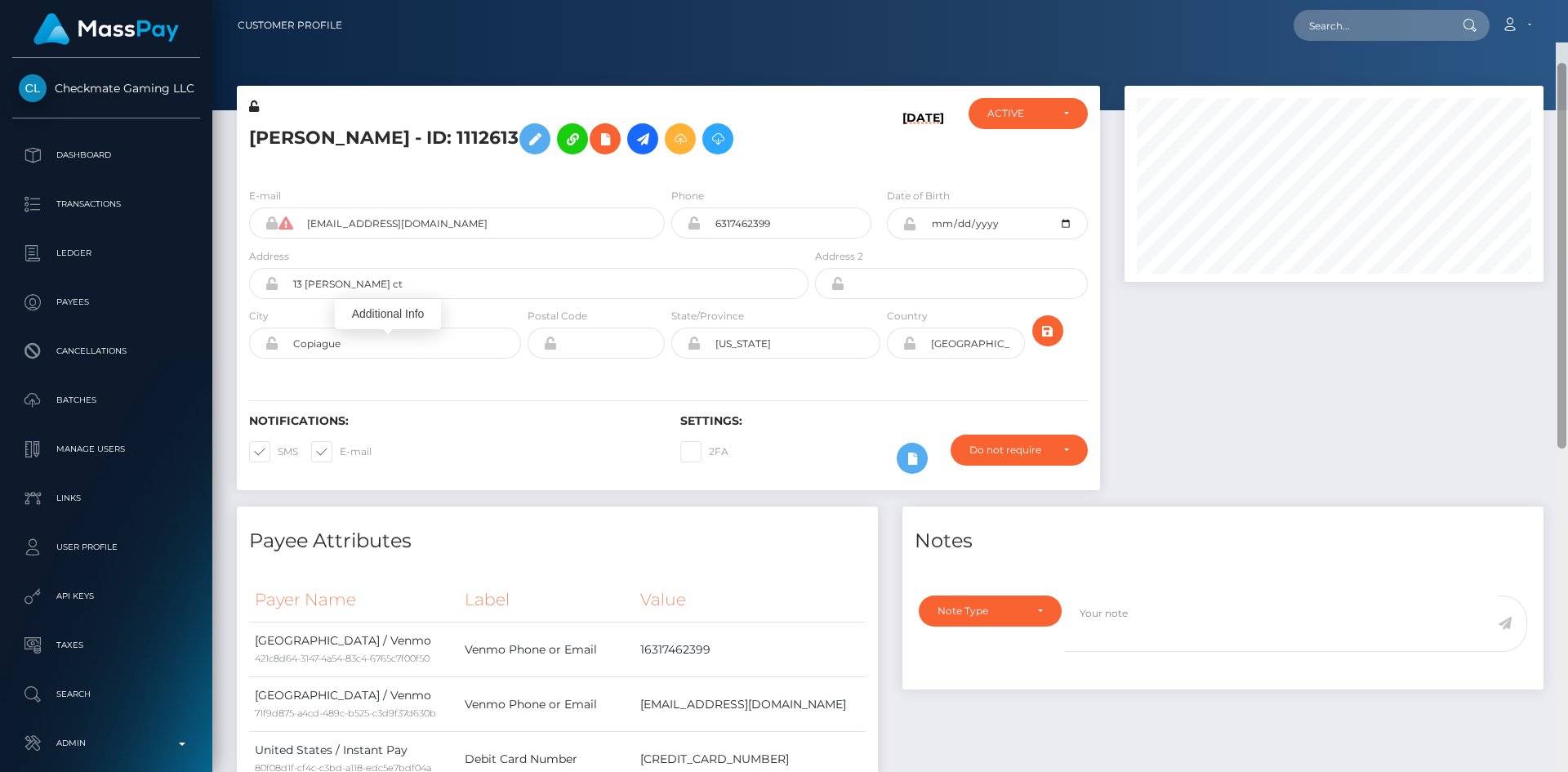
drag, startPoint x: 1560, startPoint y: 408, endPoint x: 1566, endPoint y: -3, distance: 411.0
click at [1566, 0] on html "Checkmate Gaming LLC Dashboard Transactions Ledger Payees Batches" at bounding box center [784, 386] width 1568 height 772
click at [1411, 34] on input "text" at bounding box center [1369, 25] width 154 height 31
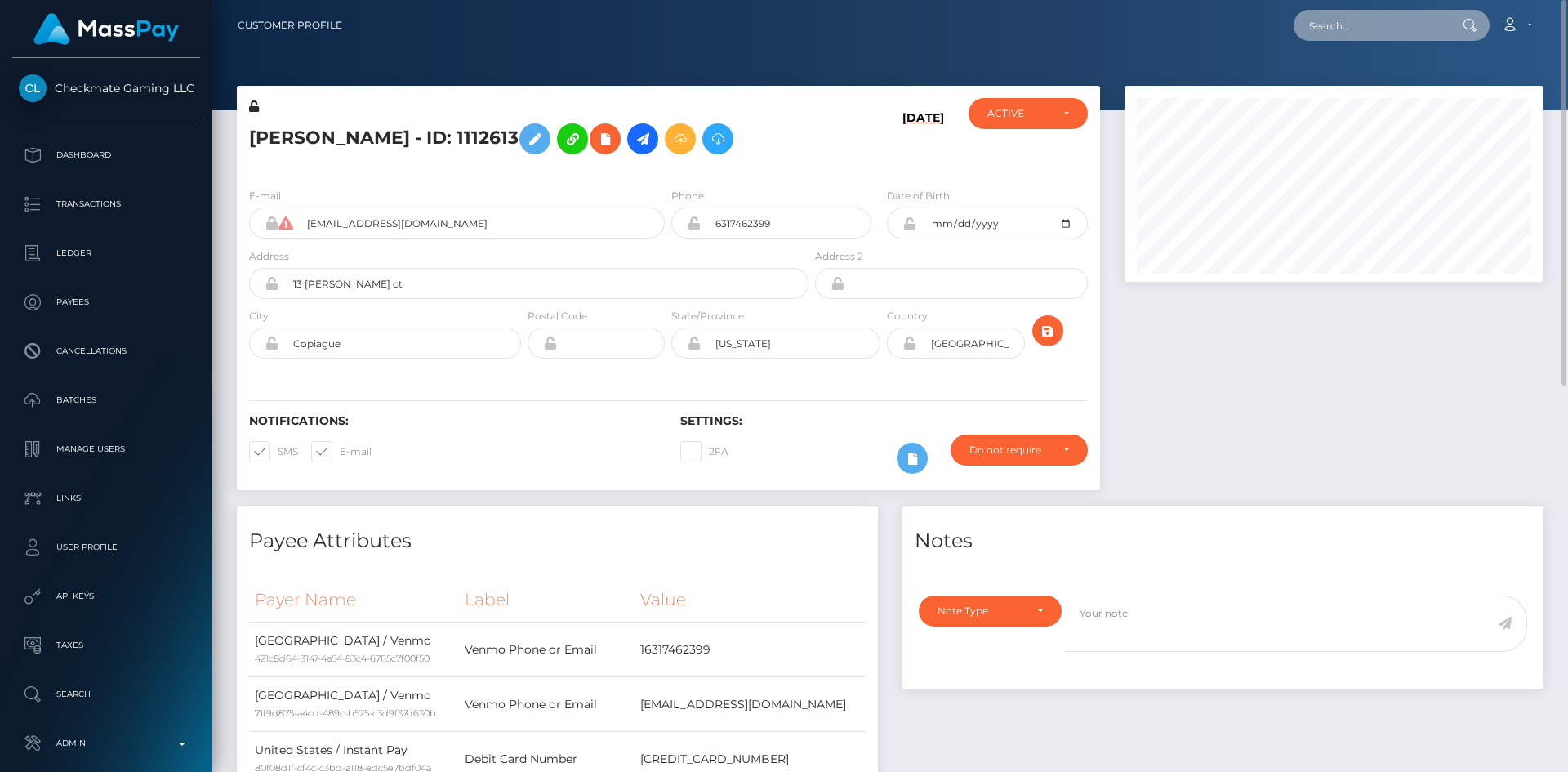
paste input "30629"
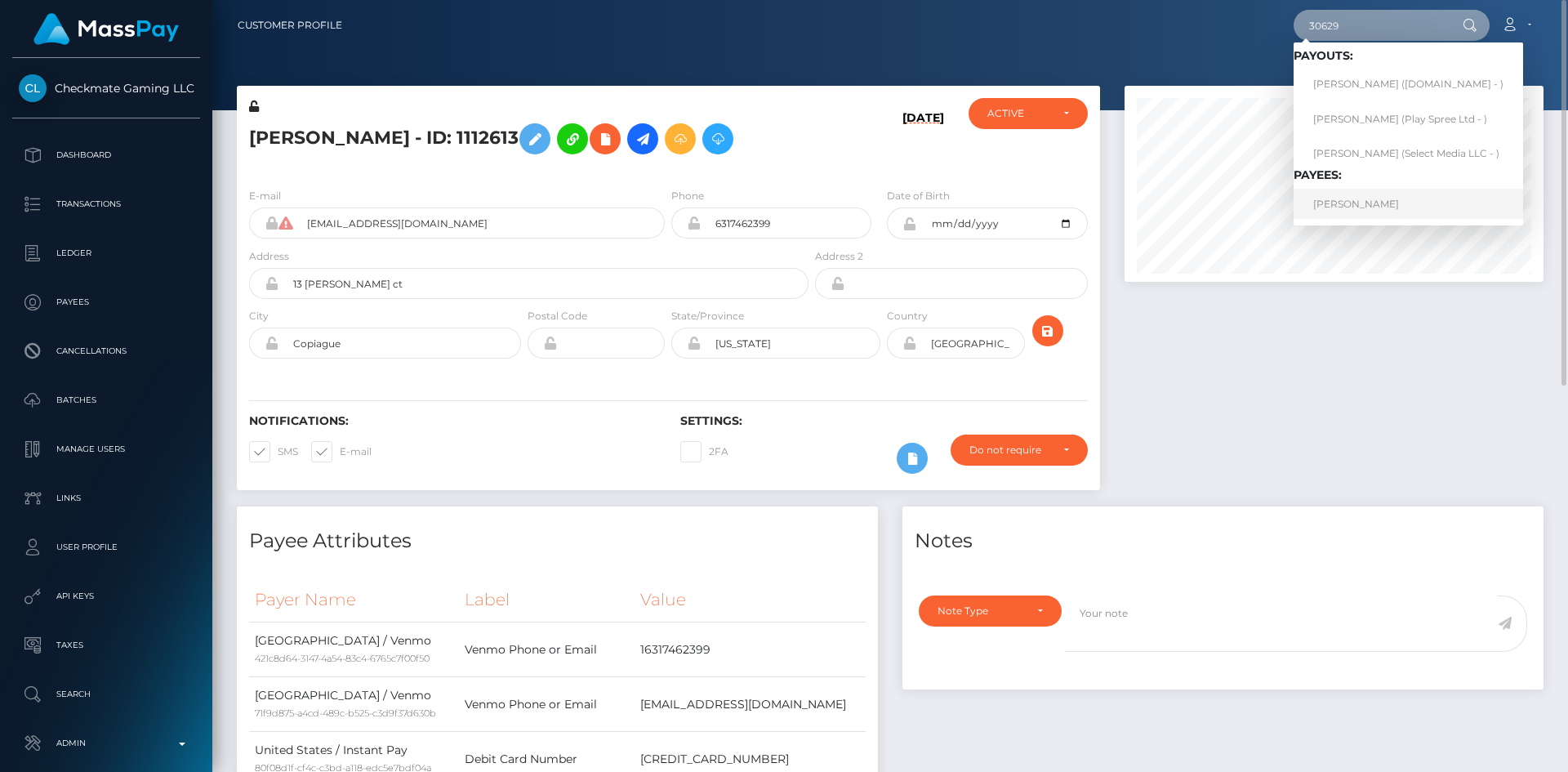
type input "30629"
click at [1378, 202] on link "Scott Chadwick" at bounding box center [1408, 204] width 230 height 30
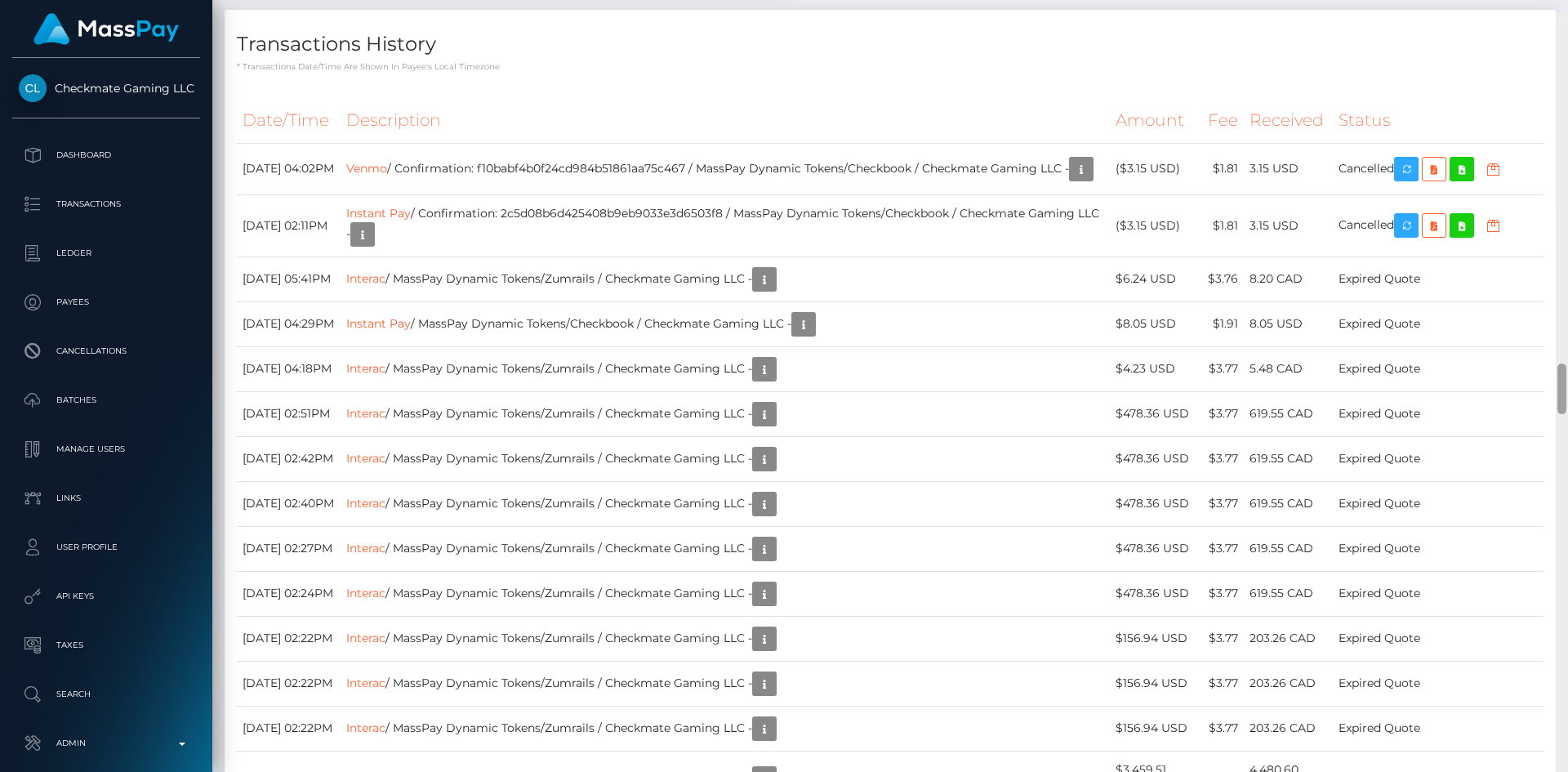
scroll to position [5436, 0]
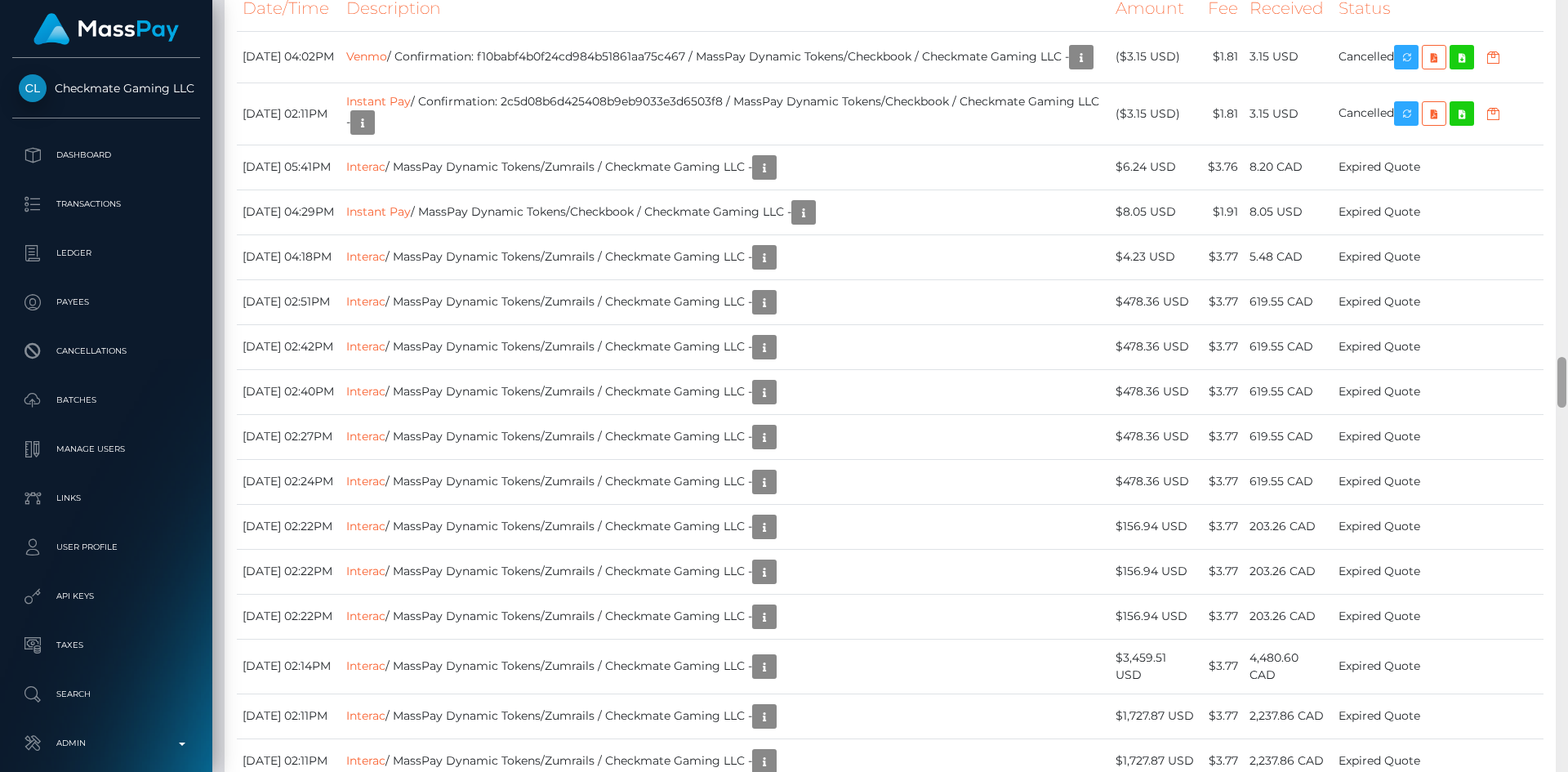
click at [1561, 391] on div at bounding box center [1561, 383] width 9 height 51
click at [1071, 68] on icon "button" at bounding box center [1081, 57] width 20 height 21
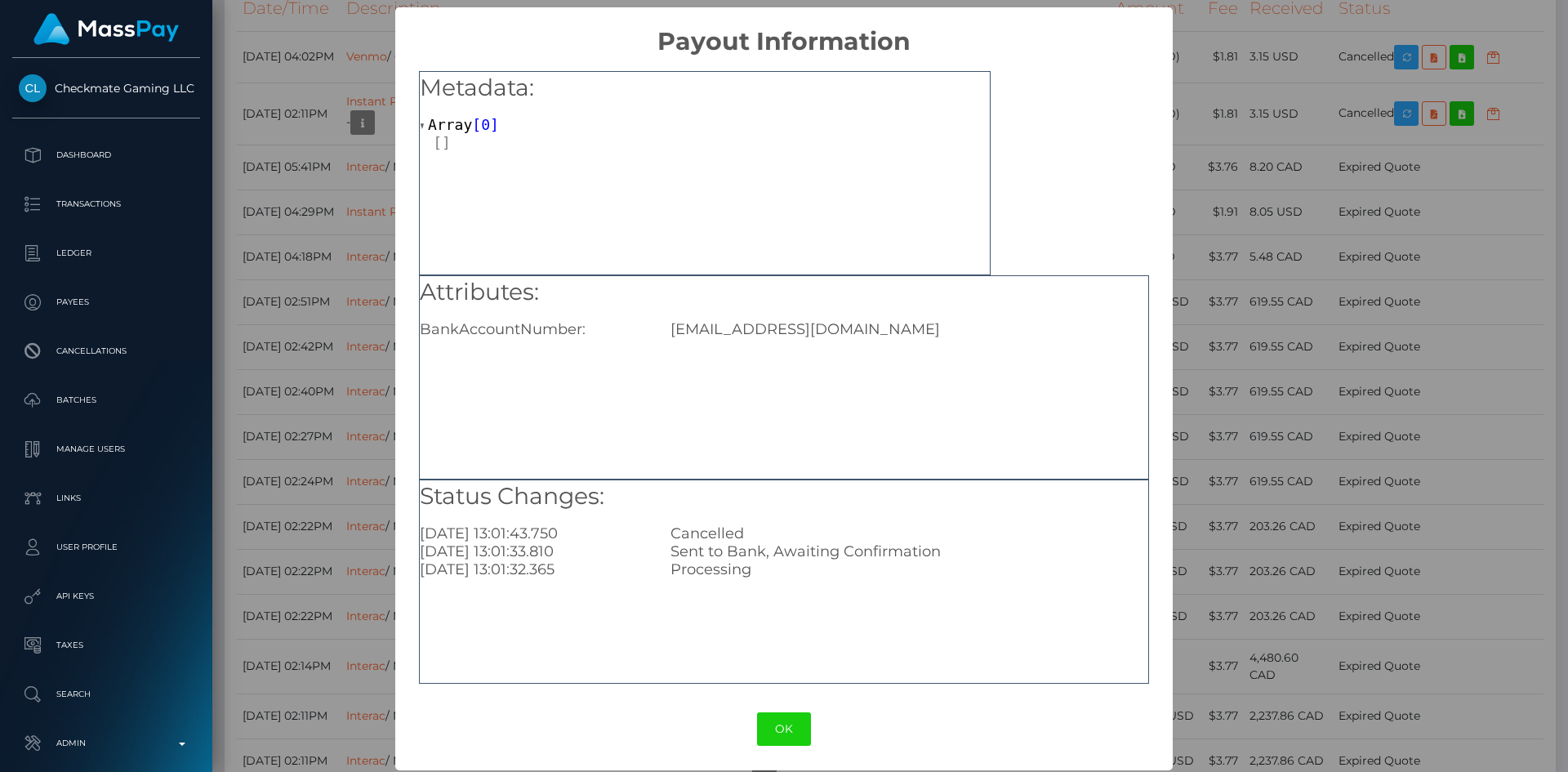
click at [789, 325] on div "scottychadwick@yahoo.com" at bounding box center [909, 329] width 501 height 18
copy div "scottychadwick@yahoo.com"
click at [1260, 203] on div "× Payout Information Metadata: Array [ 0 ] Attributes: BankAccountNumber: scott…" at bounding box center [784, 386] width 1568 height 772
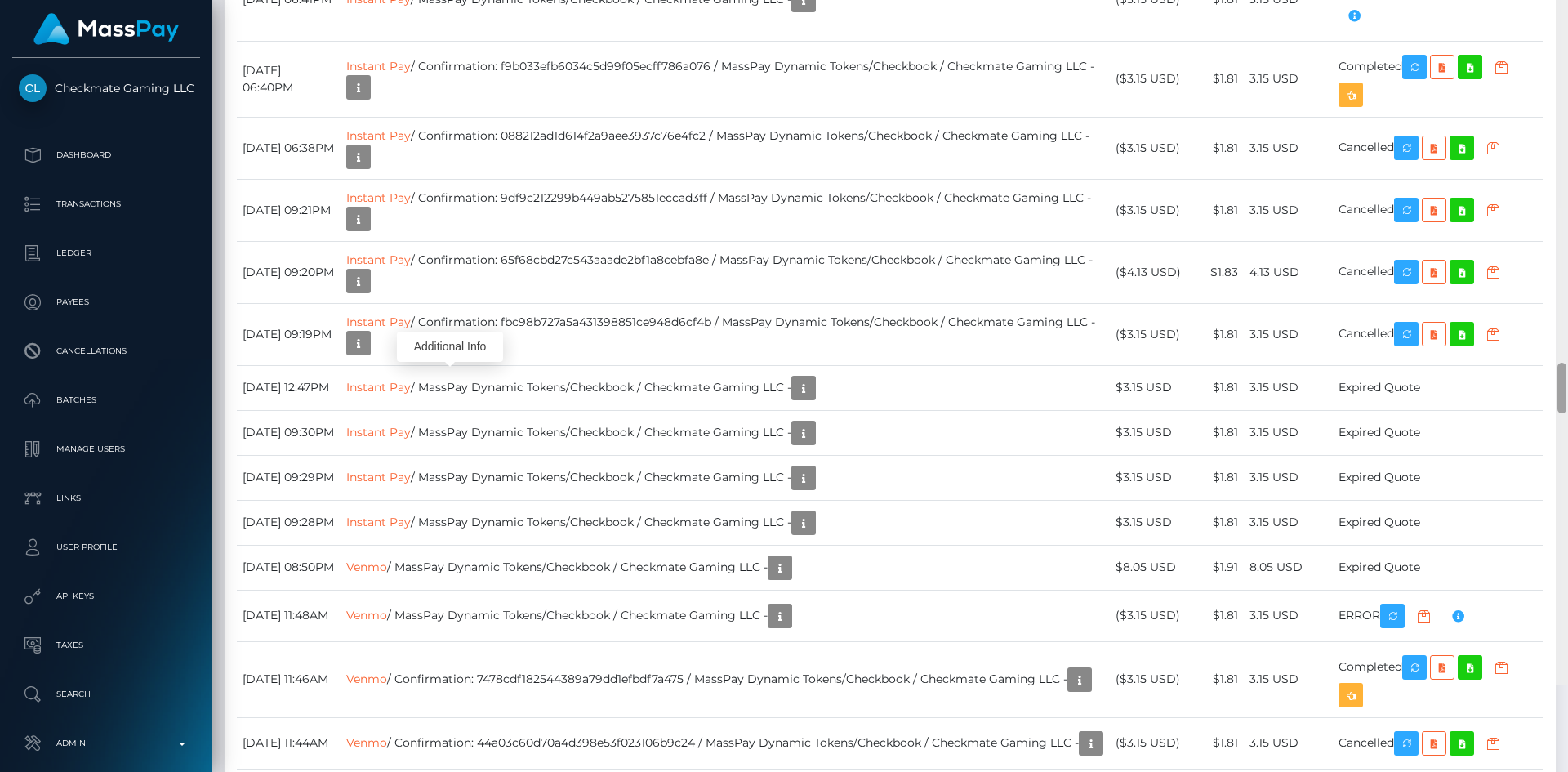
scroll to position [6939, 0]
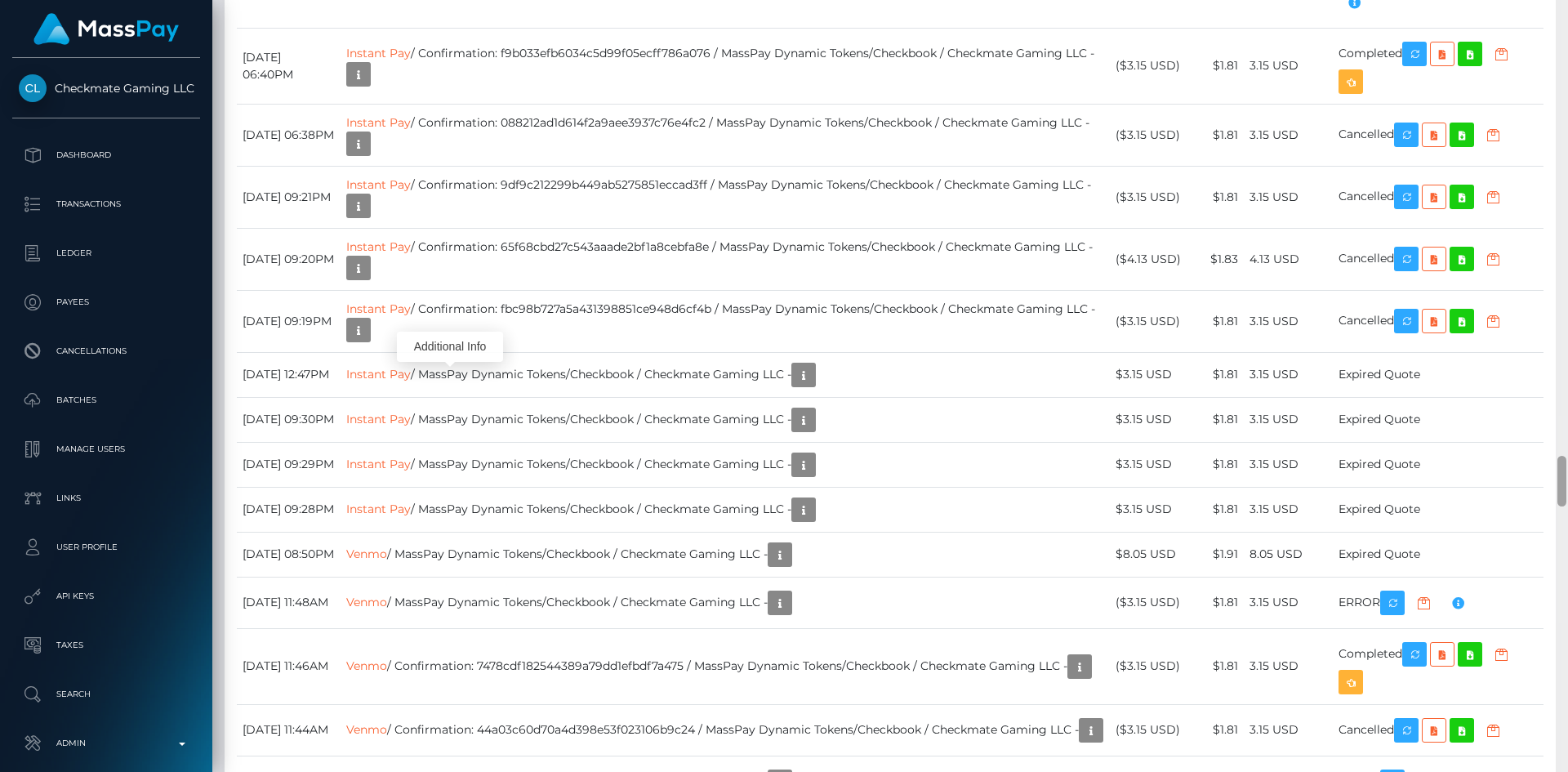
drag, startPoint x: 1560, startPoint y: 365, endPoint x: 1567, endPoint y: 461, distance: 96.3
click at [1567, 461] on div at bounding box center [1561, 386] width 13 height 772
click at [898, 104] on td "Instant Pay / Confirmation: f9b033efb6034c5d99f05ecff786a076 / MassPay Dynamic …" at bounding box center [725, 66] width 770 height 76
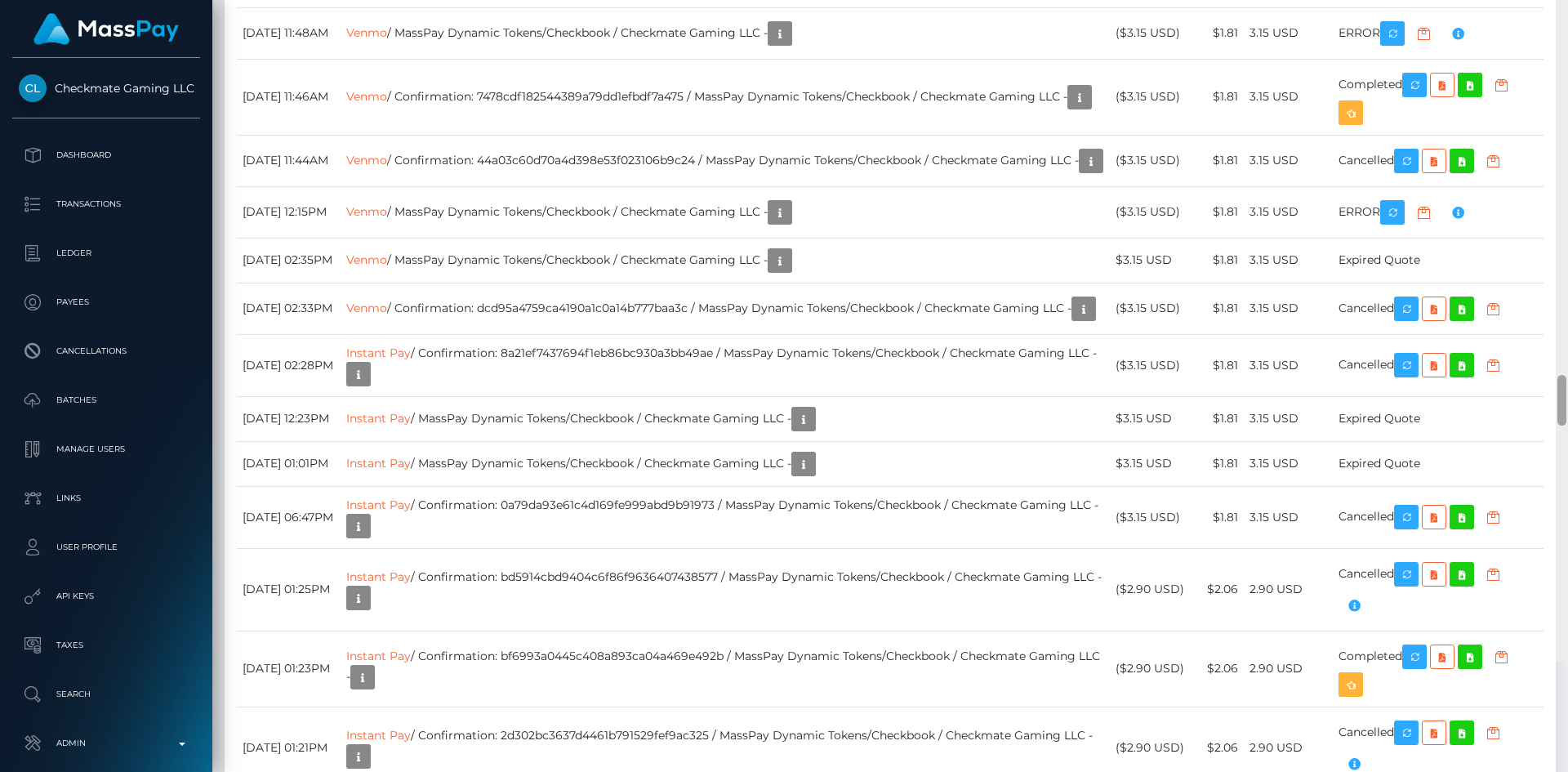
scroll to position [7546, 0]
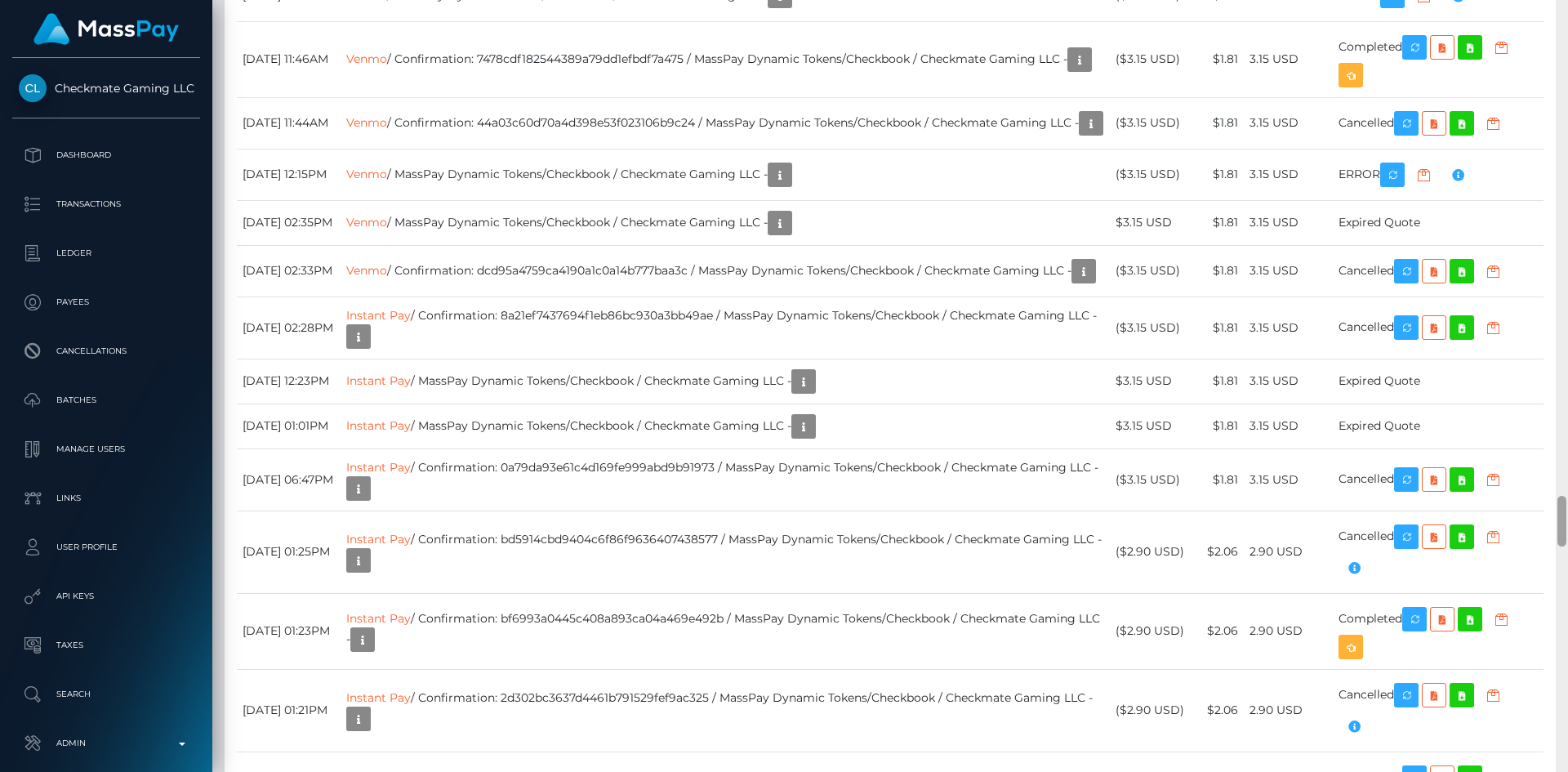
drag, startPoint x: 1564, startPoint y: 463, endPoint x: 1560, endPoint y: 512, distance: 49.2
click at [1560, 512] on div at bounding box center [1561, 522] width 9 height 51
click at [1069, 70] on icon "button" at bounding box center [1079, 60] width 20 height 21
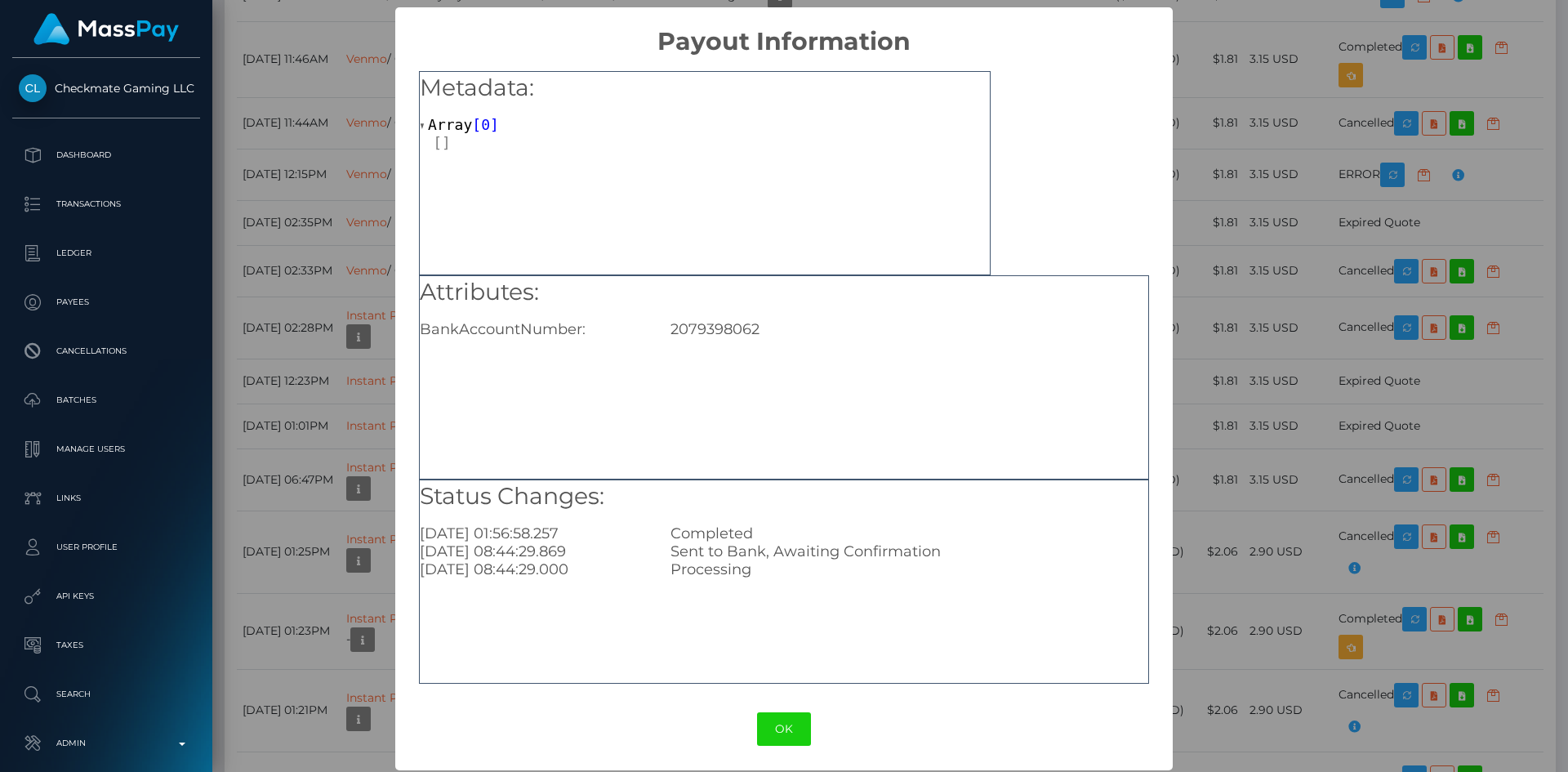
click at [725, 329] on div "2079398062" at bounding box center [909, 329] width 501 height 18
click at [790, 724] on button "OK" at bounding box center [784, 729] width 54 height 33
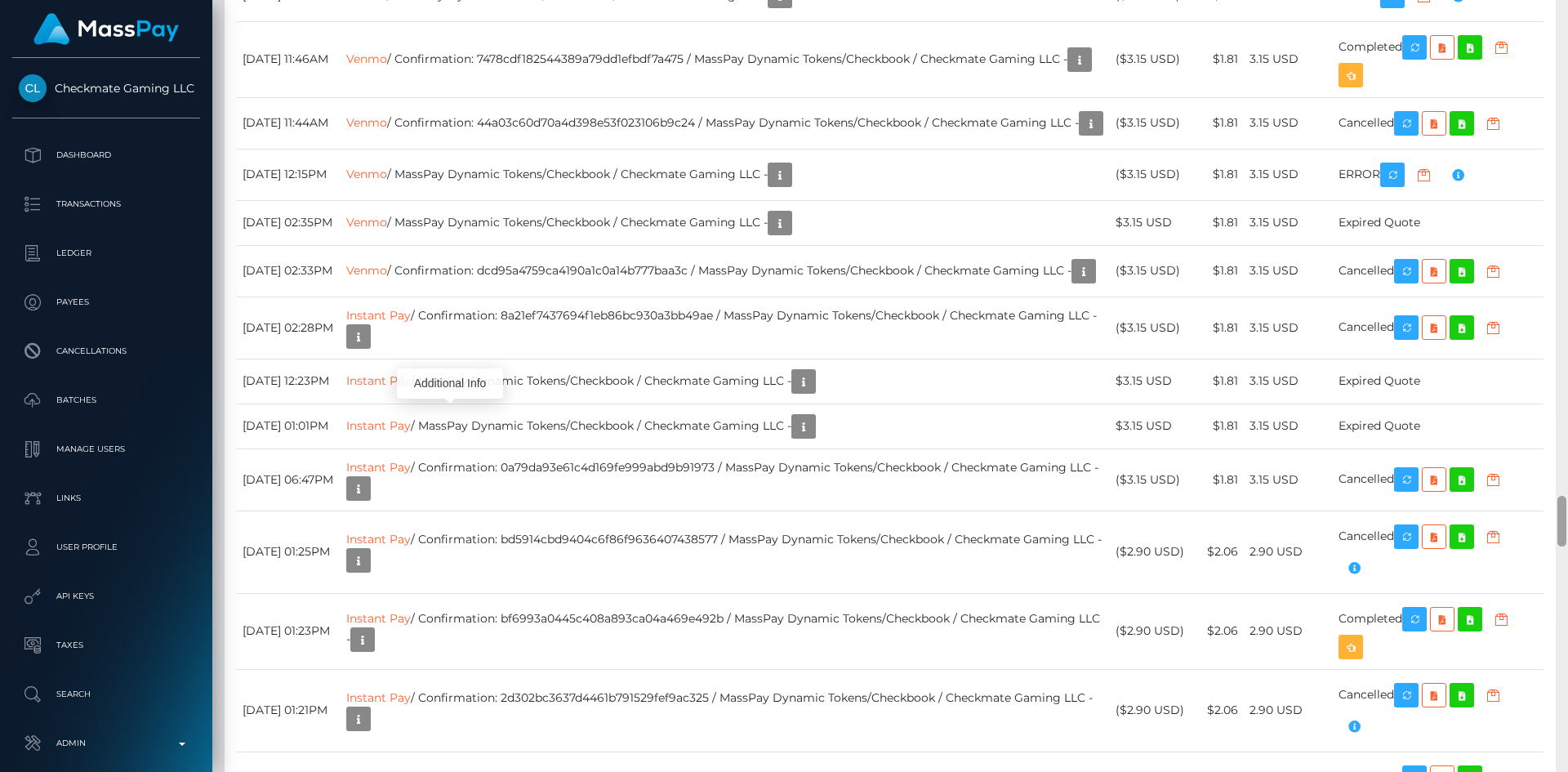
scroll to position [8318, 0]
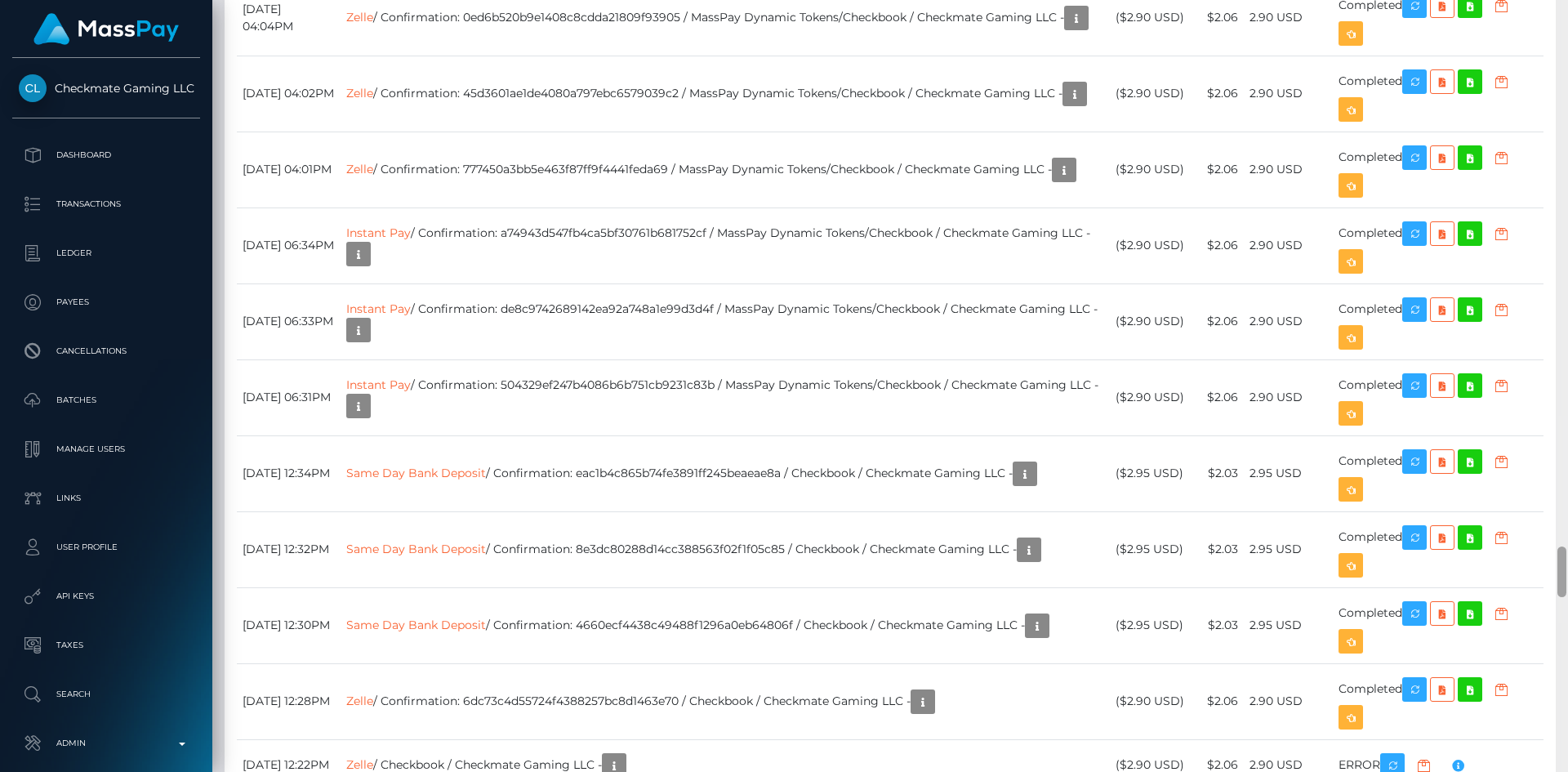
drag, startPoint x: 1564, startPoint y: 522, endPoint x: 1563, endPoint y: 533, distance: 11.0
click at [1563, 533] on div at bounding box center [1561, 386] width 13 height 772
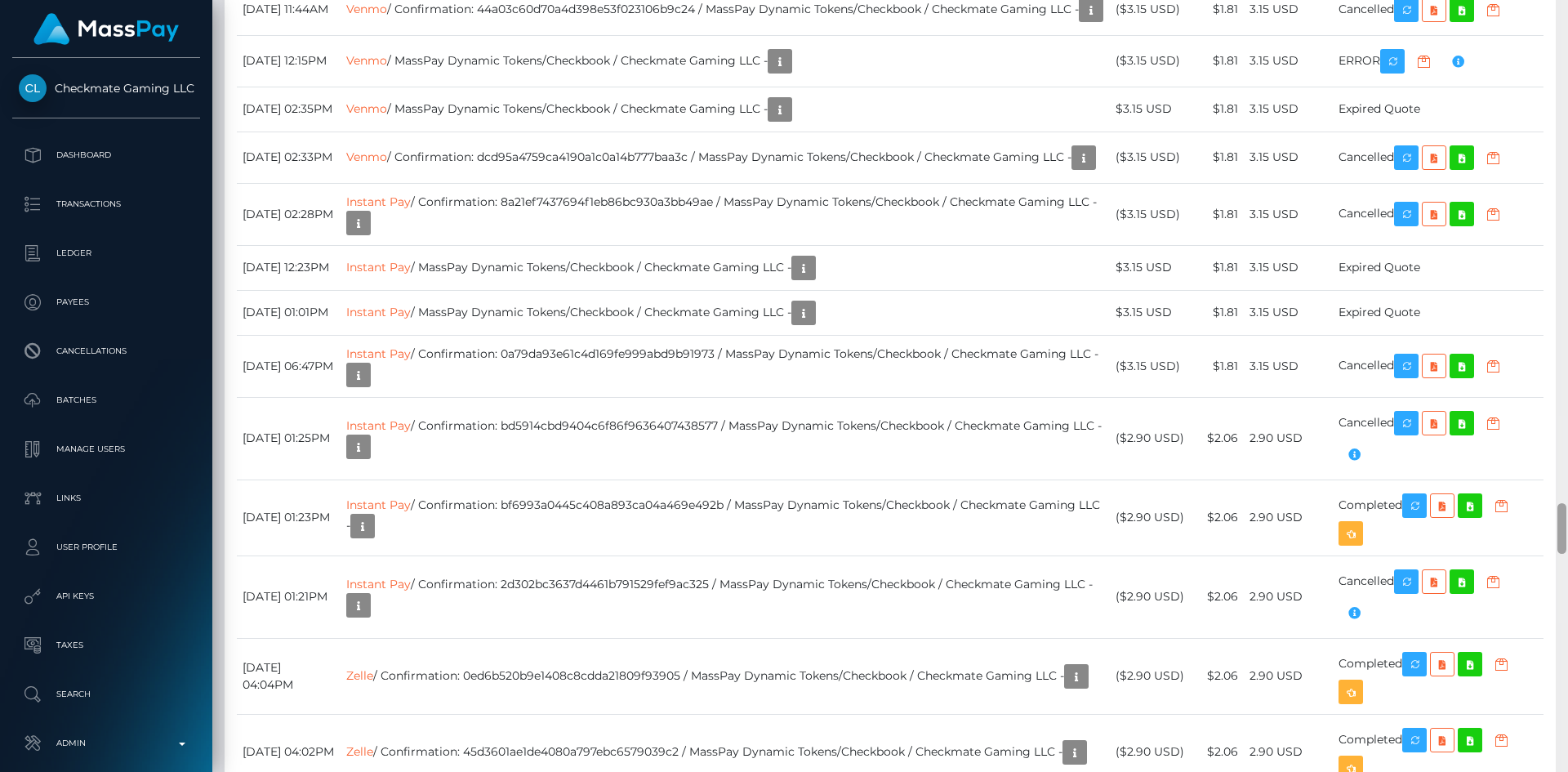
scroll to position [7672, 0]
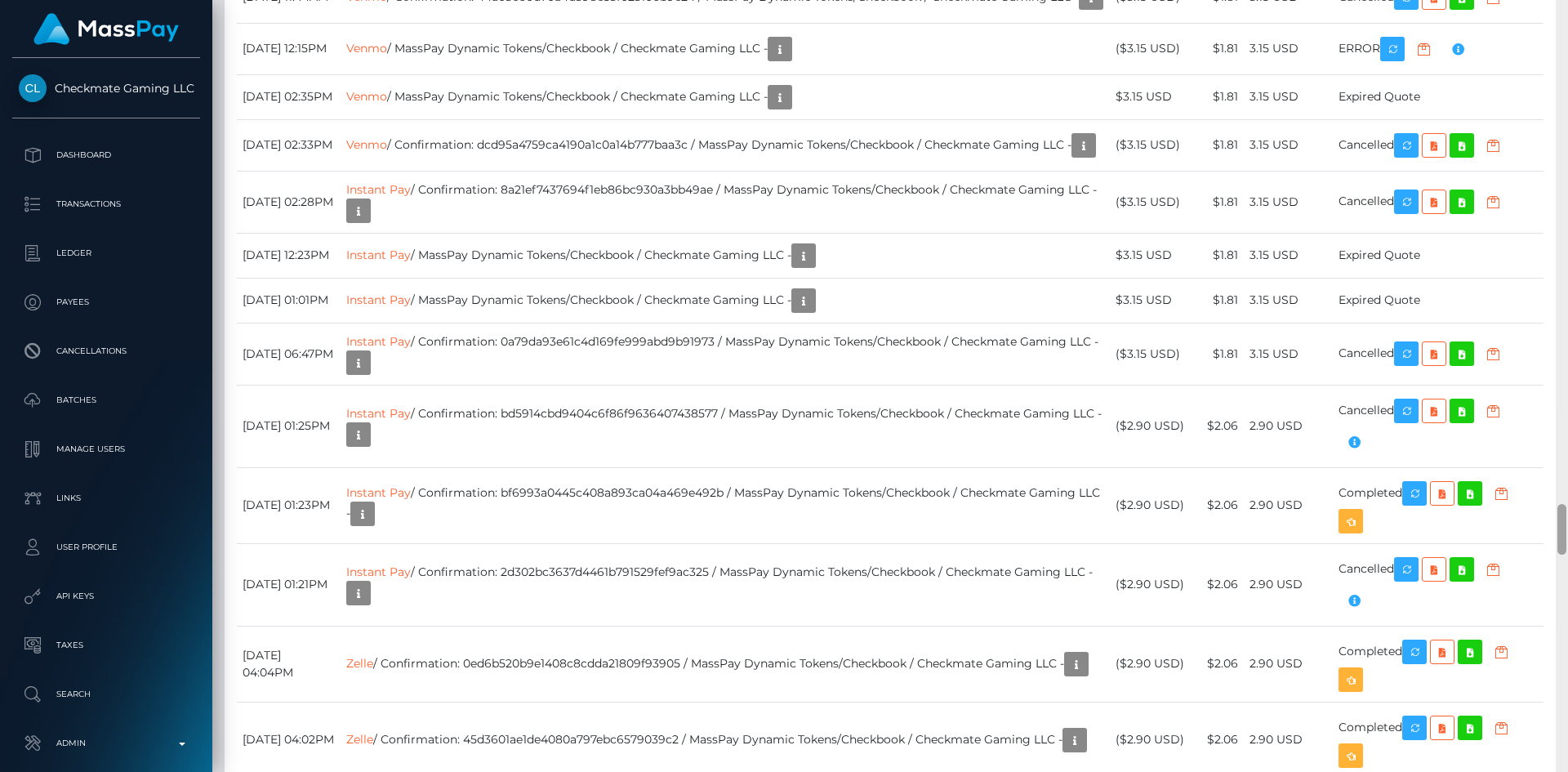
drag, startPoint x: 1560, startPoint y: 556, endPoint x: 1544, endPoint y: 514, distance: 44.9
click at [1544, 514] on div "Customer Profile Loading... Loading..." at bounding box center [890, 386] width 1356 height 772
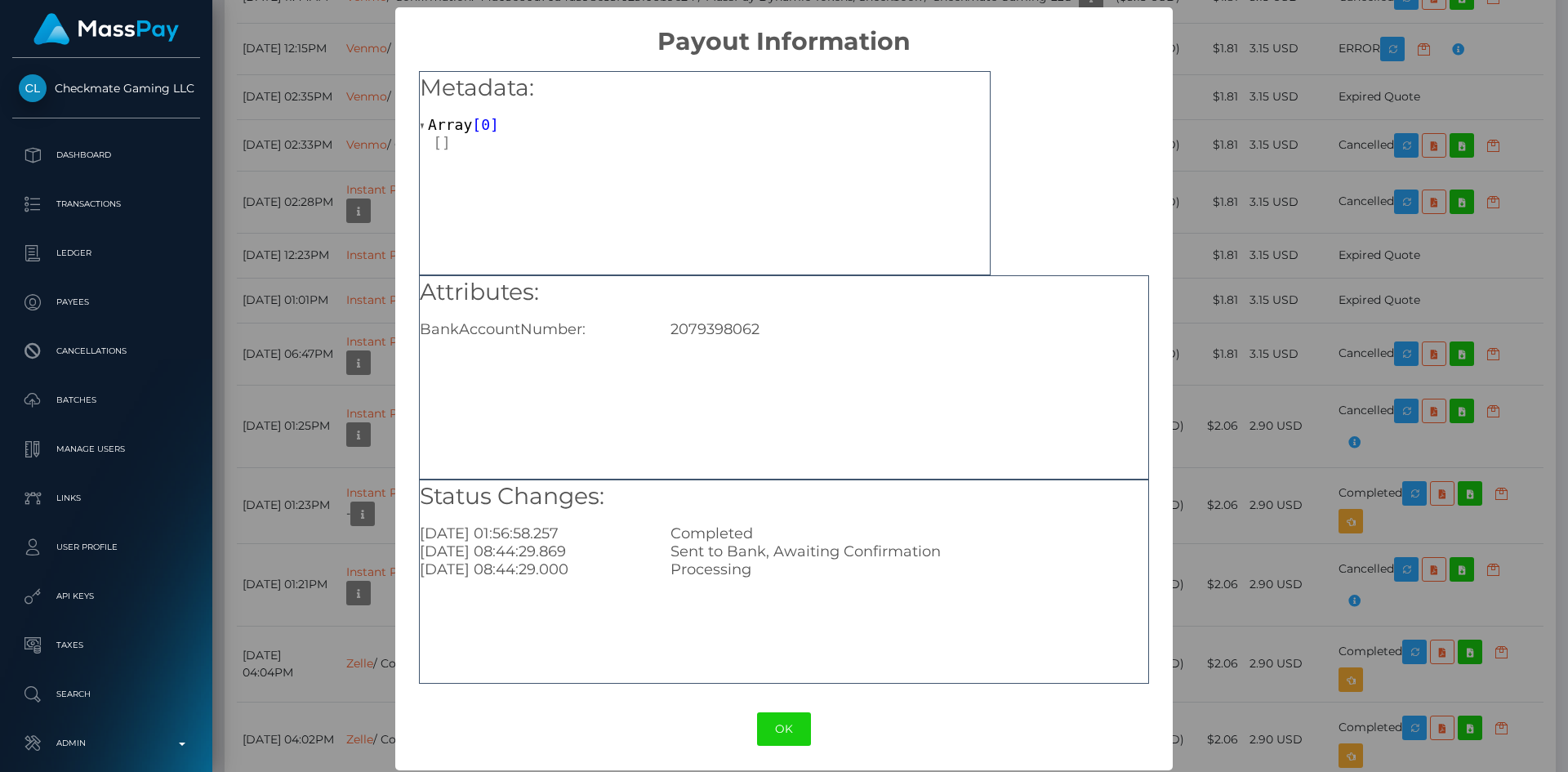
click at [712, 325] on div "2079398062" at bounding box center [909, 329] width 501 height 18
click at [711, 325] on div "2079398062" at bounding box center [909, 329] width 501 height 18
copy div "2079398062"
click at [773, 725] on button "OK" at bounding box center [784, 729] width 54 height 33
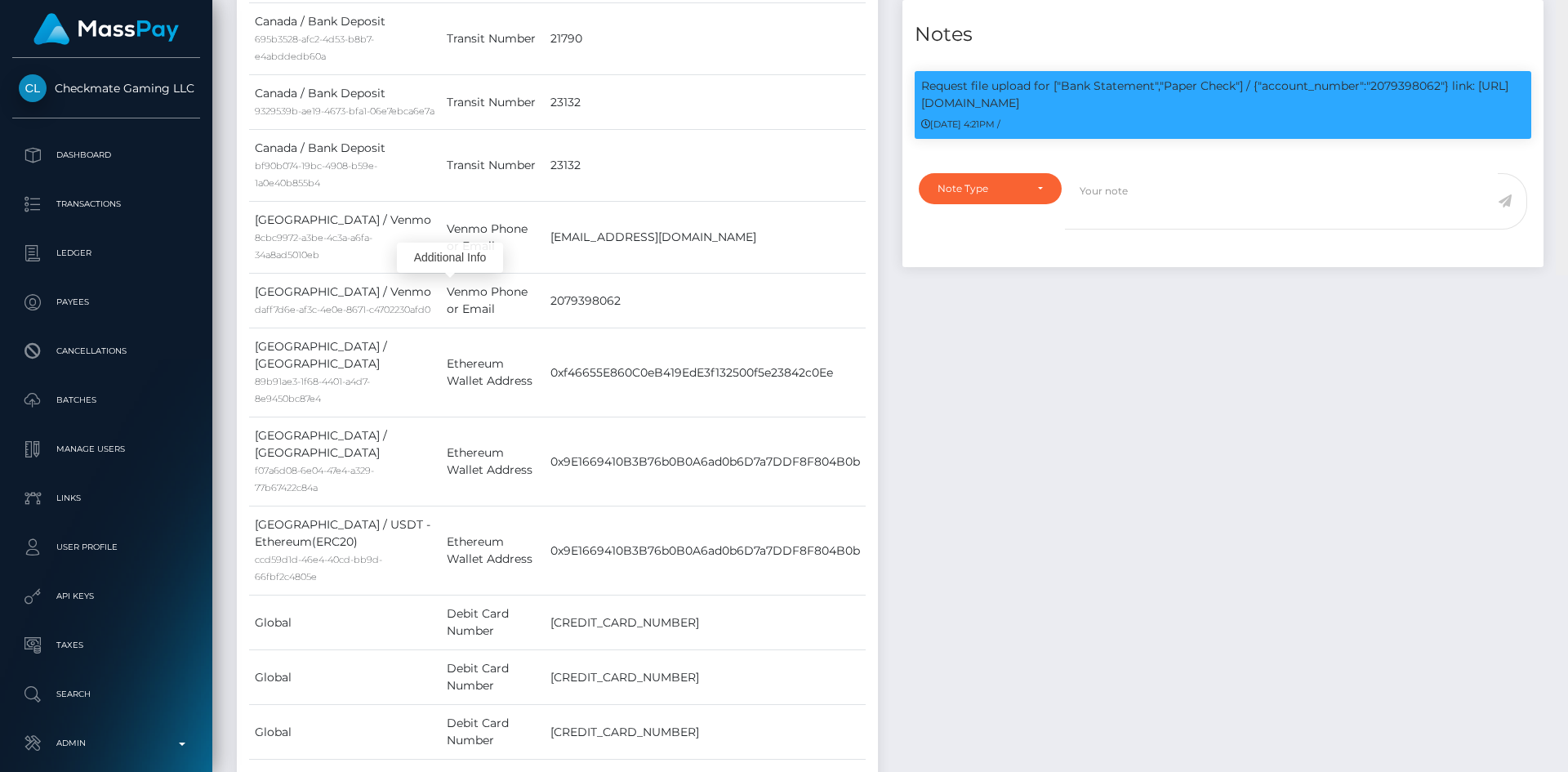
scroll to position [0, 0]
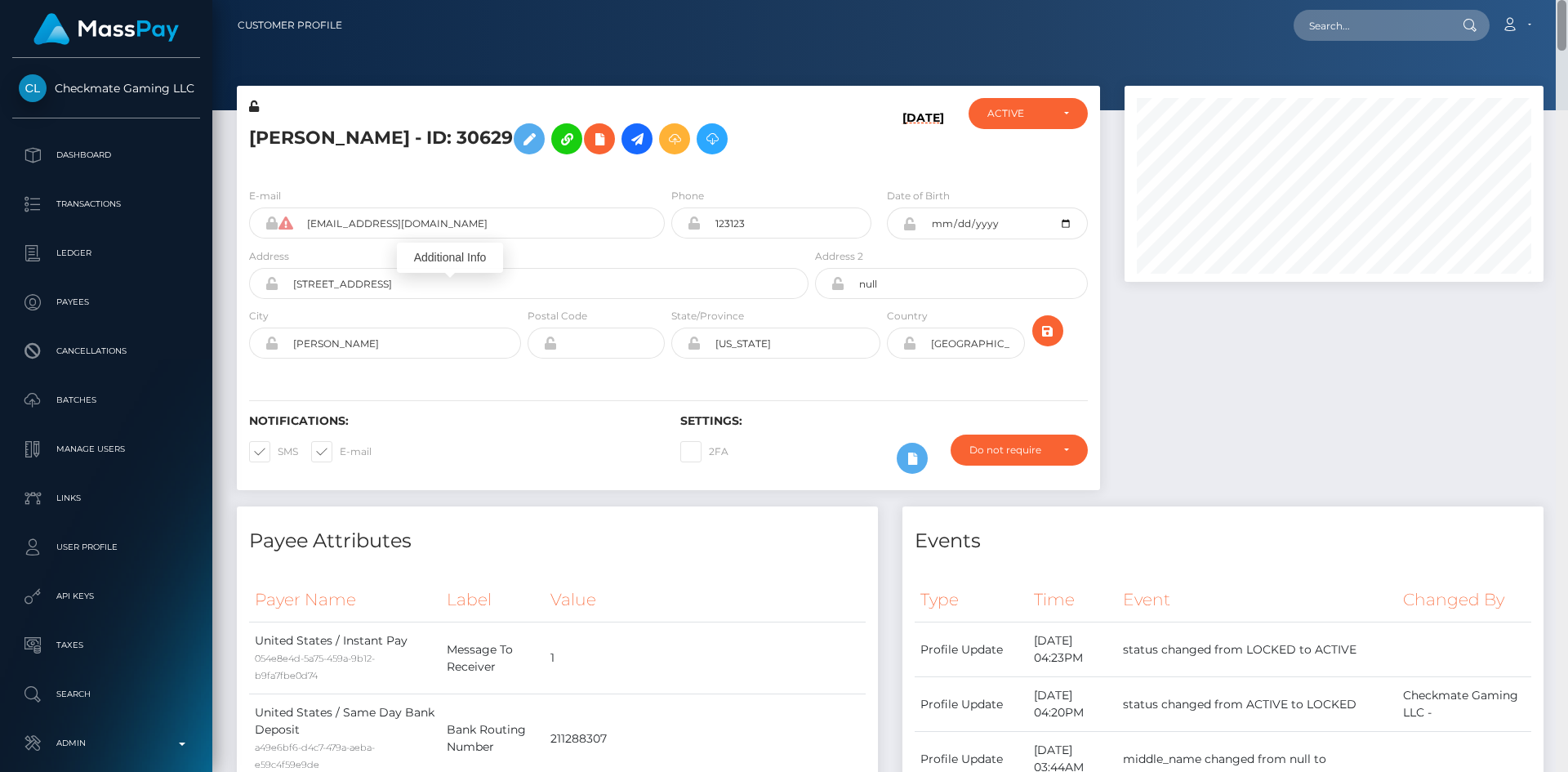
drag, startPoint x: 1562, startPoint y: 541, endPoint x: 1563, endPoint y: 15, distance: 526.0
click at [1563, 15] on div "Customer Profile Loading... Loading..." at bounding box center [890, 386] width 1356 height 772
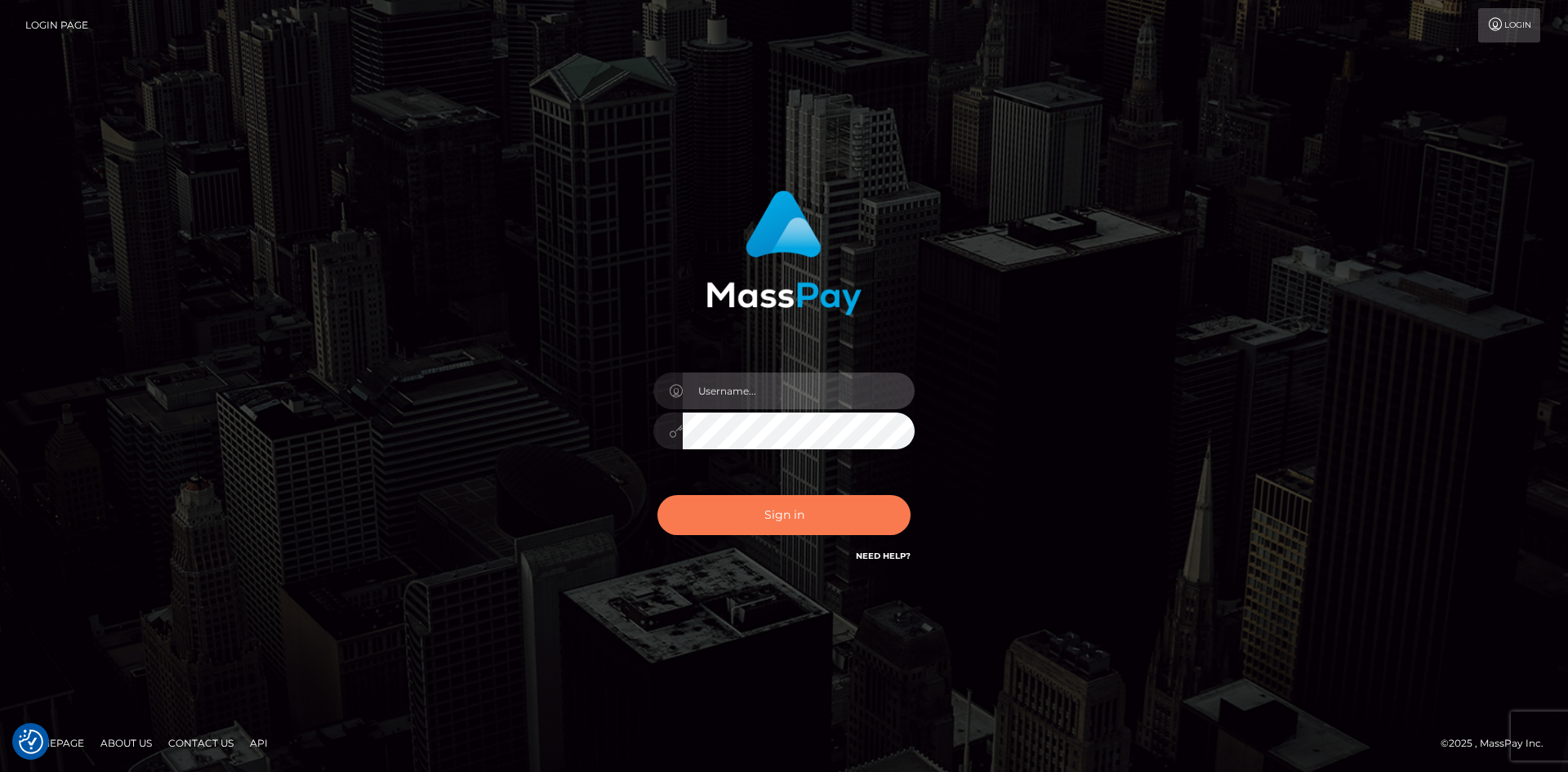
type input "alexstef"
click at [839, 508] on button "Sign in" at bounding box center [784, 515] width 253 height 40
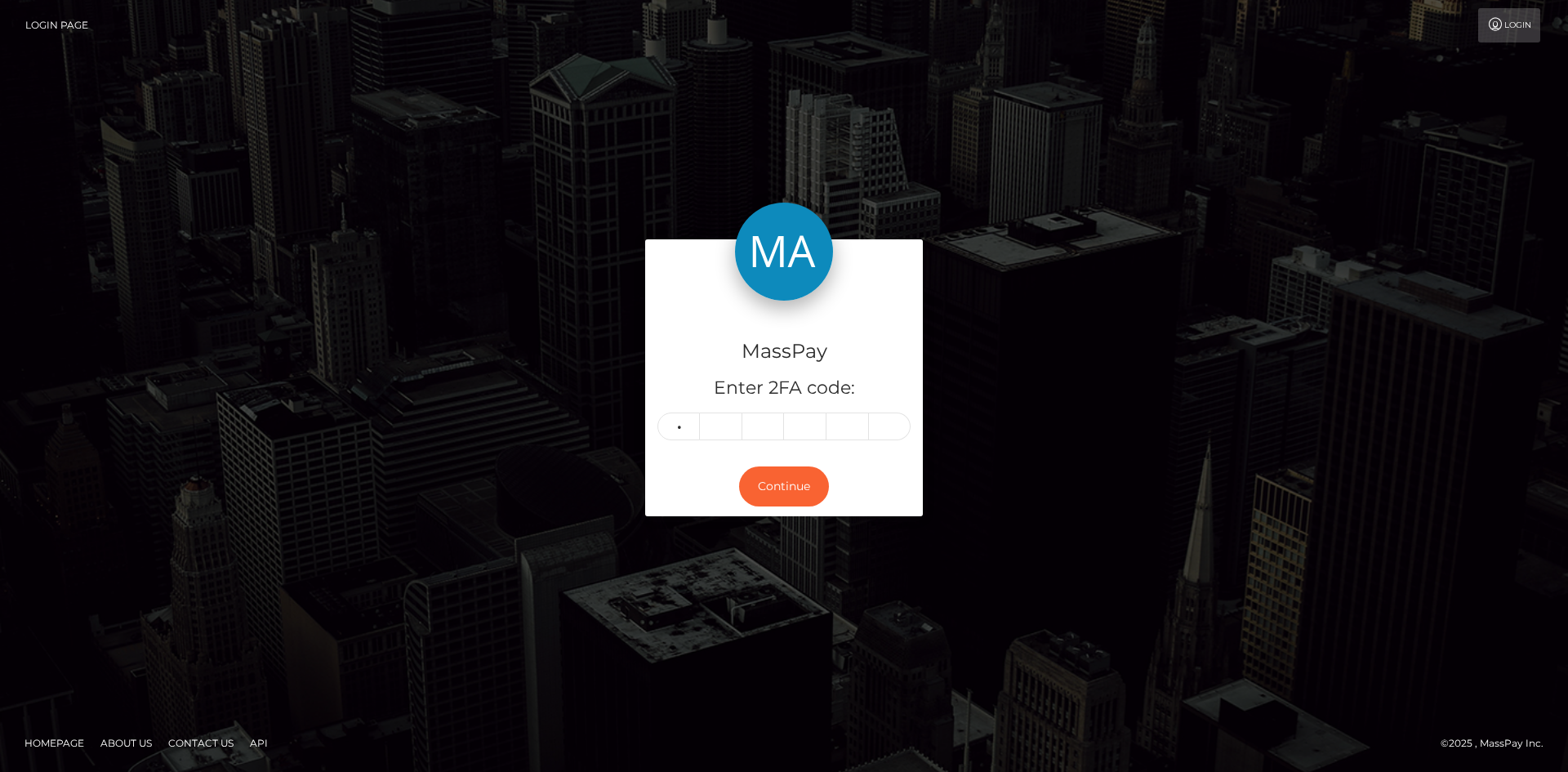
type input "2"
type input "0"
type input "4"
type input "7"
type input "8"
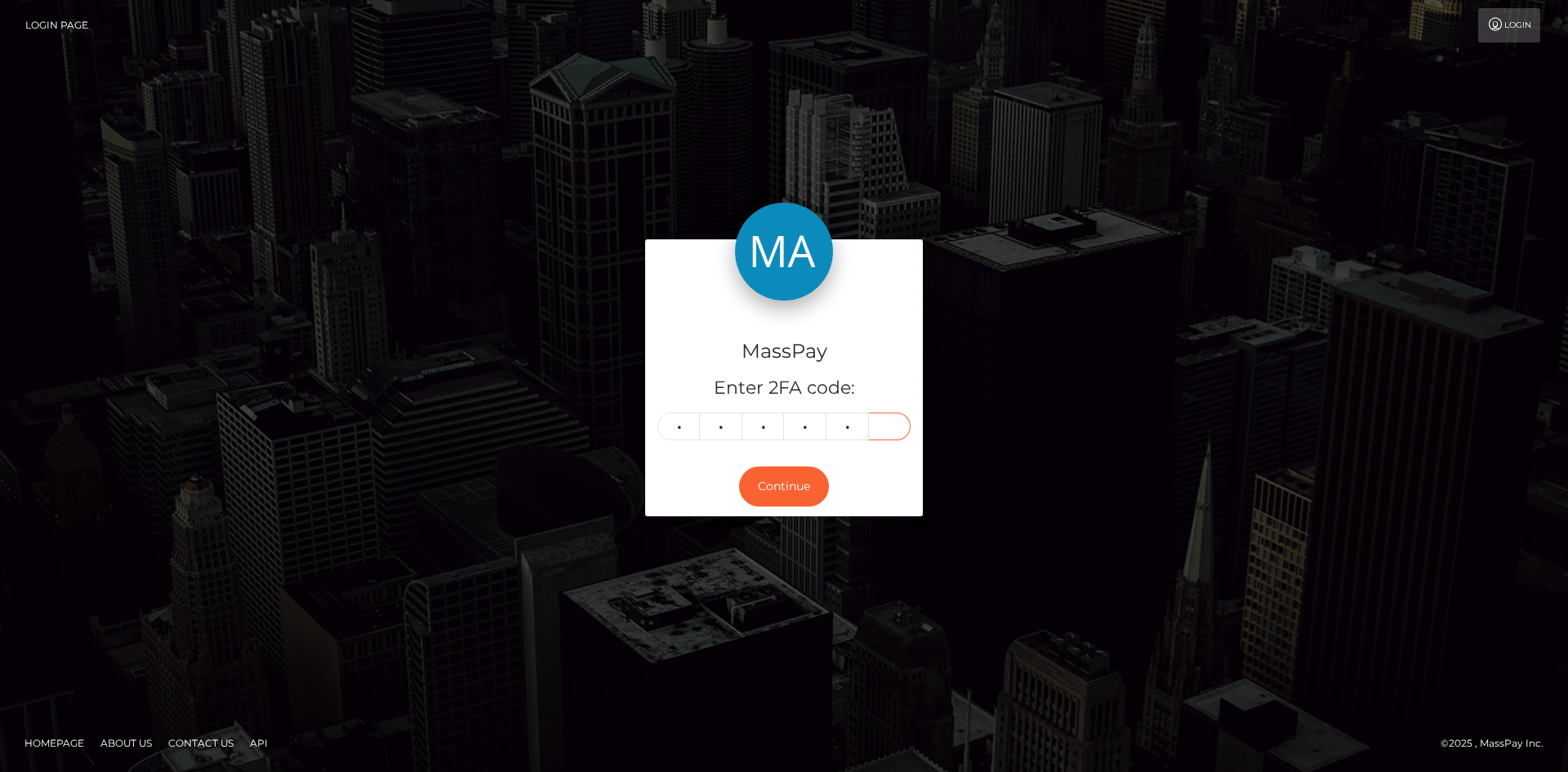
type input "7"
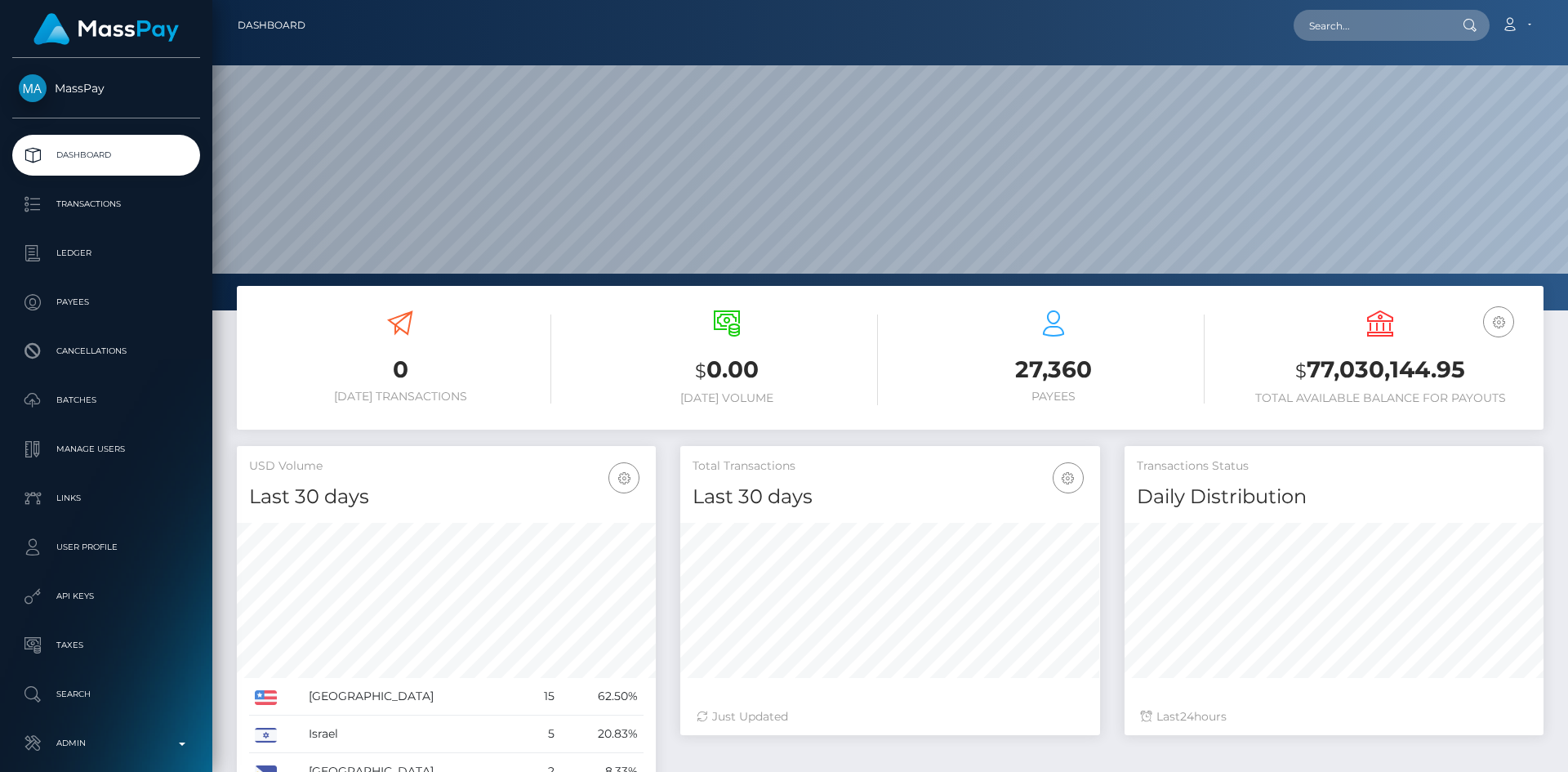
scroll to position [290, 420]
click at [1340, 32] on input "text" at bounding box center [1369, 25] width 154 height 31
paste input "angelaedna100@gmail.com"
click at [1346, 30] on input "angelaedna100@gmail.com" at bounding box center [1369, 25] width 154 height 31
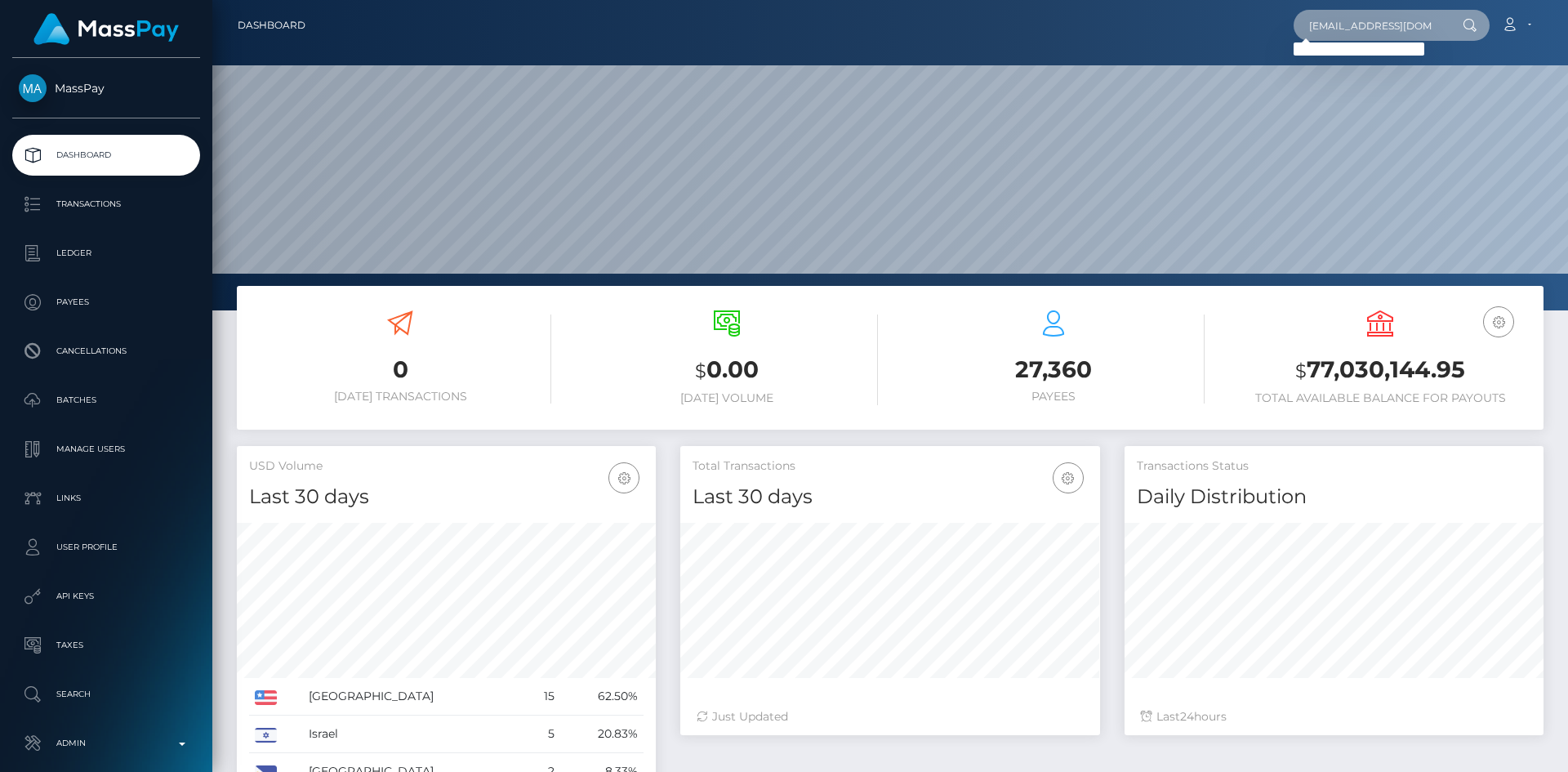
paste input "Ogwagwa88"
type input "Ogwagwa88@gmail.com"
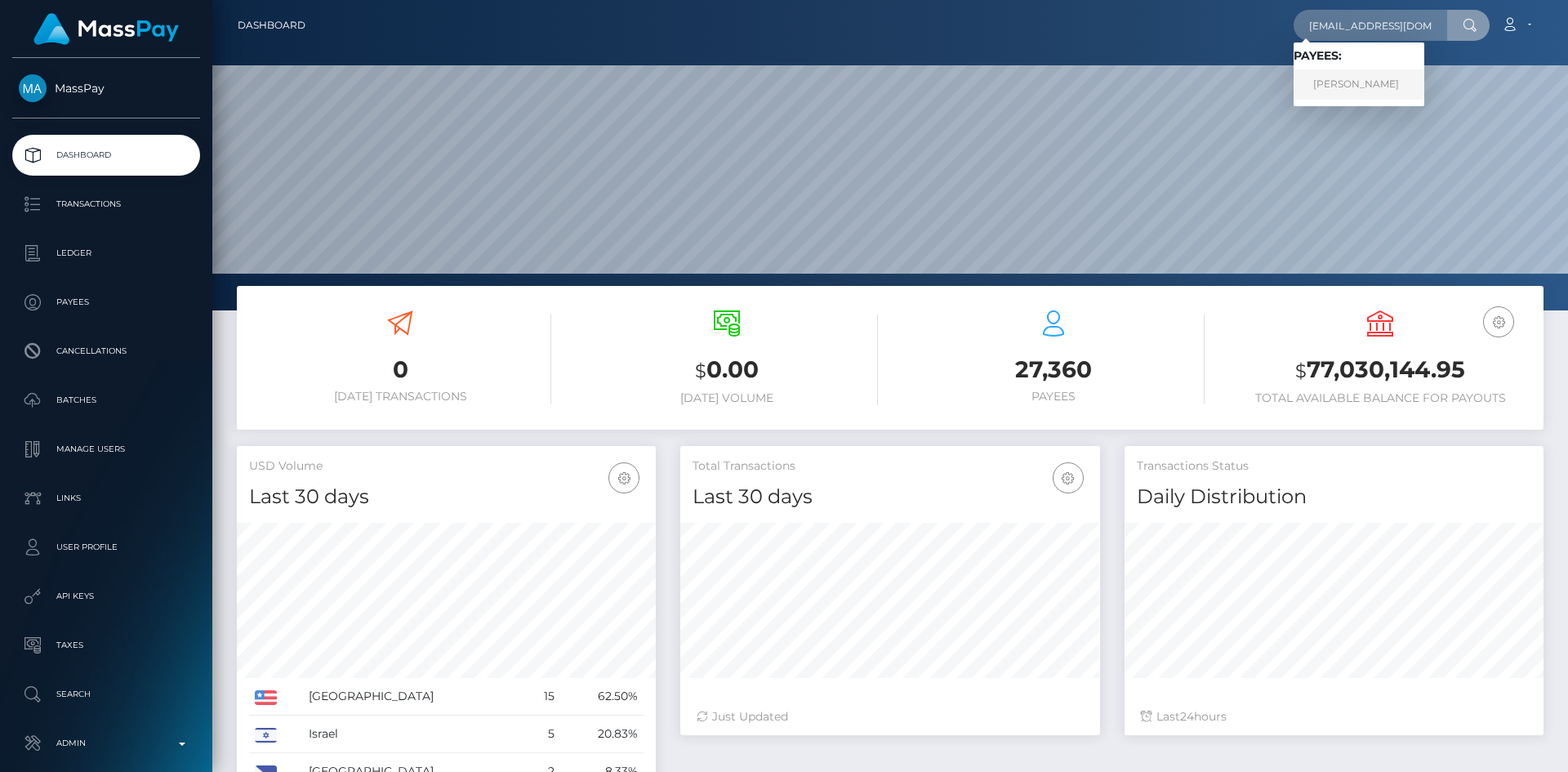
click at [1351, 85] on link "Edna Anjela Atieno" at bounding box center [1359, 84] width 131 height 30
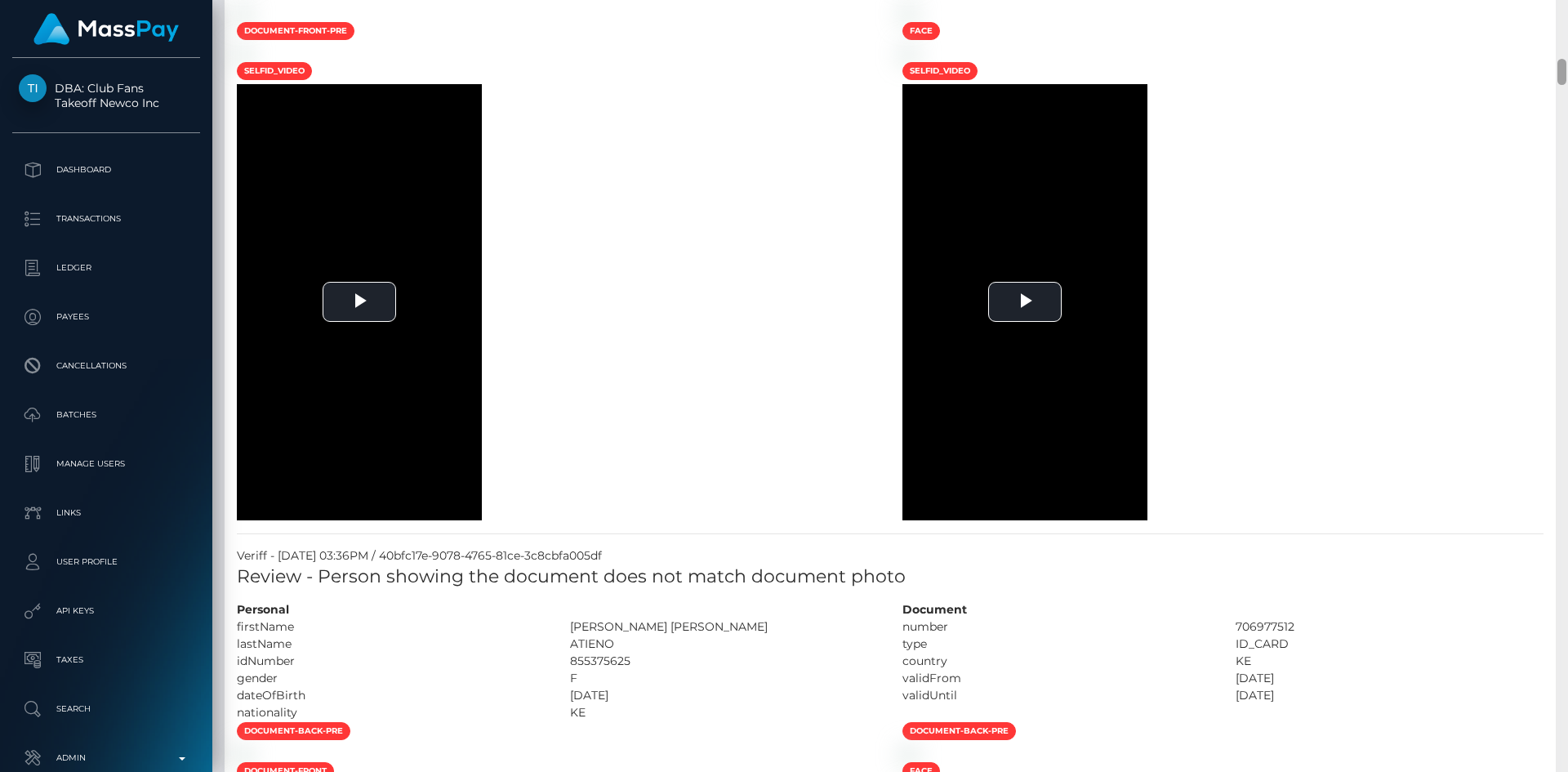
scroll to position [1119, 0]
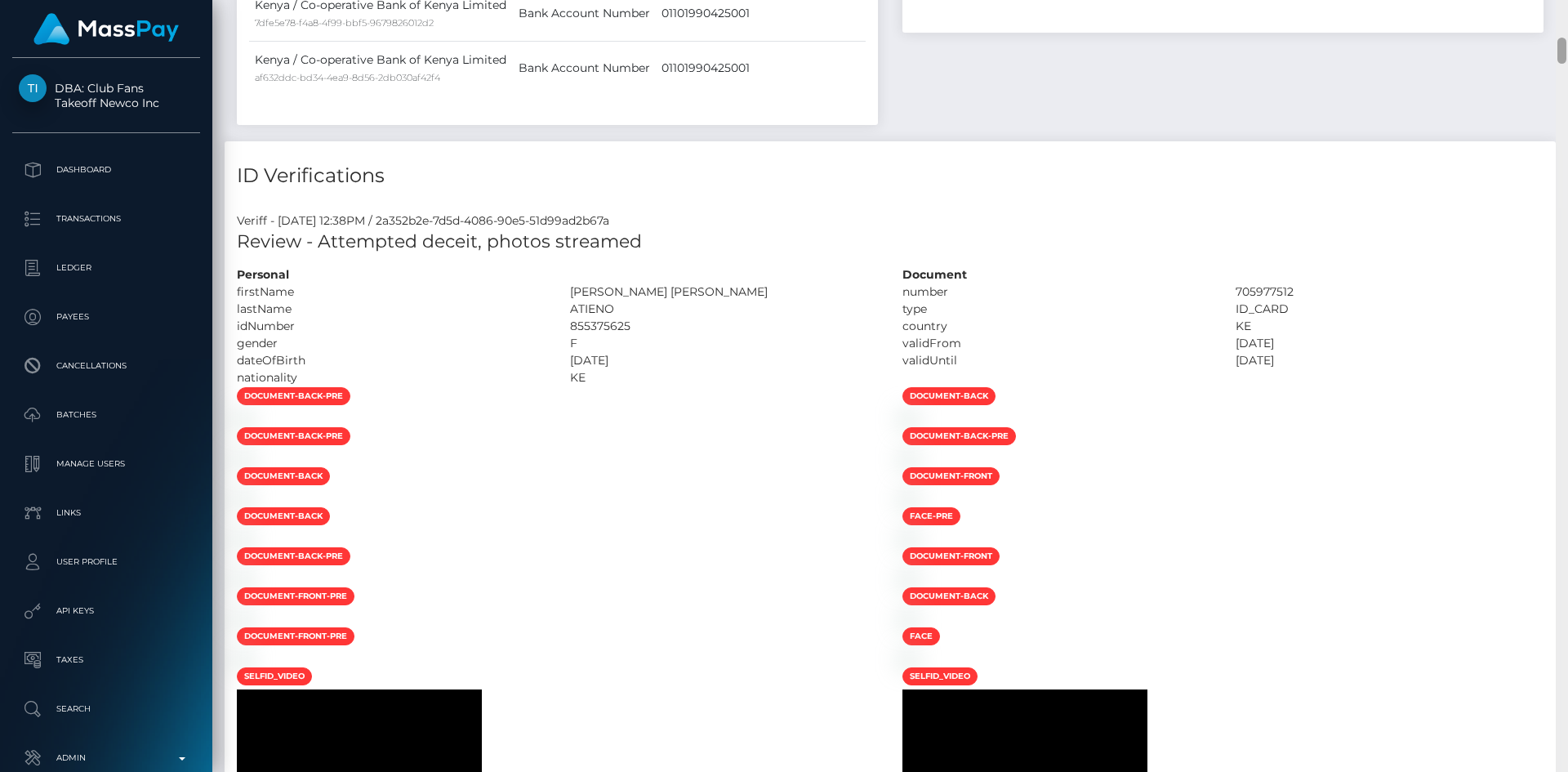
drag, startPoint x: 1562, startPoint y: 19, endPoint x: 1557, endPoint y: 58, distance: 39.3
click at [1557, 58] on div at bounding box center [1561, 50] width 9 height 26
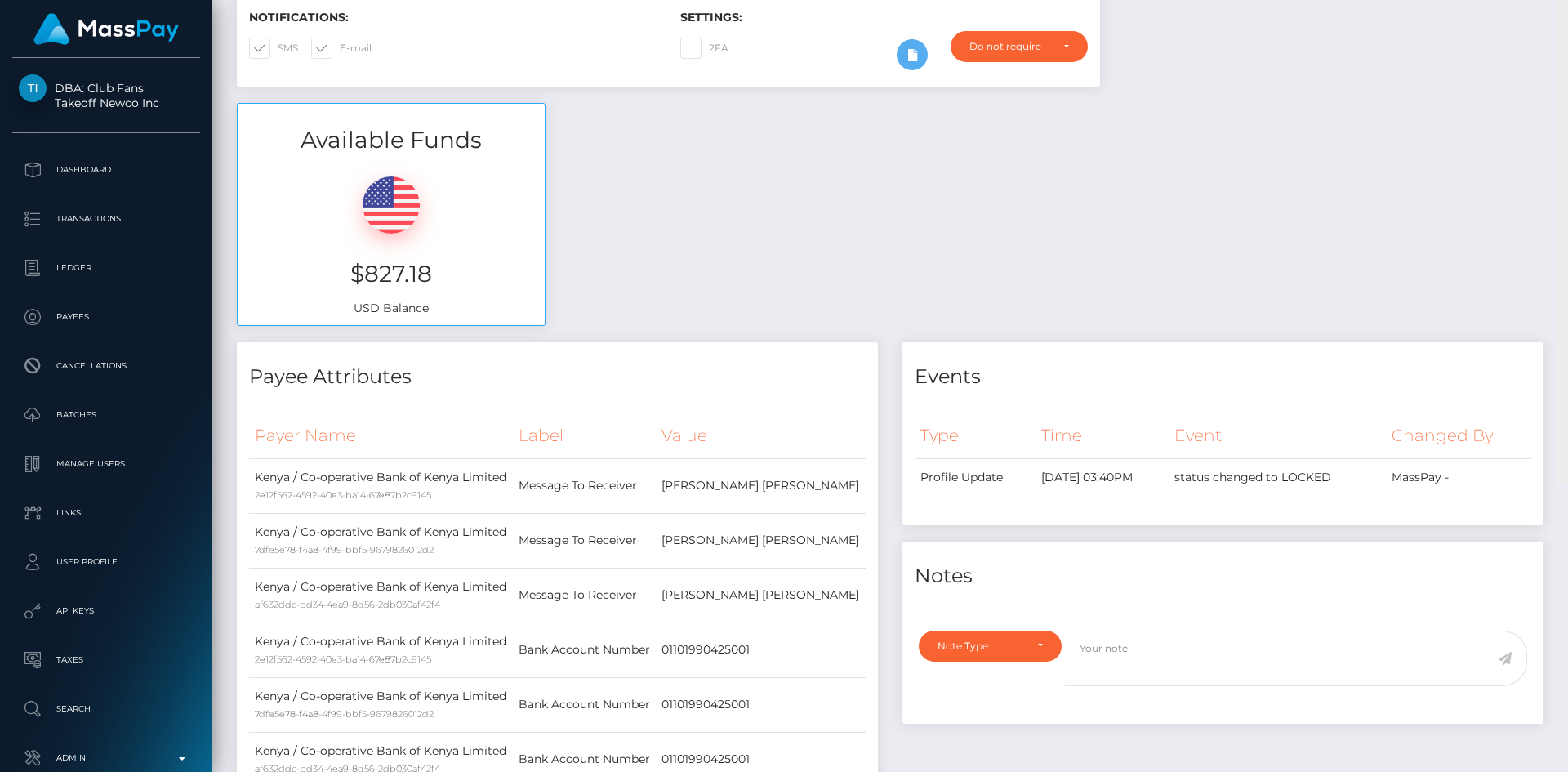
scroll to position [0, 0]
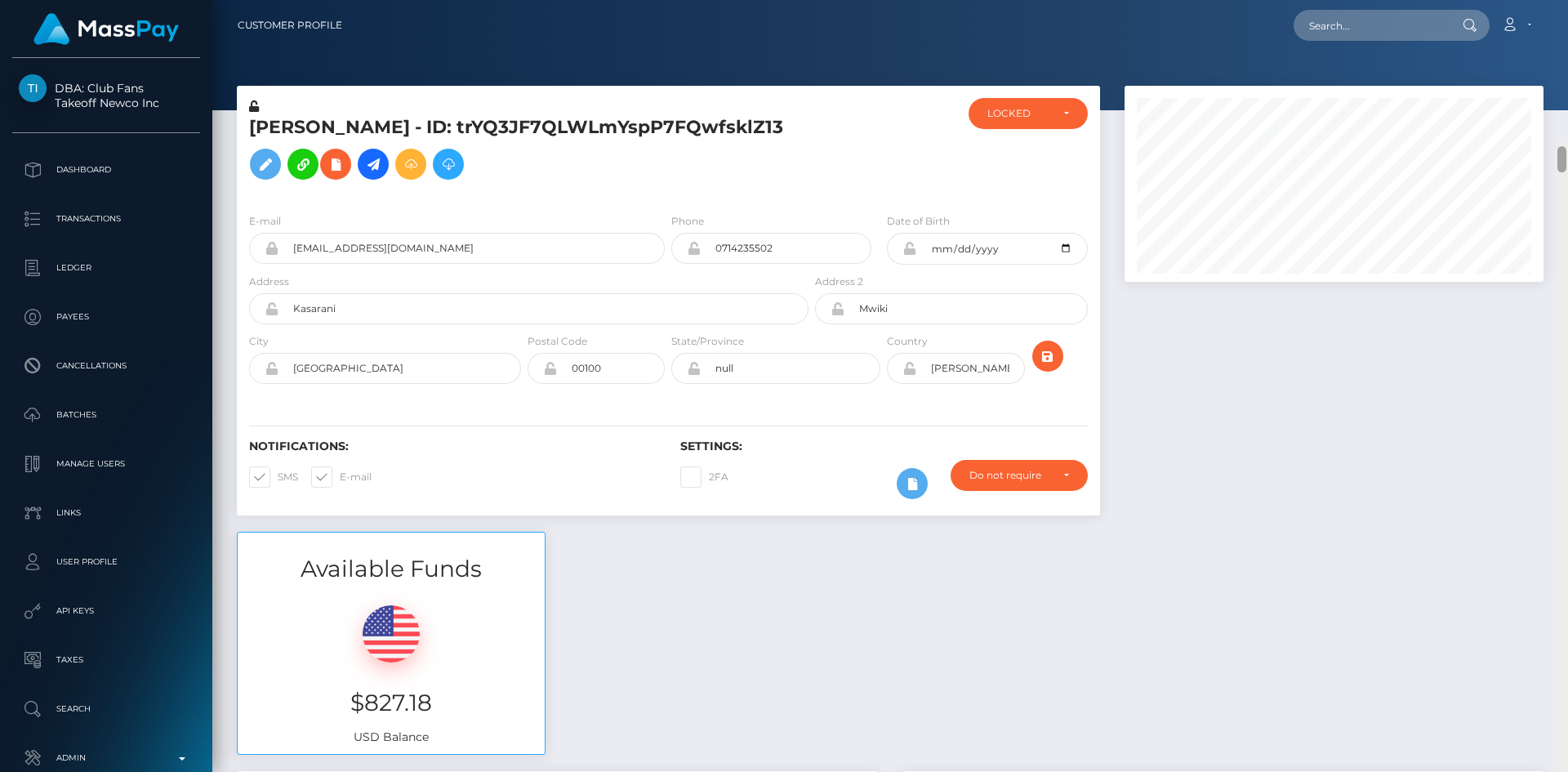
drag, startPoint x: 1560, startPoint y: 52, endPoint x: 1567, endPoint y: 0, distance: 52.5
click at [1567, 0] on div "Customer Profile Loading... Loading..." at bounding box center [890, 386] width 1356 height 772
click at [379, 129] on h5 "[PERSON_NAME] - ID: trYQ3JF7QLWLmYspP7FQwfsklZ13" at bounding box center [524, 152] width 551 height 72
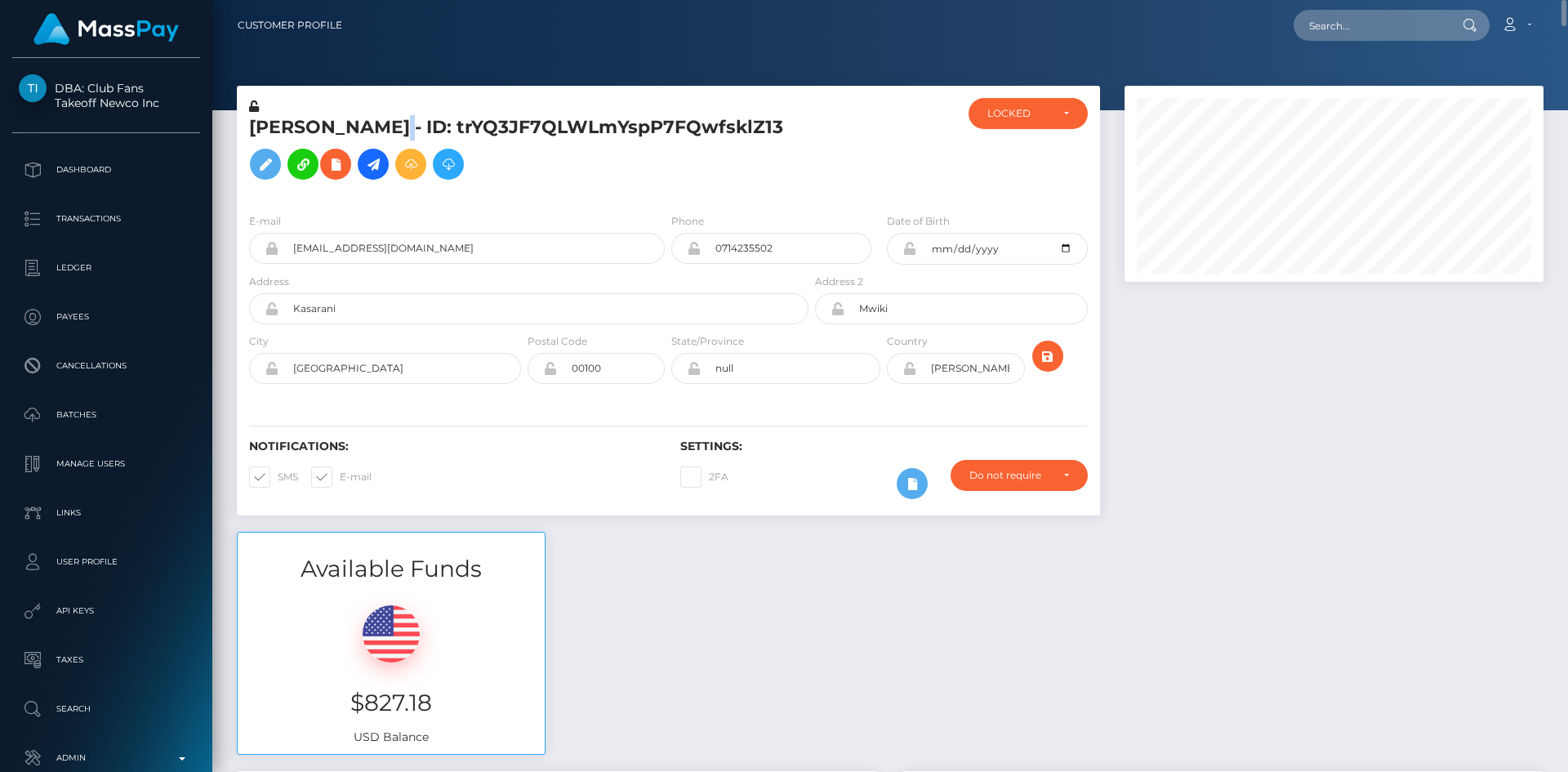
copy h5 "[PERSON_NAME] - ID: trYQ3JF7QLWLmYspP7FQwfsklZ13"
click at [1310, 27] on input "text" at bounding box center [1369, 25] width 154 height 31
paste input "[EMAIL_ADDRESS][DOMAIN_NAME]"
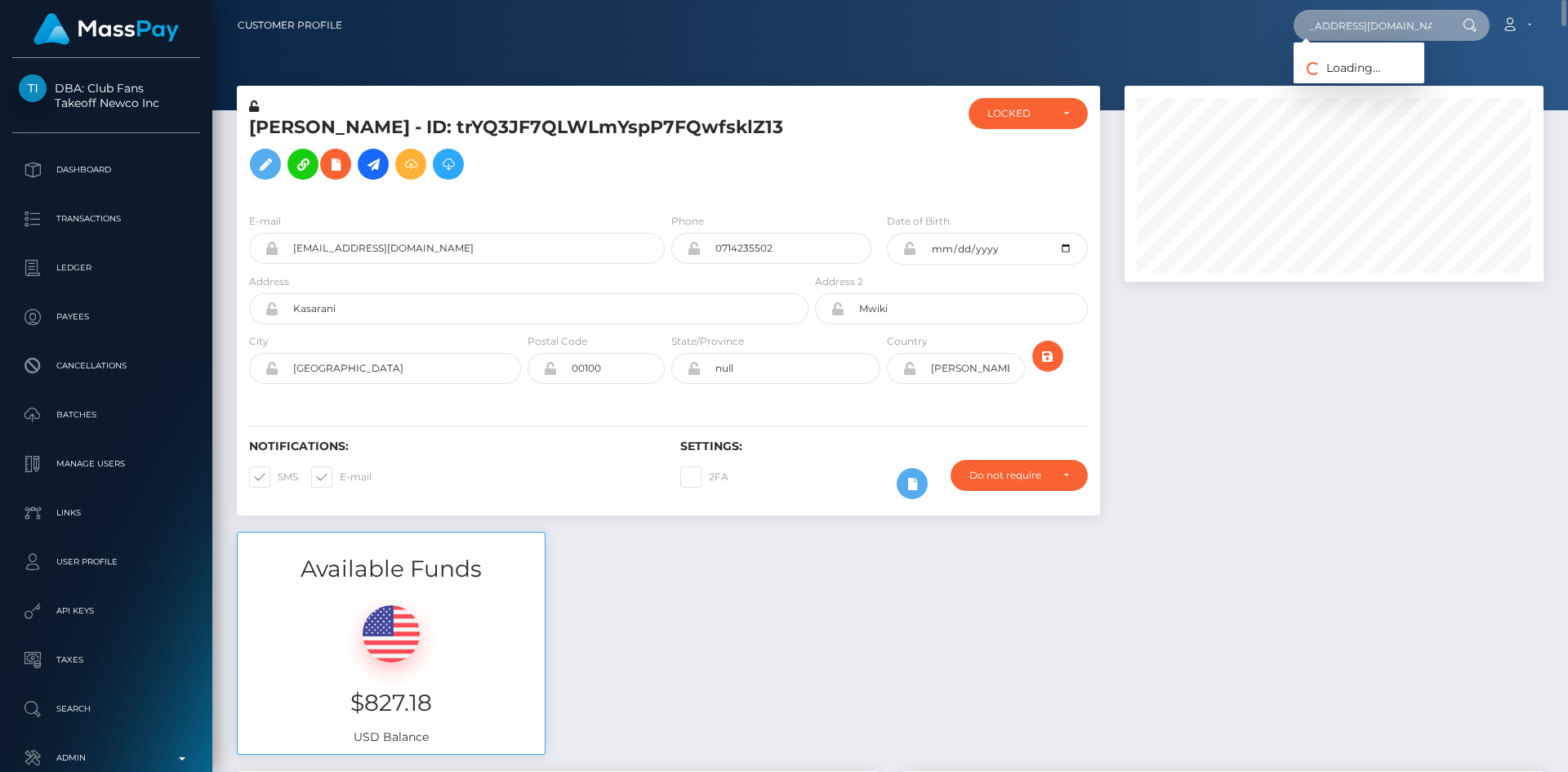
type input "[EMAIL_ADDRESS][DOMAIN_NAME]"
click at [1348, 79] on link "[PERSON_NAME]" at bounding box center [1359, 84] width 131 height 30
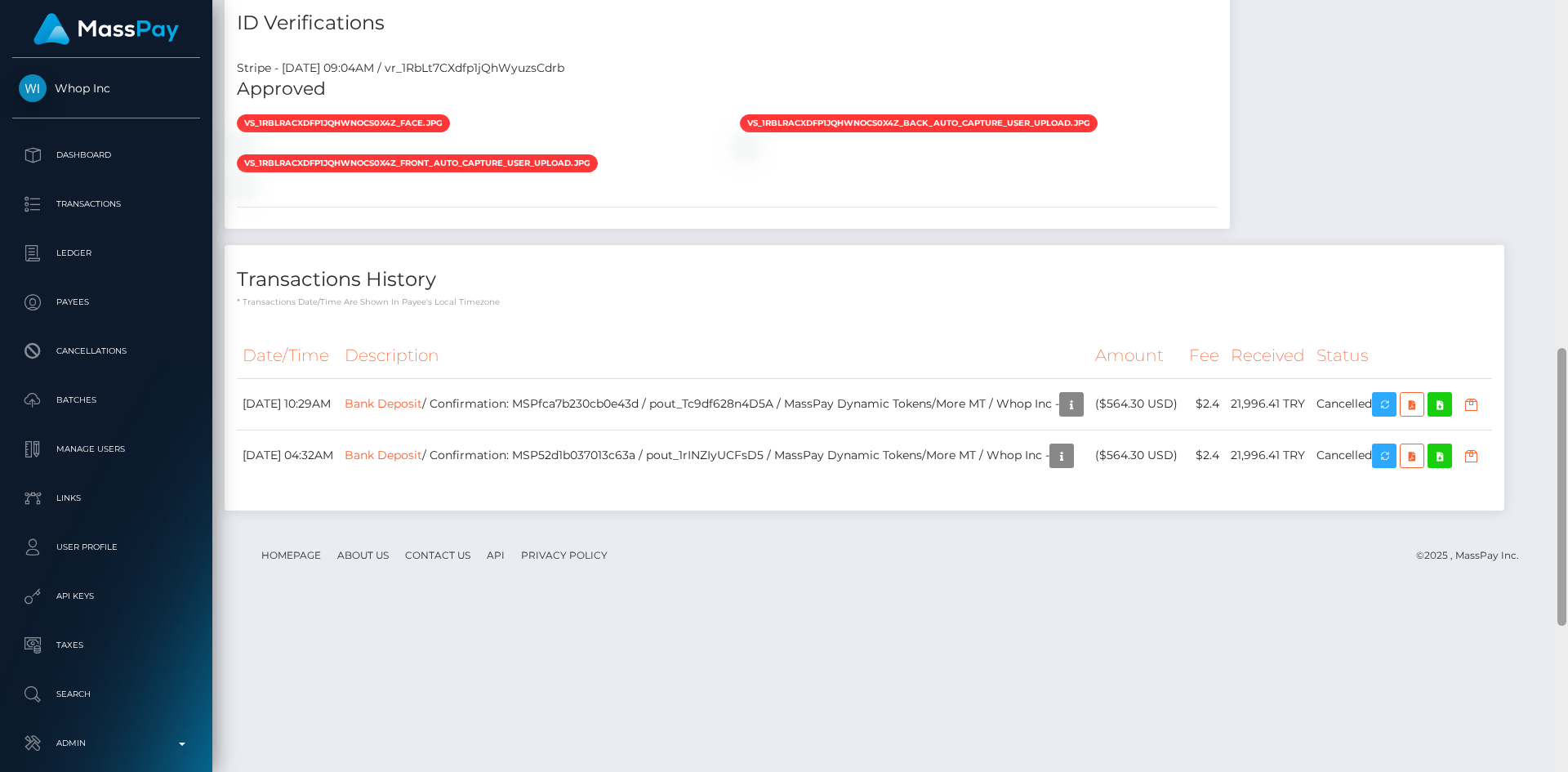
scroll to position [1367, 0]
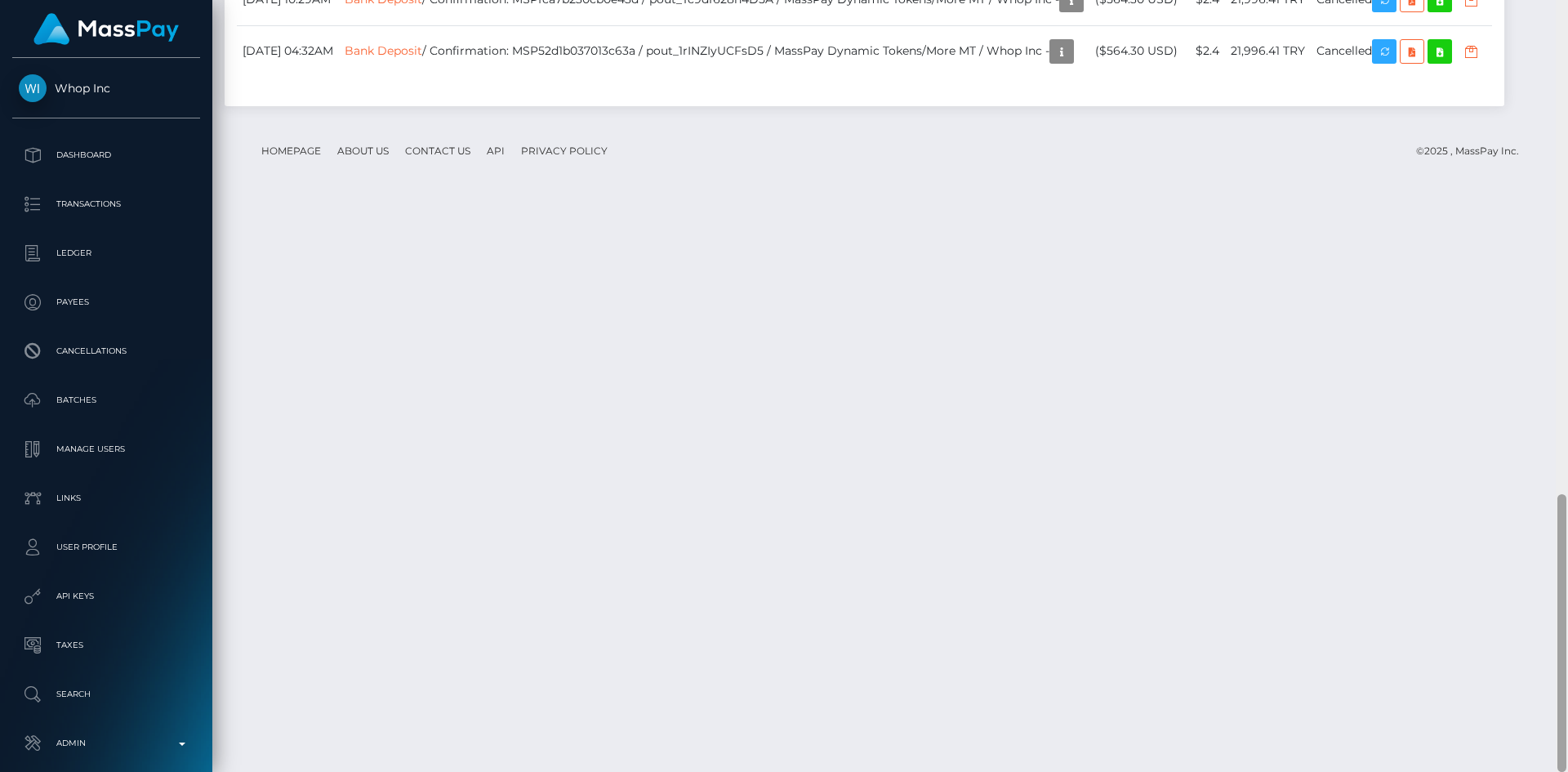
drag, startPoint x: 1564, startPoint y: 130, endPoint x: 1560, endPoint y: 611, distance: 481.0
click at [1560, 611] on div at bounding box center [1561, 633] width 9 height 278
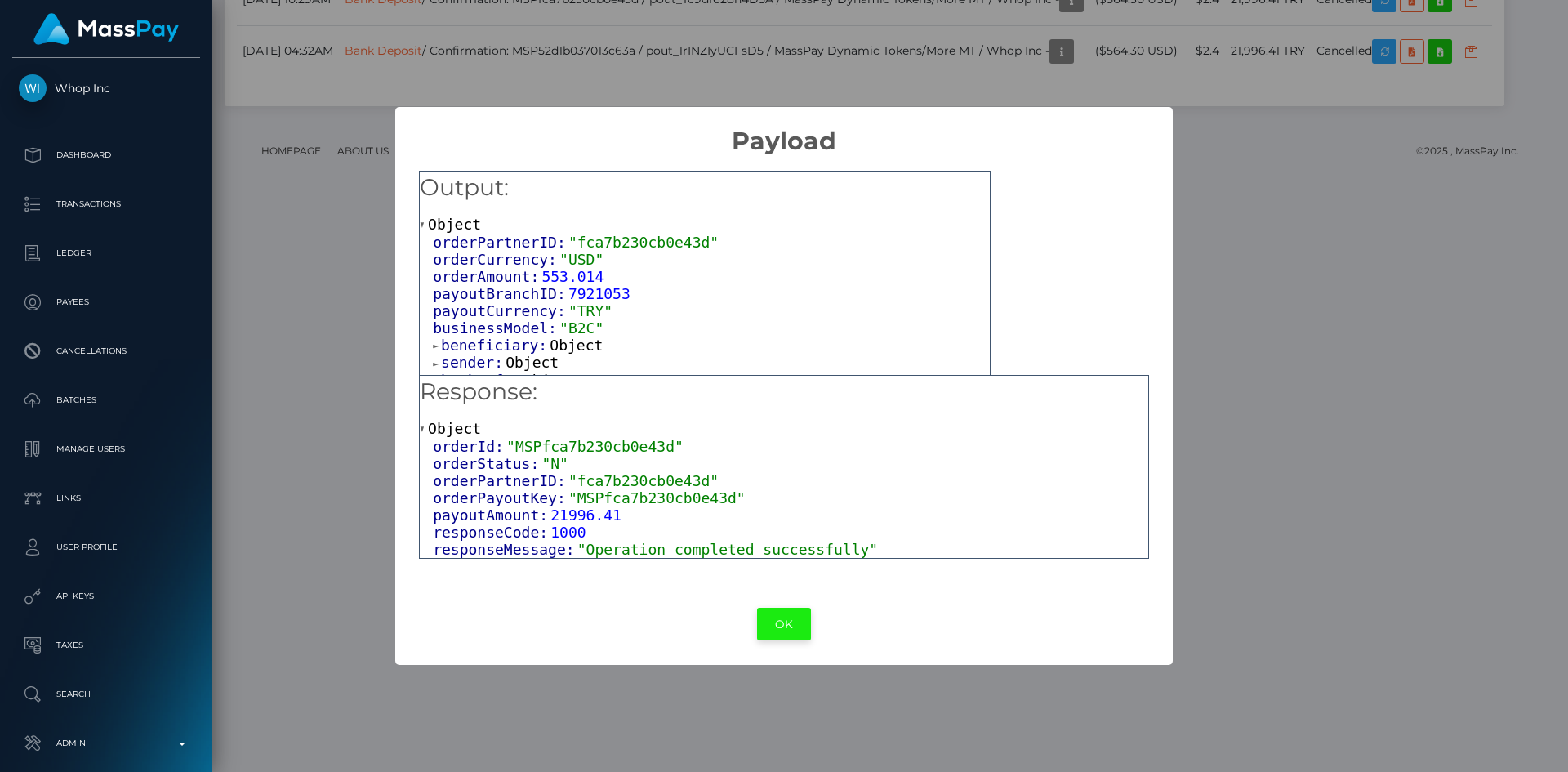
click at [796, 625] on button "OK" at bounding box center [784, 624] width 54 height 33
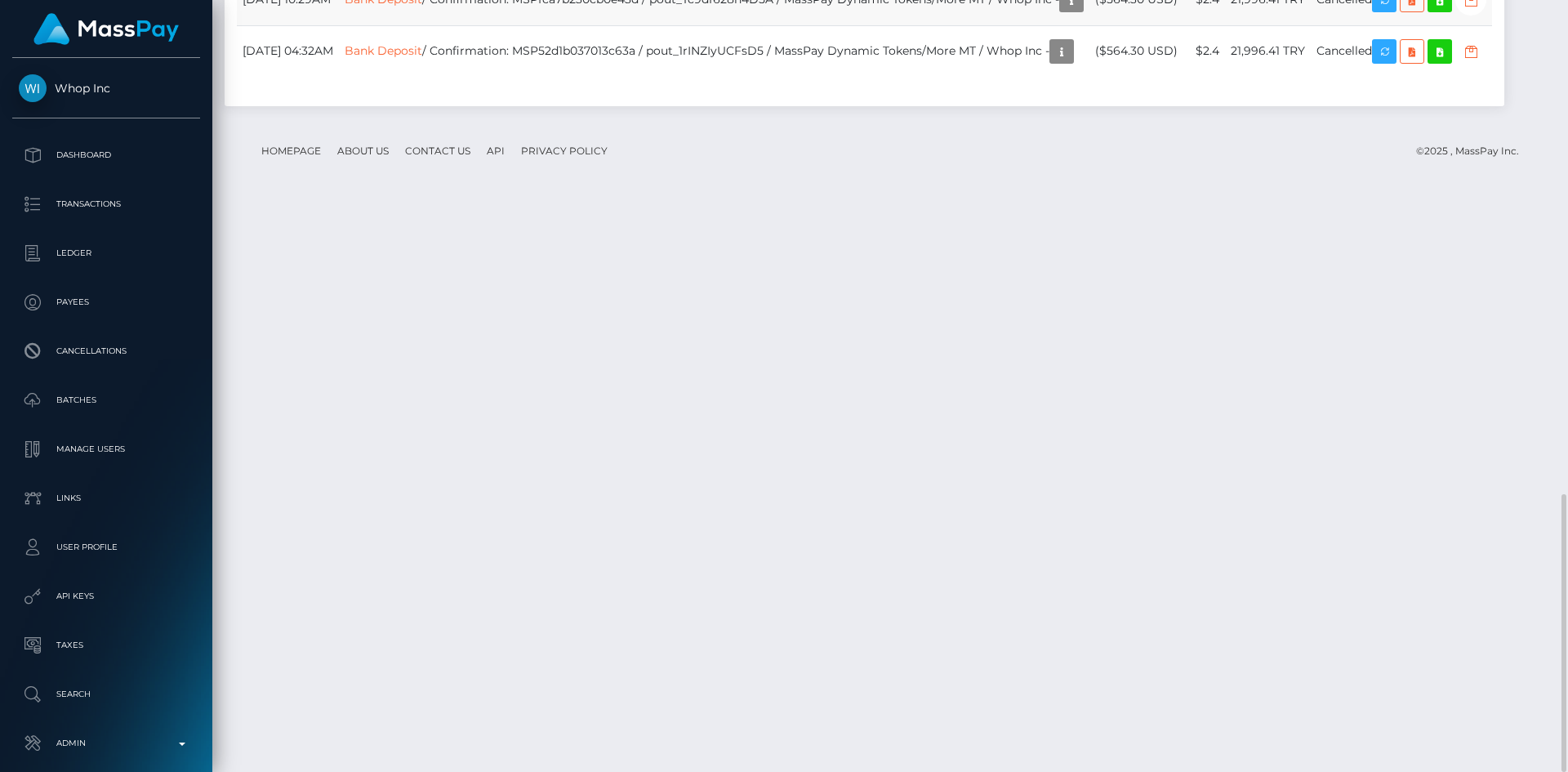
click at [656, 25] on td "Bank Deposit / Confirmation: MSPfca7b230cb0e43d / pout_Tc9df628n4D5A / MassPay …" at bounding box center [713, -1] width 750 height 52
copy td "MSPfca7b230cb0e43d"
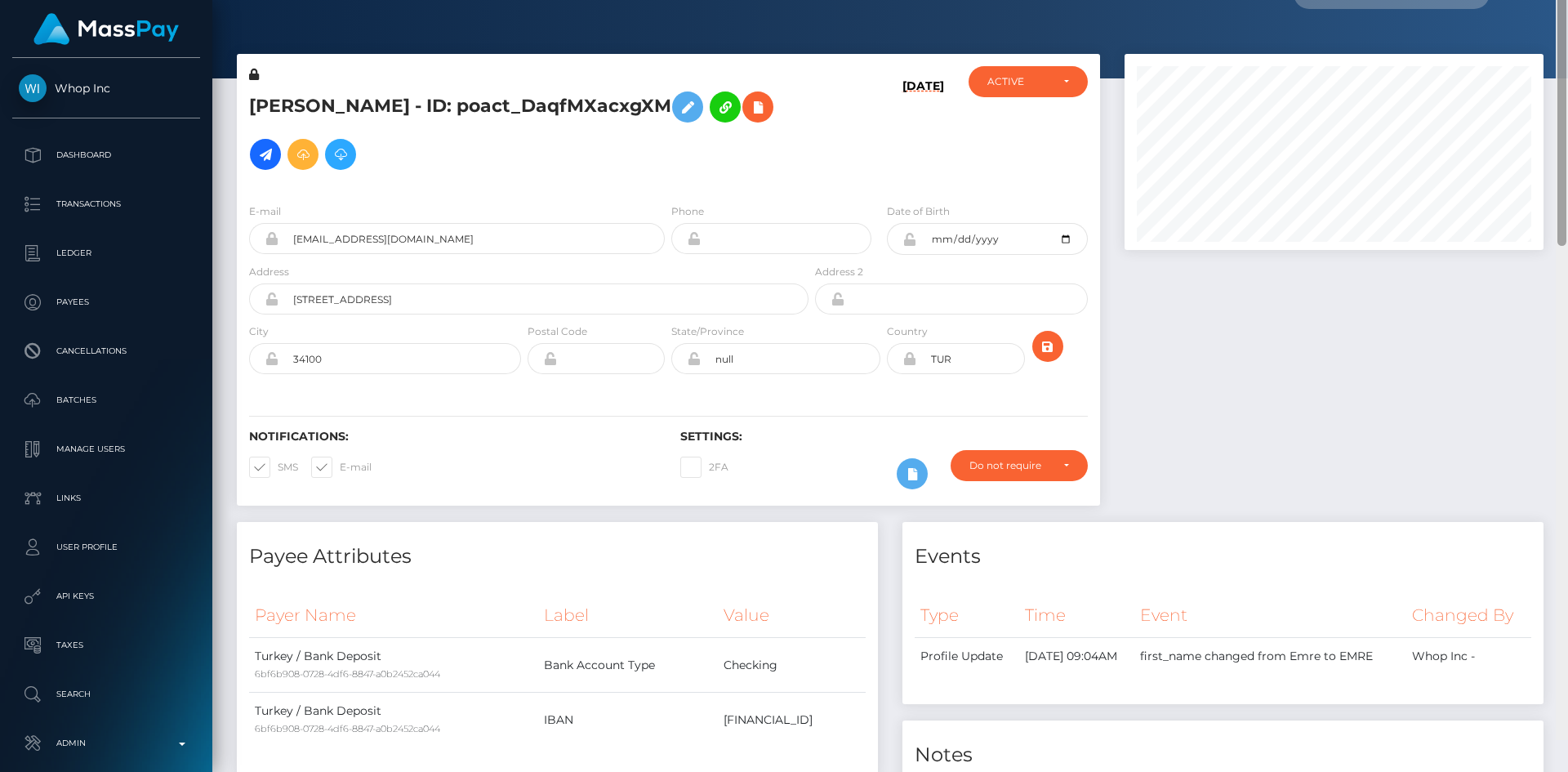
scroll to position [0, 0]
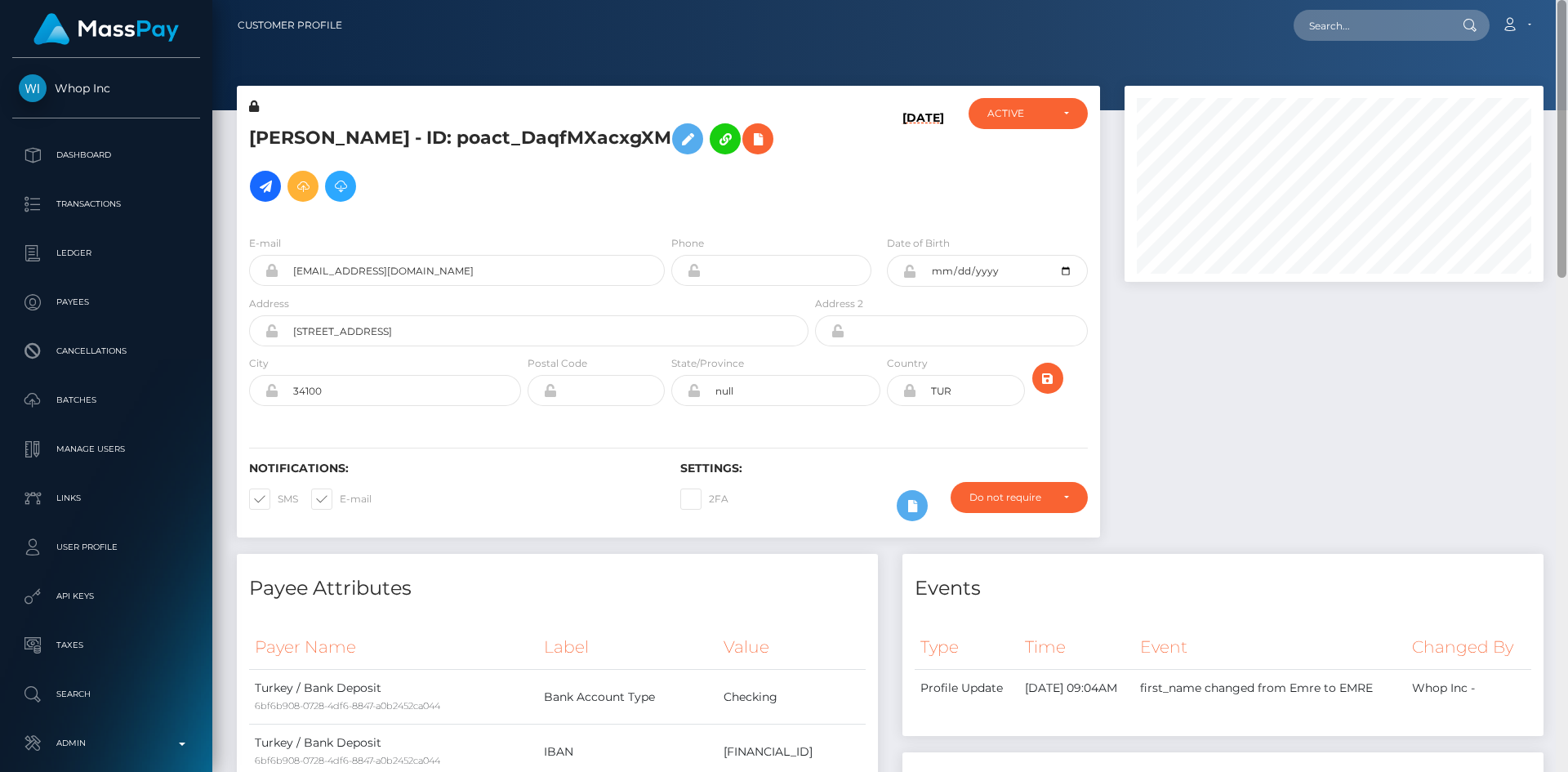
drag, startPoint x: 1558, startPoint y: 563, endPoint x: 1560, endPoint y: 48, distance: 515.0
click at [1560, 48] on div "Customer Profile Loading... Loading..." at bounding box center [890, 386] width 1356 height 772
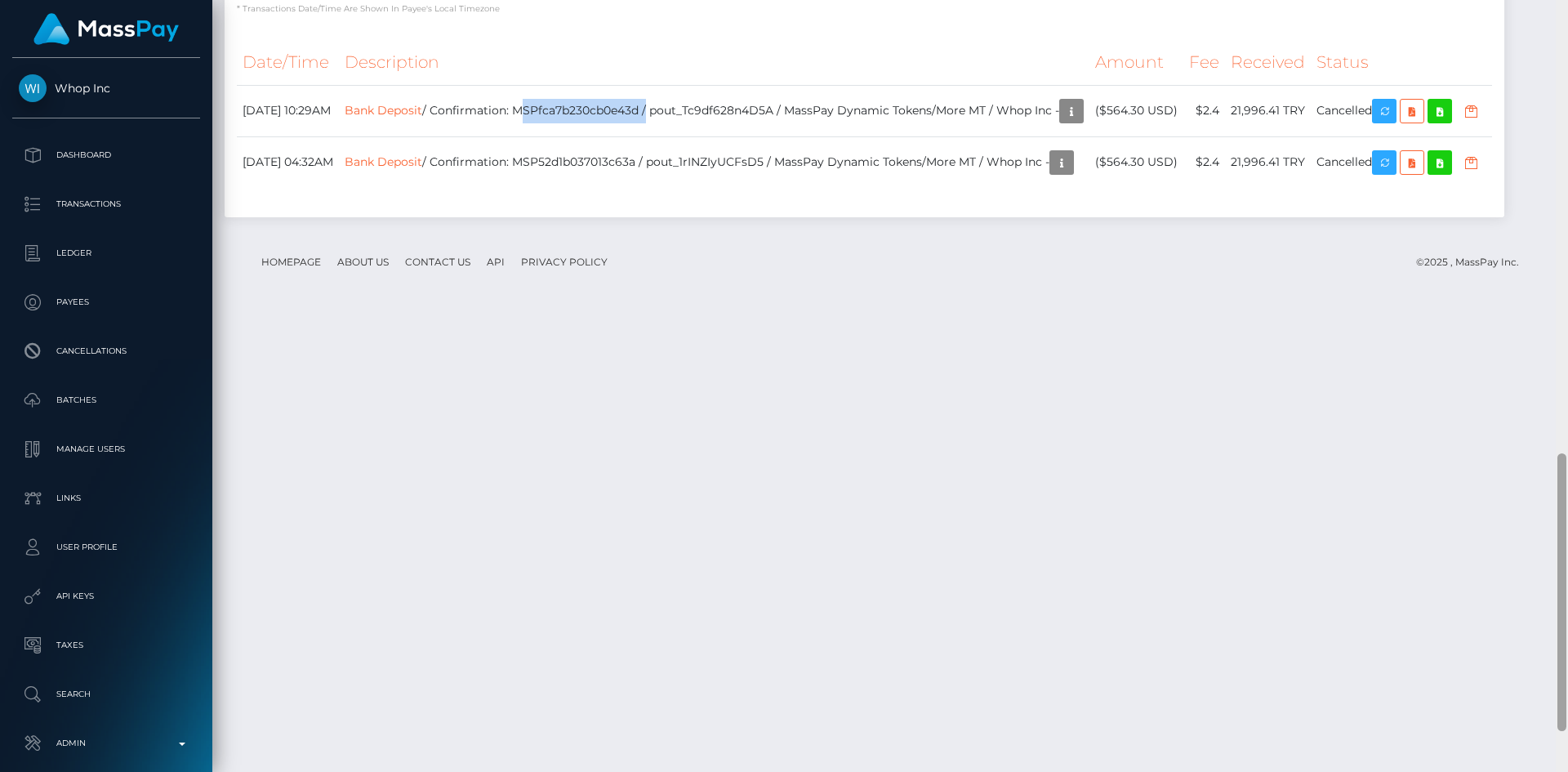
scroll to position [1367, 0]
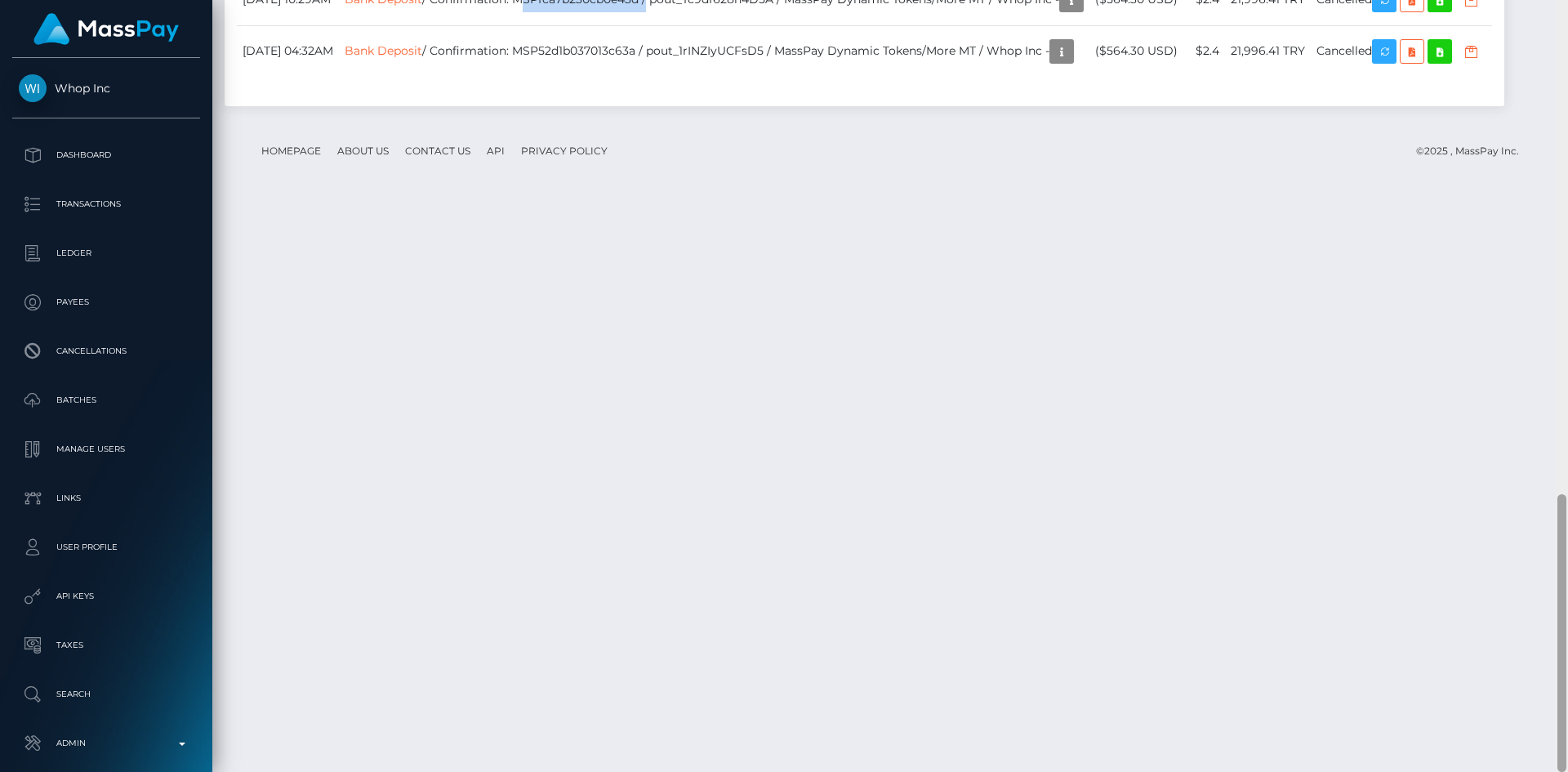
drag, startPoint x: 1563, startPoint y: 149, endPoint x: 1534, endPoint y: 658, distance: 509.8
click at [1534, 658] on div "Customer Profile Loading... Loading..." at bounding box center [890, 386] width 1356 height 772
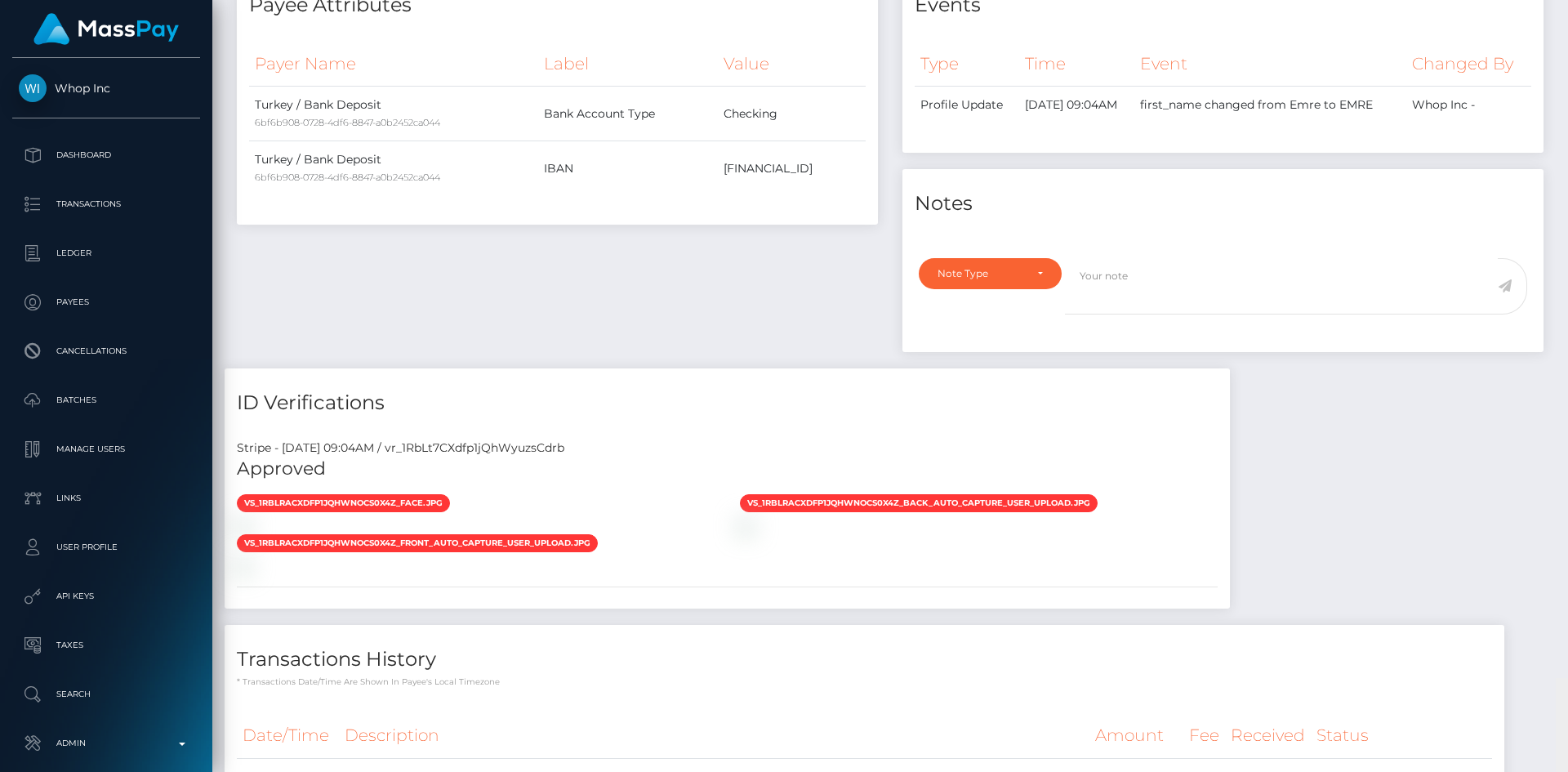
scroll to position [0, 0]
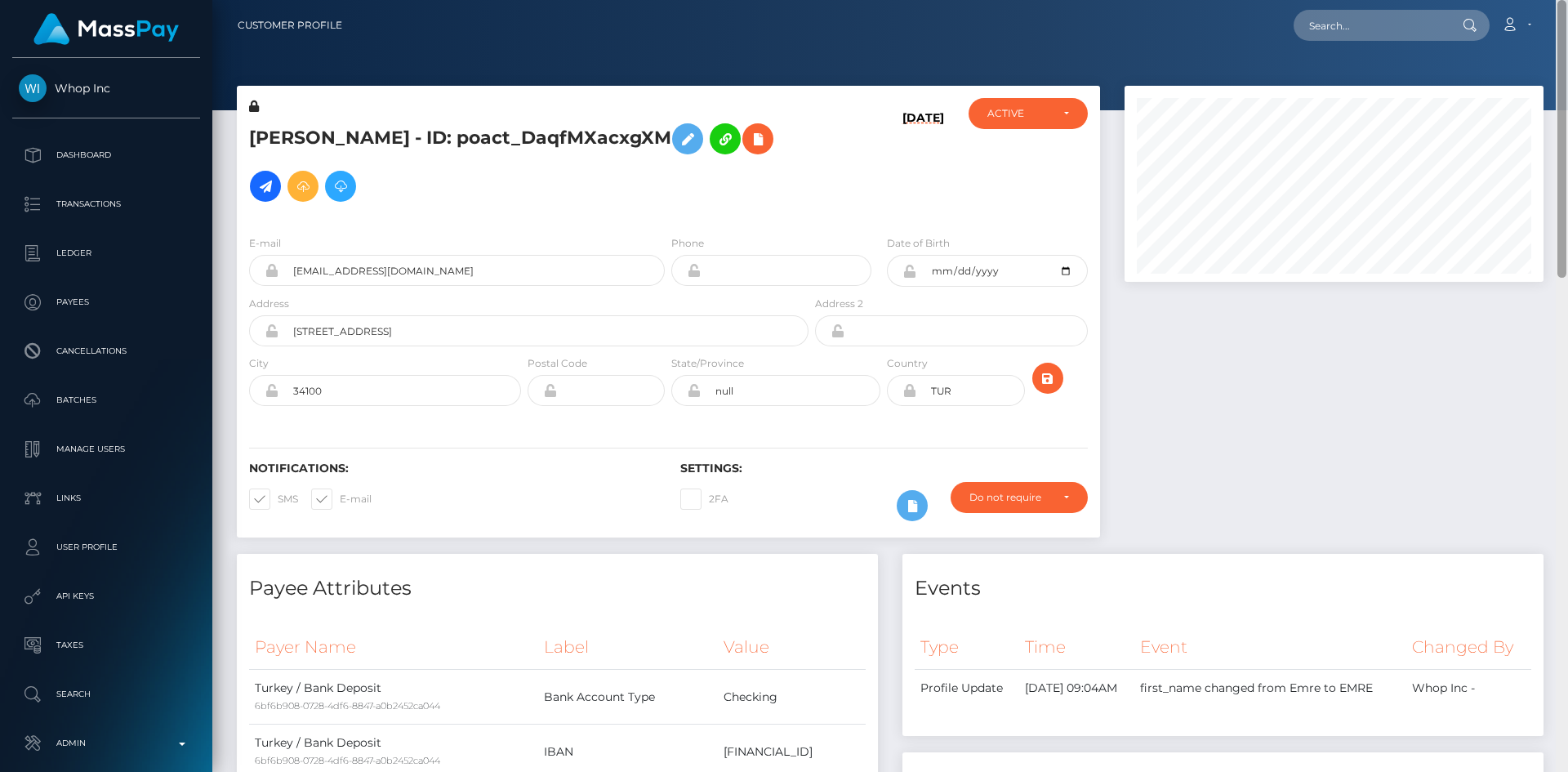
drag, startPoint x: 1563, startPoint y: 502, endPoint x: 1425, endPoint y: 56, distance: 466.9
click at [1566, 0] on html "Whop Inc Dashboard Transactions Ledger Payees Cancellations Links" at bounding box center [784, 386] width 1568 height 772
click at [1375, 23] on input "text" at bounding box center [1369, 25] width 154 height 31
paste input "[EMAIL_ADDRESS][DOMAIN_NAME]"
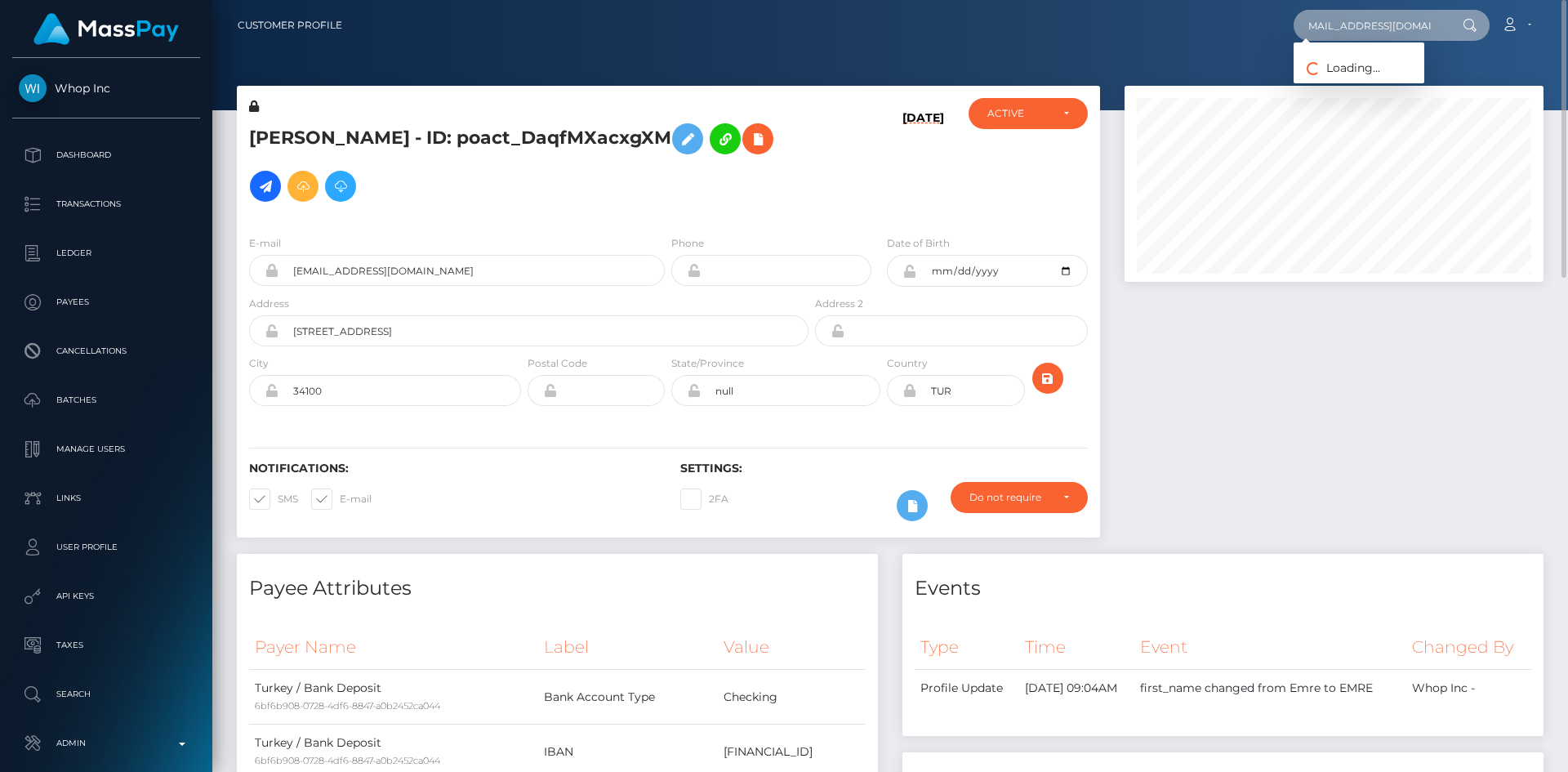
type input "[EMAIL_ADDRESS][DOMAIN_NAME]"
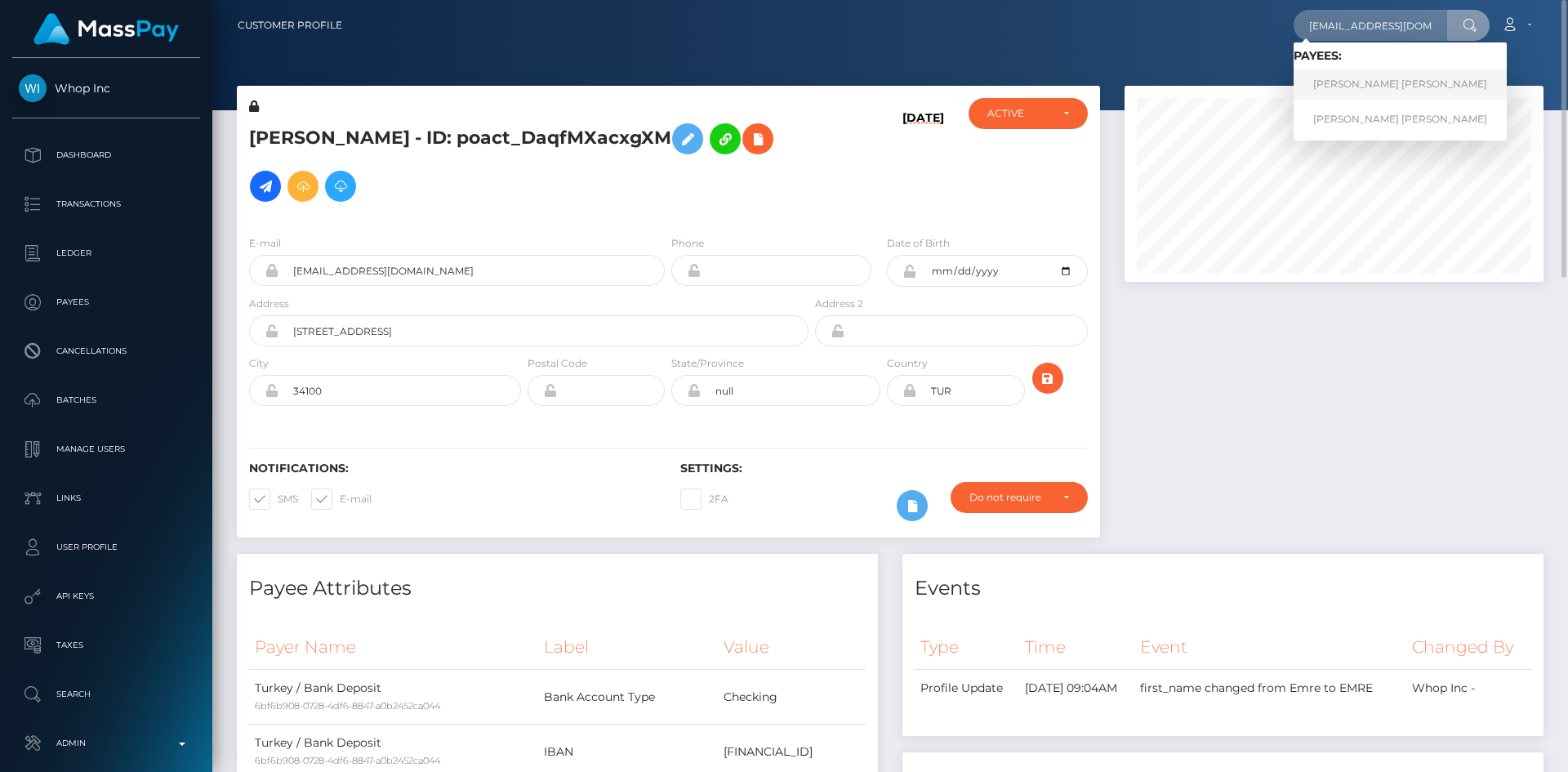
click at [1359, 86] on link "[PERSON_NAME] [PERSON_NAME]" at bounding box center [1400, 84] width 213 height 30
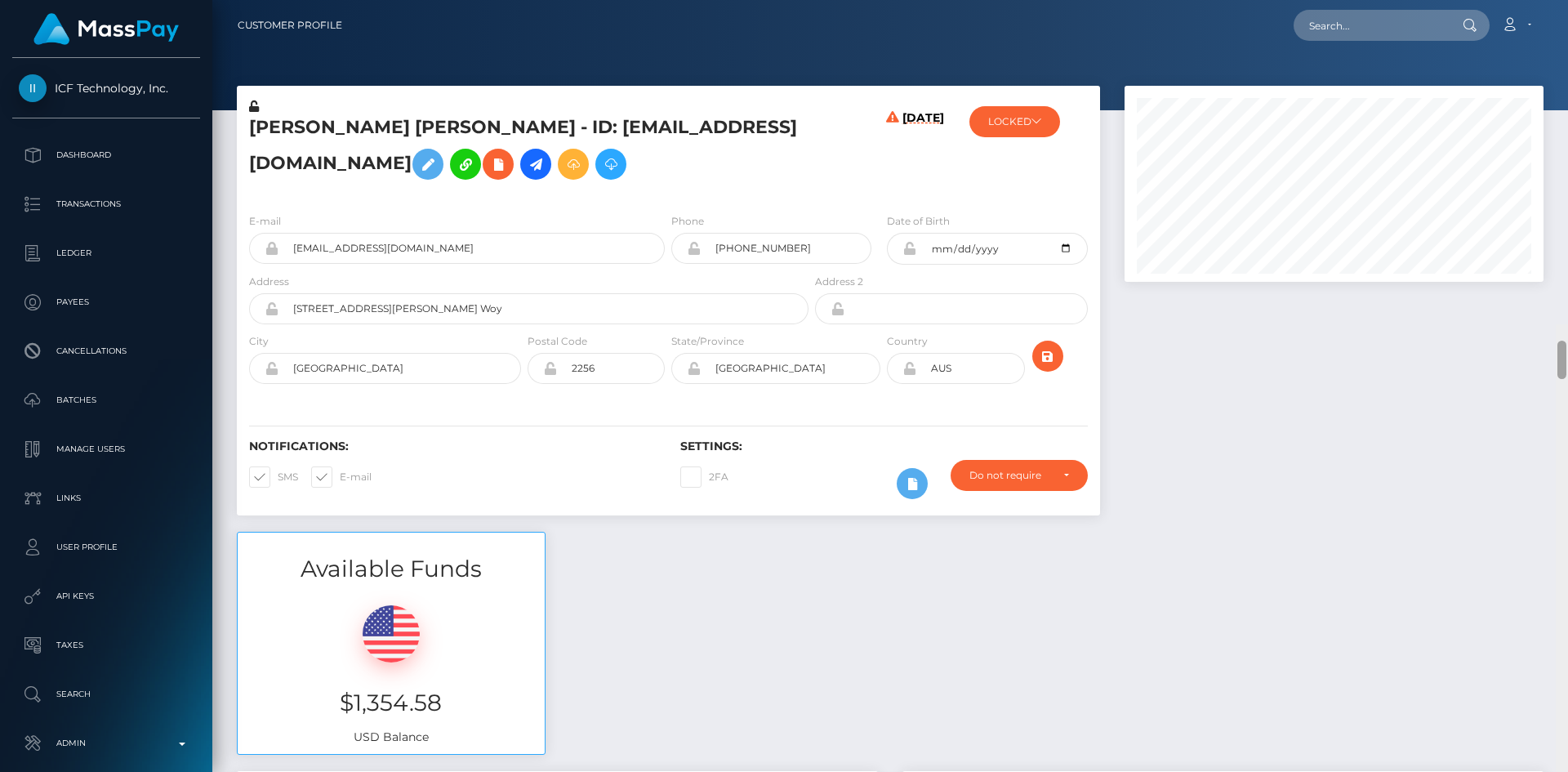
drag, startPoint x: 1563, startPoint y: 23, endPoint x: 1567, endPoint y: -41, distance: 64.1
click at [1567, 0] on html "ICF Technology, Inc. Dashboard Transactions Ledger Payees Batches" at bounding box center [784, 386] width 1568 height 772
click at [298, 128] on h5 "Margarita Katz yablonka - ID: msannaroyale@gmail.com" at bounding box center [524, 152] width 551 height 72
copy h5 "Margarita"
